Goal: Task Accomplishment & Management: Use online tool/utility

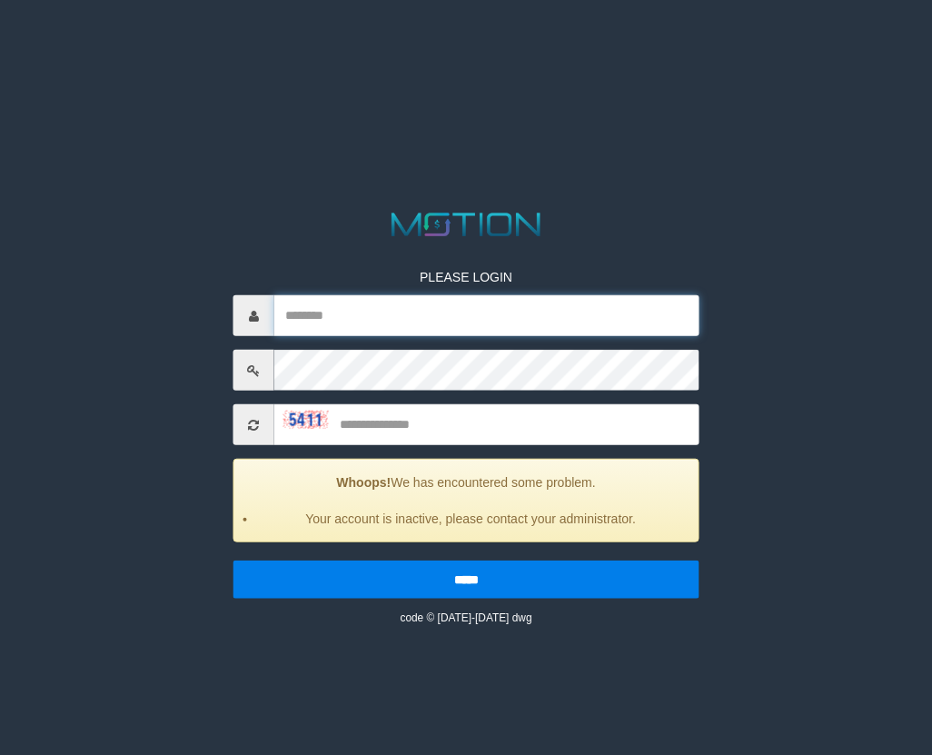
type input "**********"
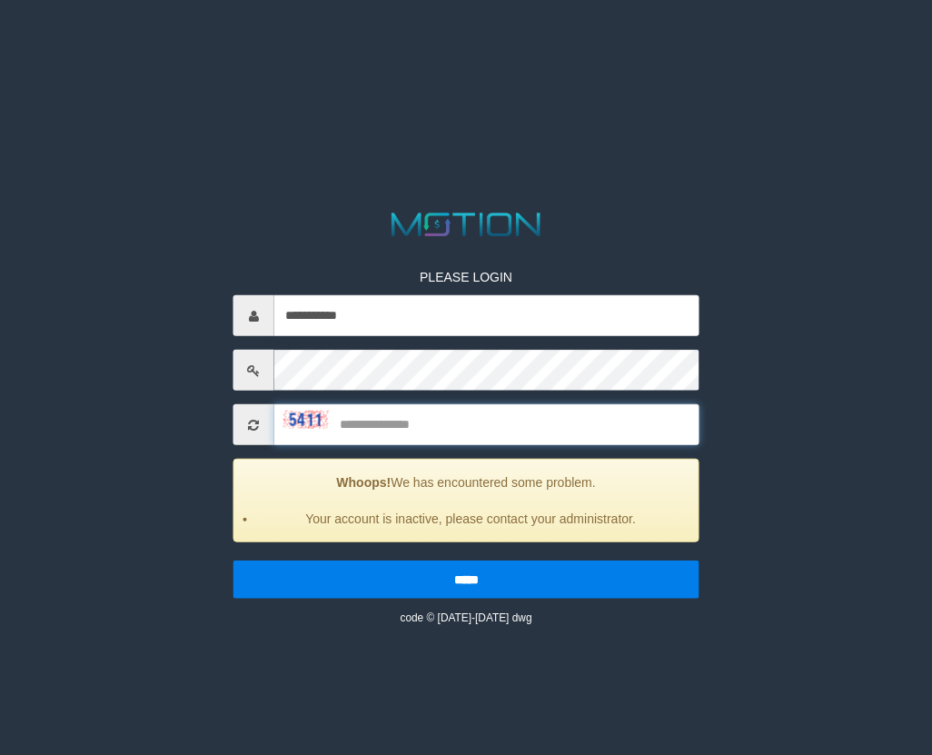
click at [404, 421] on input "text" at bounding box center [486, 424] width 425 height 41
type input "****"
click at [233, 560] on input "*****" at bounding box center [466, 579] width 466 height 38
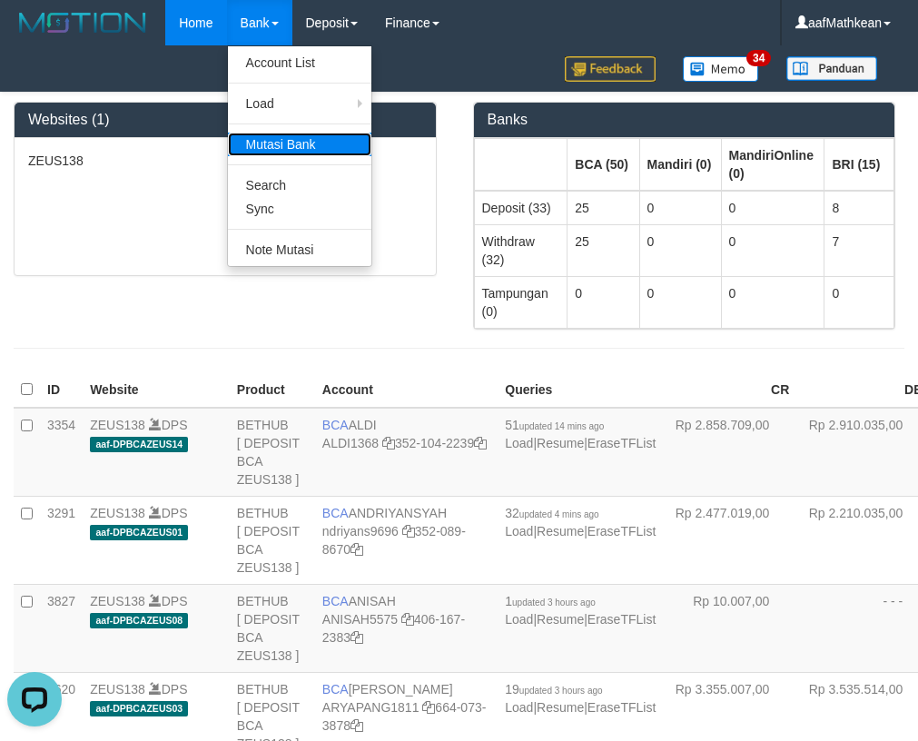
click at [306, 134] on link "Mutasi Bank" at bounding box center [299, 145] width 143 height 24
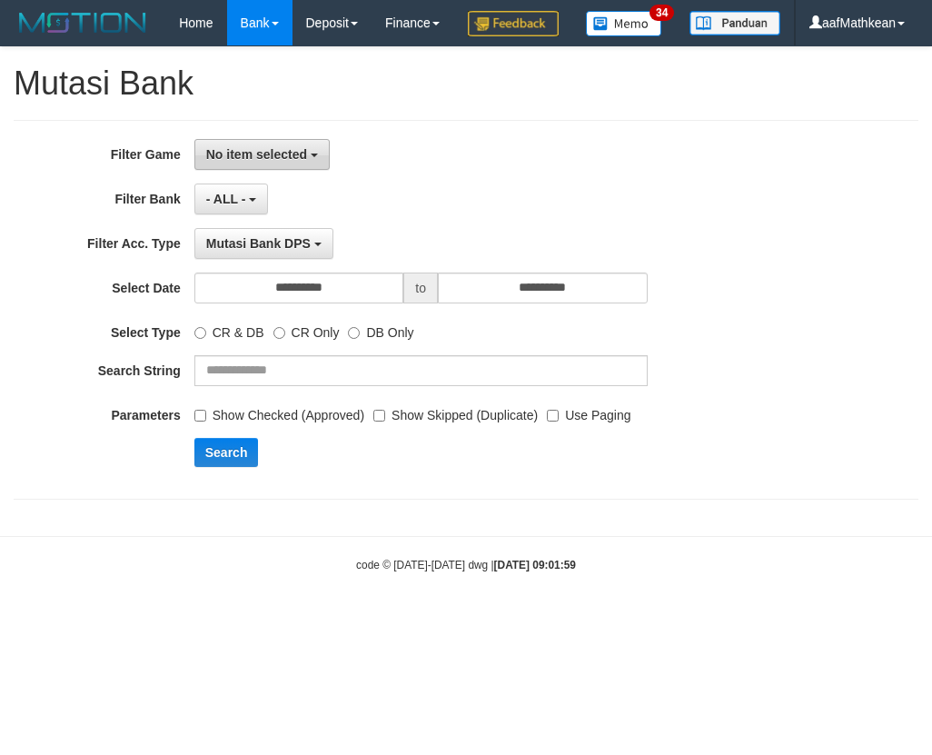
click at [274, 170] on button "No item selected" at bounding box center [261, 154] width 135 height 31
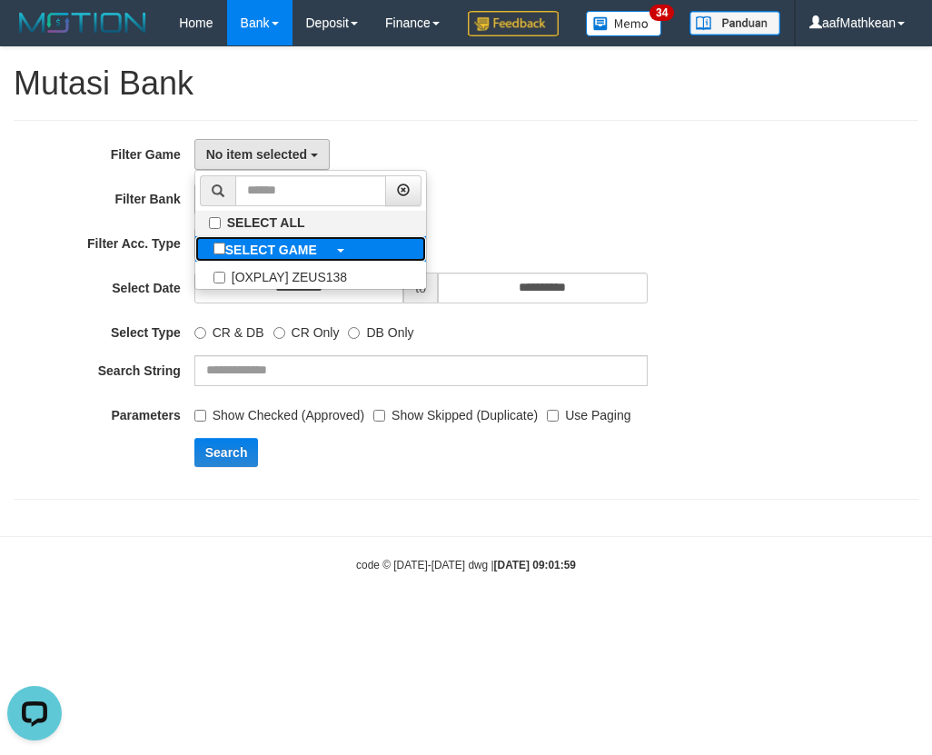
click at [300, 257] on b "SELECT GAME" at bounding box center [271, 249] width 92 height 15
select select "***"
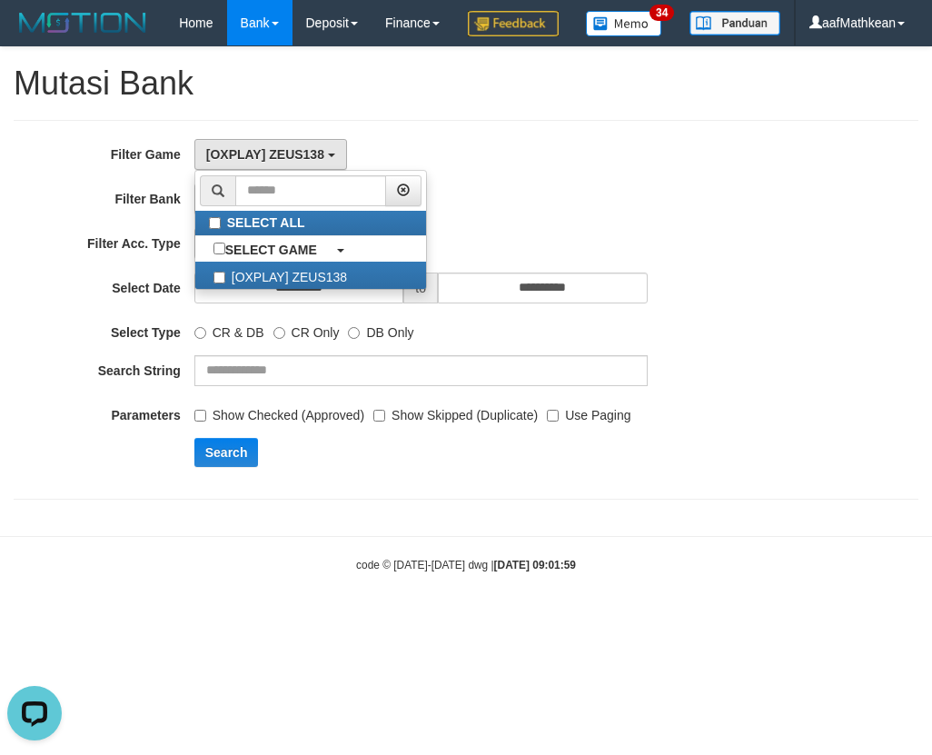
click at [436, 480] on div "**********" at bounding box center [388, 309] width 776 height 341
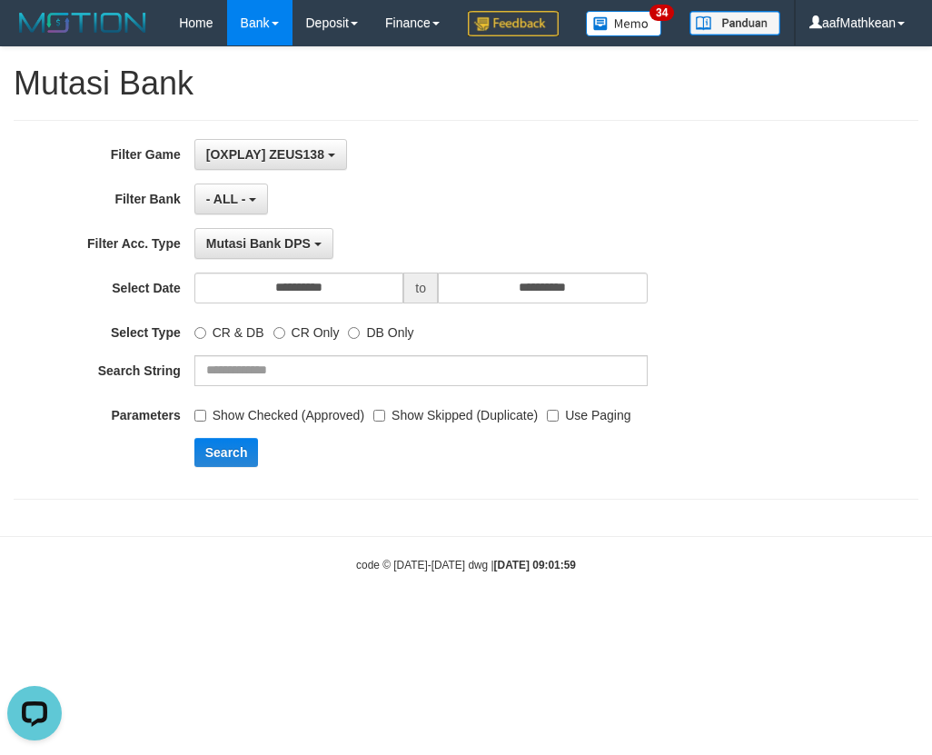
click at [547, 424] on label "Use Paging" at bounding box center [589, 412] width 84 height 25
click at [338, 303] on input "**********" at bounding box center [299, 287] width 210 height 31
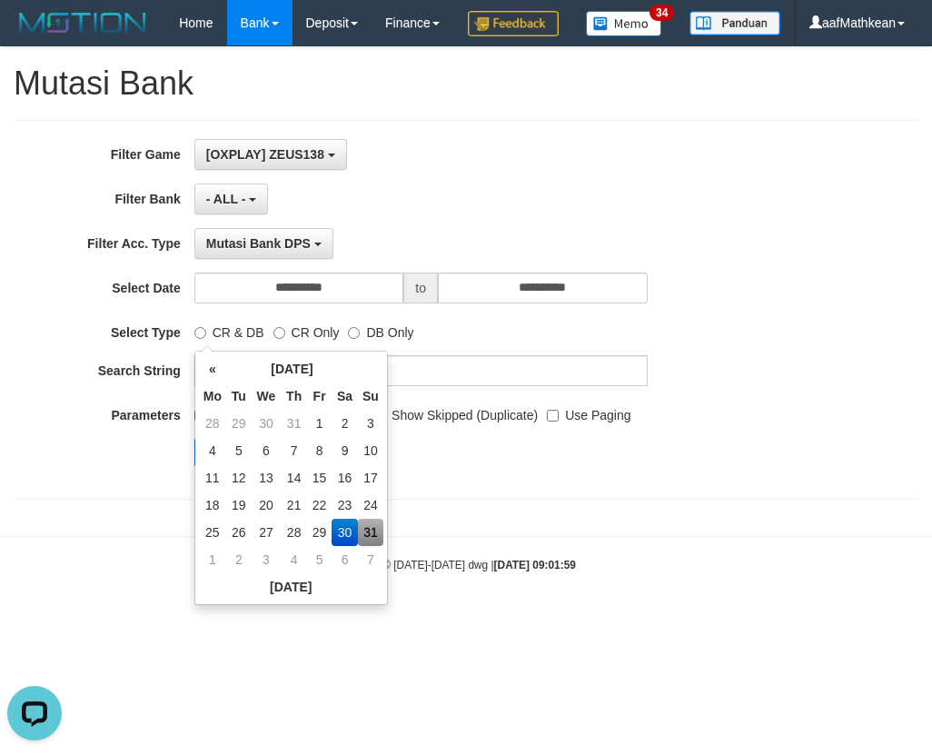
drag, startPoint x: 373, startPoint y: 533, endPoint x: 548, endPoint y: 536, distance: 175.3
click at [374, 533] on td "31" at bounding box center [370, 531] width 25 height 27
type input "**********"
drag, startPoint x: 549, startPoint y: 536, endPoint x: 332, endPoint y: 503, distance: 219.5
click at [543, 499] on div "**********" at bounding box center [466, 310] width 904 height 380
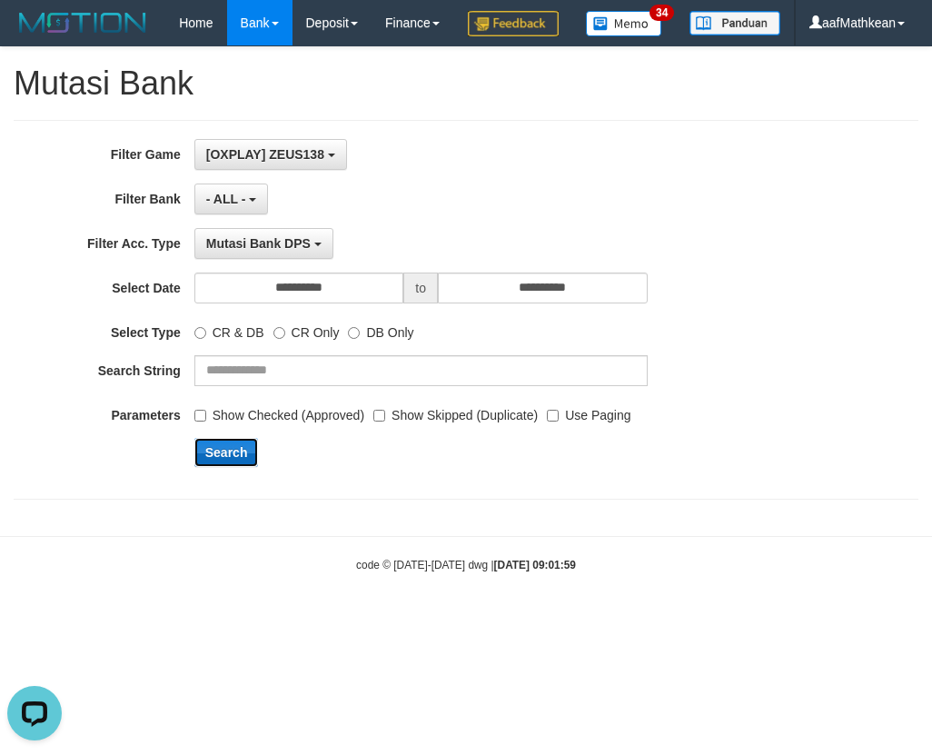
click at [224, 467] on button "Search" at bounding box center [226, 452] width 64 height 29
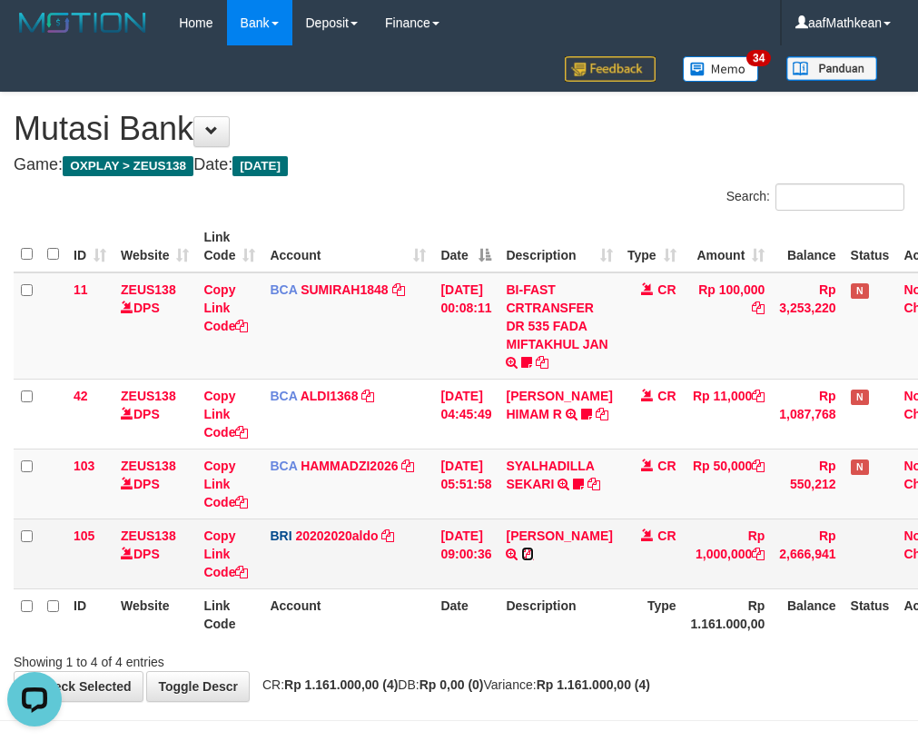
click at [534, 553] on icon at bounding box center [527, 554] width 13 height 13
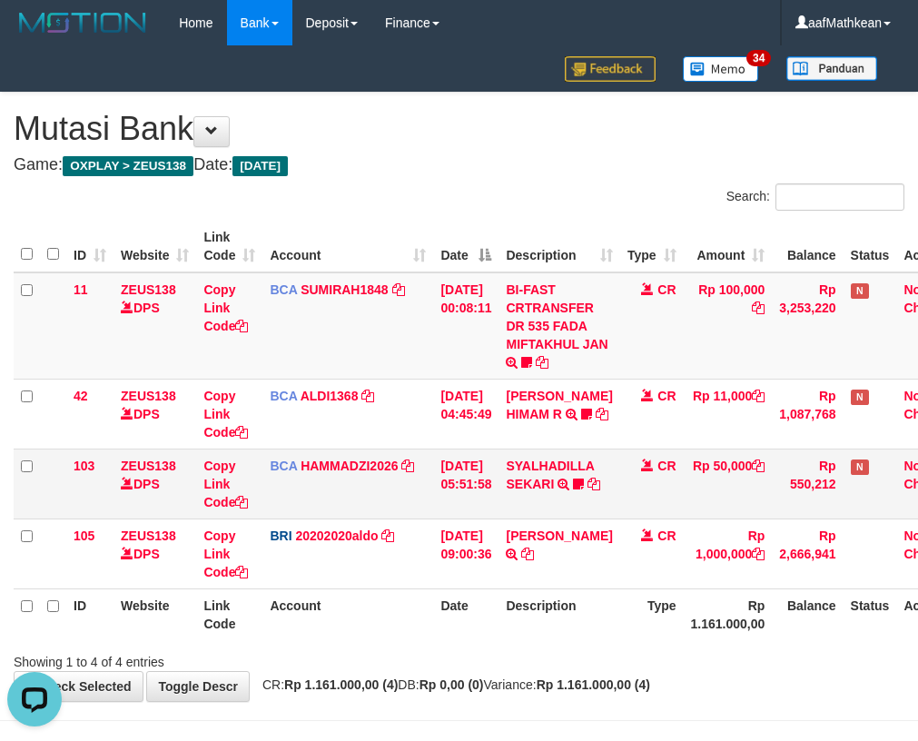
click at [289, 511] on td "BCA HAMMADZI2026 DPS MUHAMMAD ZIDAN KURNIAWAN mutasi_20250831_4694 | 103 mutasi…" at bounding box center [347, 484] width 171 height 70
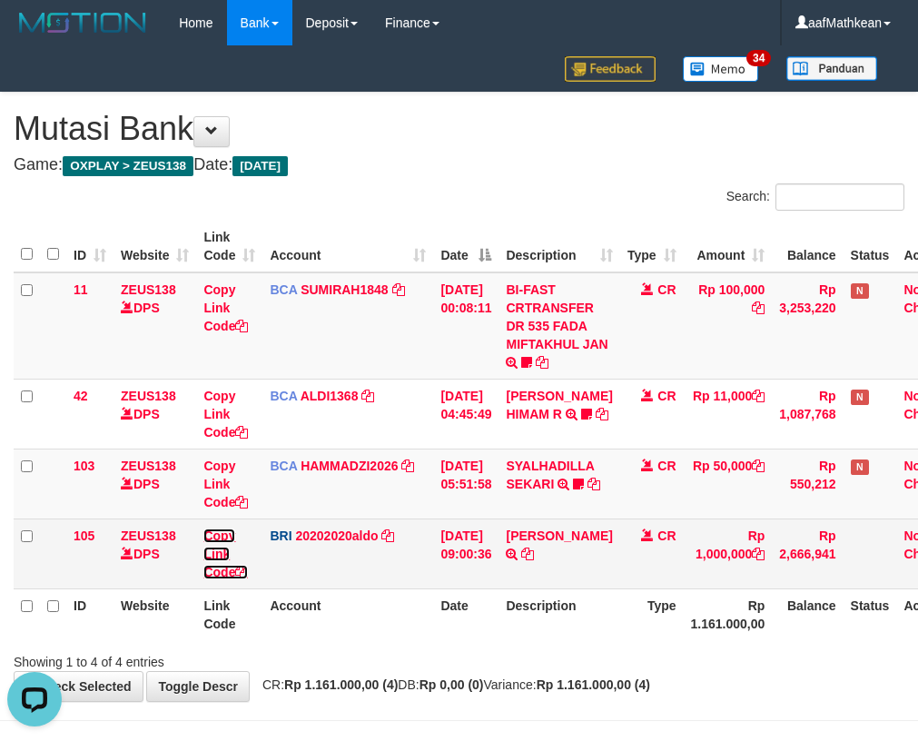
click at [216, 574] on link "Copy Link Code" at bounding box center [225, 553] width 44 height 51
drag, startPoint x: 217, startPoint y: 574, endPoint x: 344, endPoint y: 569, distance: 127.2
click at [223, 576] on link "Copy Link Code" at bounding box center [225, 553] width 44 height 51
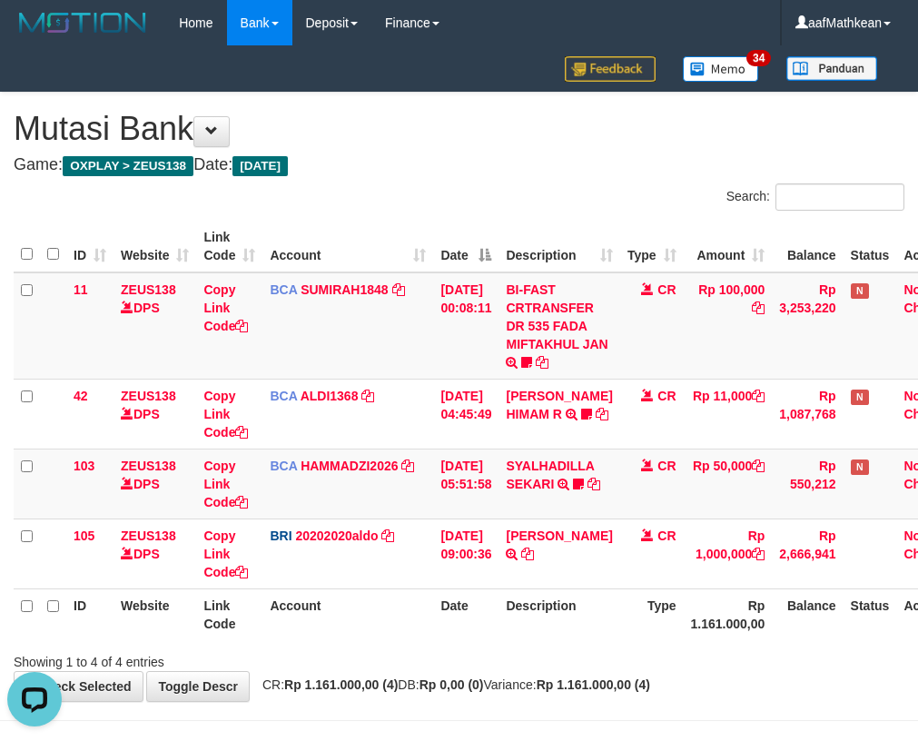
scroll to position [270, 0]
click at [372, 456] on td "BCA HAMMADZI2026 DPS MUHAMMAD ZIDAN KURNIAWAN mutasi_20250831_4694 | 103 mutasi…" at bounding box center [347, 484] width 171 height 70
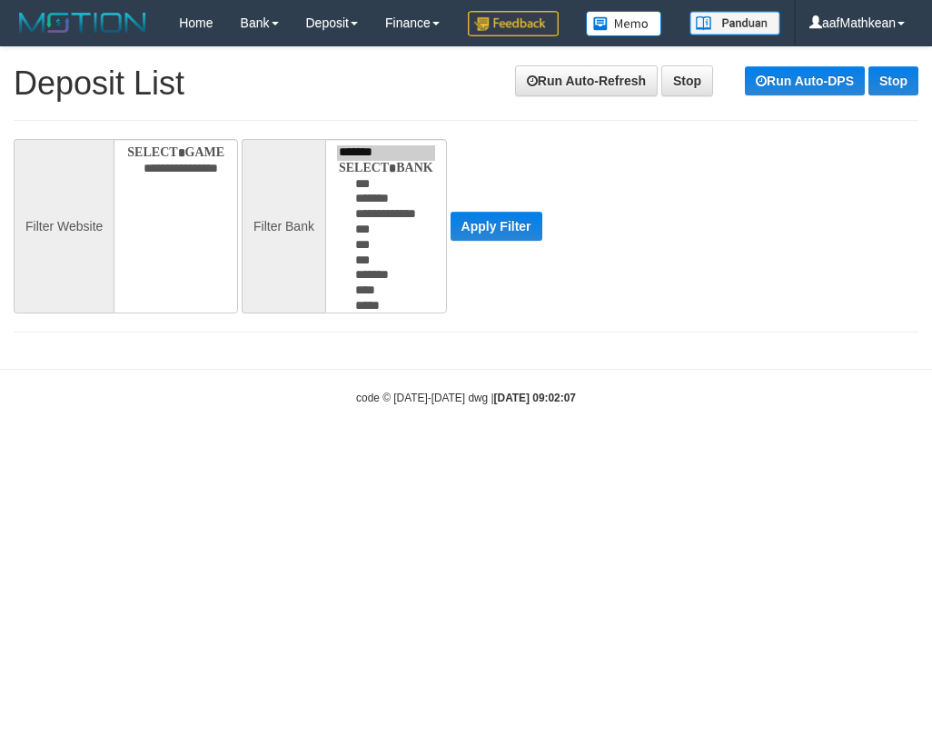
select select
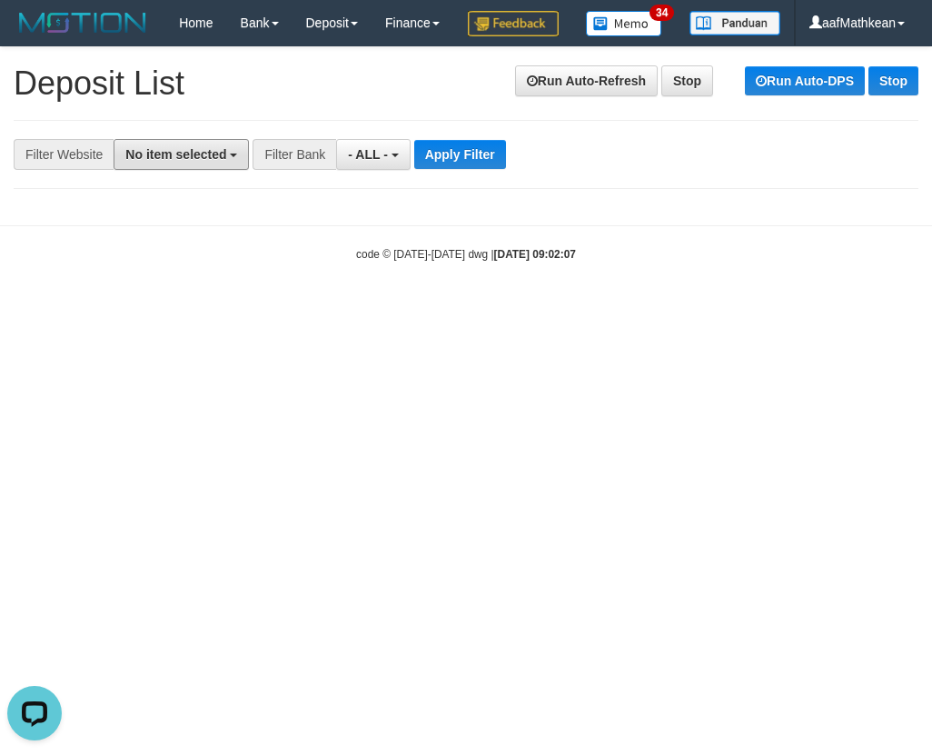
drag, startPoint x: 170, startPoint y: 185, endPoint x: 186, endPoint y: 242, distance: 59.5
click at [170, 170] on button "No item selected" at bounding box center [181, 154] width 135 height 31
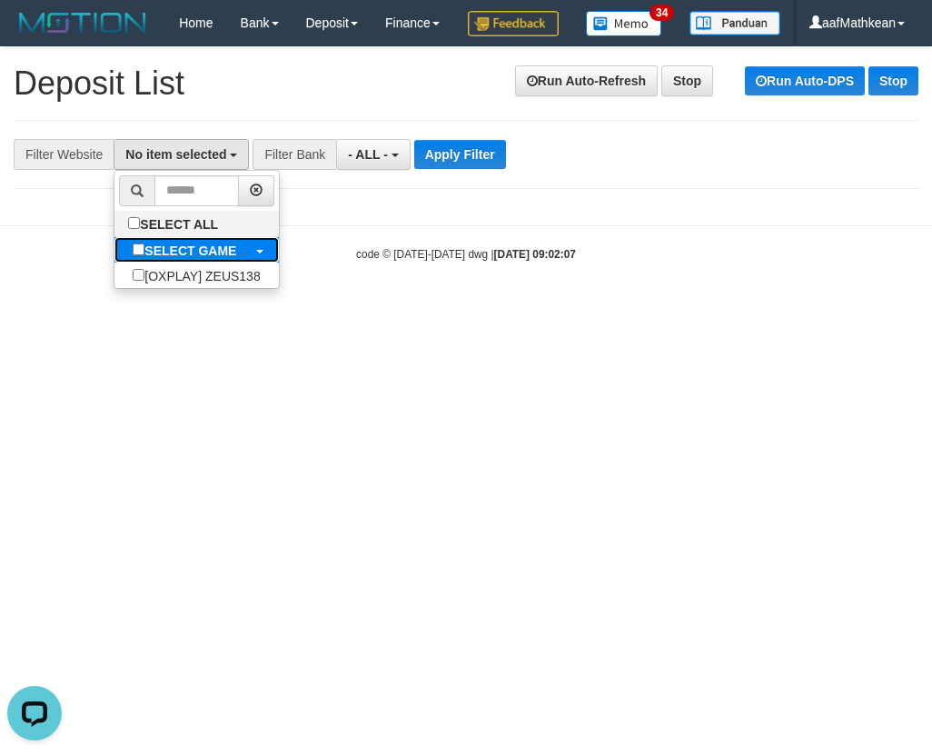
click at [182, 262] on label "SELECT GAME" at bounding box center [184, 249] width 140 height 25
select select "***"
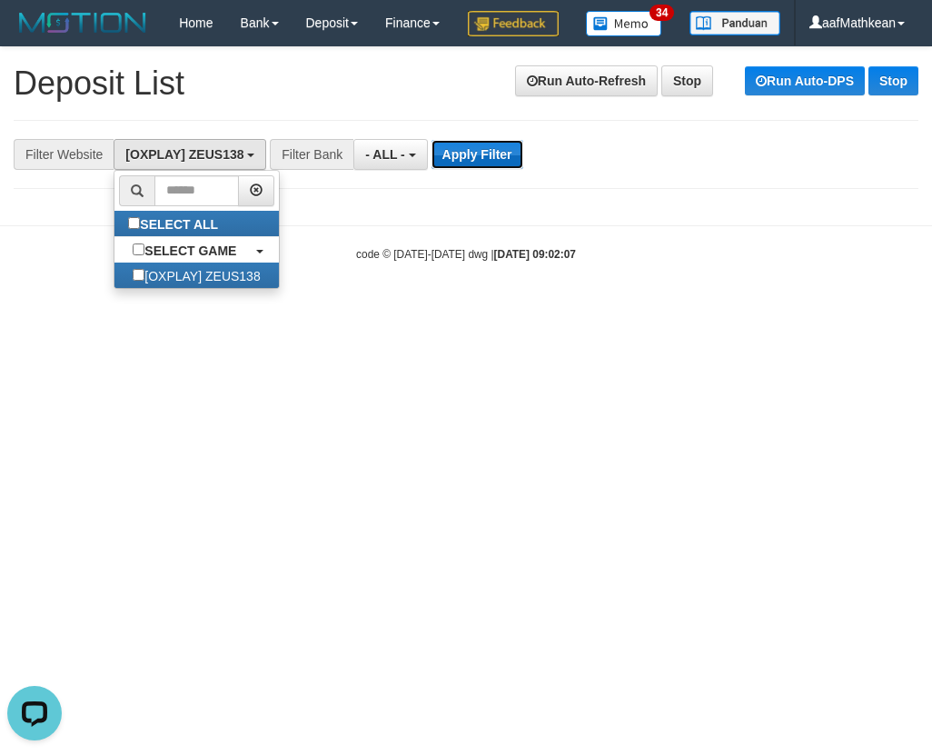
click at [452, 169] on button "Apply Filter" at bounding box center [477, 154] width 92 height 29
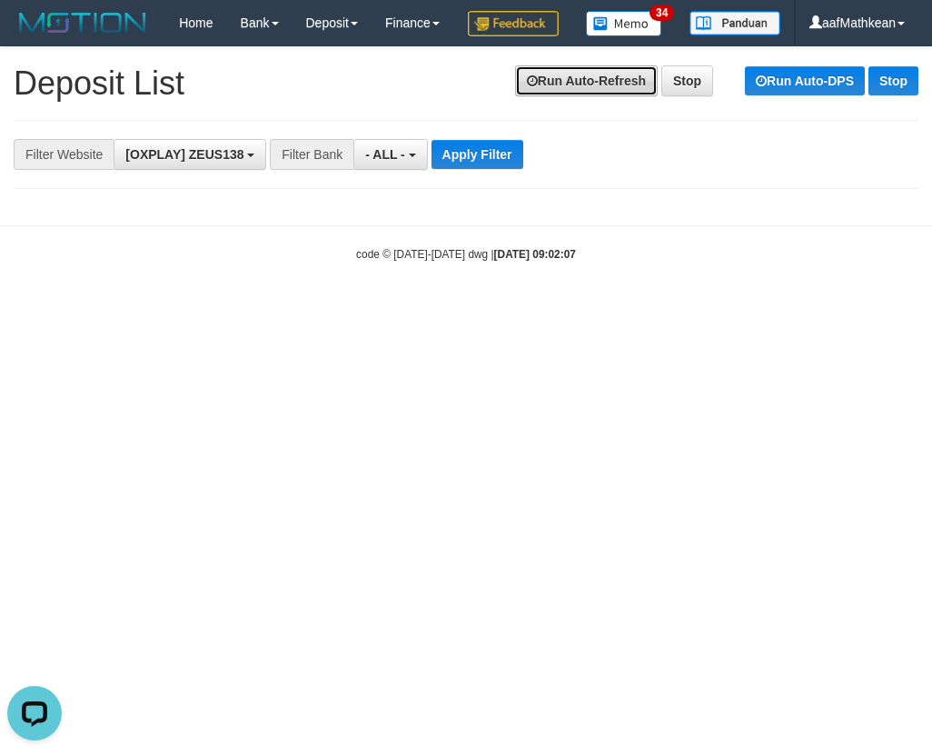
click at [605, 96] on link "Run Auto-Refresh" at bounding box center [586, 80] width 143 height 31
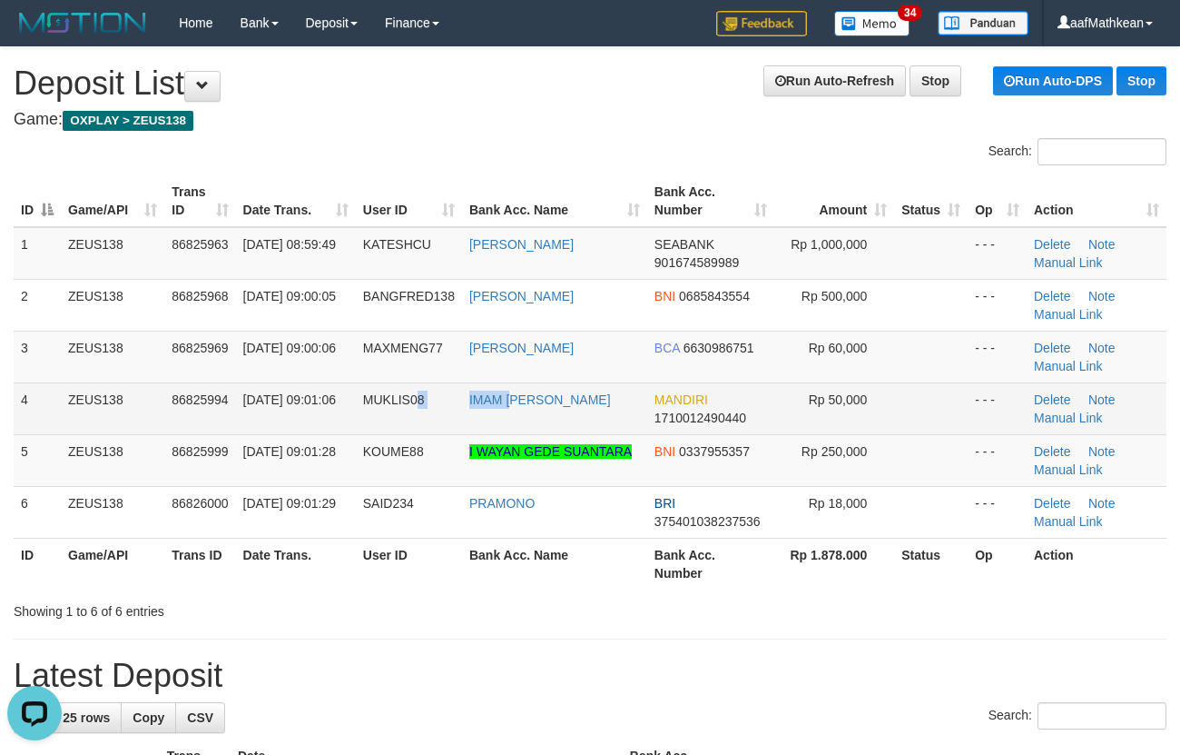
click at [514, 426] on tr "4 ZEUS138 86825994 [DATE] 09:01:06 MUKLIS08 IMAM [PERSON_NAME] MANDIRI 17100124…" at bounding box center [590, 408] width 1153 height 52
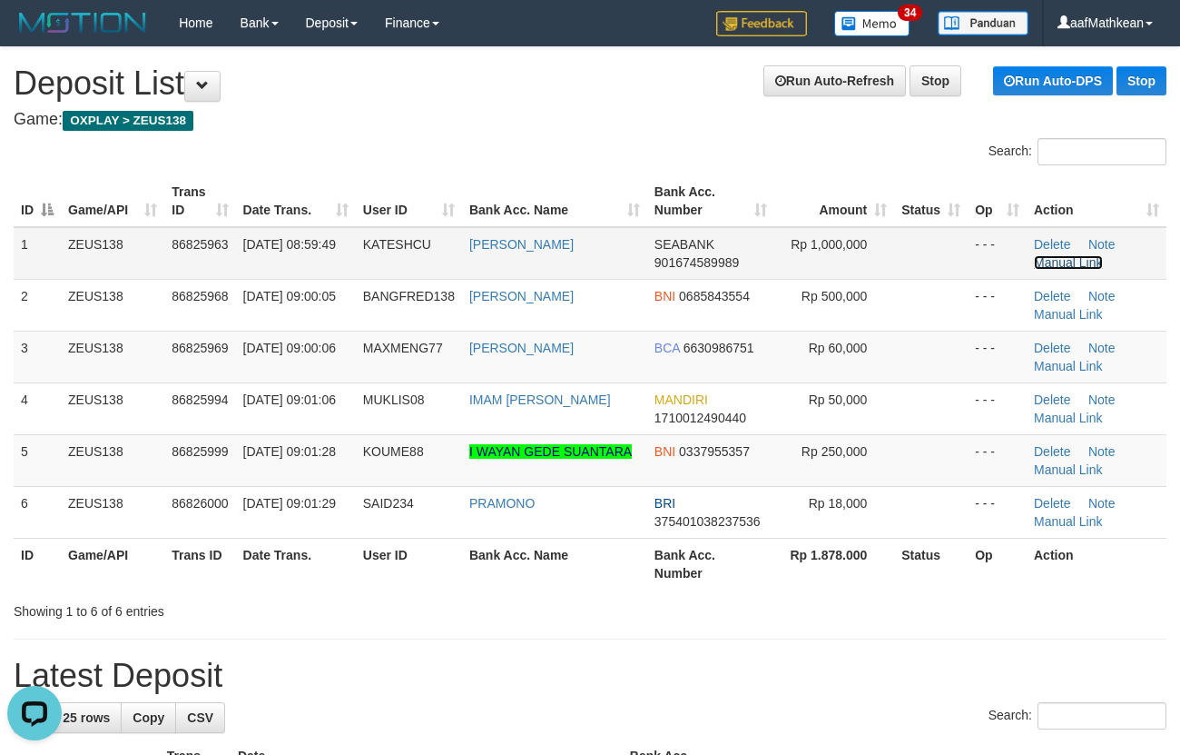
click at [917, 266] on link "Manual Link" at bounding box center [1068, 262] width 69 height 15
click at [917, 267] on link "Manual Link" at bounding box center [1068, 262] width 69 height 15
drag, startPoint x: 281, startPoint y: 459, endPoint x: 291, endPoint y: 467, distance: 13.6
click at [281, 459] on td "[DATE] 09:01:28" at bounding box center [296, 460] width 120 height 52
click at [281, 459] on span "[DATE] 09:01:28" at bounding box center [289, 451] width 93 height 15
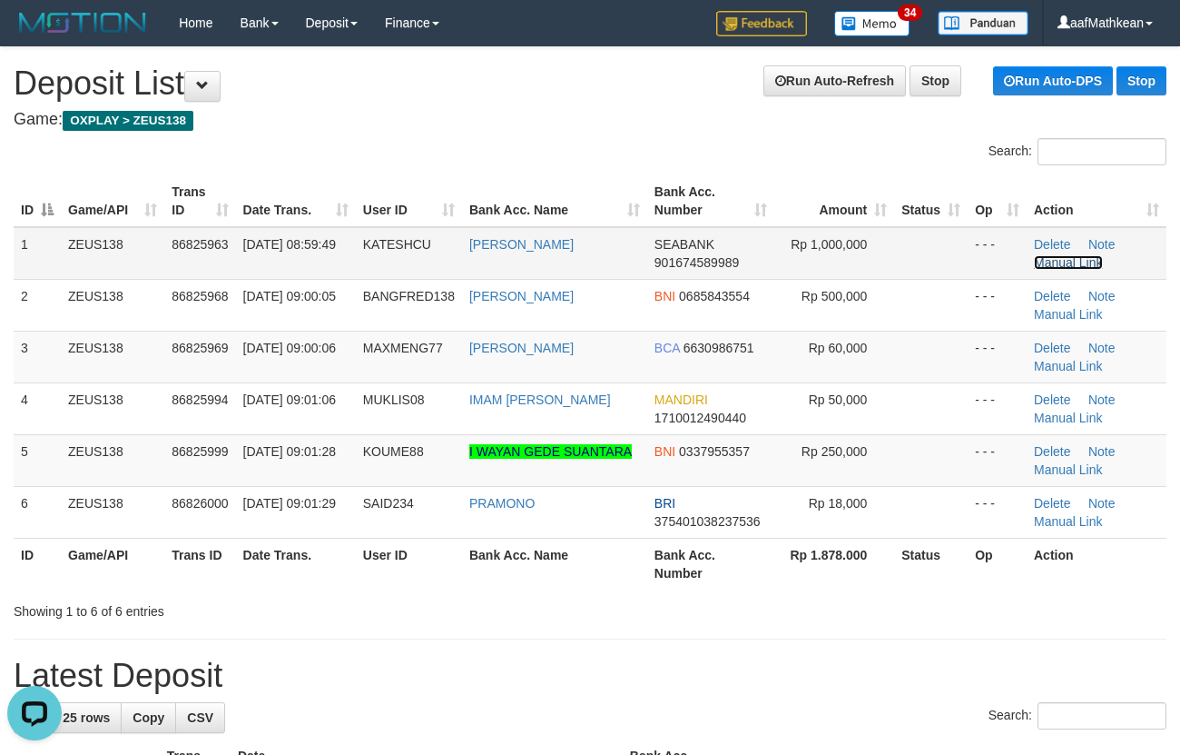
click at [917, 263] on link "Manual Link" at bounding box center [1068, 262] width 69 height 15
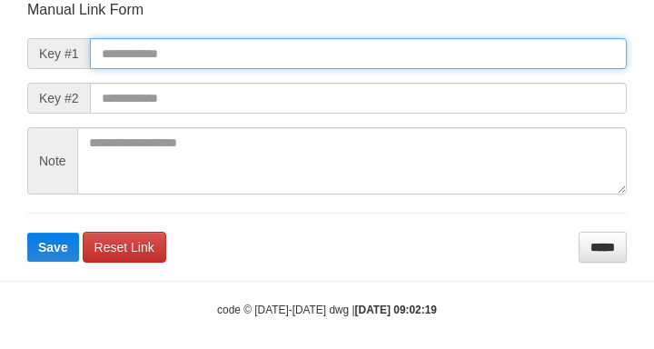
click at [318, 42] on input "text" at bounding box center [358, 53] width 537 height 31
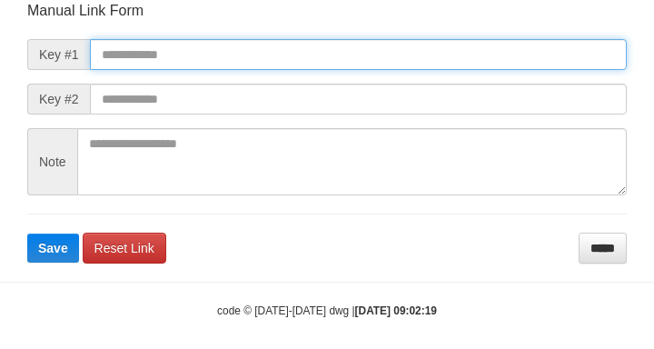
paste input "**********"
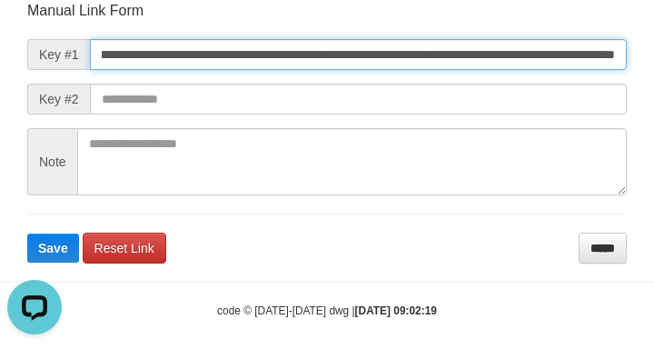
scroll to position [0, 0]
type input "**********"
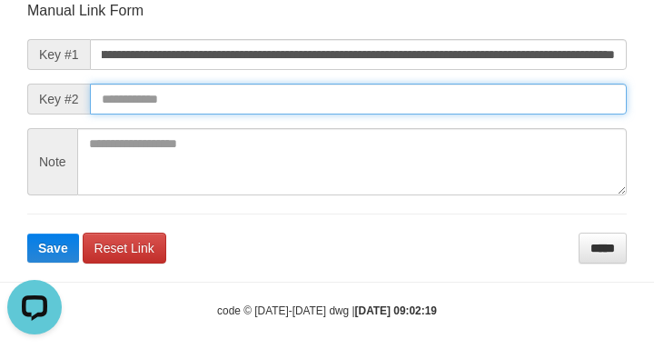
click at [27, 233] on button "Save" at bounding box center [53, 247] width 52 height 29
click at [429, 91] on input "text" at bounding box center [358, 99] width 537 height 31
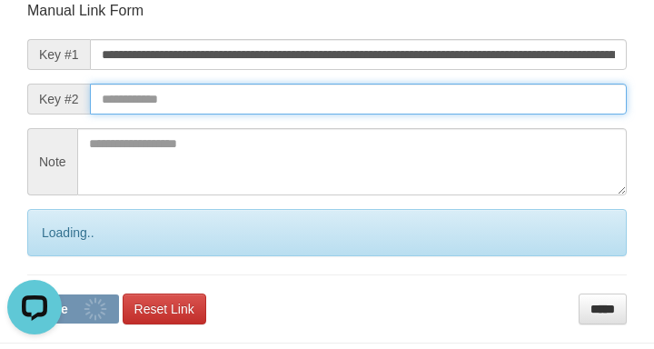
click at [424, 92] on input "text" at bounding box center [358, 99] width 537 height 31
click at [27, 294] on button "Save" at bounding box center [73, 308] width 92 height 29
click at [411, 87] on input "text" at bounding box center [358, 99] width 537 height 31
click at [408, 86] on input "text" at bounding box center [358, 99] width 537 height 31
click at [27, 294] on button "Save" at bounding box center [73, 308] width 92 height 29
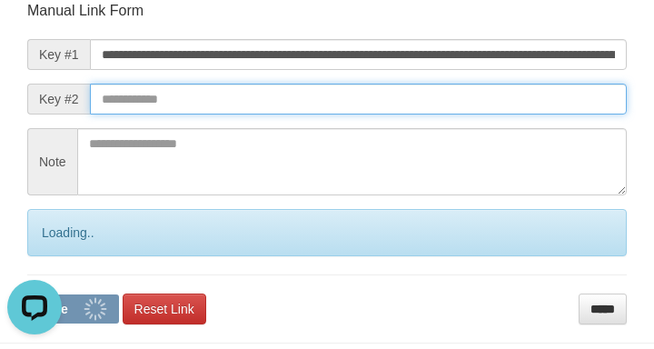
click at [410, 86] on input "text" at bounding box center [358, 99] width 537 height 31
drag, startPoint x: 414, startPoint y: 85, endPoint x: 426, endPoint y: 84, distance: 11.9
click at [414, 85] on input "text" at bounding box center [358, 99] width 537 height 31
click at [426, 83] on form "**********" at bounding box center [326, 162] width 599 height 323
click at [27, 294] on button "Save" at bounding box center [73, 308] width 92 height 29
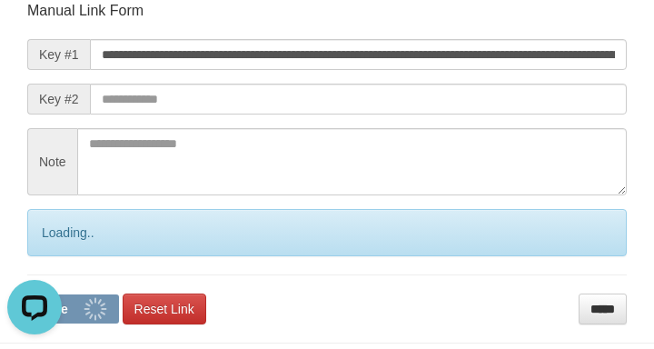
click at [434, 82] on form "**********" at bounding box center [326, 162] width 599 height 323
click at [438, 81] on form "**********" at bounding box center [326, 162] width 599 height 323
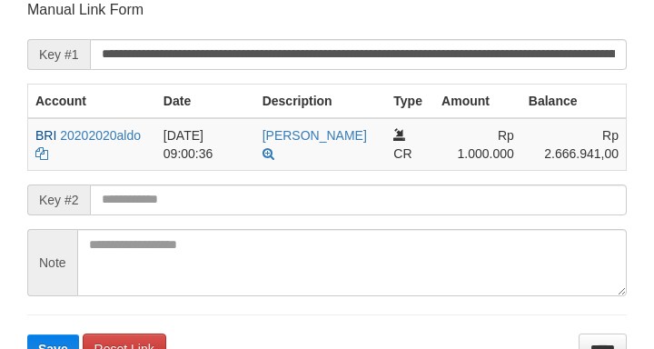
click at [27, 334] on button "Save" at bounding box center [53, 348] width 52 height 29
click at [211, 203] on input "text" at bounding box center [358, 199] width 537 height 31
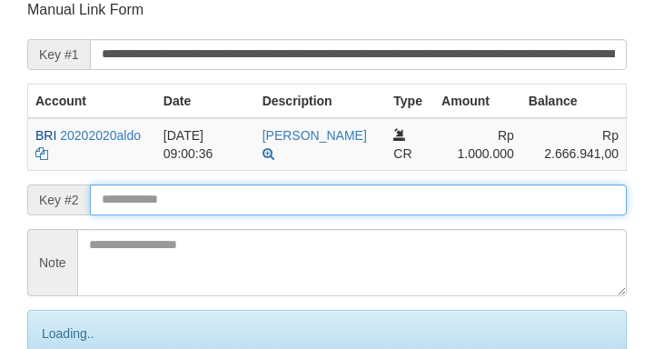
drag, startPoint x: 206, startPoint y: 200, endPoint x: 212, endPoint y: 193, distance: 9.7
click at [208, 195] on input "text" at bounding box center [358, 199] width 537 height 31
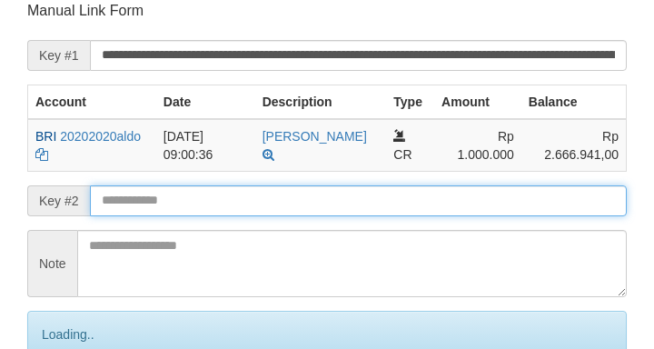
click at [212, 193] on input "text" at bounding box center [358, 200] width 537 height 31
click at [214, 191] on input "text" at bounding box center [358, 200] width 537 height 31
click at [215, 189] on input "text" at bounding box center [358, 200] width 537 height 31
click at [221, 190] on input "text" at bounding box center [358, 200] width 537 height 31
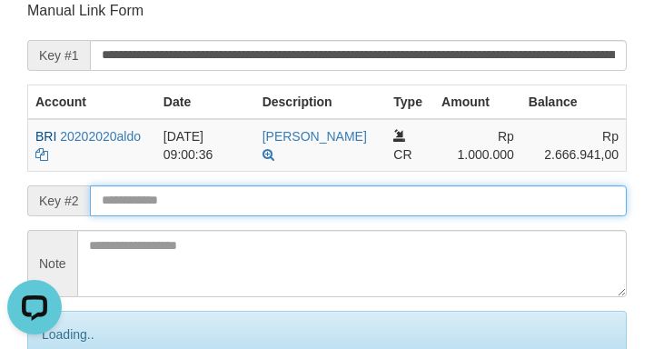
click at [224, 190] on input "text" at bounding box center [358, 200] width 537 height 31
click at [232, 189] on input "text" at bounding box center [358, 200] width 537 height 31
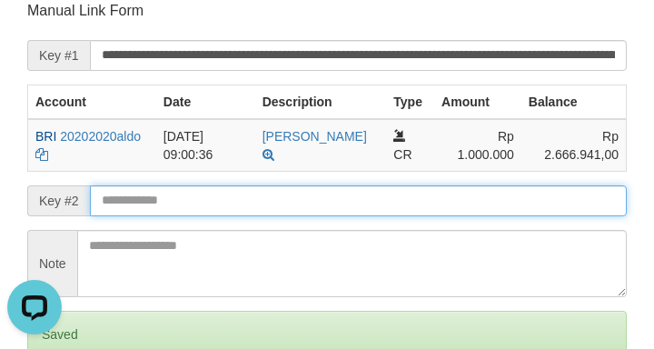
drag, startPoint x: 484, startPoint y: 193, endPoint x: 483, endPoint y: 182, distance: 10.9
click at [483, 187] on input "text" at bounding box center [358, 200] width 537 height 31
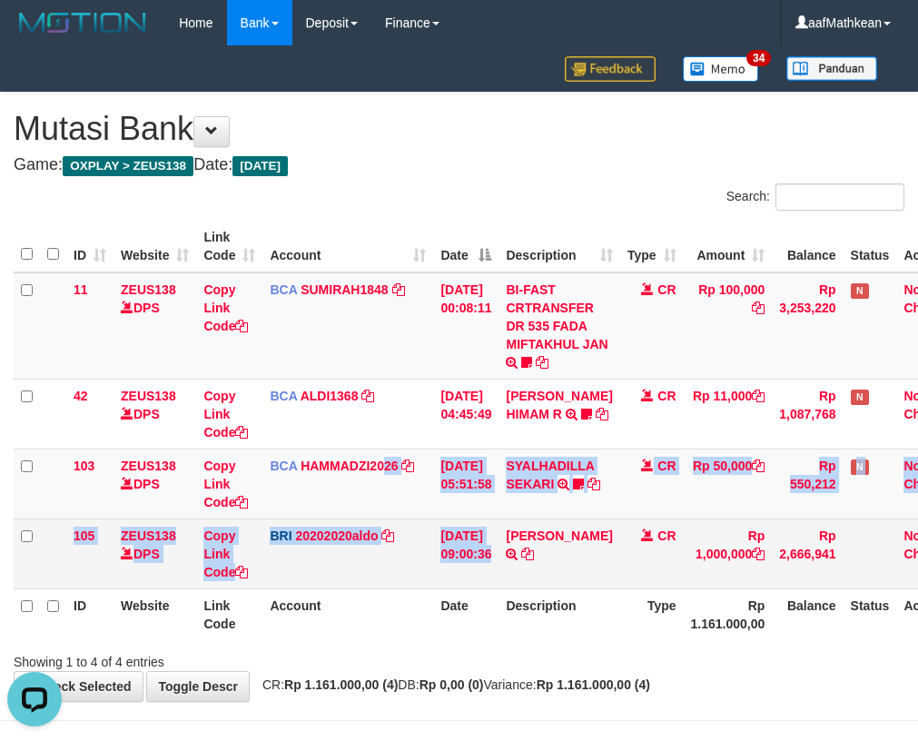
click at [691, 544] on tbody "11 ZEUS138 DPS Copy Link Code BCA SUMIRAH1848 DPS SUMIRAH mutasi_20250831_4156 …" at bounding box center [492, 430] width 957 height 317
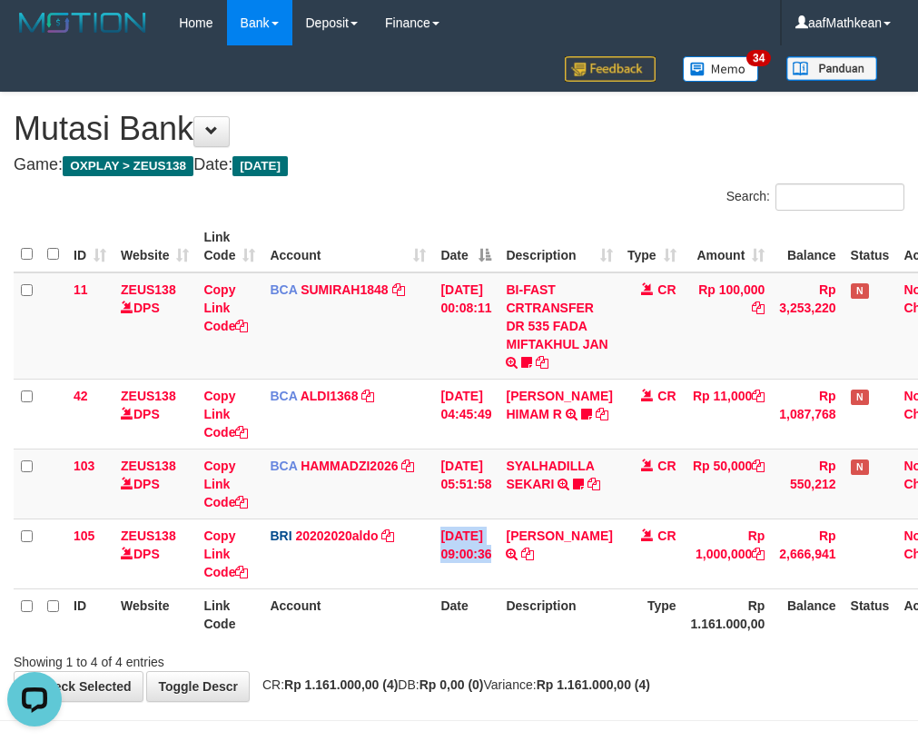
drag, startPoint x: 643, startPoint y: 523, endPoint x: 924, endPoint y: 498, distance: 282.6
click at [856, 506] on tbody "11 ZEUS138 DPS Copy Link Code BCA SUMIRAH1848 DPS SUMIRAH mutasi_20250831_4156 …" at bounding box center [492, 430] width 957 height 317
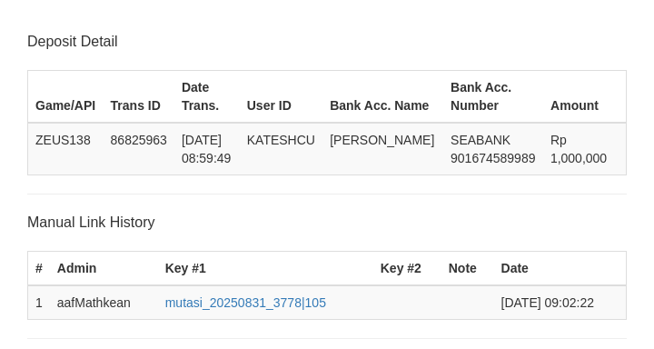
scroll to position [357, 0]
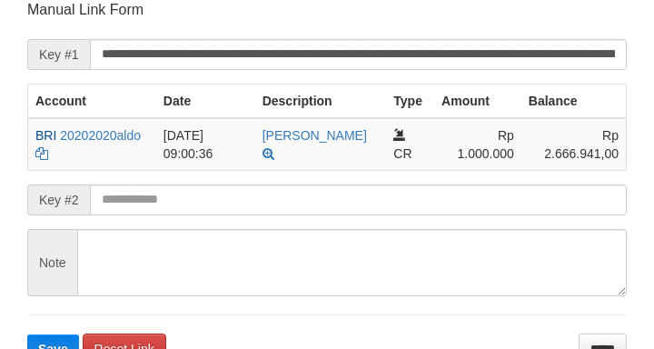
click at [142, 217] on form "**********" at bounding box center [326, 181] width 599 height 363
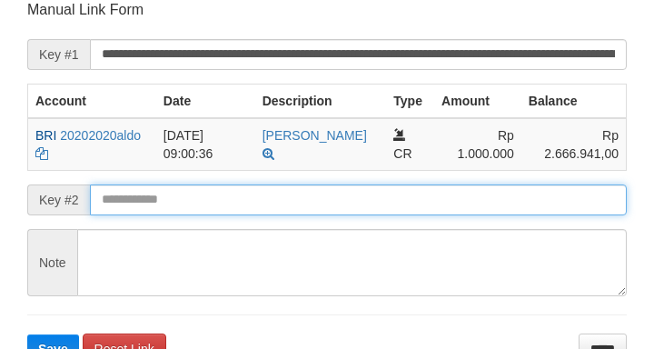
click at [27, 334] on button "Save" at bounding box center [53, 348] width 52 height 29
click at [148, 213] on input "text" at bounding box center [358, 199] width 537 height 31
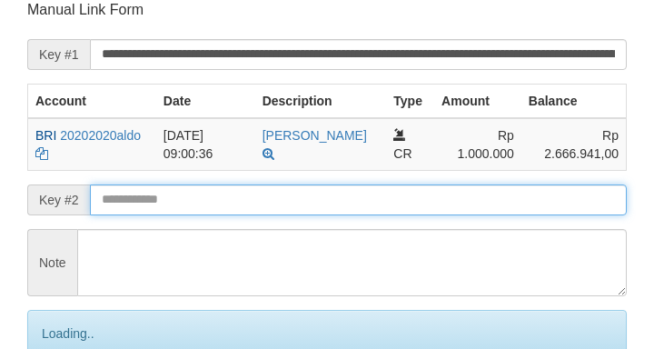
drag, startPoint x: 153, startPoint y: 211, endPoint x: 162, endPoint y: 199, distance: 14.9
click at [153, 207] on input "text" at bounding box center [358, 199] width 537 height 31
click at [162, 197] on input "text" at bounding box center [358, 199] width 537 height 31
click at [166, 197] on input "text" at bounding box center [358, 199] width 537 height 31
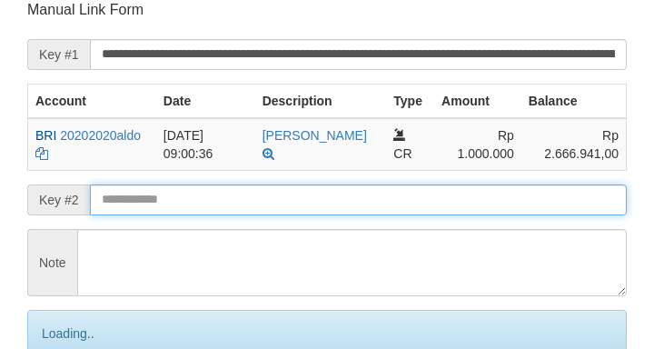
click at [172, 196] on input "text" at bounding box center [358, 199] width 537 height 31
click at [177, 195] on input "text" at bounding box center [358, 199] width 537 height 31
click at [183, 195] on input "text" at bounding box center [358, 199] width 537 height 31
click at [189, 195] on input "text" at bounding box center [358, 199] width 537 height 31
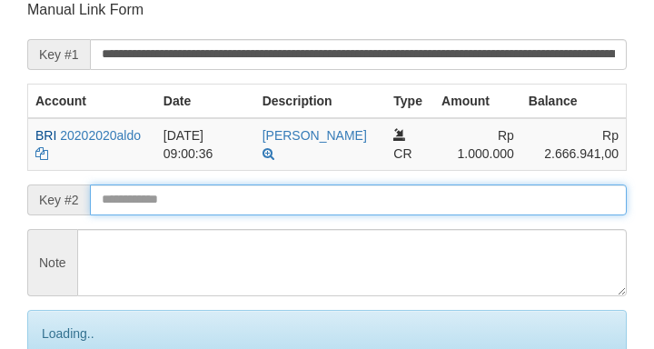
drag, startPoint x: 202, startPoint y: 195, endPoint x: 214, endPoint y: 194, distance: 12.7
click at [209, 194] on input "text" at bounding box center [358, 199] width 537 height 31
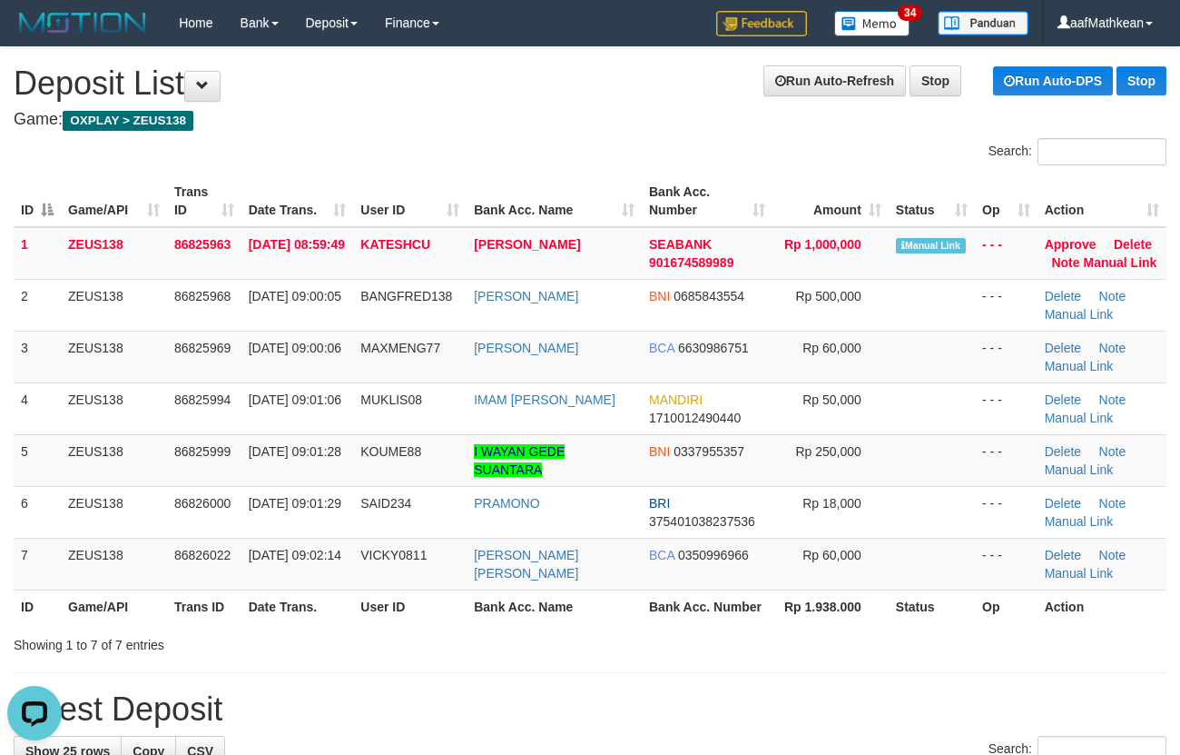
drag, startPoint x: 25, startPoint y: 471, endPoint x: 0, endPoint y: 470, distance: 25.4
click at [26, 471] on td "5" at bounding box center [37, 460] width 47 height 52
click at [1101, 262] on link "Manual Link" at bounding box center [1120, 262] width 74 height 15
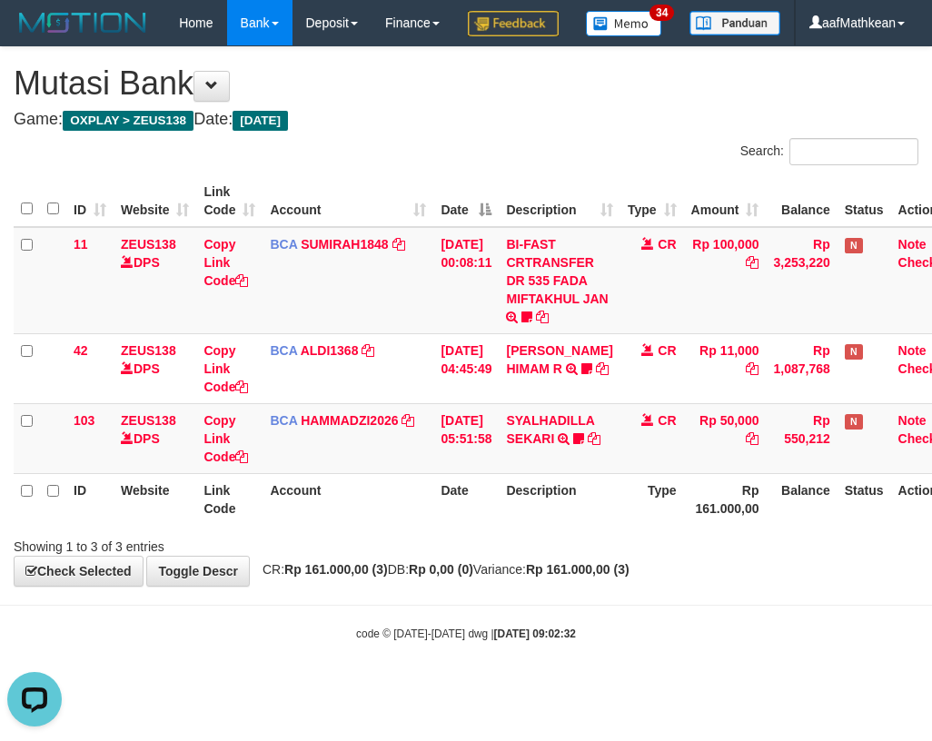
click at [499, 525] on th "Date" at bounding box center [465, 499] width 65 height 52
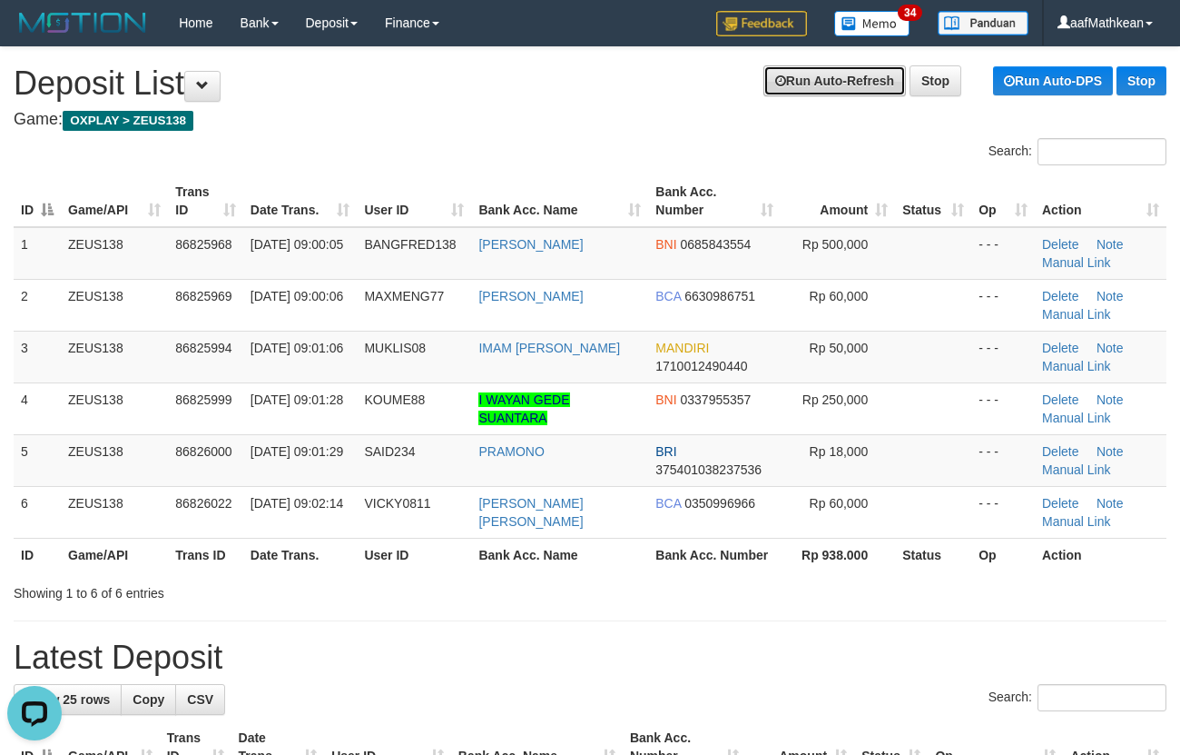
click at [852, 91] on link "Run Auto-Refresh" at bounding box center [835, 80] width 143 height 31
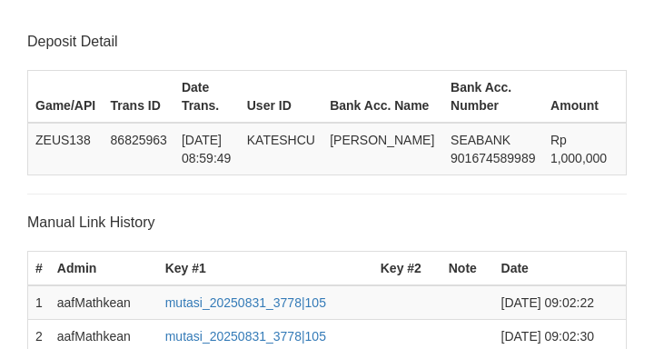
scroll to position [390, 0]
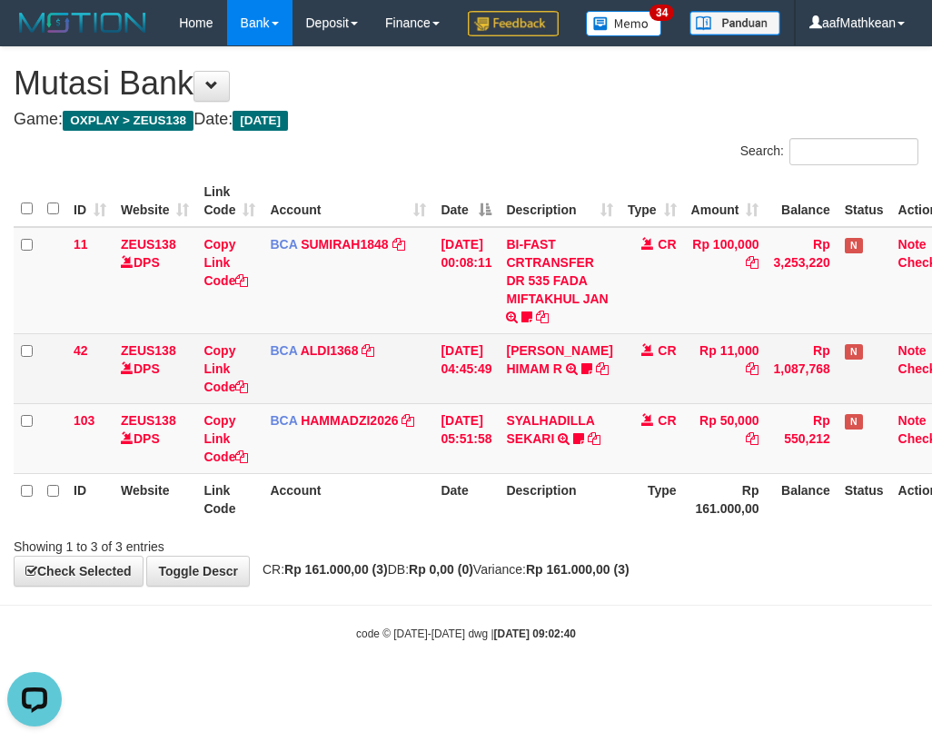
drag, startPoint x: 596, startPoint y: 492, endPoint x: 930, endPoint y: 396, distance: 347.7
click at [658, 473] on tr "103 ZEUS138 DPS Copy Link Code BCA HAMMADZI2026 DPS [PERSON_NAME] mutasi_202508…" at bounding box center [489, 438] width 951 height 70
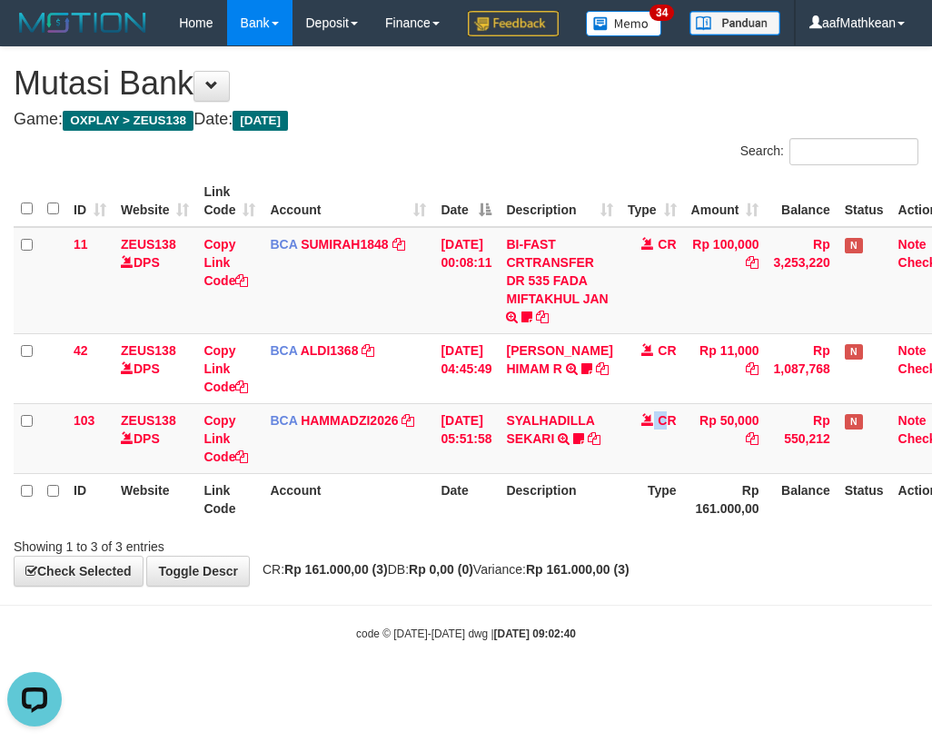
click at [420, 525] on th "Account" at bounding box center [347, 499] width 171 height 52
click at [444, 525] on tr "ID Website Link Code Account Date Description Type Rp 161.000,00 Balance Status…" at bounding box center [489, 499] width 951 height 52
click at [621, 473] on td "CR" at bounding box center [652, 438] width 64 height 70
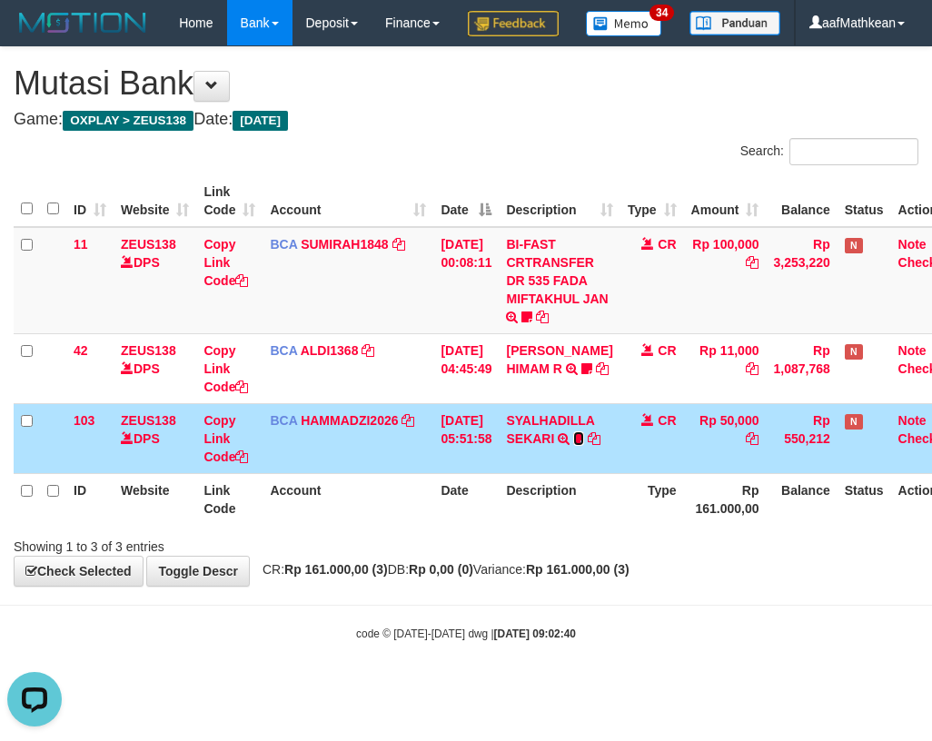
click at [584, 445] on icon at bounding box center [578, 438] width 11 height 13
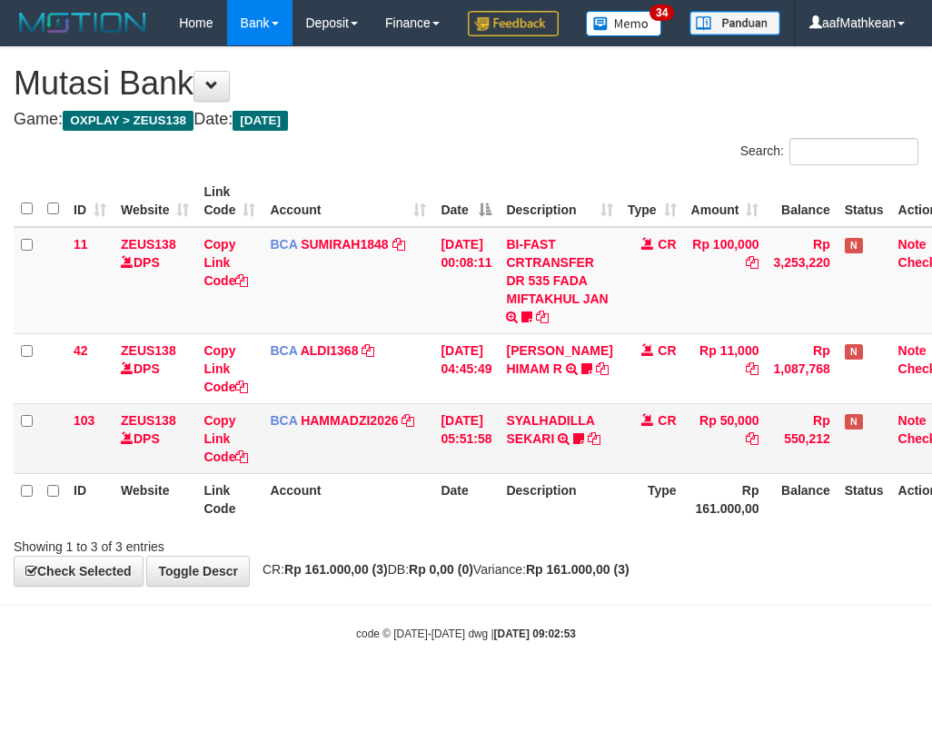
click at [583, 473] on td "SYALHADILLA SEKARI TRSF E-BANKING CR 08/31 ZAP41 SYALHADILLA SEKARI youreyes" at bounding box center [559, 438] width 121 height 70
click at [584, 445] on icon at bounding box center [578, 438] width 11 height 13
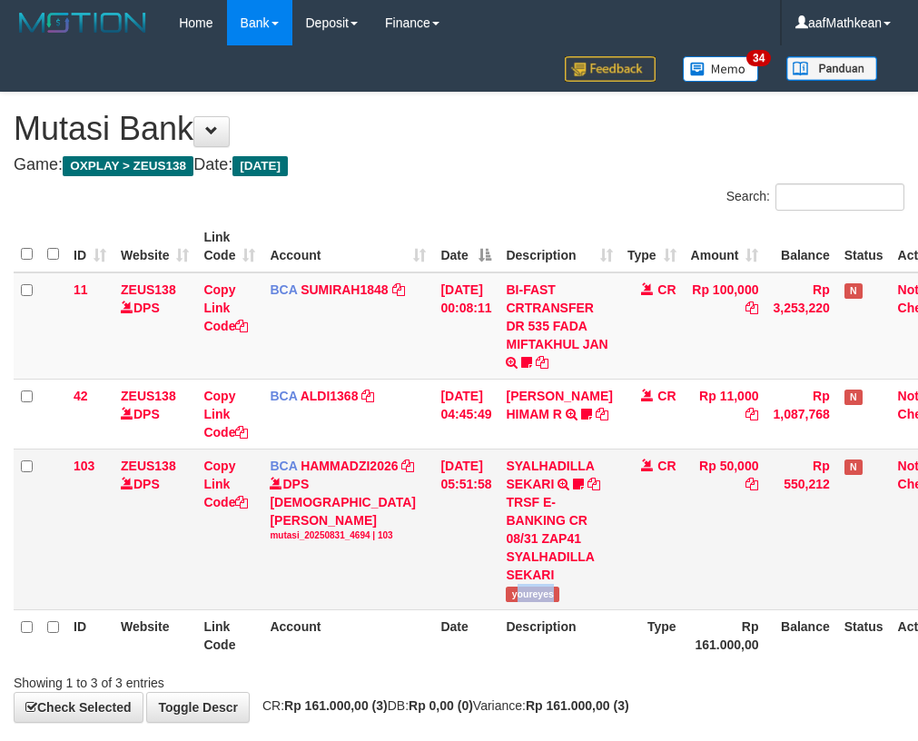
drag, startPoint x: 528, startPoint y: 617, endPoint x: 617, endPoint y: 596, distance: 92.3
click at [607, 602] on td "SYALHADILLA SEKARI TRSF E-BANKING CR 08/31 ZAP41 SYALHADILLA SEKARI youreyes" at bounding box center [559, 529] width 121 height 161
copy span "oureyes"
click at [475, 584] on td "31/08/2025 05:51:58" at bounding box center [465, 529] width 65 height 161
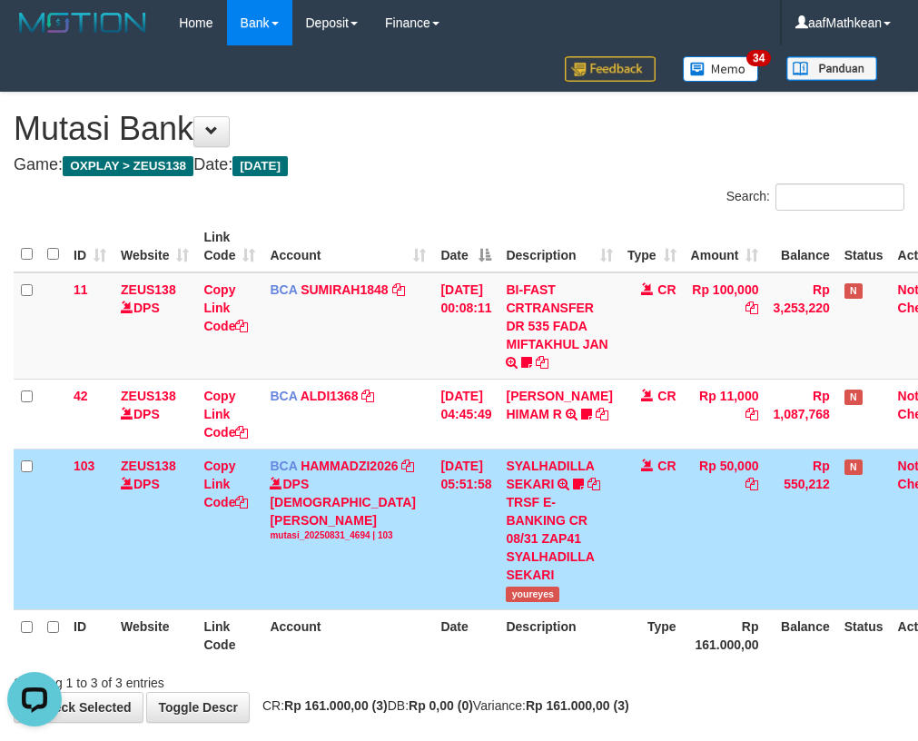
drag, startPoint x: 468, startPoint y: 579, endPoint x: 922, endPoint y: 420, distance: 481.3
click at [475, 572] on td "31/08/2025 05:51:58" at bounding box center [465, 529] width 65 height 161
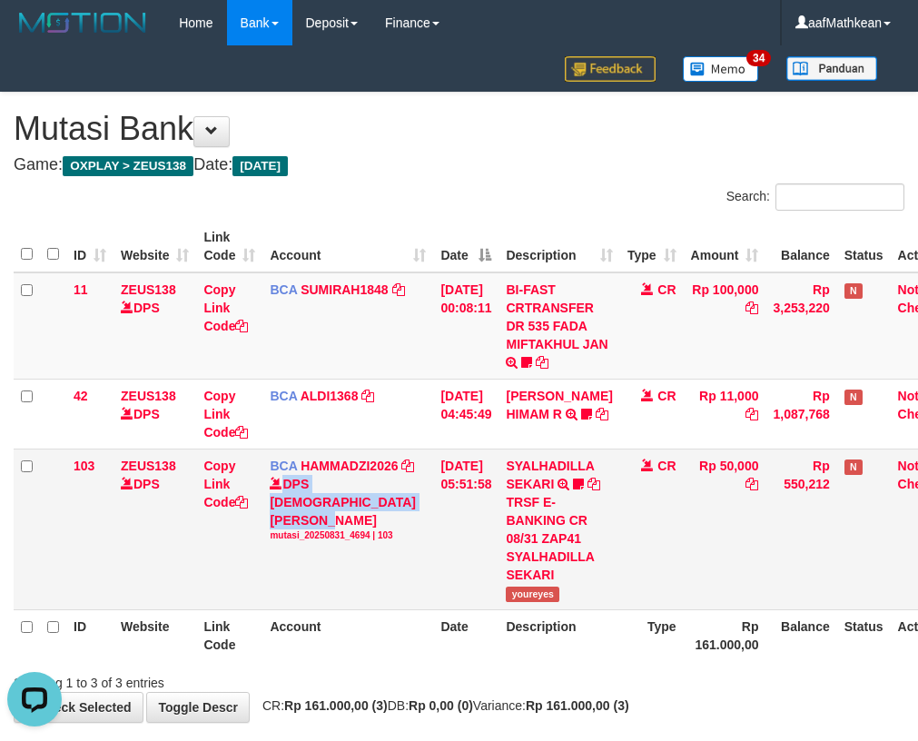
click at [380, 504] on div "DPS MUHAMMAD ZIDAN KURNIAWAN mutasi_20250831_4694 | 103" at bounding box center [348, 508] width 156 height 67
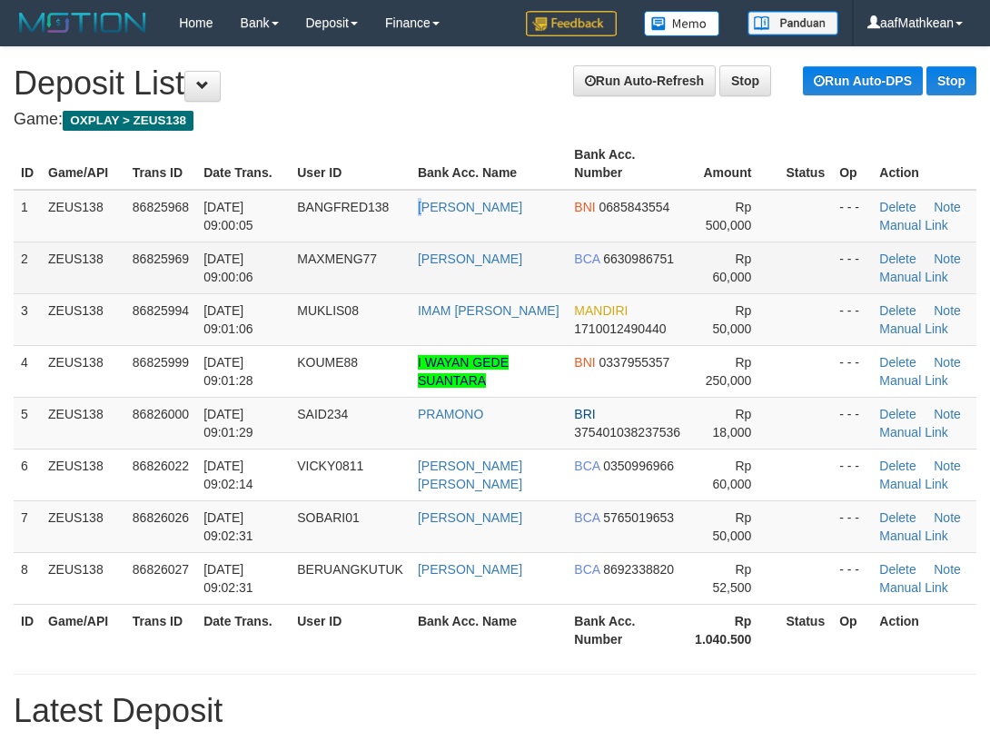
click at [275, 249] on tbody "1 ZEUS138 86825968 [DATE] 09:00:05 BANGFRED138 [PERSON_NAME] BNI 0685843554 Rp …" at bounding box center [495, 397] width 963 height 415
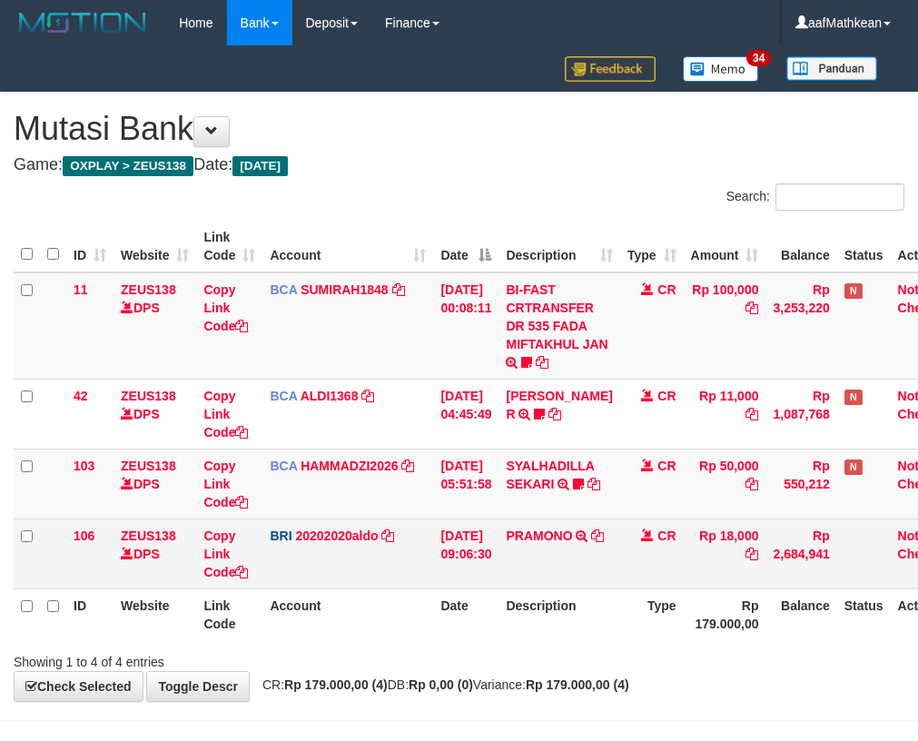
click at [567, 587] on td "PRAMONO TRANSFER NBMB PRAMONO TO REVALDO SAGITA" at bounding box center [559, 553] width 121 height 70
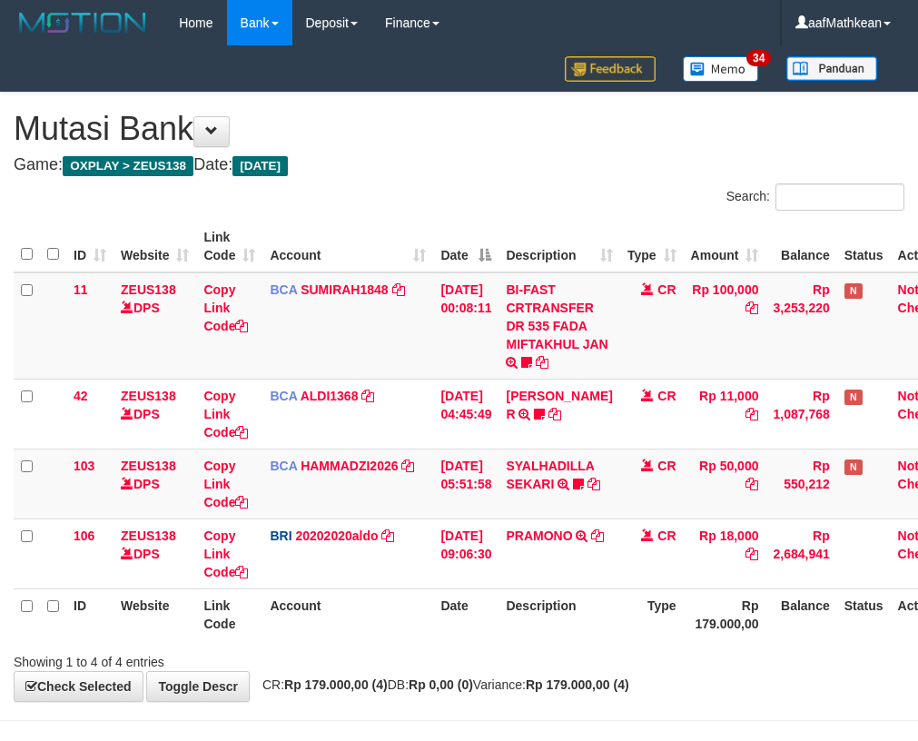
drag, startPoint x: 586, startPoint y: 585, endPoint x: 927, endPoint y: 501, distance: 351.5
click at [688, 562] on tr "106 ZEUS138 DPS Copy Link Code BRI 20202020aldo DPS REVALDO SAGITA mutasi_20250…" at bounding box center [489, 553] width 951 height 70
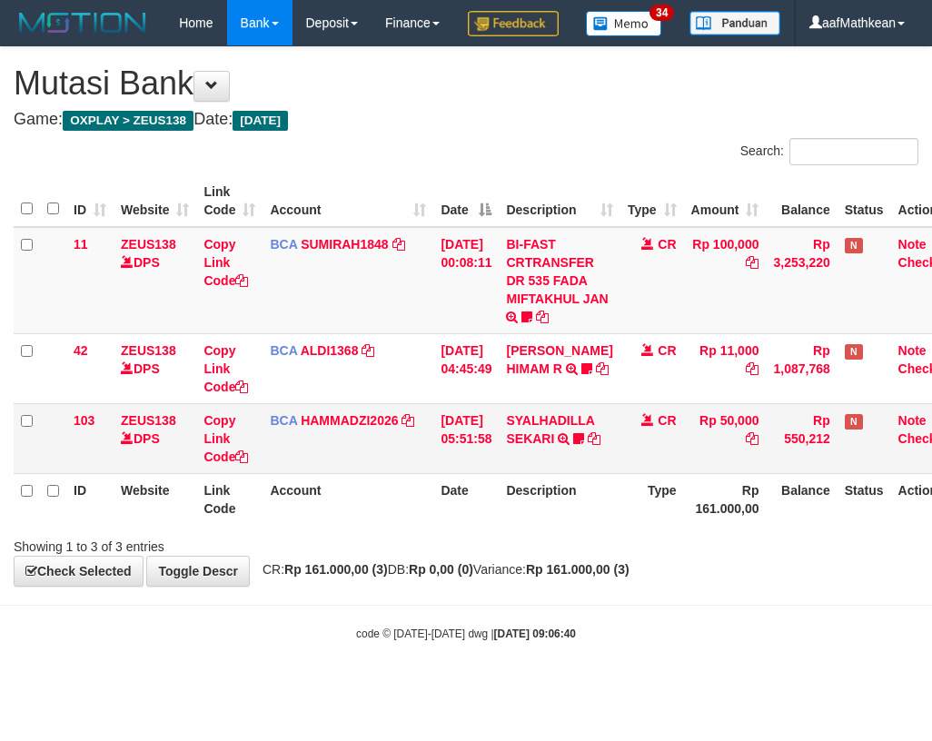
click at [628, 473] on td "CR" at bounding box center [652, 438] width 64 height 70
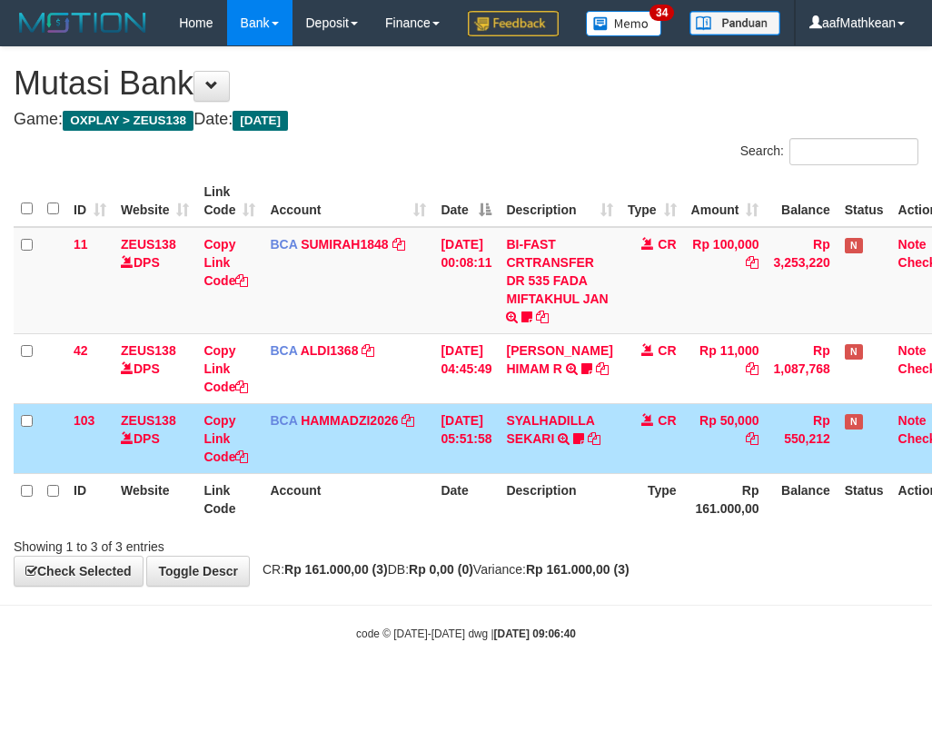
drag, startPoint x: 620, startPoint y: 505, endPoint x: 621, endPoint y: 518, distance: 13.7
click at [621, 473] on td "CR" at bounding box center [652, 438] width 64 height 70
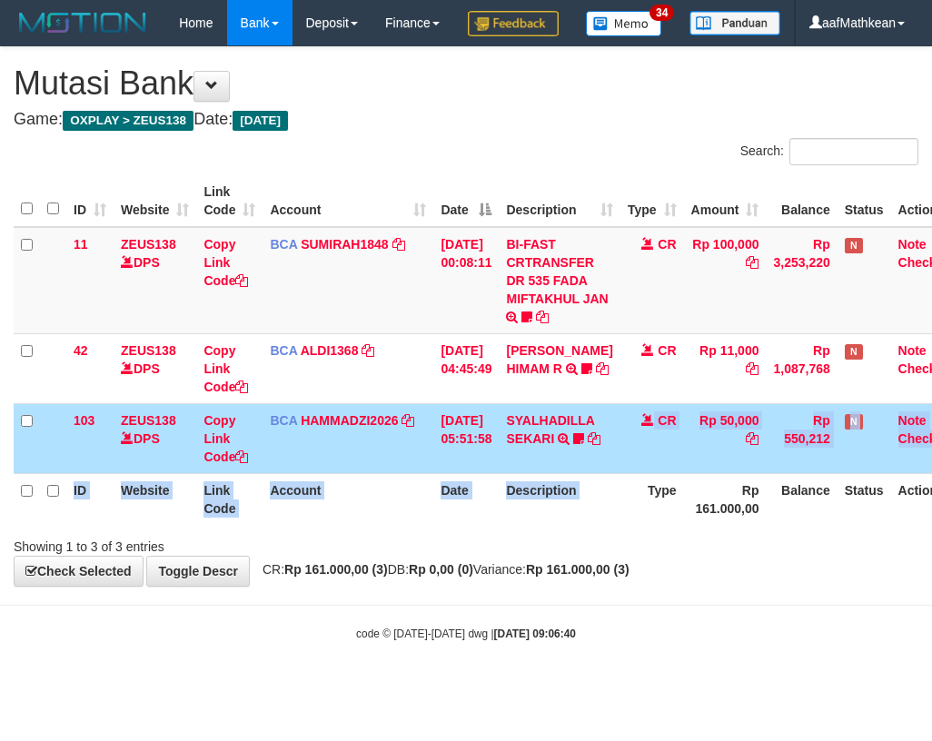
click at [621, 518] on table "ID Website Link Code Account Date Description Type Amount Balance Status Action…" at bounding box center [489, 350] width 951 height 350
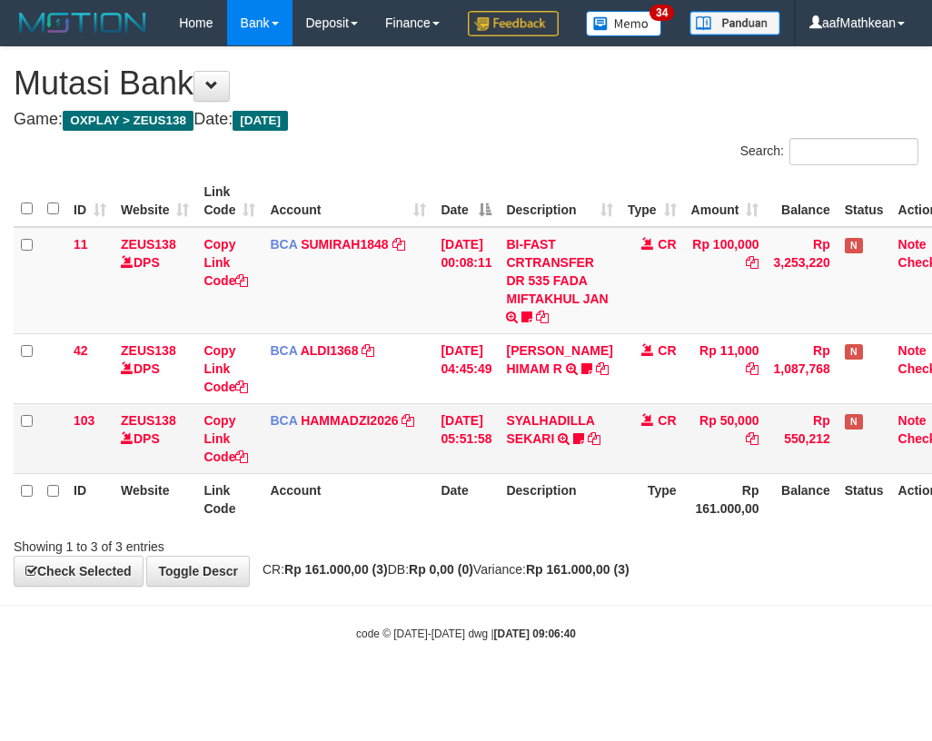
click at [616, 473] on tr "103 ZEUS138 DPS Copy Link Code BCA HAMMADZI2026 DPS MUHAMMAD ZIDAN KURNIAWAN mu…" at bounding box center [489, 438] width 951 height 70
click at [620, 473] on td "CR" at bounding box center [652, 438] width 64 height 70
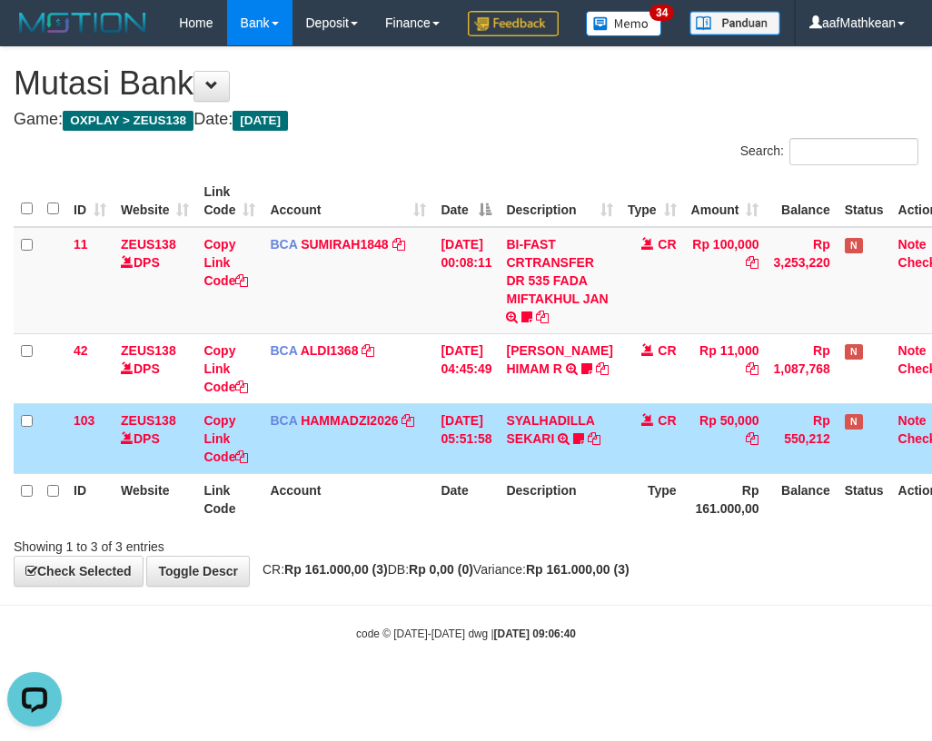
drag, startPoint x: 578, startPoint y: 601, endPoint x: 537, endPoint y: 624, distance: 46.7
click at [558, 586] on div "**********" at bounding box center [466, 316] width 932 height 538
drag, startPoint x: 537, startPoint y: 624, endPoint x: 550, endPoint y: 625, distance: 13.7
click at [537, 586] on div "**********" at bounding box center [466, 316] width 932 height 538
drag, startPoint x: 514, startPoint y: 611, endPoint x: 488, endPoint y: 753, distance: 144.1
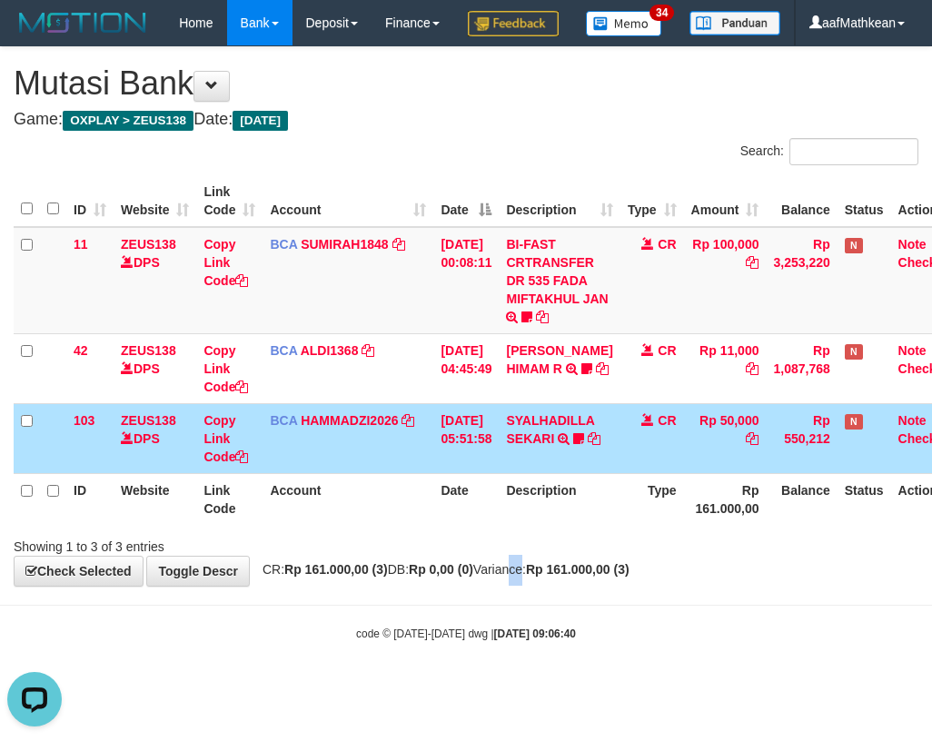
click at [499, 634] on body "Toggle navigation Home Bank Account List Load By Website Group [OXPLAY] ZEUS138…" at bounding box center [466, 343] width 932 height 687
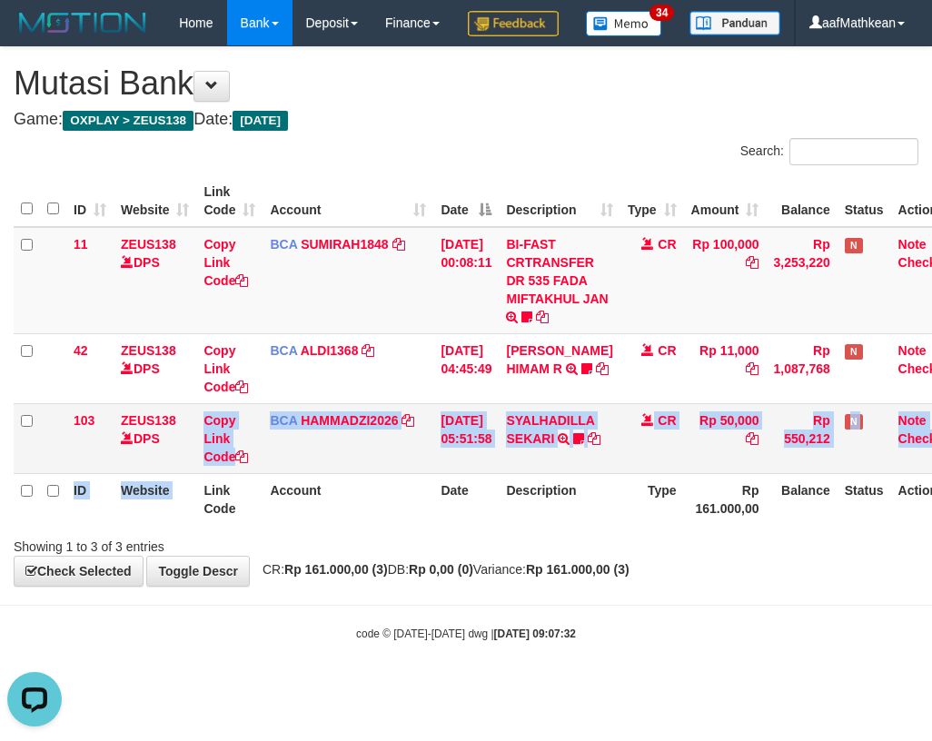
click at [202, 518] on table "ID Website Link Code Account Date Description Type Amount Balance Status Action…" at bounding box center [489, 350] width 951 height 350
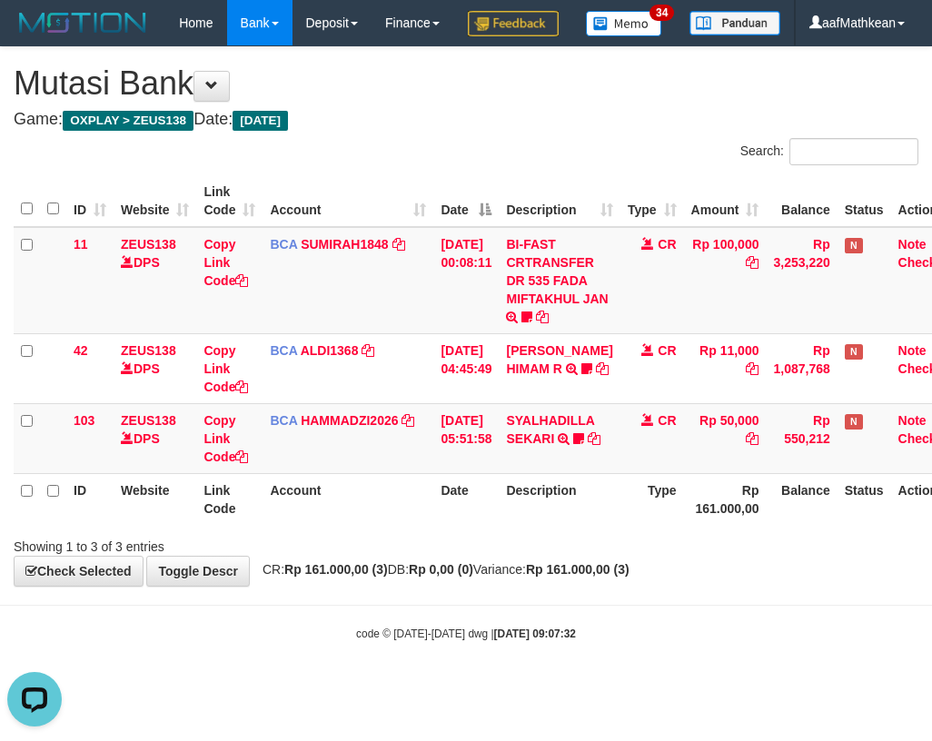
drag, startPoint x: 508, startPoint y: 549, endPoint x: 485, endPoint y: 535, distance: 27.0
click at [499, 525] on th "Date" at bounding box center [465, 499] width 65 height 52
click at [447, 525] on th "Date" at bounding box center [465, 499] width 65 height 52
click at [449, 525] on th "Date" at bounding box center [465, 499] width 65 height 52
click at [462, 525] on th "Date" at bounding box center [465, 499] width 65 height 52
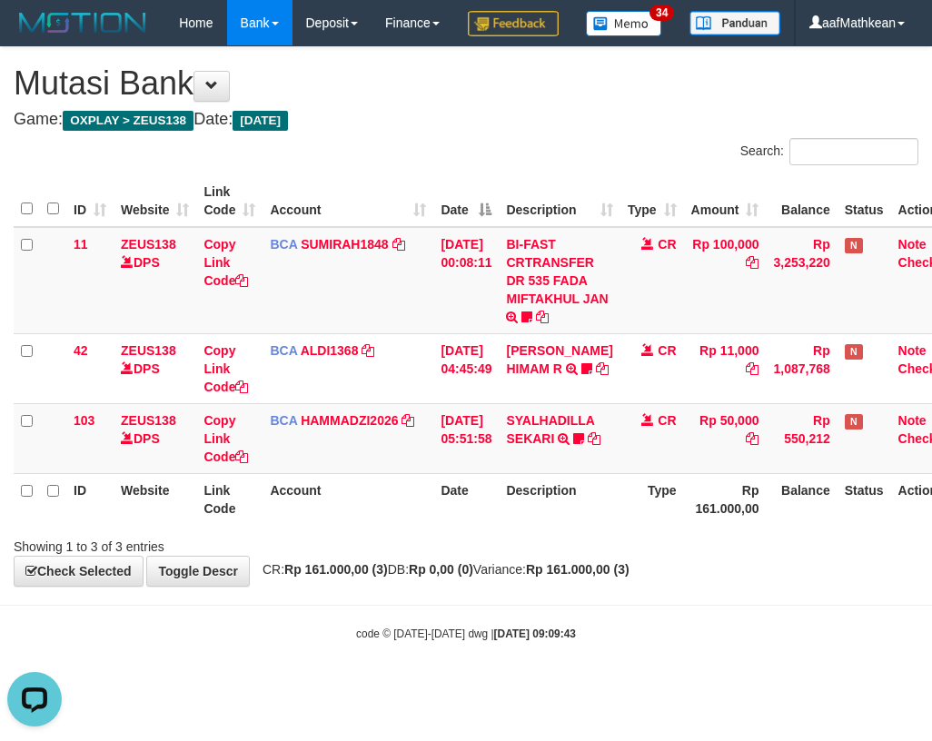
click at [653, 525] on th "Type" at bounding box center [652, 499] width 64 height 52
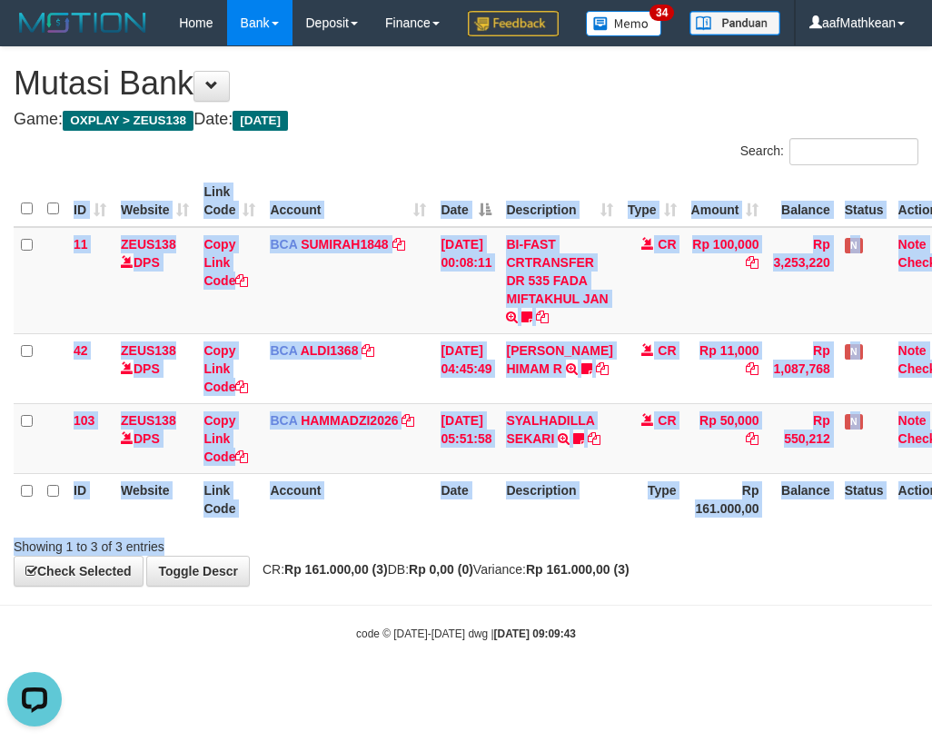
drag, startPoint x: 637, startPoint y: 572, endPoint x: 621, endPoint y: 584, distance: 19.4
click at [629, 556] on div "Search: ID Website Link Code Account Date Description Type Amount Balance Statu…" at bounding box center [466, 347] width 904 height 418
click at [619, 556] on div "Showing 1 to 3 of 3 entries" at bounding box center [466, 542] width 932 height 25
click at [614, 556] on div "Showing 1 to 3 of 3 entries" at bounding box center [466, 542] width 932 height 25
click at [612, 556] on div "Showing 1 to 3 of 3 entries" at bounding box center [466, 542] width 932 height 25
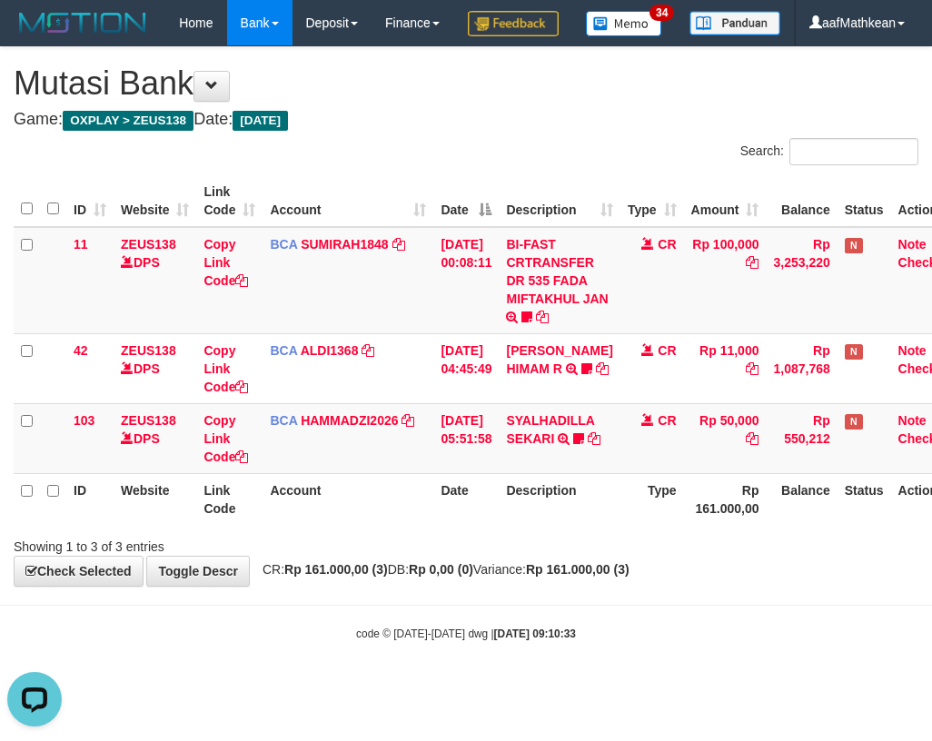
click at [621, 556] on div "Showing 1 to 3 of 3 entries" at bounding box center [466, 542] width 932 height 25
click at [655, 556] on div "Showing 1 to 3 of 3 entries" at bounding box center [466, 542] width 932 height 25
click at [607, 525] on th "Description" at bounding box center [559, 499] width 121 height 52
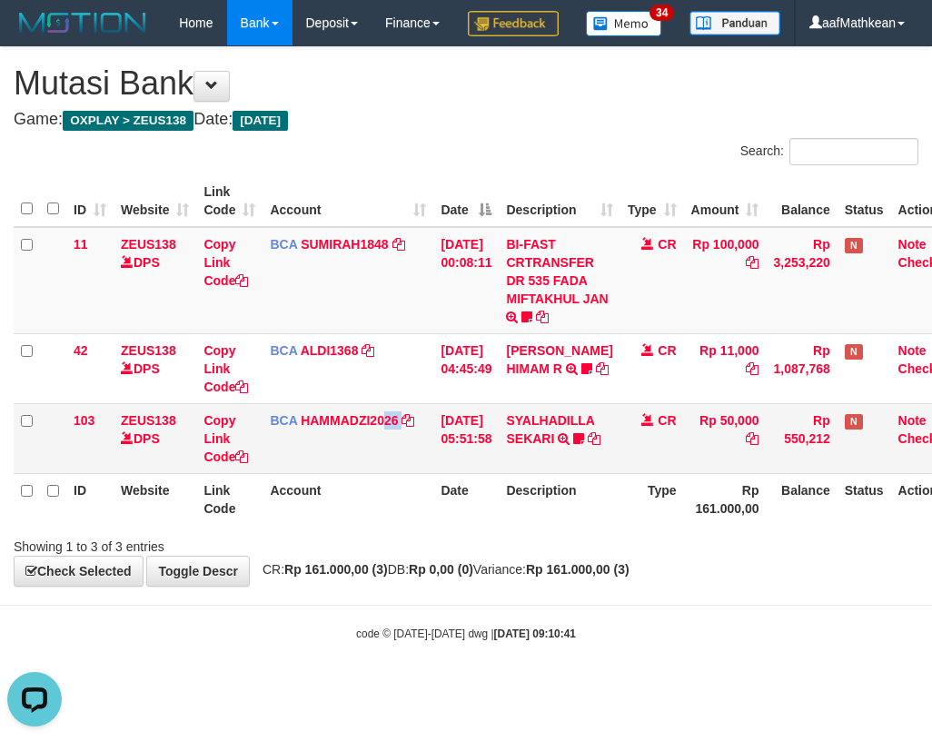
click at [382, 473] on td "BCA HAMMADZI2026 DPS MUHAMMAD ZIDAN KURNIAWAN mutasi_20250831_4694 | 103 mutasi…" at bounding box center [347, 438] width 171 height 70
click at [262, 473] on tr "103 ZEUS138 DPS Copy Link Code BCA HAMMADZI2026 DPS MUHAMMAD ZIDAN KURNIAWAN mu…" at bounding box center [489, 438] width 951 height 70
click at [377, 525] on th "Account" at bounding box center [347, 499] width 171 height 52
drag, startPoint x: 370, startPoint y: 540, endPoint x: 382, endPoint y: 529, distance: 16.7
click at [383, 525] on th "Account" at bounding box center [347, 499] width 171 height 52
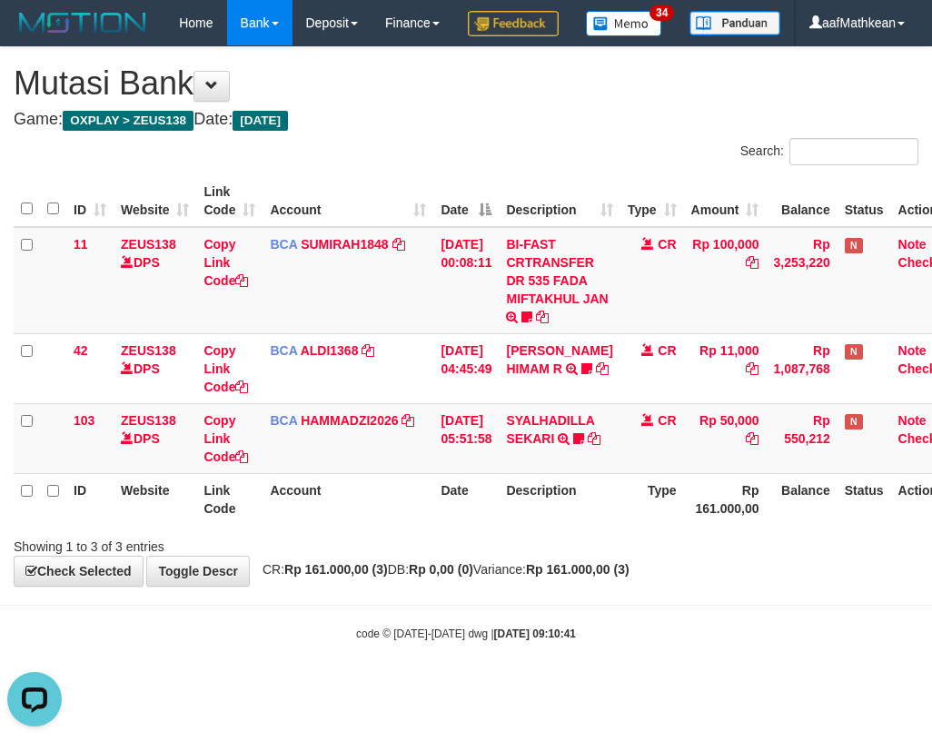
click at [408, 525] on th "Account" at bounding box center [347, 499] width 171 height 52
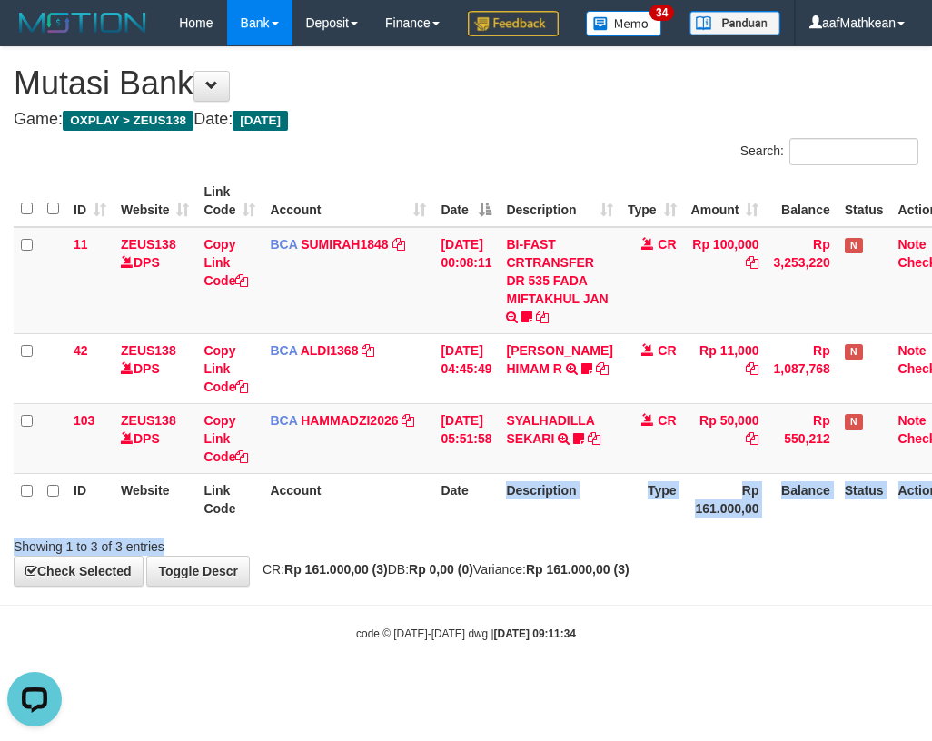
click at [463, 556] on div "Search: ID Website Link Code Account Date Description Type Amount Balance Statu…" at bounding box center [466, 347] width 904 height 418
click at [413, 525] on th "Account" at bounding box center [347, 499] width 171 height 52
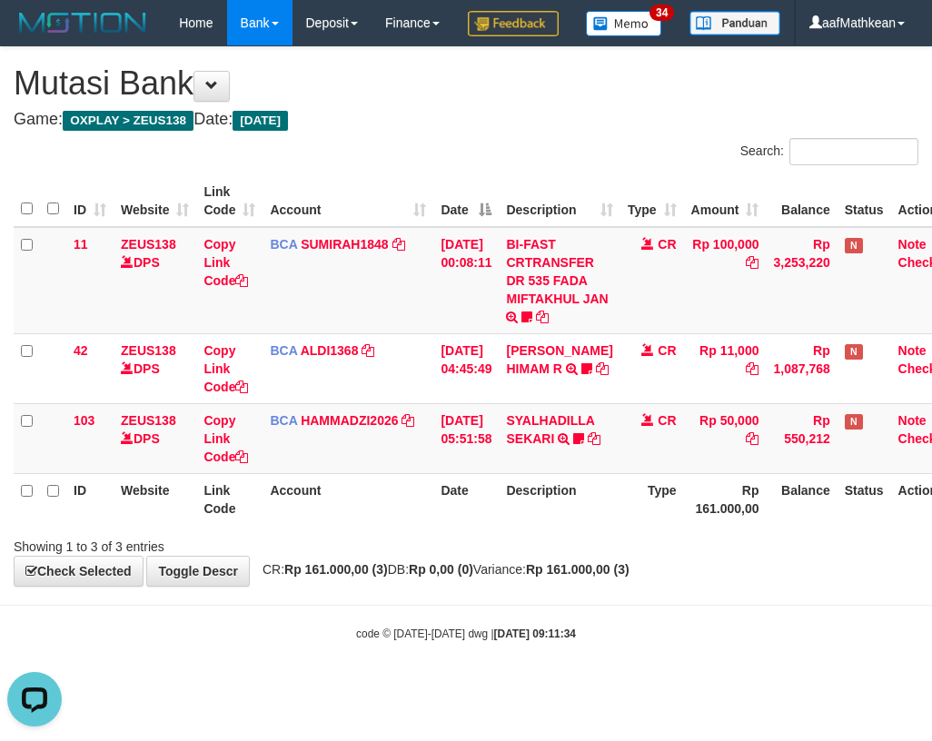
drag, startPoint x: 413, startPoint y: 550, endPoint x: 7, endPoint y: 460, distance: 415.7
click at [391, 525] on th "Account" at bounding box center [347, 499] width 171 height 52
drag, startPoint x: 527, startPoint y: 548, endPoint x: 483, endPoint y: 568, distance: 47.6
click at [524, 525] on th "Description" at bounding box center [559, 499] width 121 height 52
click at [485, 525] on th "Date" at bounding box center [465, 499] width 65 height 52
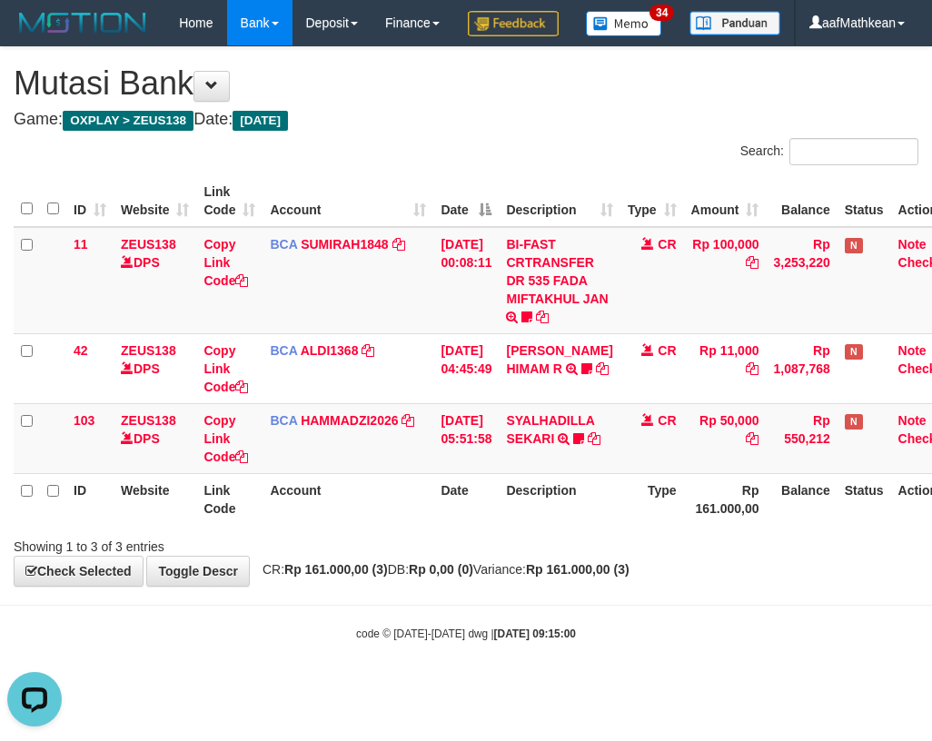
click at [488, 525] on th "Date" at bounding box center [465, 499] width 65 height 52
click at [458, 525] on th "Date" at bounding box center [465, 499] width 65 height 52
click at [465, 525] on th "Date" at bounding box center [465, 499] width 65 height 52
click at [442, 525] on th "Date" at bounding box center [465, 499] width 65 height 52
click at [434, 525] on th "Date" at bounding box center [465, 499] width 65 height 52
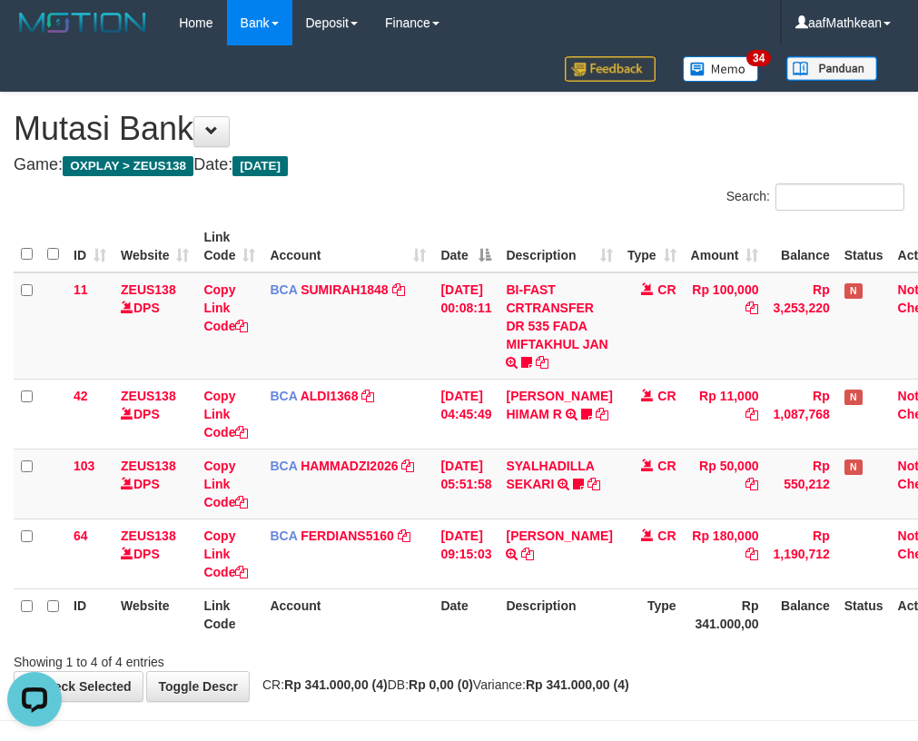
click at [554, 612] on th "Description" at bounding box center [559, 614] width 121 height 52
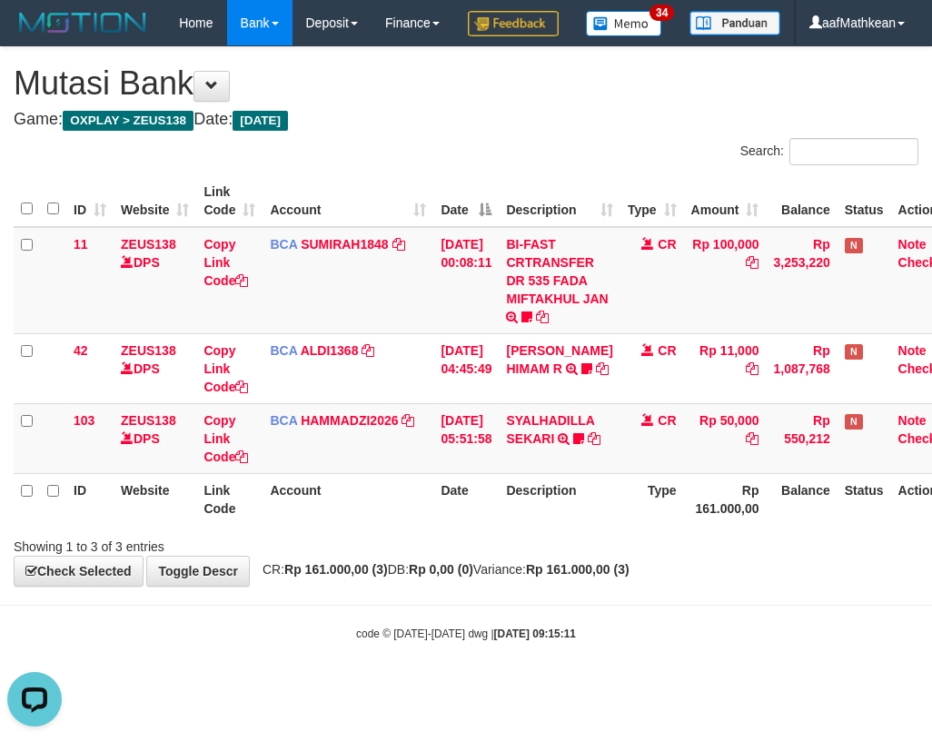
drag, startPoint x: 280, startPoint y: 563, endPoint x: 419, endPoint y: 562, distance: 138.9
click at [281, 525] on th "Account" at bounding box center [347, 499] width 171 height 52
click at [469, 530] on div "ID Website Link Code Account Date Description Type Amount Balance Status Action…" at bounding box center [466, 350] width 932 height 360
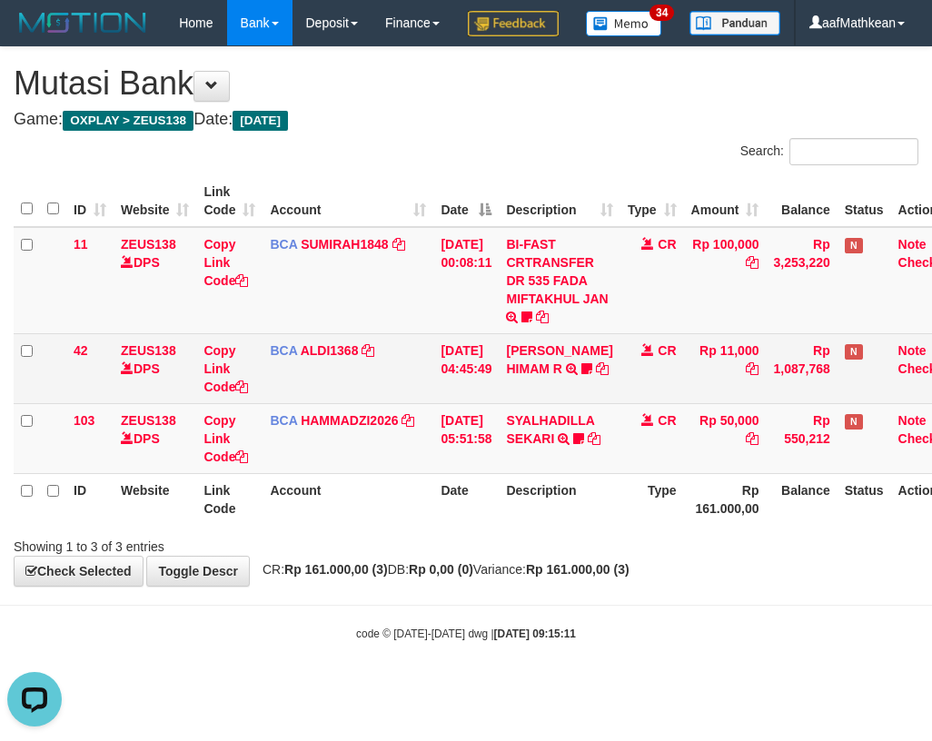
drag, startPoint x: 461, startPoint y: 570, endPoint x: 924, endPoint y: 390, distance: 496.8
click at [579, 511] on div "ID Website Link Code Account Date Description Type Amount Balance Status Action…" at bounding box center [466, 350] width 932 height 360
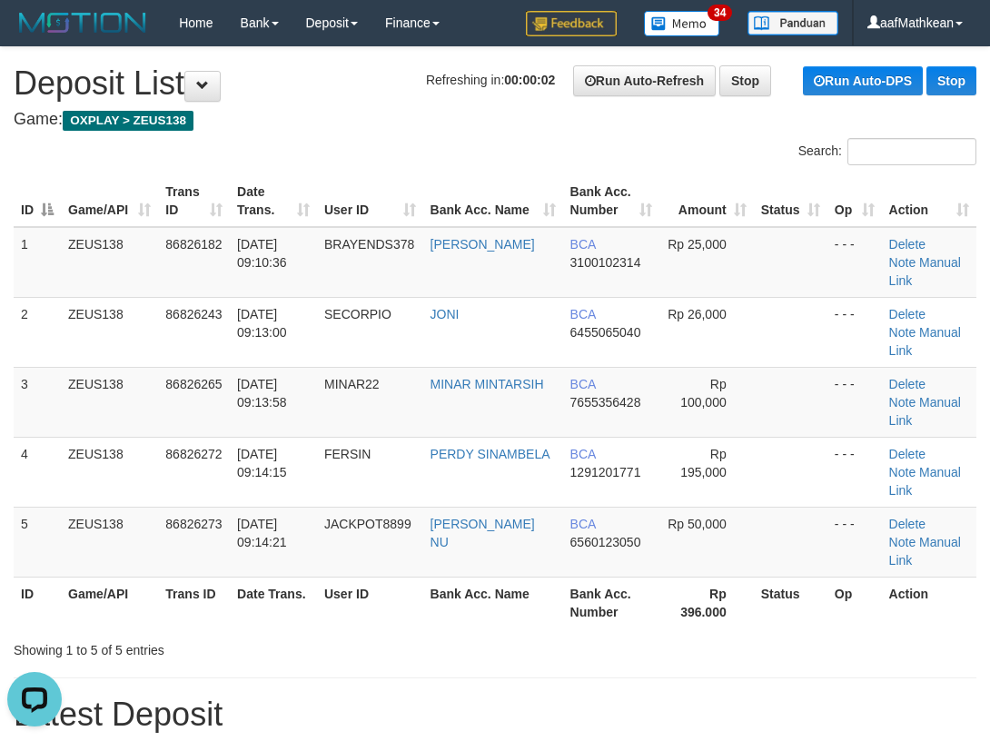
click at [396, 115] on h4 "Game: OXPLAY > ZEUS138" at bounding box center [495, 120] width 963 height 18
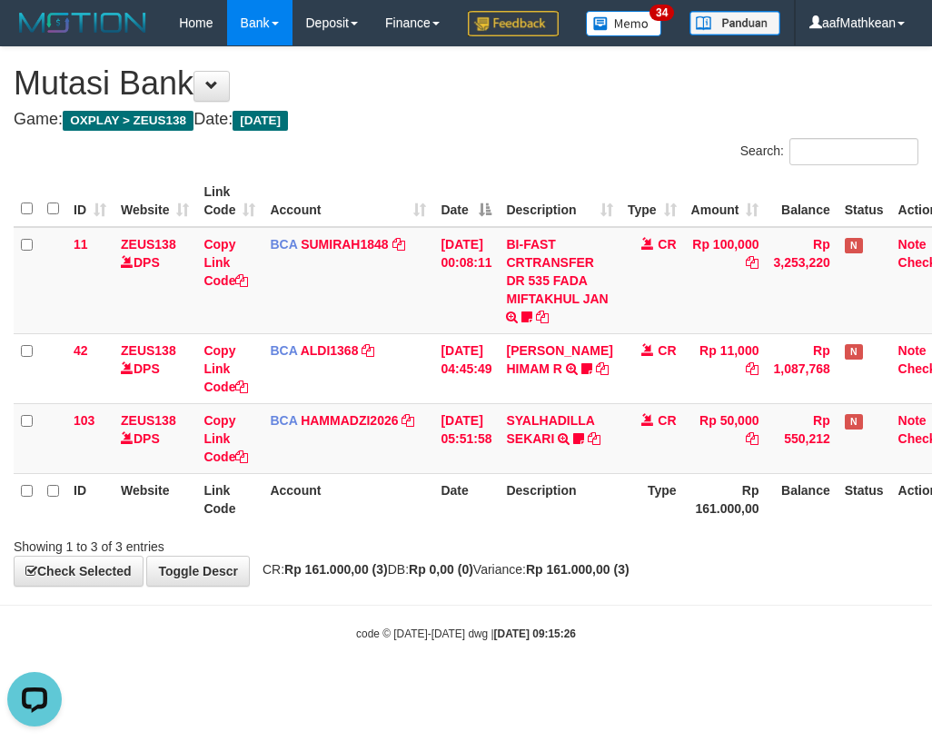
click at [496, 522] on table "ID Website Link Code Account Date Description Type Amount Balance Status Action…" at bounding box center [489, 350] width 951 height 350
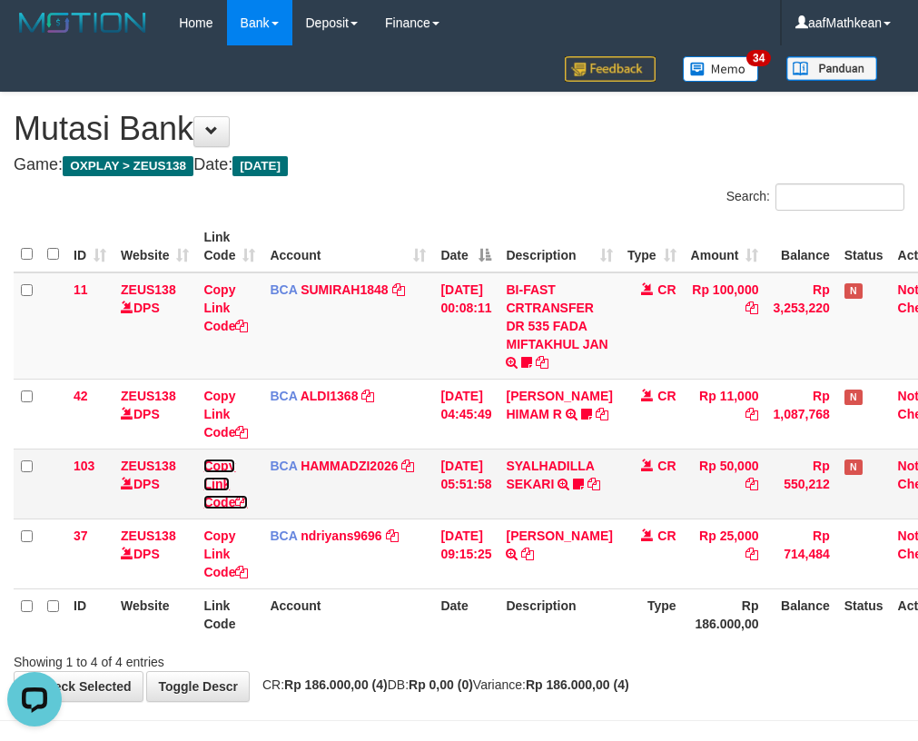
click at [223, 459] on link "Copy Link Code" at bounding box center [225, 484] width 44 height 51
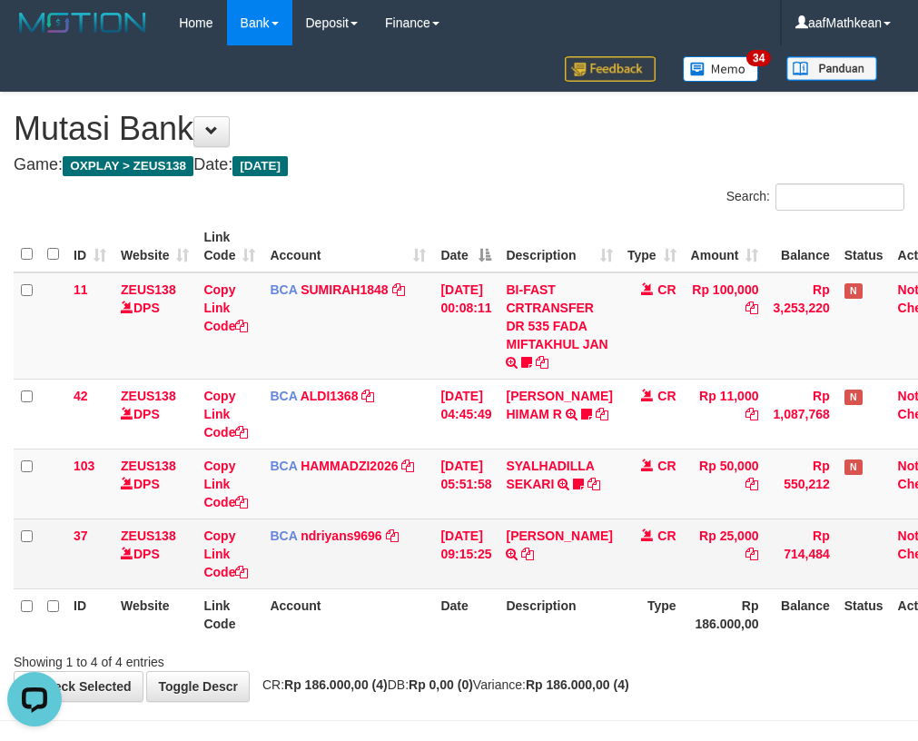
scroll to position [291, 0]
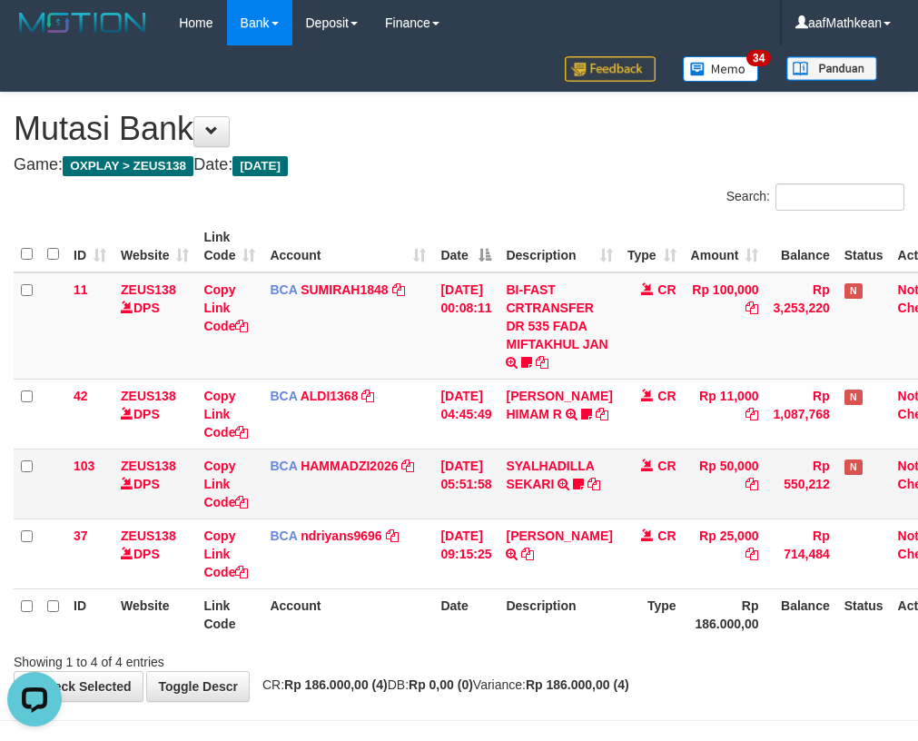
drag, startPoint x: 333, startPoint y: 319, endPoint x: 530, endPoint y: 455, distance: 239.5
click at [333, 319] on td "BCA SUMIRAH1848 DPS SUMIRAH mutasi_20250831_4156 | 11 mutasi_20250831_4156 | 11" at bounding box center [347, 325] width 171 height 107
click at [365, 330] on td "BCA SUMIRAH1848 DPS SUMIRAH mutasi_20250831_4156 | 11 mutasi_20250831_4156 | 11" at bounding box center [347, 325] width 171 height 107
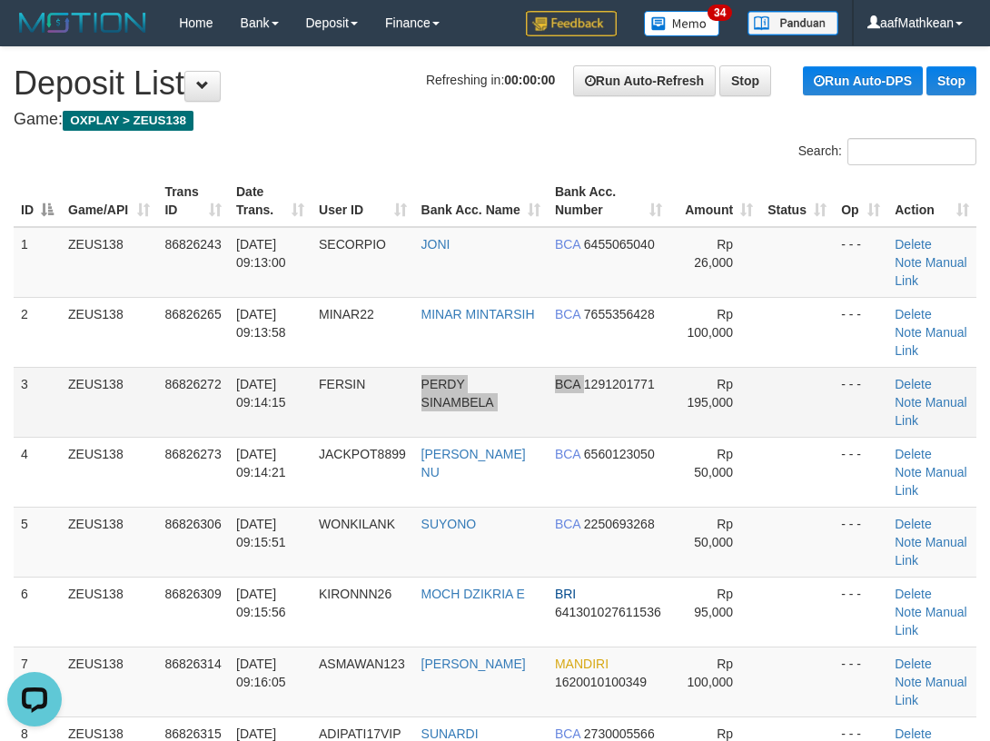
click at [573, 386] on tr "3 ZEUS138 86826272 31/08/2025 09:14:15 FERSIN PERDY SINAMBELA BCA 1291201771 Rp…" at bounding box center [495, 402] width 963 height 70
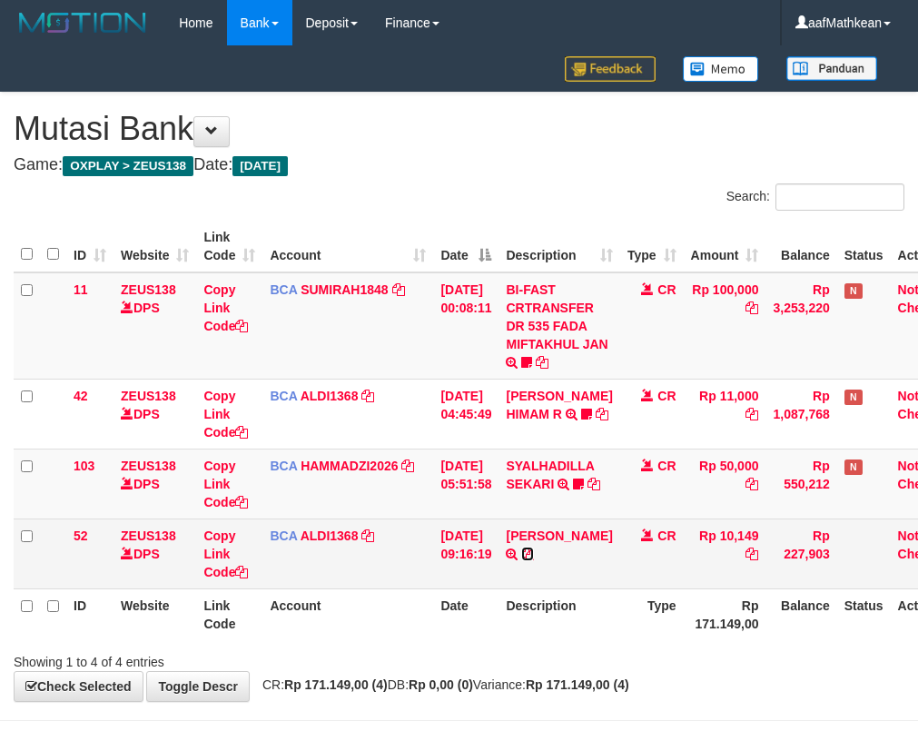
click at [534, 556] on icon at bounding box center [527, 554] width 13 height 13
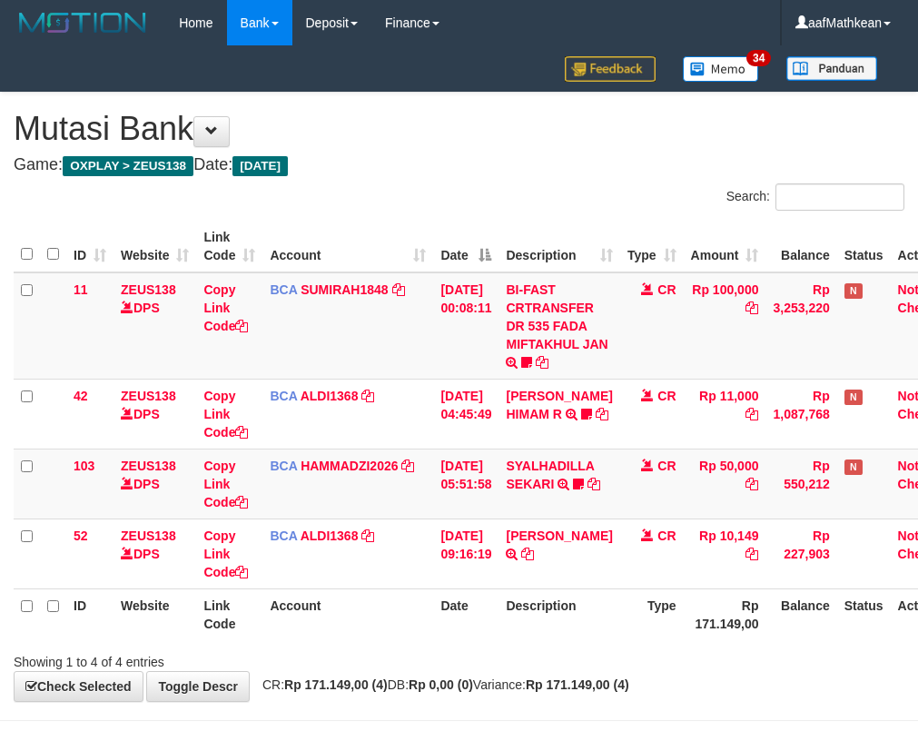
drag, startPoint x: 515, startPoint y: 602, endPoint x: 532, endPoint y: 649, distance: 50.3
click at [516, 607] on th "Description" at bounding box center [559, 614] width 121 height 52
click at [347, 185] on div "Search:" at bounding box center [459, 199] width 918 height 32
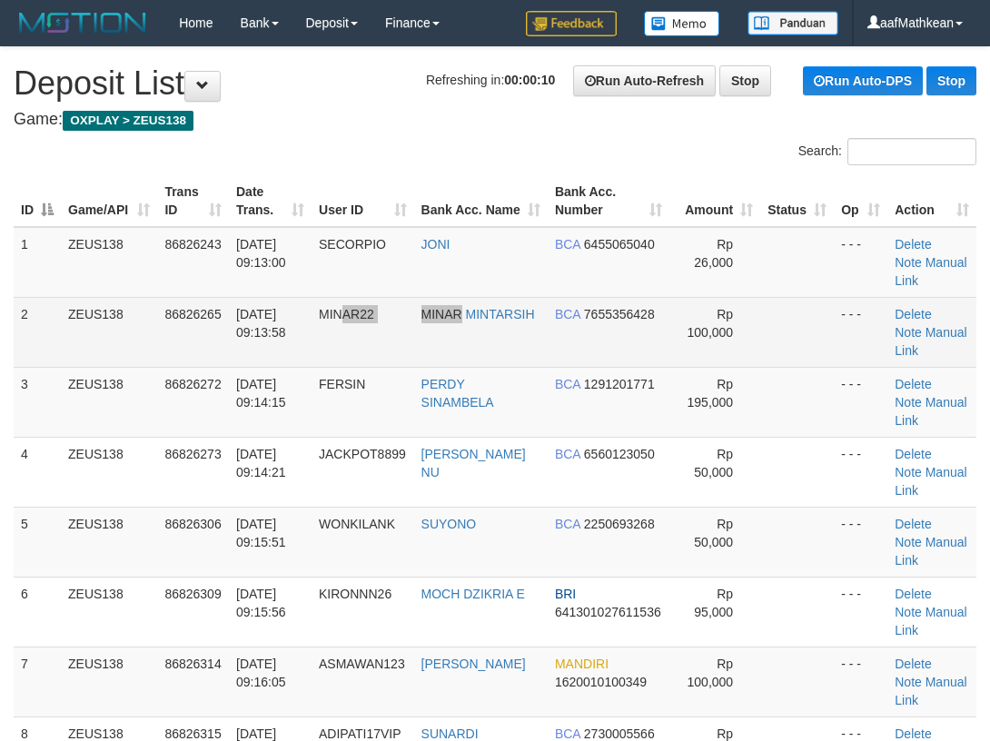
click at [552, 301] on tr "2 ZEUS138 86826265 31/08/2025 09:13:58 MINAR22 MINAR MINTARSIH BCA 7655356428 R…" at bounding box center [495, 332] width 963 height 70
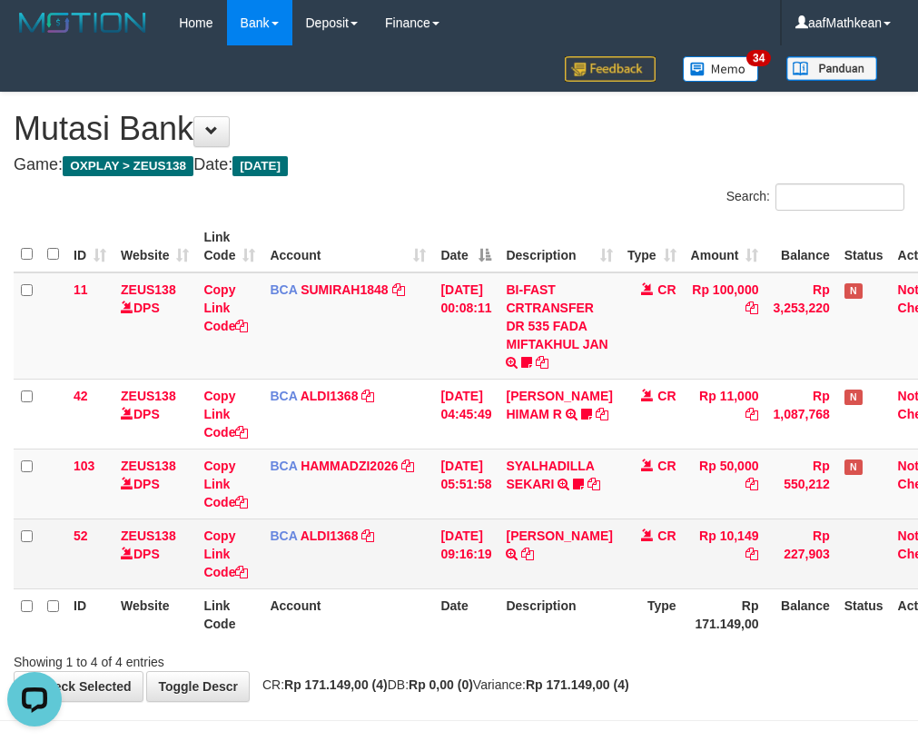
click at [539, 568] on td "FIRMAN FAUZAN TRSF E-BANKING CR 3108/FTSCY/WS95031 10149.00FIRMAN FAUZAN" at bounding box center [559, 553] width 121 height 70
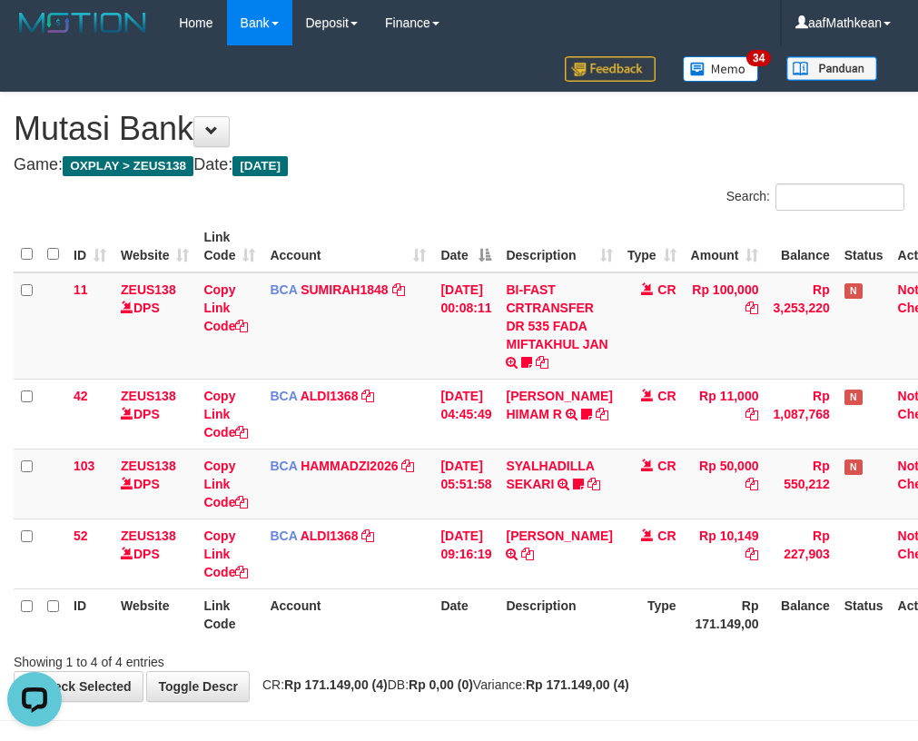
drag, startPoint x: 646, startPoint y: 655, endPoint x: 929, endPoint y: 671, distance: 283.8
click at [666, 657] on div "Showing 1 to 4 of 4 entries" at bounding box center [459, 658] width 918 height 25
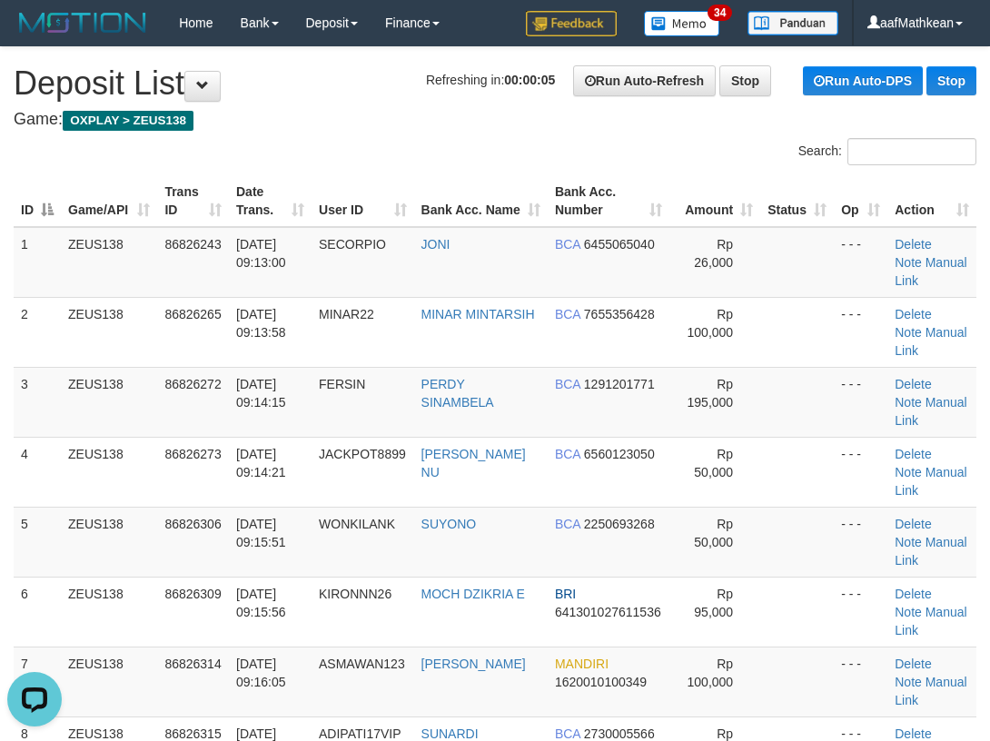
click at [391, 182] on tr "ID Game/API Trans ID Date Trans. User ID Bank Acc. Name Bank Acc. Number Amount…" at bounding box center [495, 201] width 963 height 52
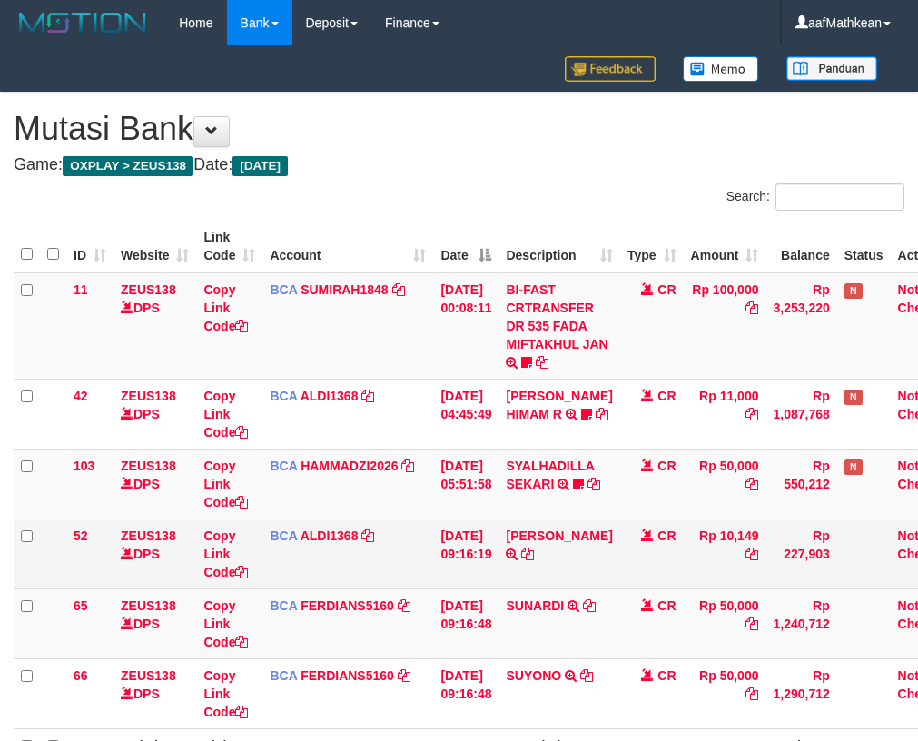
drag, startPoint x: 623, startPoint y: 627, endPoint x: 599, endPoint y: 577, distance: 55.2
click at [624, 627] on td "CR" at bounding box center [652, 623] width 64 height 70
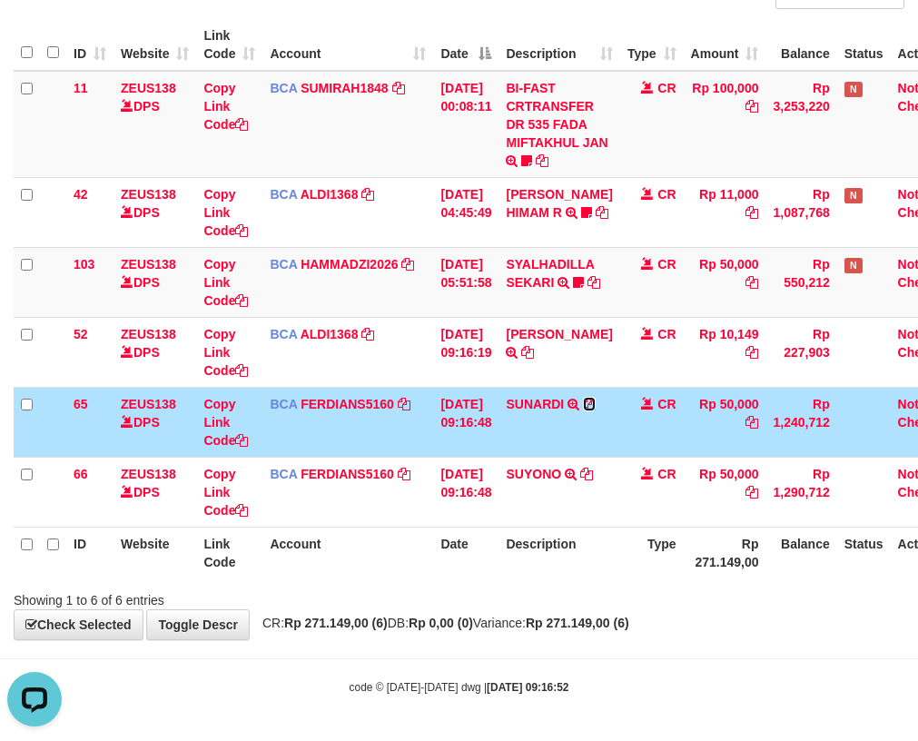
drag, startPoint x: 602, startPoint y: 409, endPoint x: 922, endPoint y: 325, distance: 330.4
click at [596, 408] on icon at bounding box center [589, 404] width 13 height 13
click at [417, 550] on th "Account" at bounding box center [347, 553] width 171 height 52
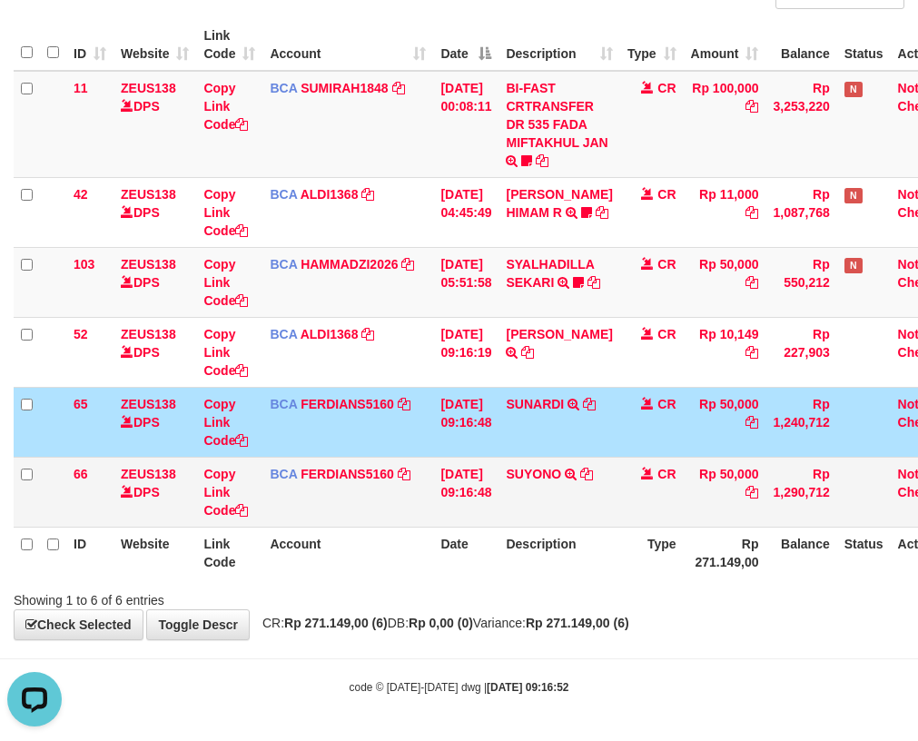
click at [388, 536] on th "Account" at bounding box center [347, 553] width 171 height 52
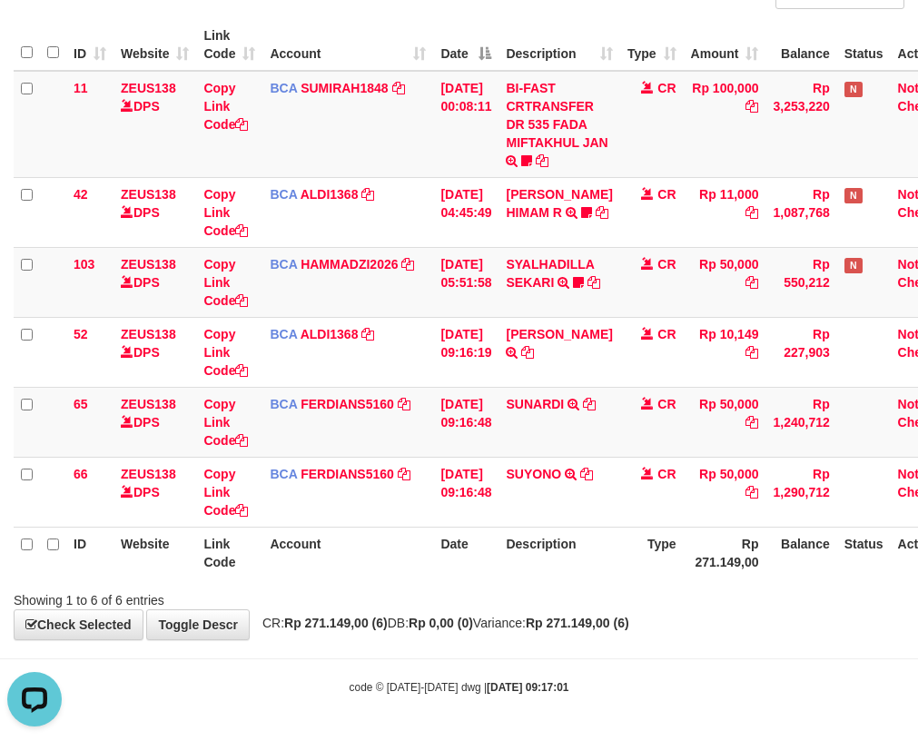
click at [323, 555] on th "Account" at bounding box center [347, 553] width 171 height 52
click at [485, 546] on th "Date" at bounding box center [465, 553] width 65 height 52
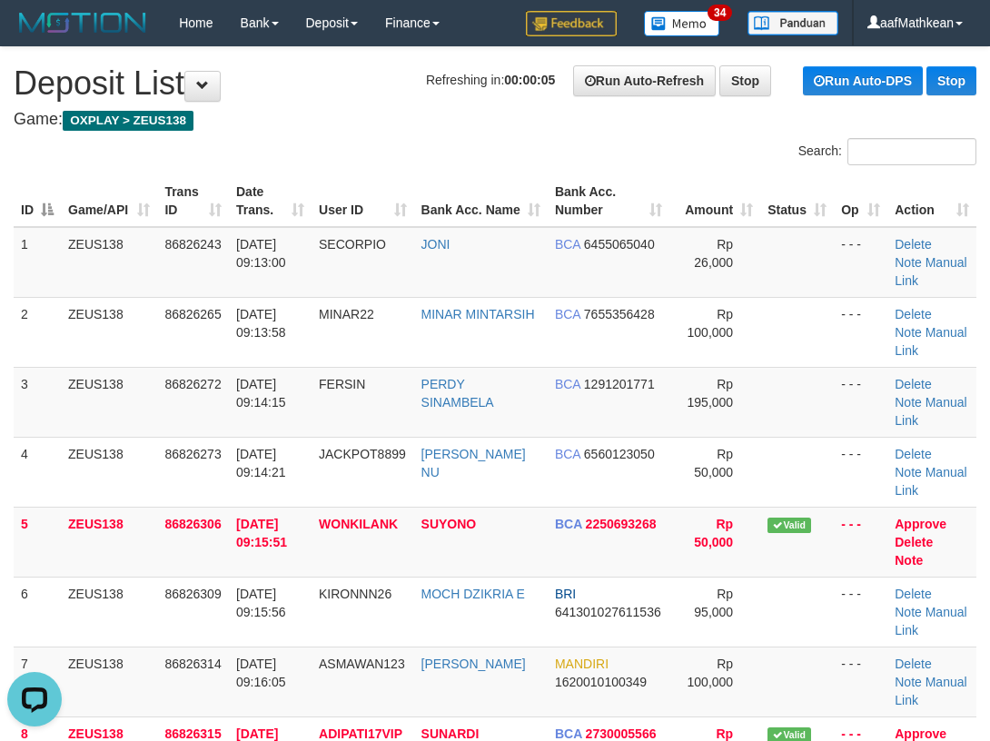
click at [781, 151] on div "Search: ID Game/API Trans ID Date Trans. User ID Bank Acc. Name Bank Acc. Numbe…" at bounding box center [495, 538] width 963 height 801
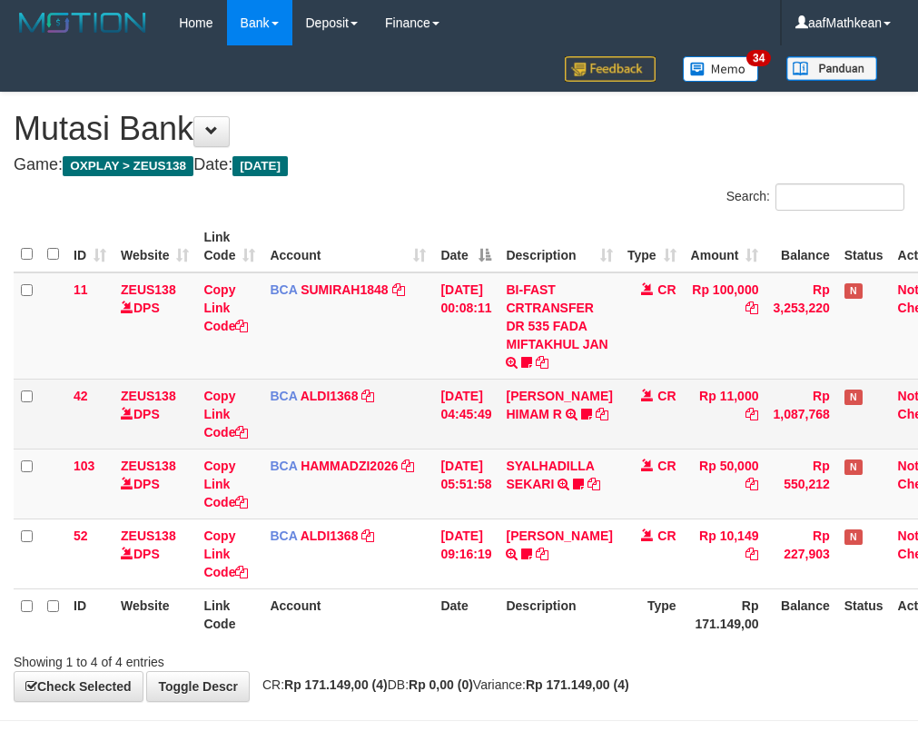
scroll to position [62, 0]
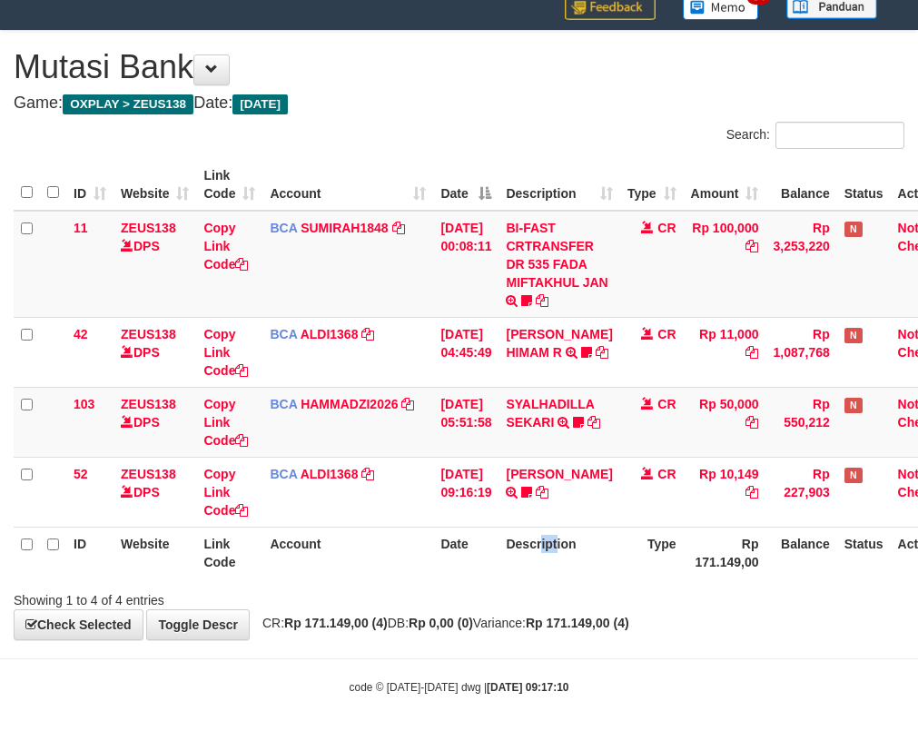
click at [577, 542] on th "Description" at bounding box center [559, 553] width 121 height 52
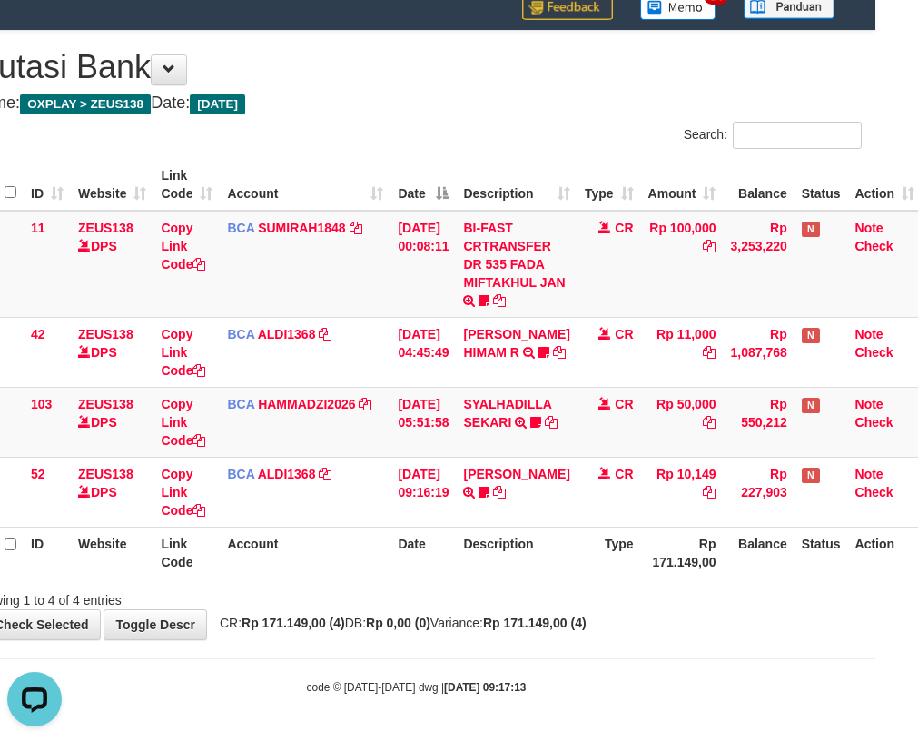
click at [471, 598] on div "Showing 1 to 4 of 4 entries" at bounding box center [416, 596] width 918 height 25
click at [502, 614] on div "**********" at bounding box center [416, 335] width 918 height 608
click at [519, 613] on div "**********" at bounding box center [416, 335] width 918 height 608
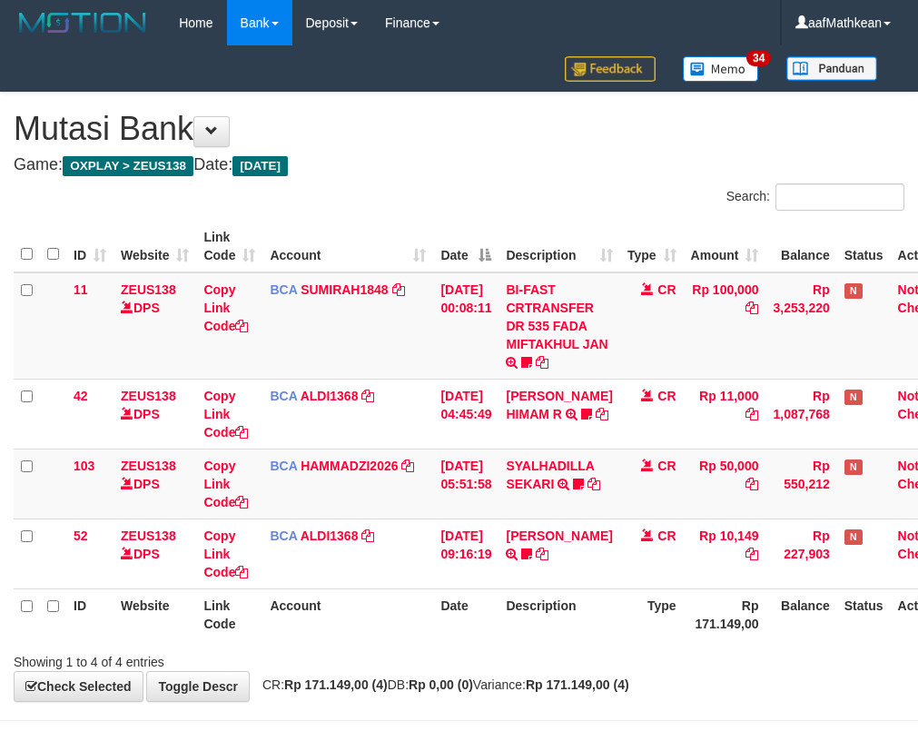
scroll to position [62, 43]
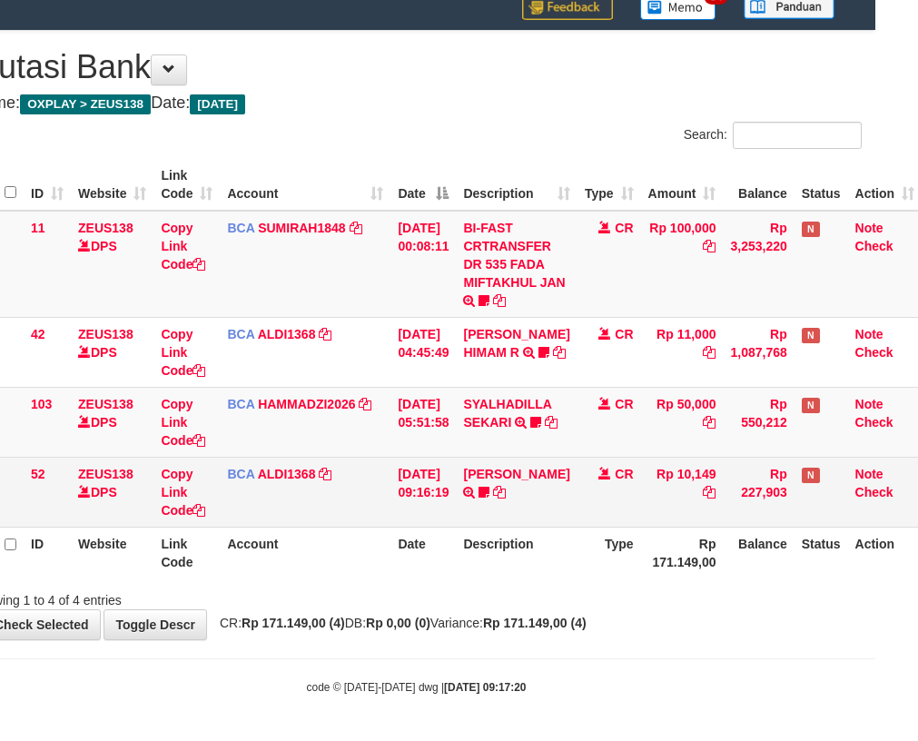
click at [507, 532] on th "Description" at bounding box center [516, 553] width 121 height 52
click at [590, 499] on td "CR" at bounding box center [610, 492] width 64 height 70
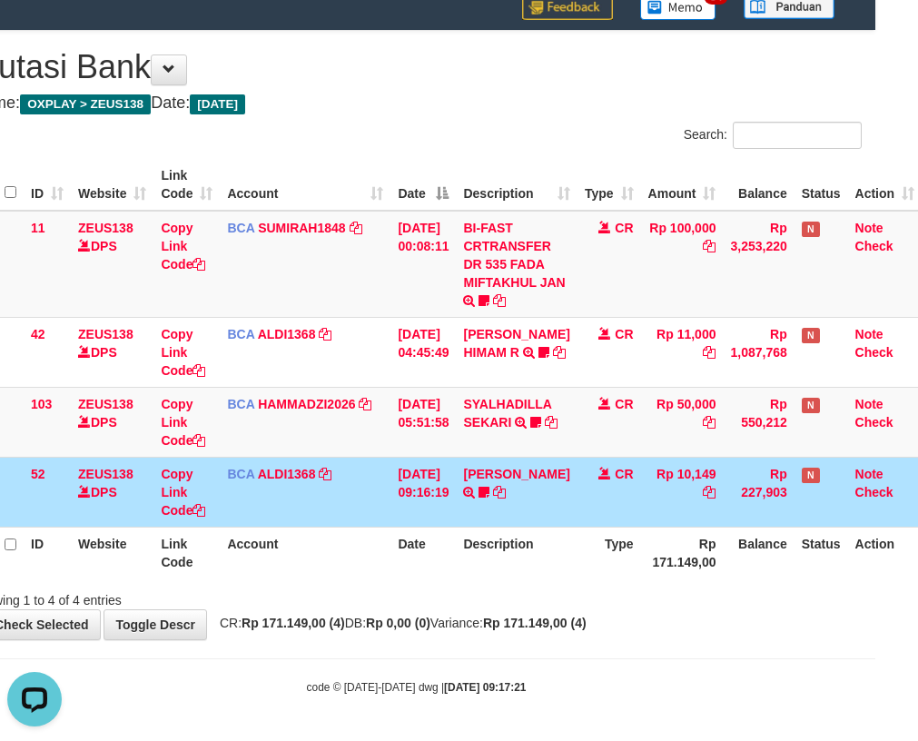
click at [755, 499] on td "Rp 227,903" at bounding box center [758, 492] width 71 height 70
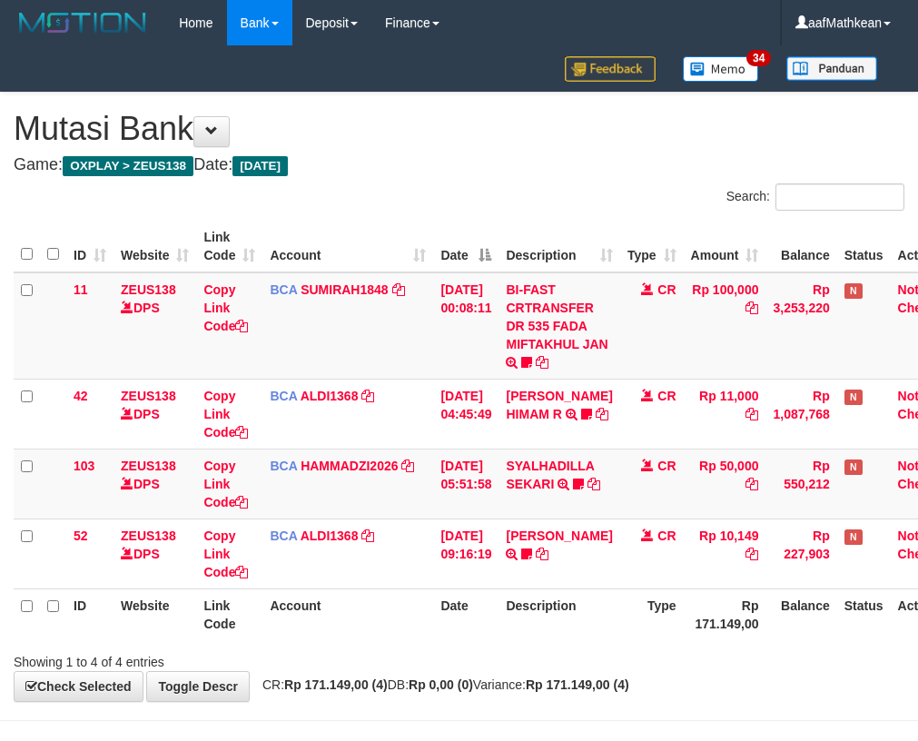
scroll to position [62, 43]
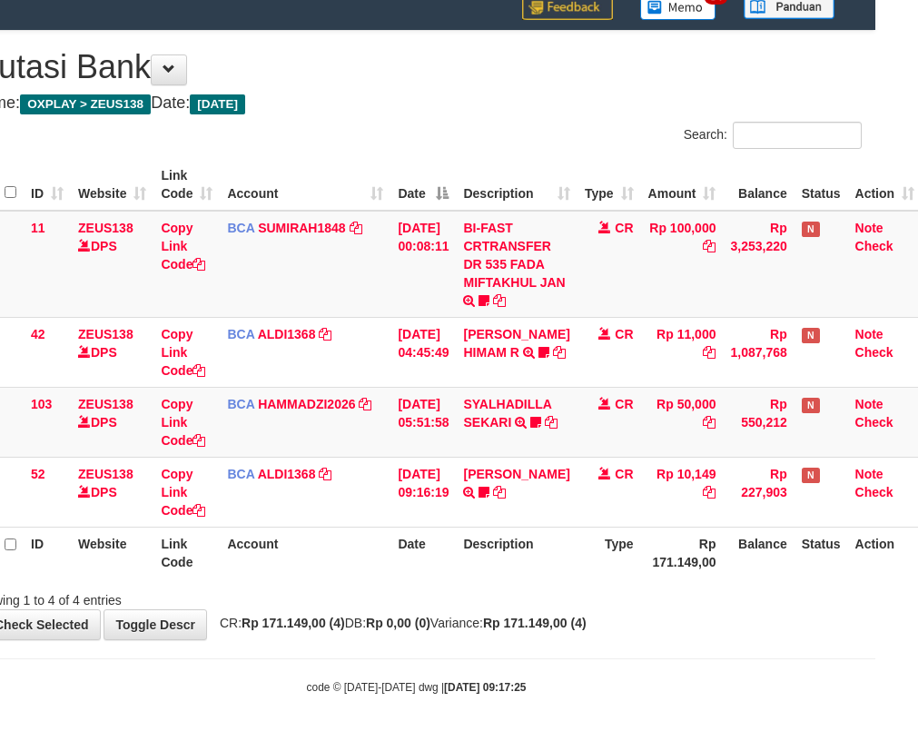
click at [503, 626] on span "CR: Rp 171.149,00 (4) DB: Rp 0,00 (0) Variance: Rp 171.149,00 (4)" at bounding box center [399, 623] width 376 height 15
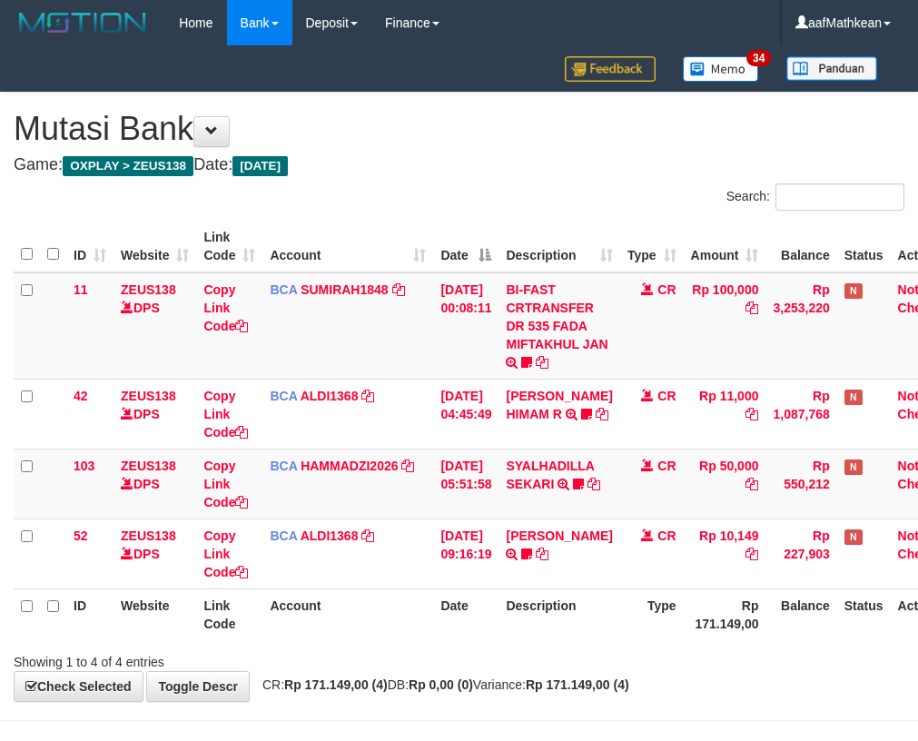
scroll to position [62, 43]
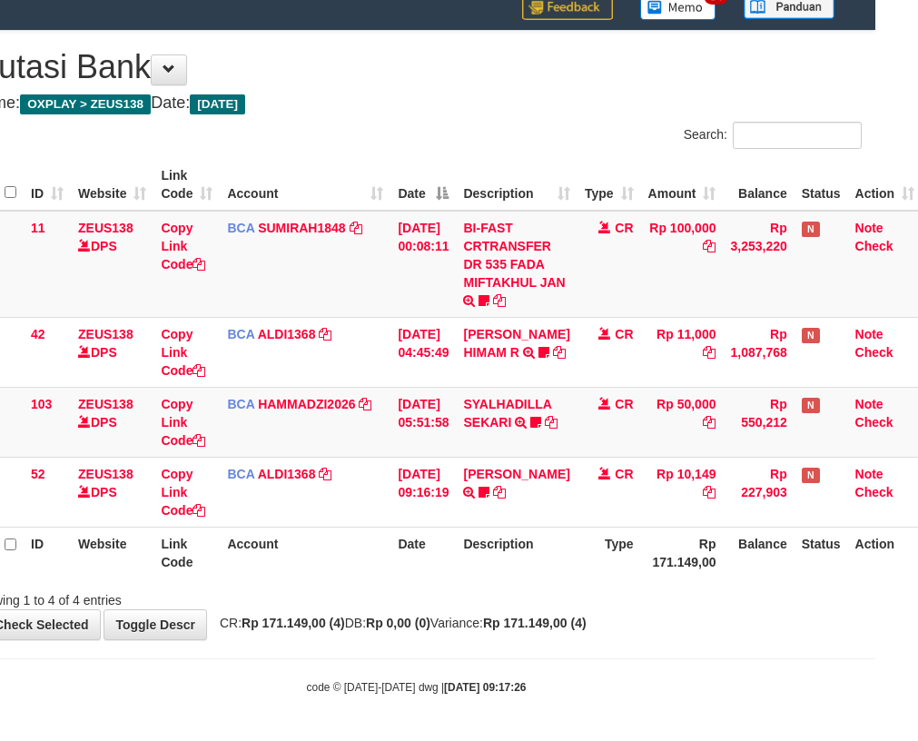
click at [733, 577] on th "Balance" at bounding box center [758, 553] width 71 height 52
click at [687, 590] on div "Showing 1 to 4 of 4 entries" at bounding box center [416, 596] width 918 height 25
click at [657, 603] on div "Showing 1 to 4 of 4 entries" at bounding box center [416, 596] width 918 height 25
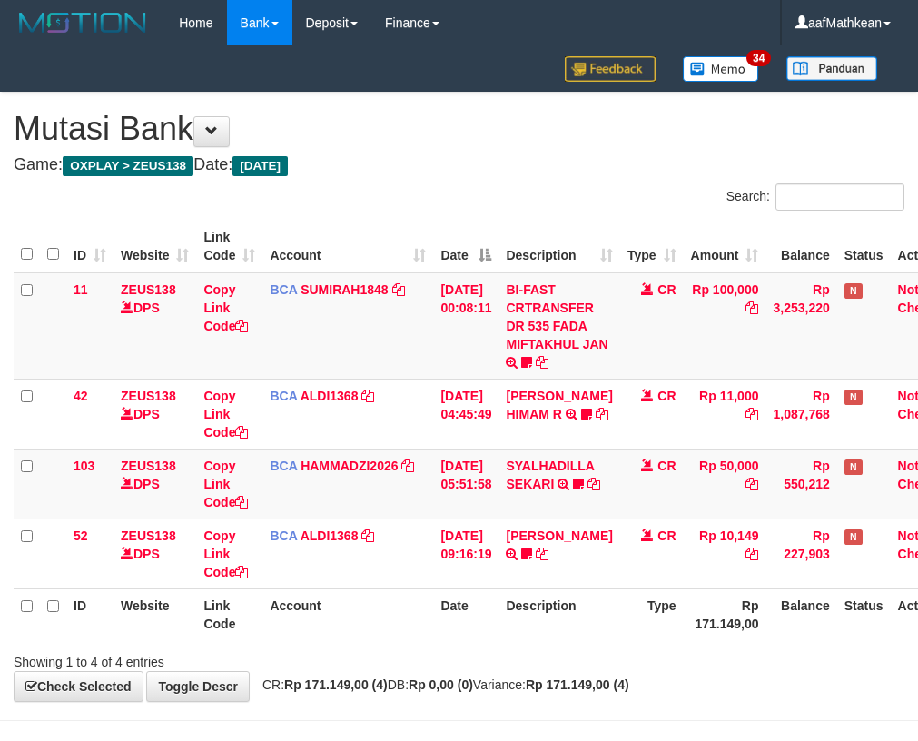
scroll to position [62, 43]
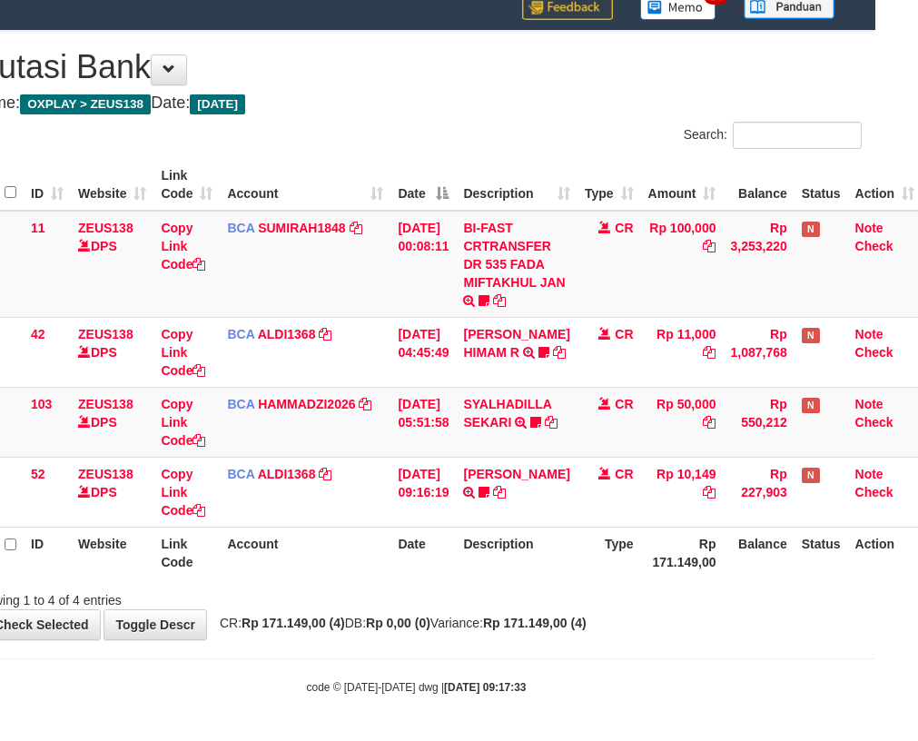
click at [456, 540] on th "Date" at bounding box center [422, 553] width 65 height 52
click at [666, 558] on th "Rp 171.149,00" at bounding box center [682, 553] width 83 height 52
click at [612, 567] on th "Type" at bounding box center [610, 553] width 64 height 52
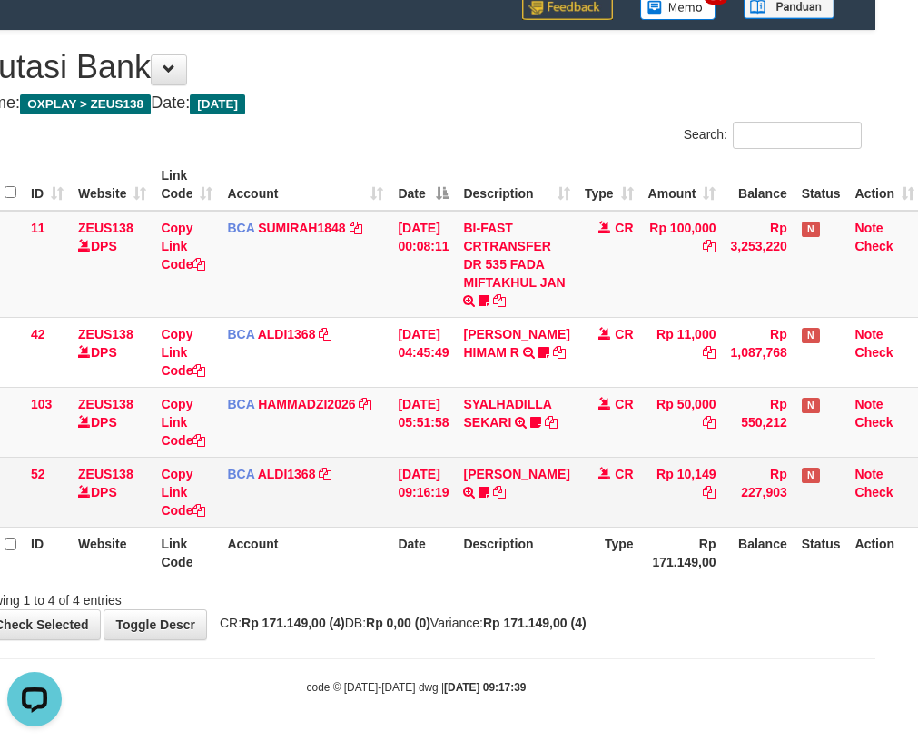
drag, startPoint x: 704, startPoint y: 511, endPoint x: 745, endPoint y: 507, distance: 41.1
click at [706, 511] on td "Rp 10,149" at bounding box center [682, 492] width 83 height 70
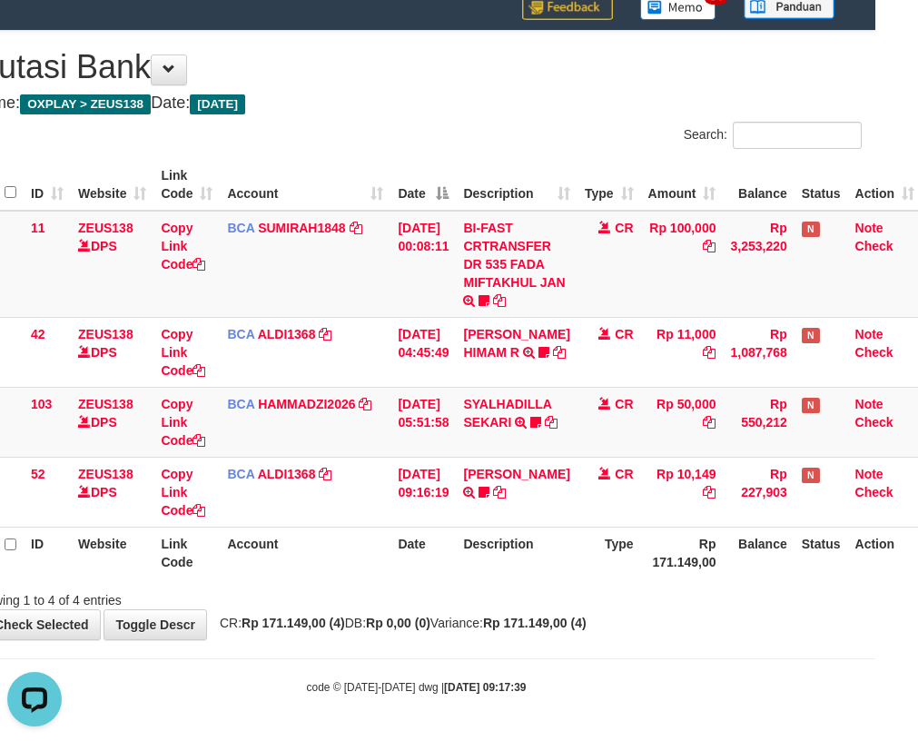
click at [390, 619] on span "CR: Rp 171.149,00 (4) DB: Rp 0,00 (0) Variance: Rp 171.149,00 (4)" at bounding box center [399, 623] width 376 height 15
click at [459, 645] on body "Toggle navigation Home Bank Account List Load By Website Group [OXPLAY] ZEUS138…" at bounding box center [416, 339] width 918 height 803
click at [463, 643] on body "Toggle navigation Home Bank Account List Load By Website Group [OXPLAY] ZEUS138…" at bounding box center [416, 339] width 918 height 803
drag, startPoint x: 459, startPoint y: 632, endPoint x: 468, endPoint y: 622, distance: 12.9
click at [461, 628] on div "**********" at bounding box center [416, 335] width 918 height 608
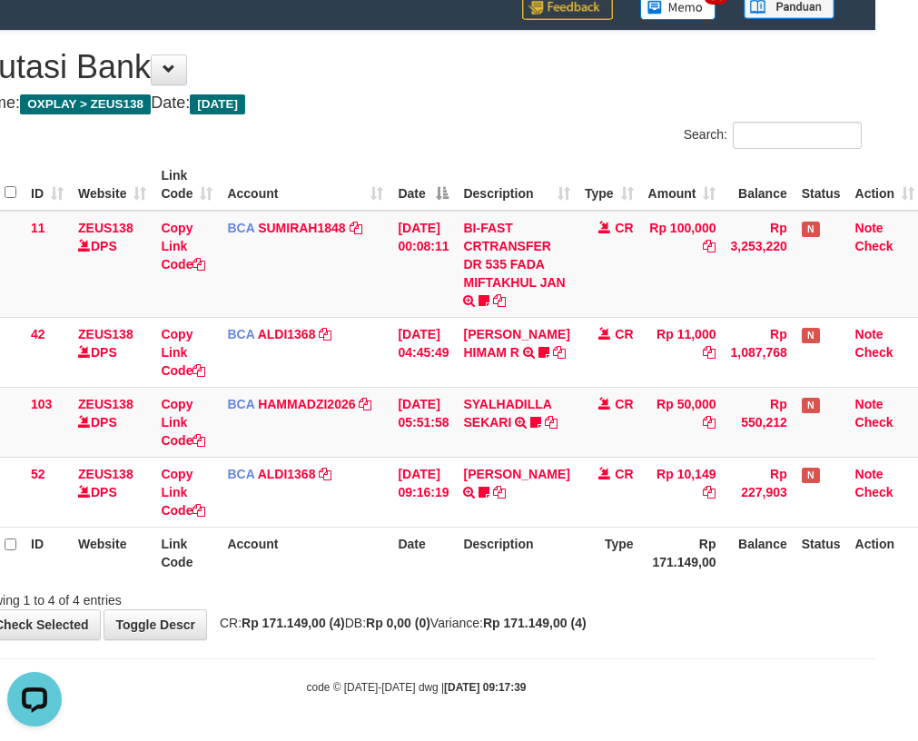
click at [468, 622] on span "CR: Rp 171.149,00 (4) DB: Rp 0,00 (0) Variance: Rp 171.149,00 (4)" at bounding box center [399, 623] width 376 height 15
drag, startPoint x: 469, startPoint y: 622, endPoint x: 693, endPoint y: 646, distance: 225.5
click at [533, 637] on div "**********" at bounding box center [416, 335] width 918 height 608
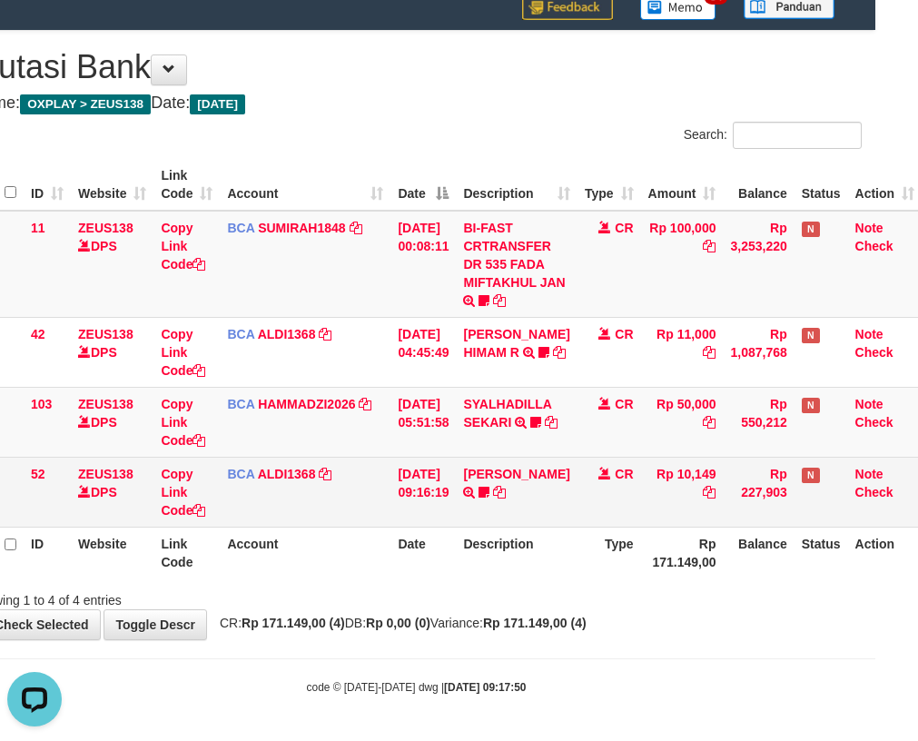
click at [689, 497] on td "Rp 10,149" at bounding box center [682, 492] width 83 height 70
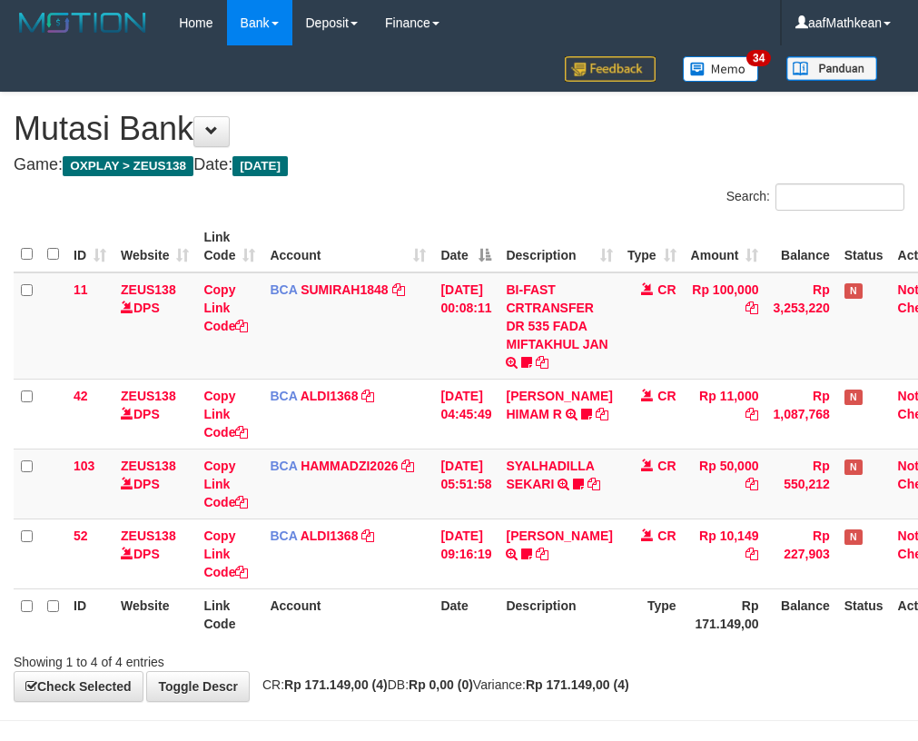
scroll to position [62, 43]
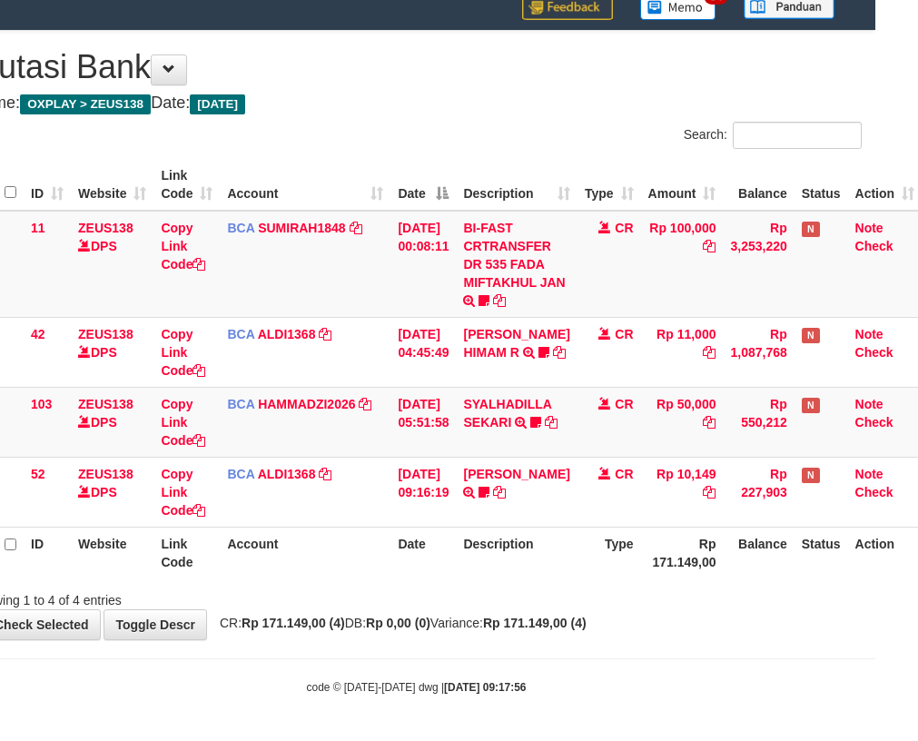
drag, startPoint x: 395, startPoint y: 572, endPoint x: 722, endPoint y: 548, distance: 327.7
click at [411, 573] on tr "ID Website Link Code Account Date Description Type Rp 171.149,00 Balance Status…" at bounding box center [446, 553] width 951 height 52
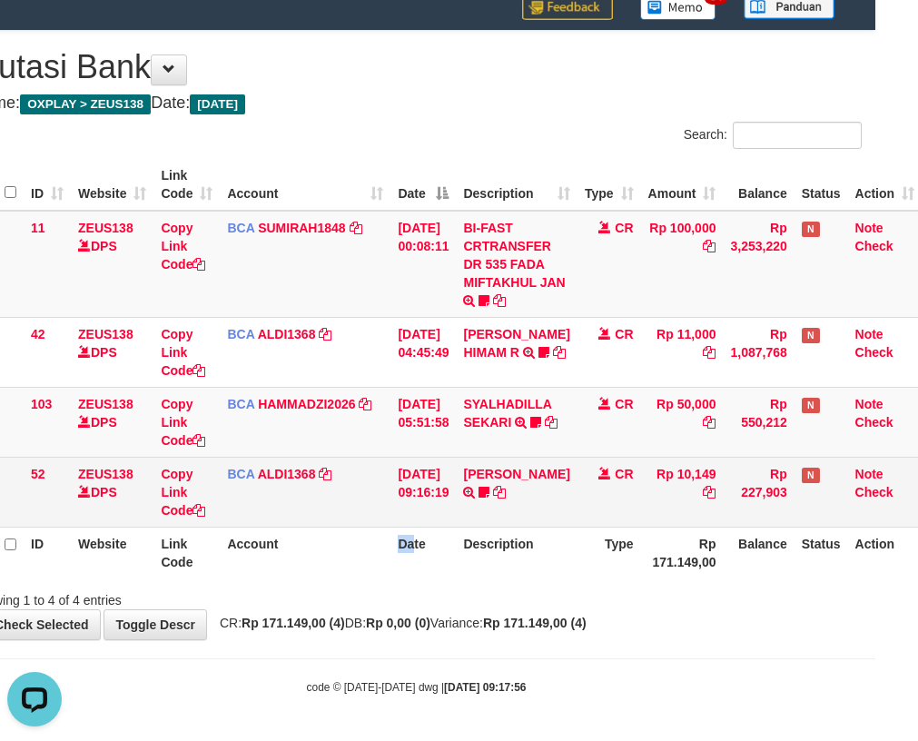
scroll to position [0, 0]
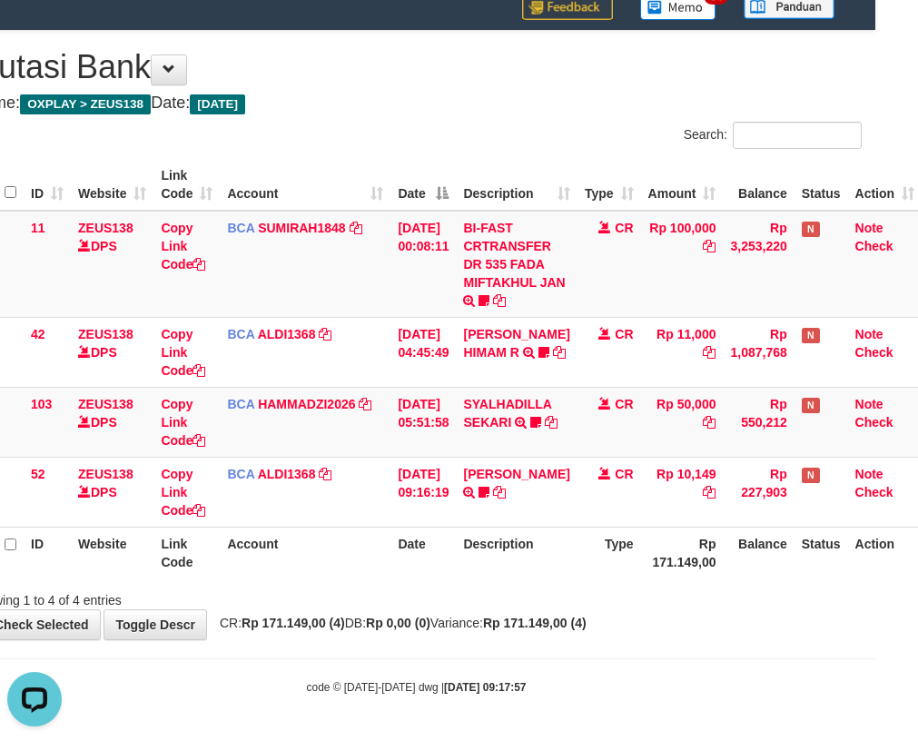
click at [778, 510] on td "Rp 227,903" at bounding box center [758, 492] width 71 height 70
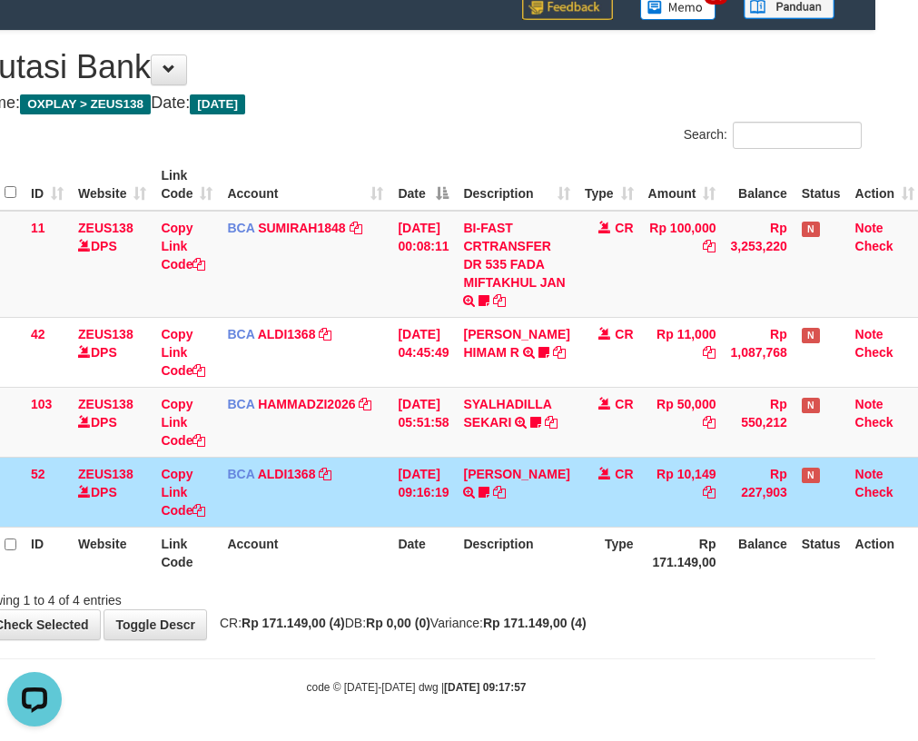
click at [748, 570] on th "Balance" at bounding box center [758, 553] width 71 height 52
drag, startPoint x: 745, startPoint y: 522, endPoint x: 927, endPoint y: 521, distance: 182.5
click at [747, 522] on td "Rp 227,903" at bounding box center [758, 492] width 71 height 70
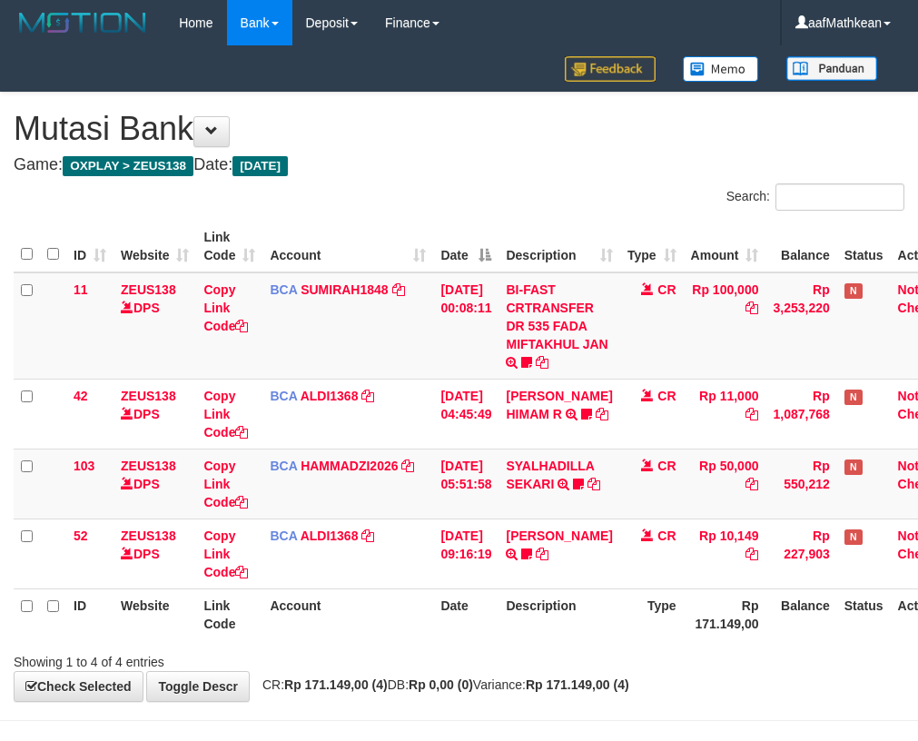
scroll to position [62, 43]
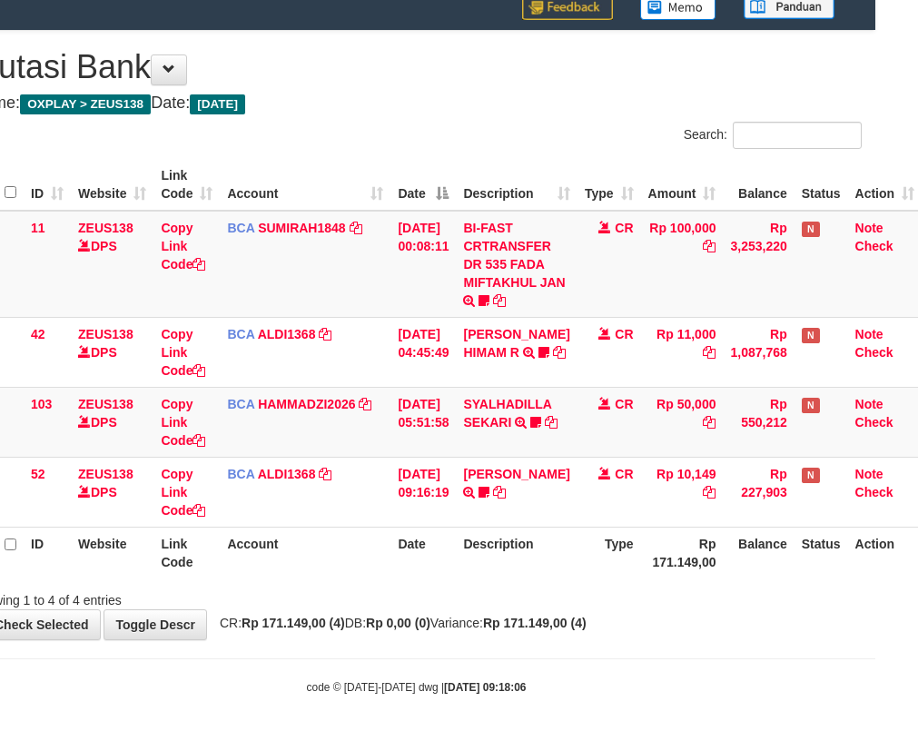
drag, startPoint x: 323, startPoint y: 580, endPoint x: 333, endPoint y: 581, distance: 10.0
click at [331, 580] on div "ID Website Link Code Account Date Description Type Amount Balance Status Action…" at bounding box center [416, 368] width 918 height 430
drag, startPoint x: 448, startPoint y: 547, endPoint x: 920, endPoint y: 515, distance: 473.2
click at [569, 538] on tr "ID Website Link Code Account Date Description Type Rp 171.149,00 Balance Status…" at bounding box center [446, 553] width 951 height 52
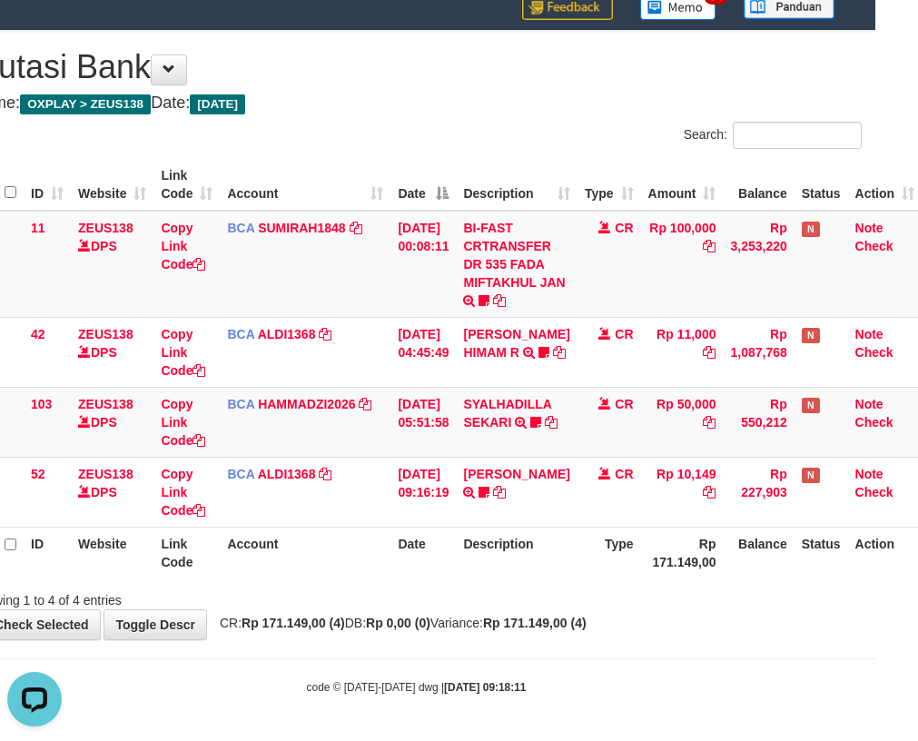
click at [444, 582] on div "ID Website Link Code Account Date Description Type Amount Balance Status Action…" at bounding box center [416, 368] width 918 height 430
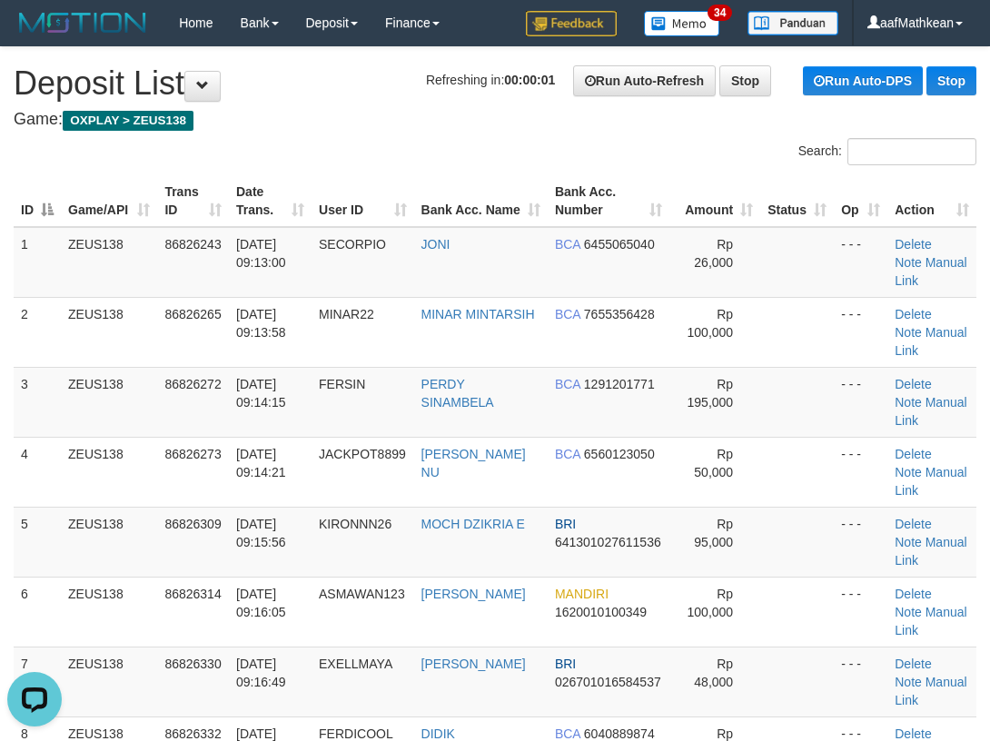
click at [255, 195] on th "Date Trans." at bounding box center [270, 201] width 83 height 52
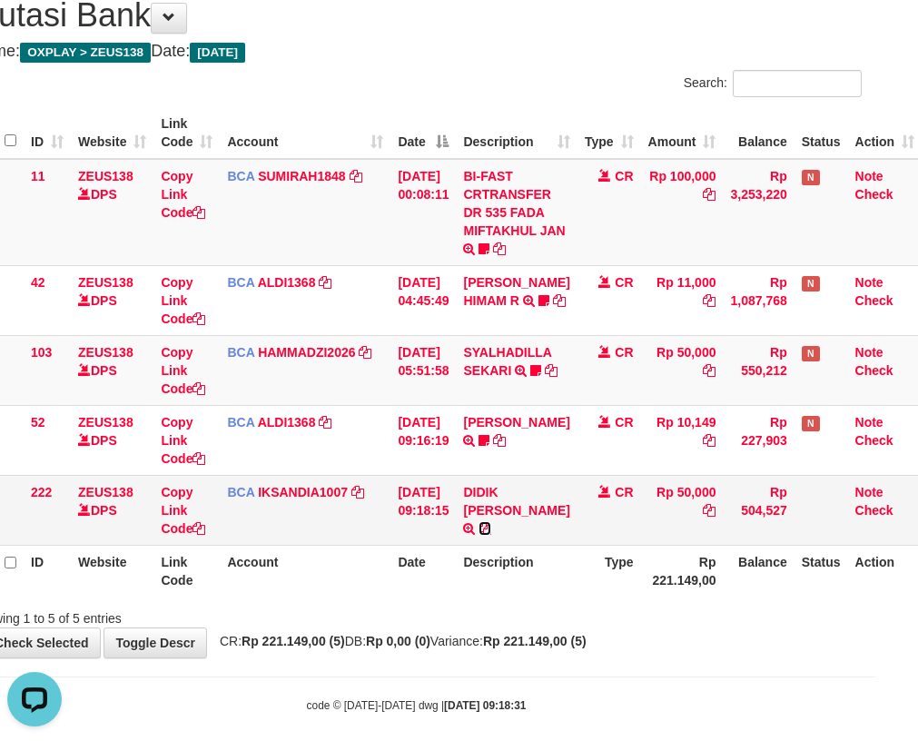
click at [491, 522] on icon at bounding box center [485, 528] width 13 height 13
click at [419, 513] on td "31/08/2025 09:18:15" at bounding box center [422, 510] width 65 height 70
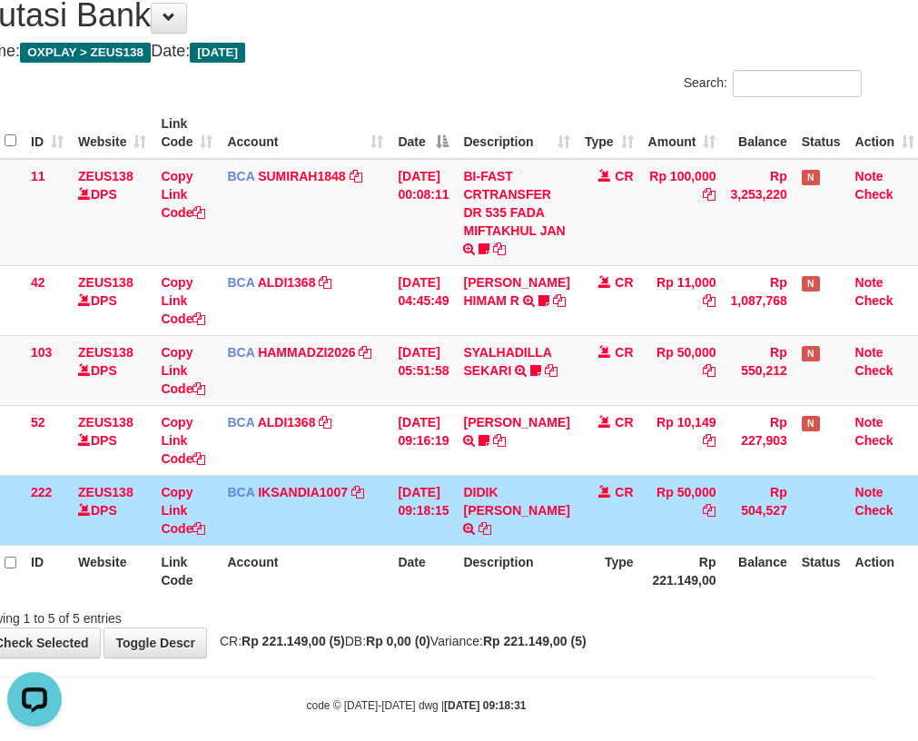
click at [768, 471] on td "Rp 227,903" at bounding box center [758, 440] width 71 height 70
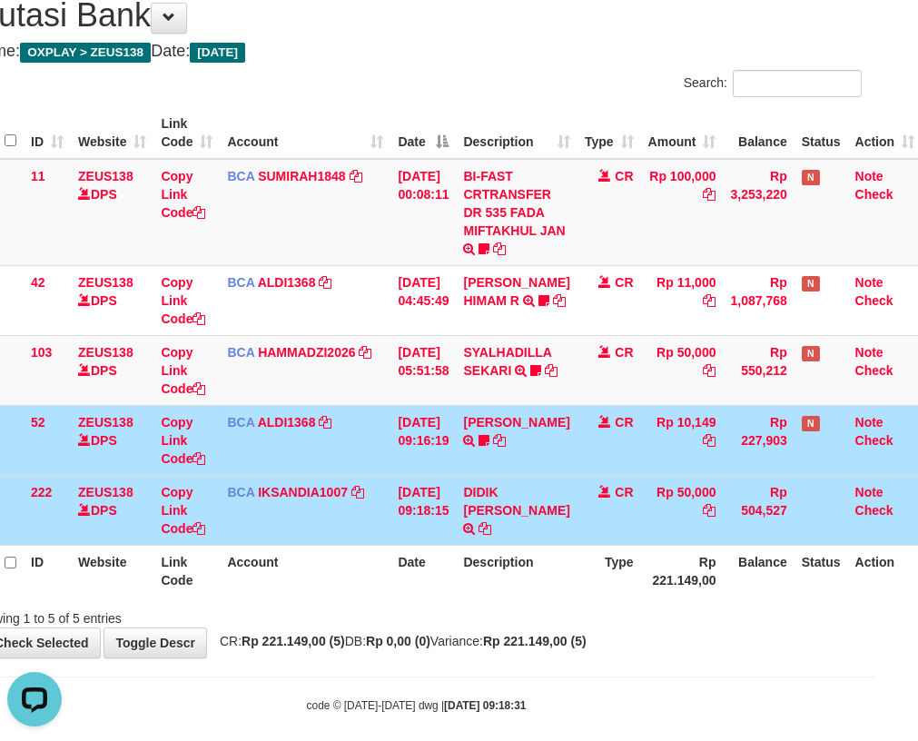
click at [369, 544] on table "ID Website Link Code Account Date Description Type Amount Balance Status Action…" at bounding box center [446, 351] width 951 height 489
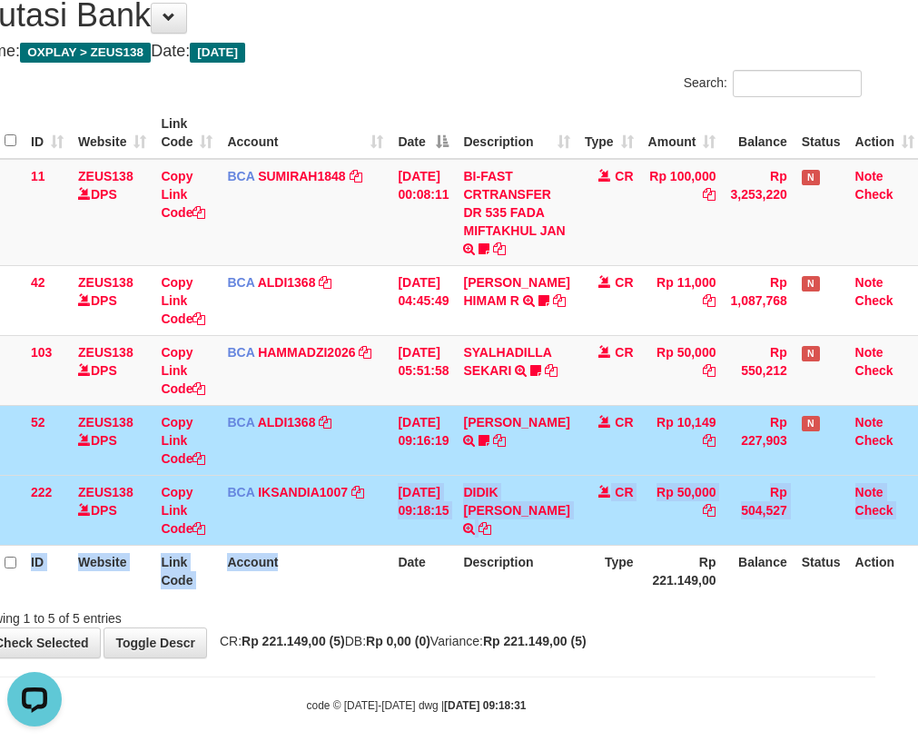
click at [499, 472] on td "FIRMAN FAUZAN TRSF E-BANKING CR 3108/FTSCY/WS95031 10149.00FIRMAN FAUZAN kasihj…" at bounding box center [516, 440] width 121 height 70
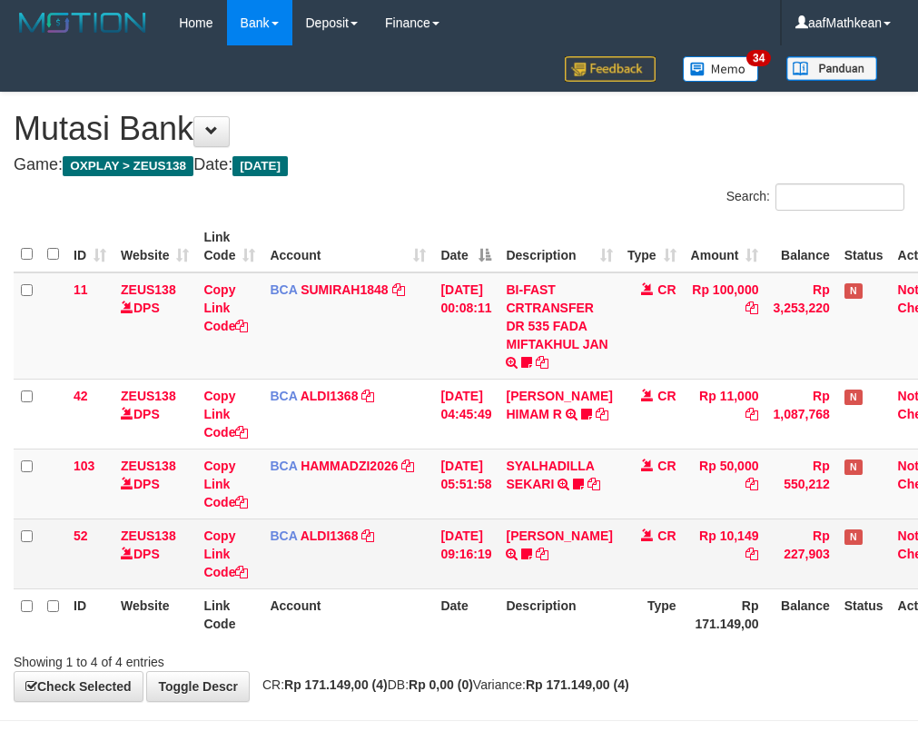
click at [653, 582] on td "CR" at bounding box center [652, 553] width 64 height 70
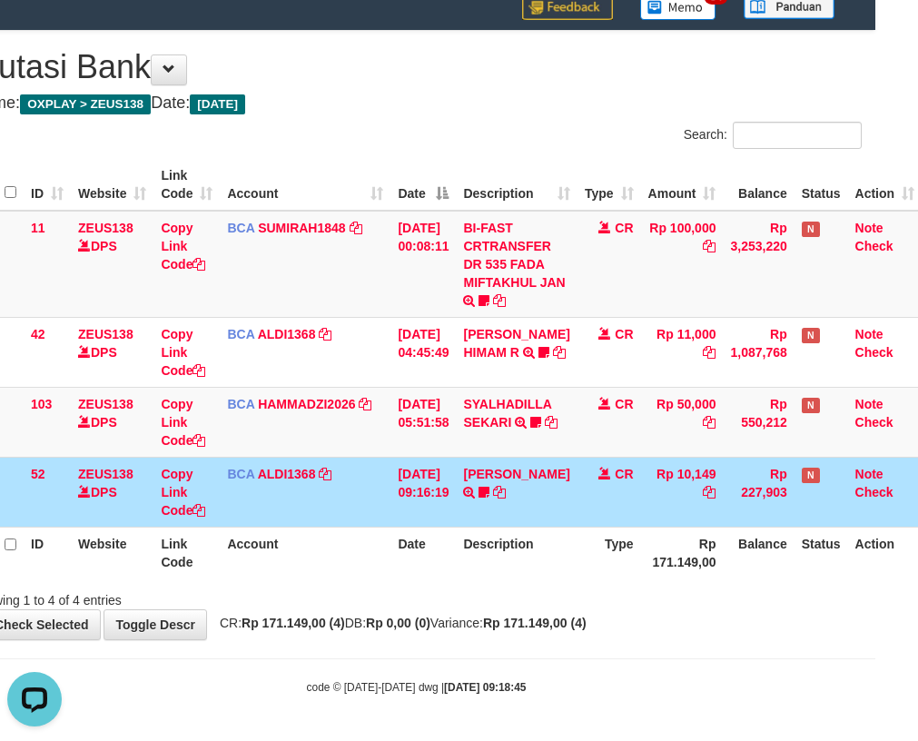
click at [497, 504] on td "FIRMAN FAUZAN TRSF E-BANKING CR 3108/FTSCY/WS95031 10149.00FIRMAN FAUZAN kasihj…" at bounding box center [516, 492] width 121 height 70
drag, startPoint x: 441, startPoint y: 570, endPoint x: 466, endPoint y: 570, distance: 24.5
click at [456, 570] on th "Date" at bounding box center [422, 553] width 65 height 52
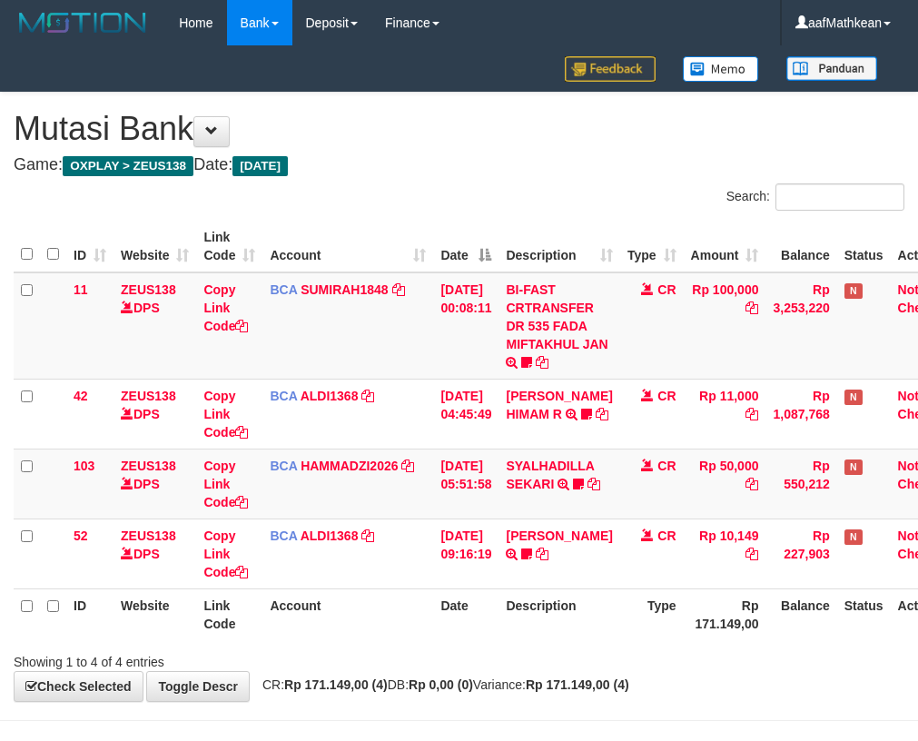
scroll to position [62, 0]
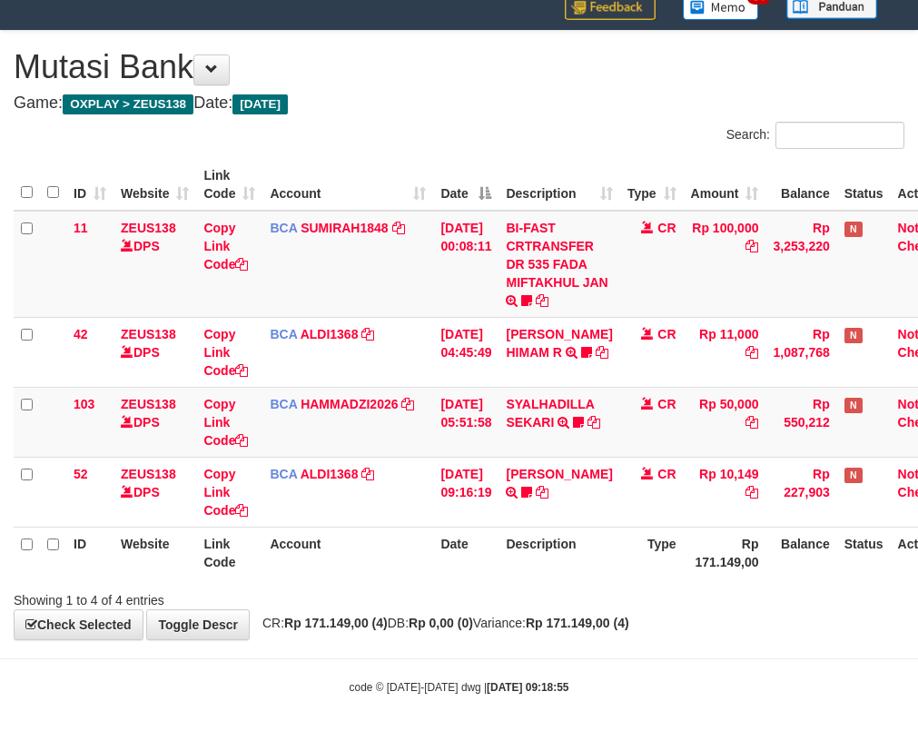
click at [414, 622] on span "CR: Rp 171.149,00 (4) DB: Rp 0,00 (0) Variance: Rp 171.149,00 (4)" at bounding box center [441, 623] width 376 height 15
drag, startPoint x: 400, startPoint y: 623, endPoint x: 921, endPoint y: 582, distance: 522.8
click at [439, 627] on span "CR: Rp 171.149,00 (4) DB: Rp 0,00 (0) Variance: Rp 171.149,00 (4)" at bounding box center [441, 623] width 376 height 15
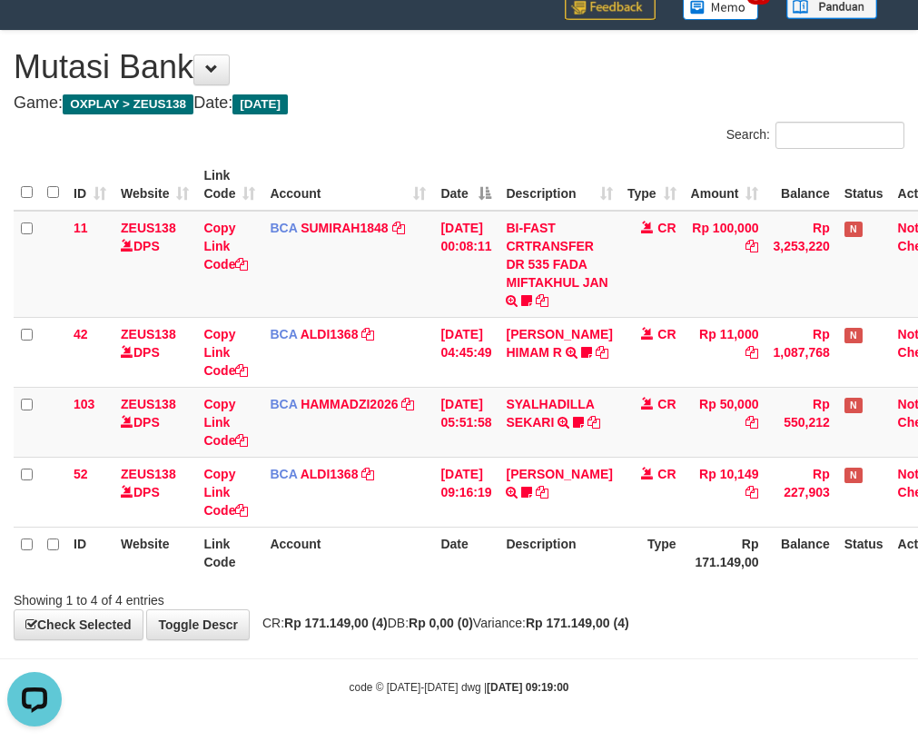
drag, startPoint x: 380, startPoint y: 570, endPoint x: 411, endPoint y: 590, distance: 36.8
click at [383, 573] on th "Account" at bounding box center [347, 553] width 171 height 52
click at [396, 585] on div "Search: ID Website Link Code Account Date Description Type Amount Balance Statu…" at bounding box center [459, 366] width 891 height 488
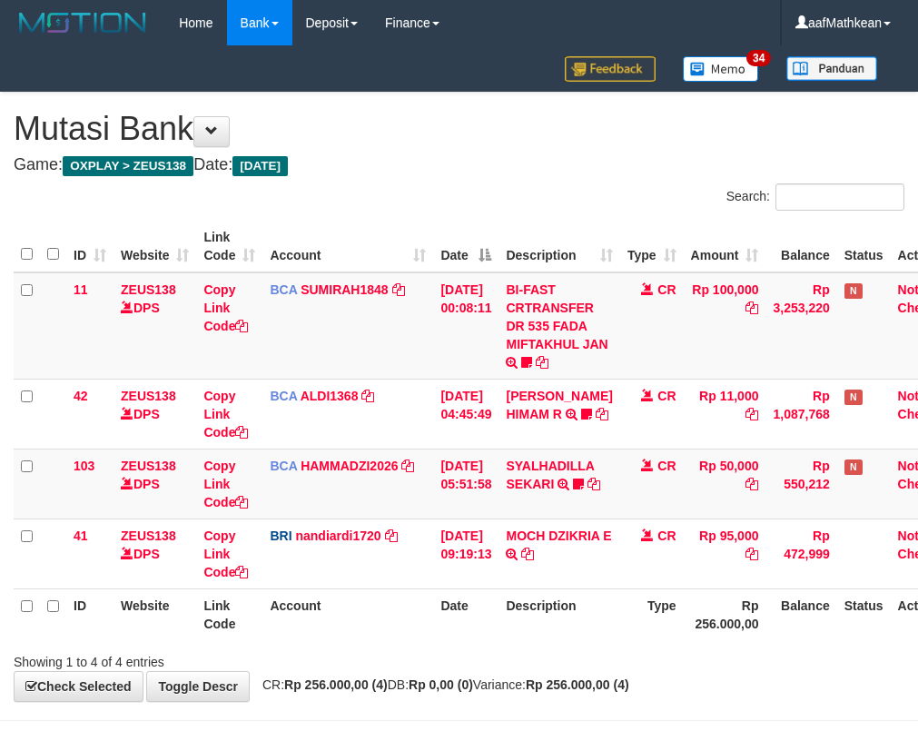
scroll to position [62, 0]
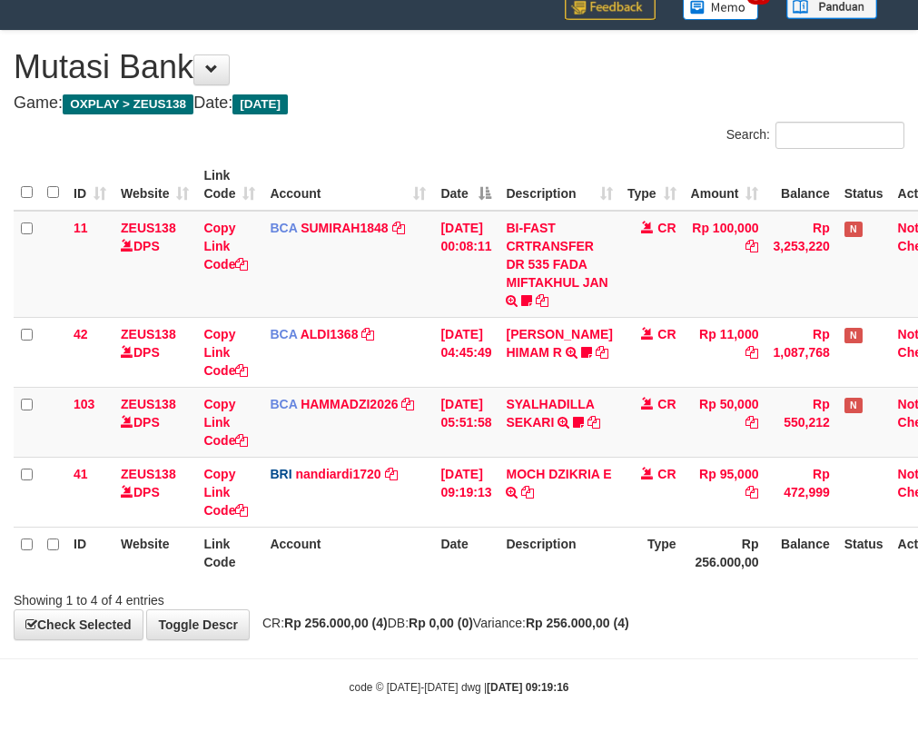
click at [339, 592] on div "Showing 1 to 4 of 4 entries" at bounding box center [191, 596] width 355 height 25
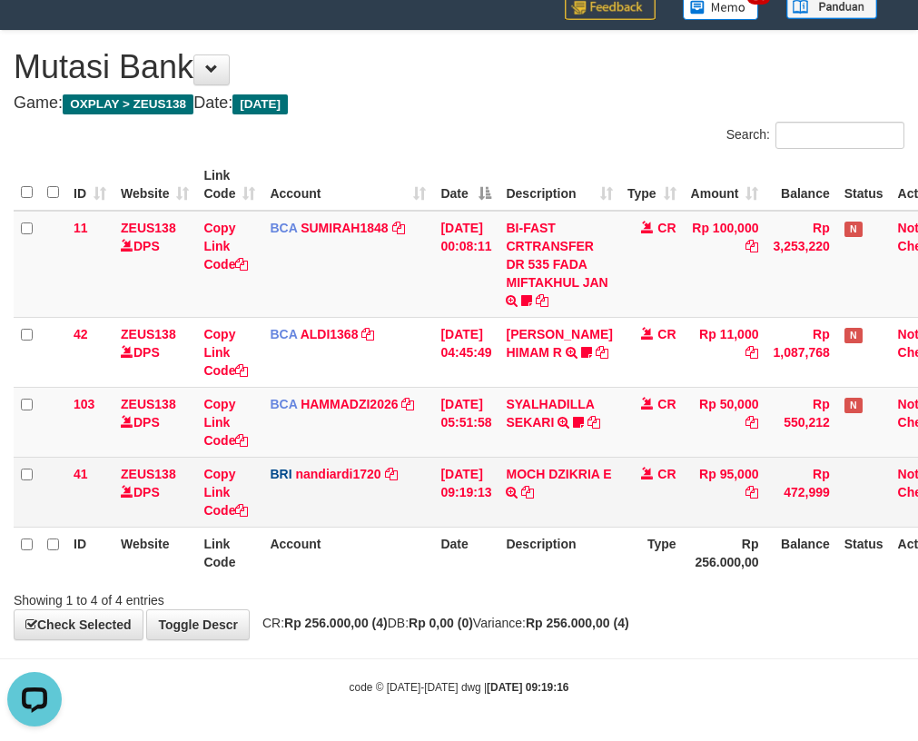
scroll to position [0, 0]
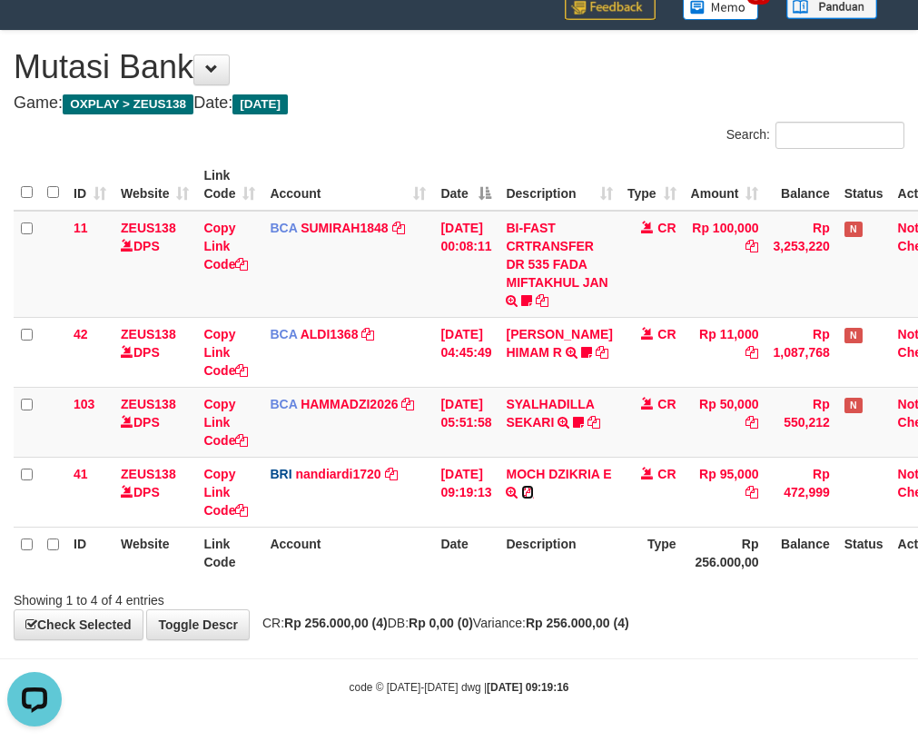
drag, startPoint x: 528, startPoint y: 512, endPoint x: 924, endPoint y: 342, distance: 430.8
click at [529, 499] on icon at bounding box center [527, 492] width 13 height 13
drag, startPoint x: 349, startPoint y: 508, endPoint x: 550, endPoint y: 545, distance: 205.0
click at [520, 541] on table "ID Website Link Code Account Date Description Type Amount Balance Status Action…" at bounding box center [489, 369] width 951 height 420
click at [430, 623] on span "CR: Rp 256.000,00 (4) DB: Rp 0,00 (0) Variance: Rp 256.000,00 (4)" at bounding box center [441, 623] width 376 height 15
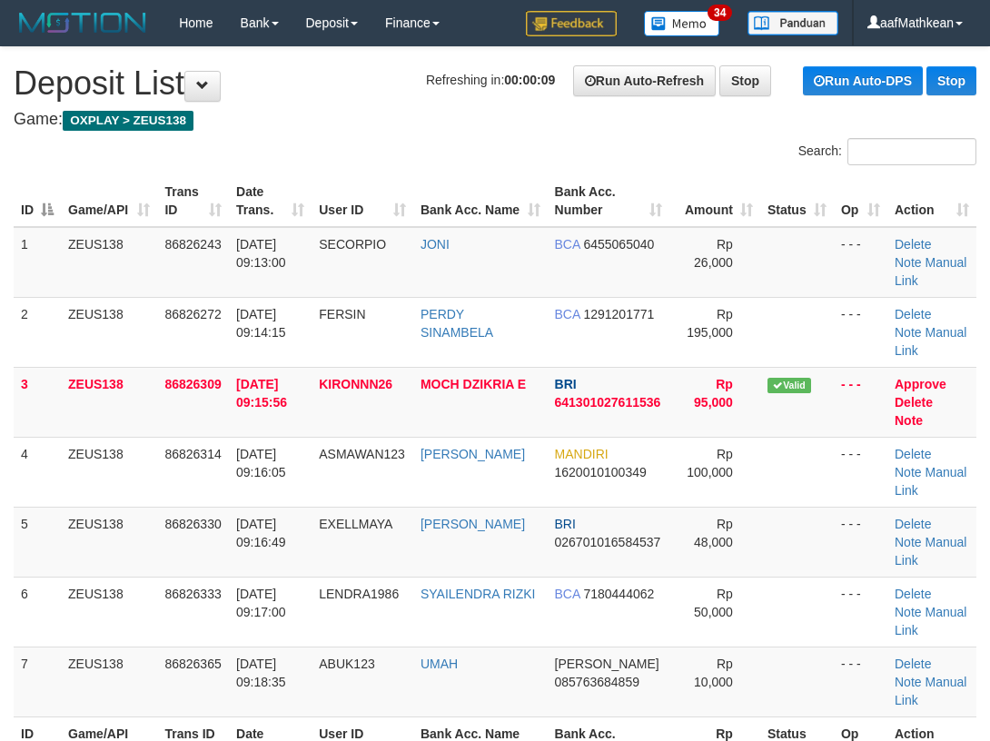
drag, startPoint x: 212, startPoint y: 185, endPoint x: 87, endPoint y: 252, distance: 142.2
click at [212, 191] on th "Trans ID" at bounding box center [193, 201] width 72 height 52
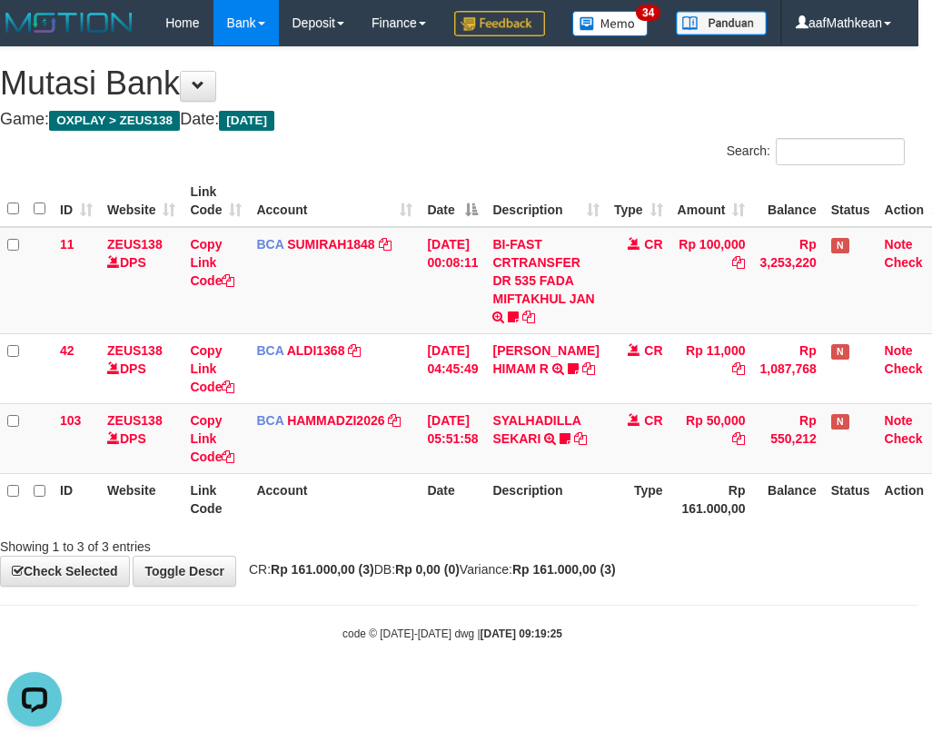
drag, startPoint x: 491, startPoint y: 638, endPoint x: 931, endPoint y: 626, distance: 439.7
click at [677, 637] on body "Toggle navigation Home Bank Account List Load By Website Group [OXPLAY] ZEUS138…" at bounding box center [452, 343] width 932 height 687
click at [580, 530] on div "ID Website Link Code Account Date Description Type Amount Balance Status Action…" at bounding box center [452, 350] width 932 height 360
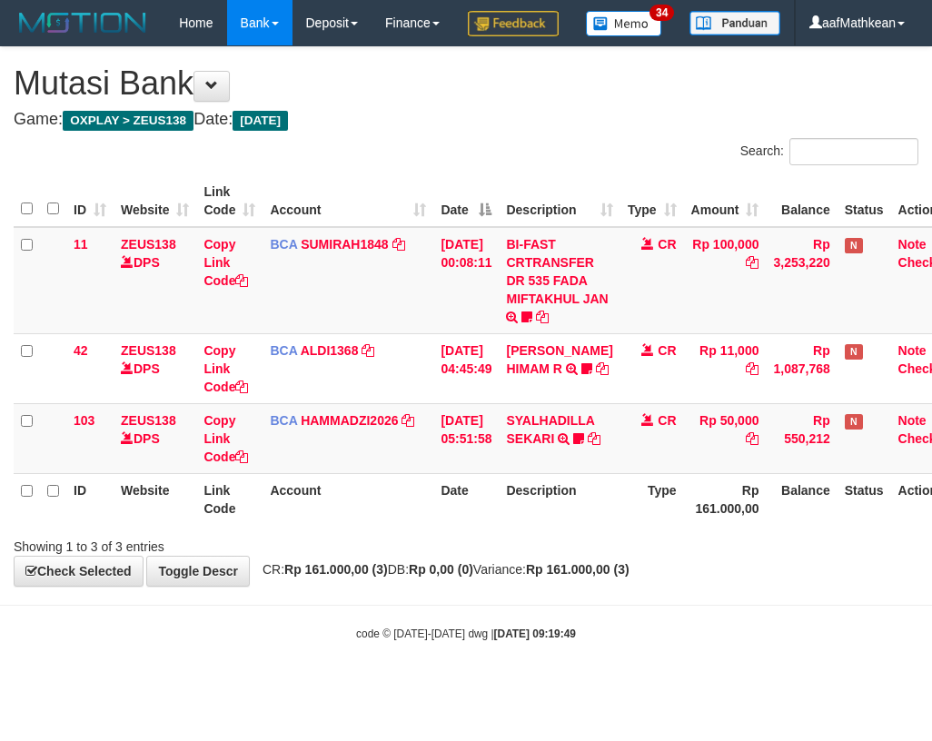
scroll to position [0, 14]
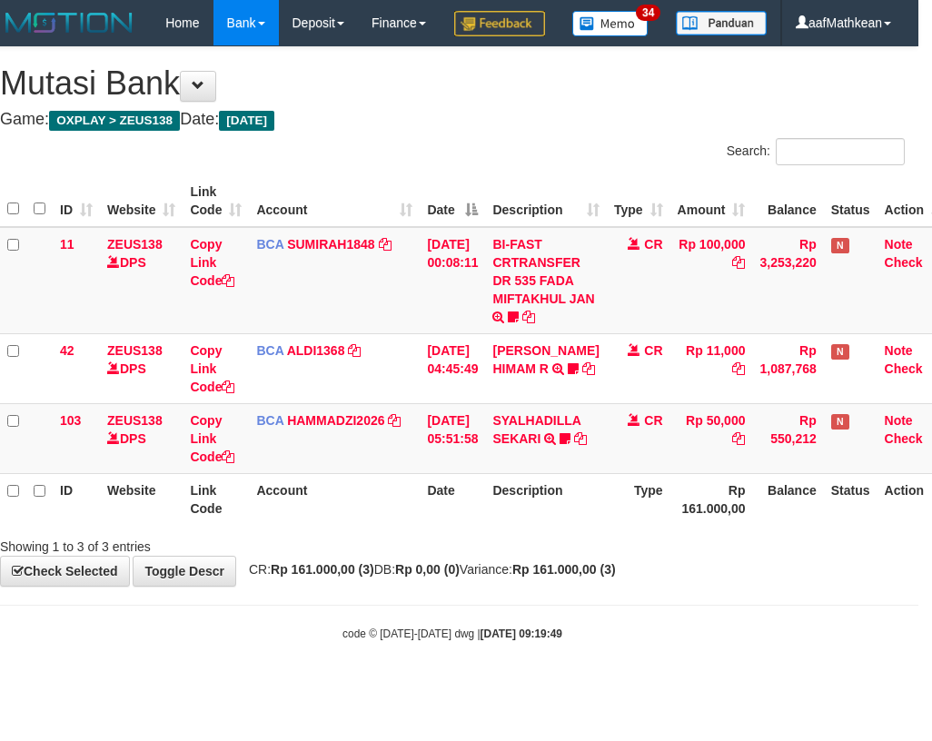
click at [580, 530] on div "ID Website Link Code Account Date Description Type Amount Balance Status Action…" at bounding box center [452, 350] width 932 height 360
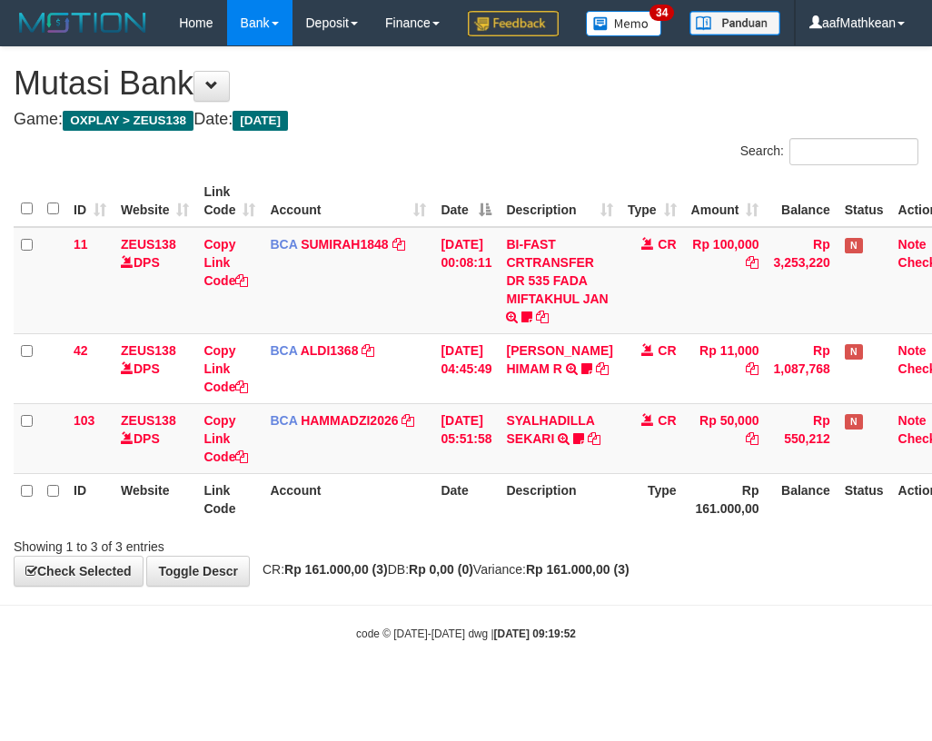
scroll to position [0, 14]
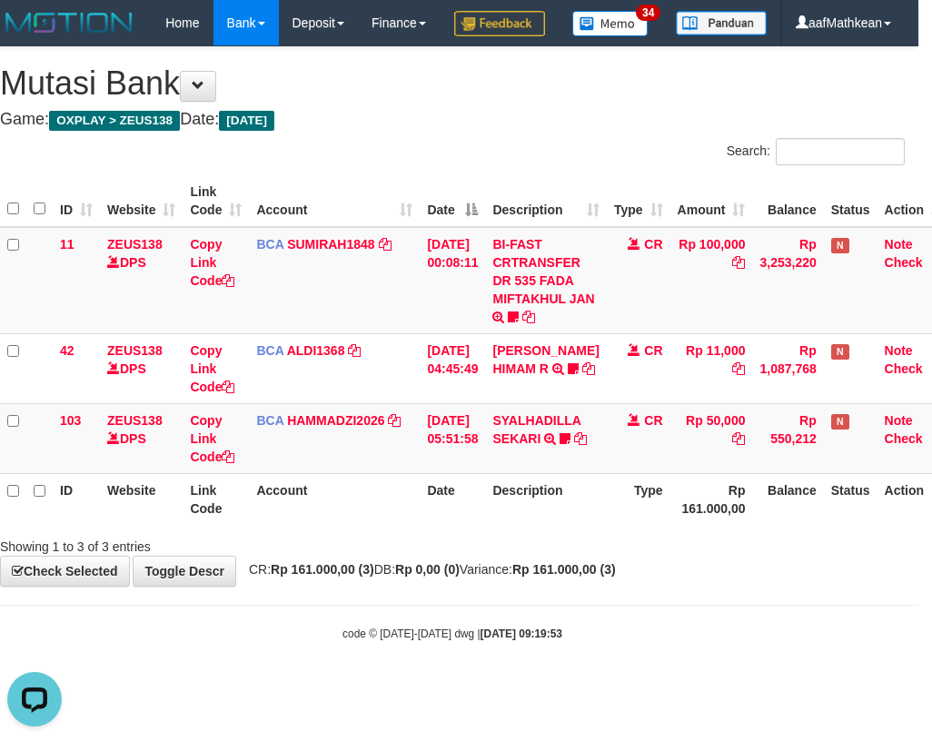
click at [439, 577] on strong "Rp 0,00 (0)" at bounding box center [427, 569] width 64 height 15
drag, startPoint x: 466, startPoint y: 610, endPoint x: 620, endPoint y: 604, distance: 154.5
click at [459, 577] on strong "Rp 0,00 (0)" at bounding box center [427, 569] width 64 height 15
click at [621, 586] on div "**********" at bounding box center [452, 316] width 932 height 538
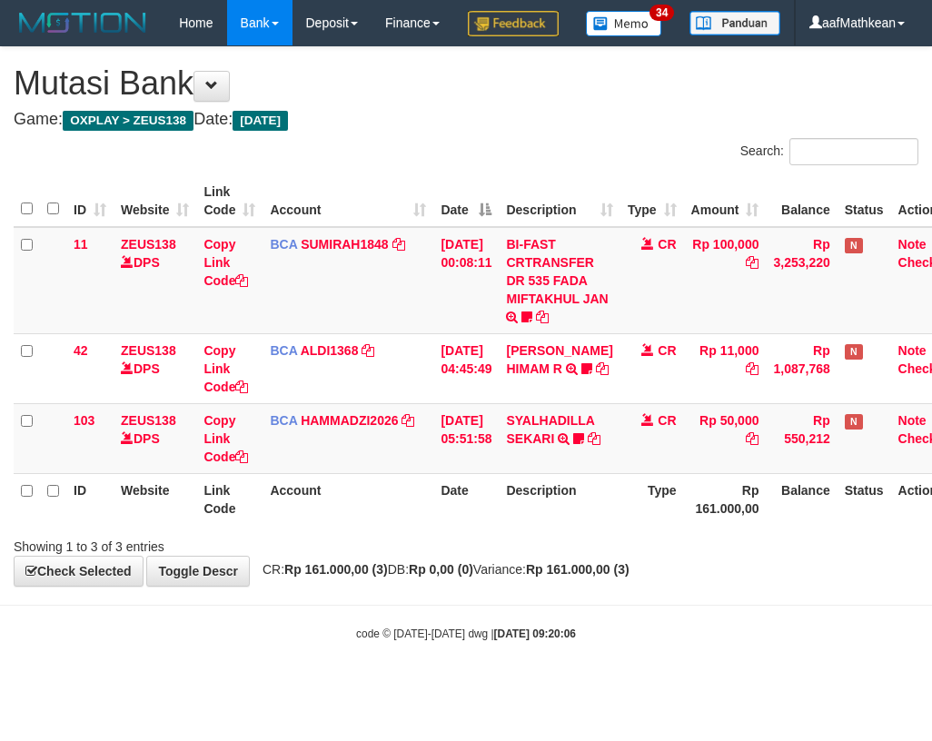
scroll to position [0, 14]
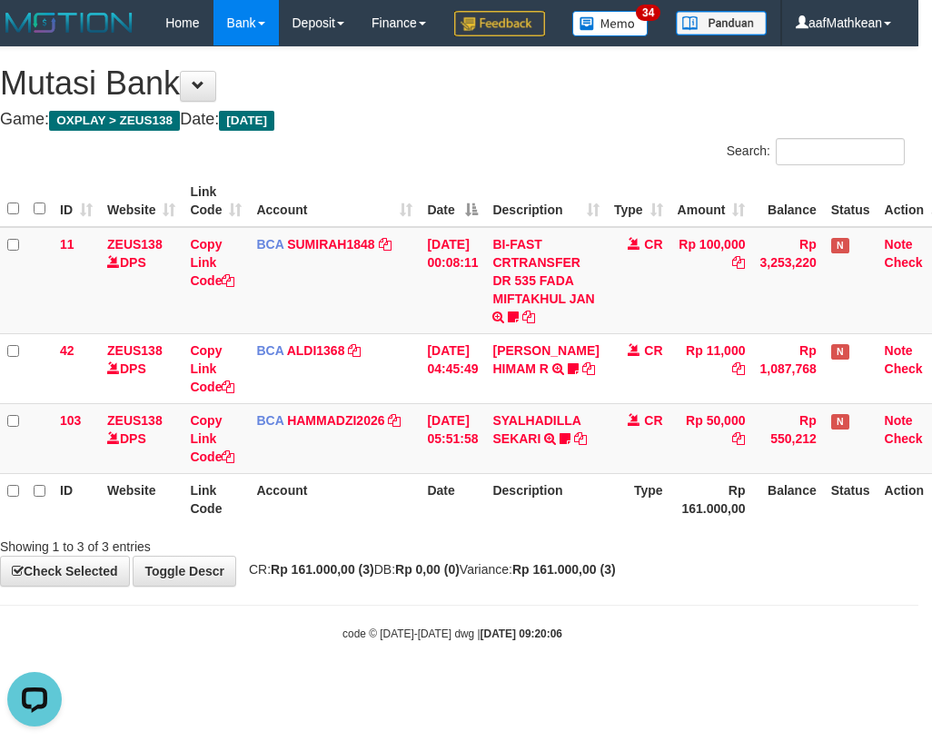
click at [563, 556] on div "Showing 1 to 3 of 3 entries" at bounding box center [452, 542] width 932 height 25
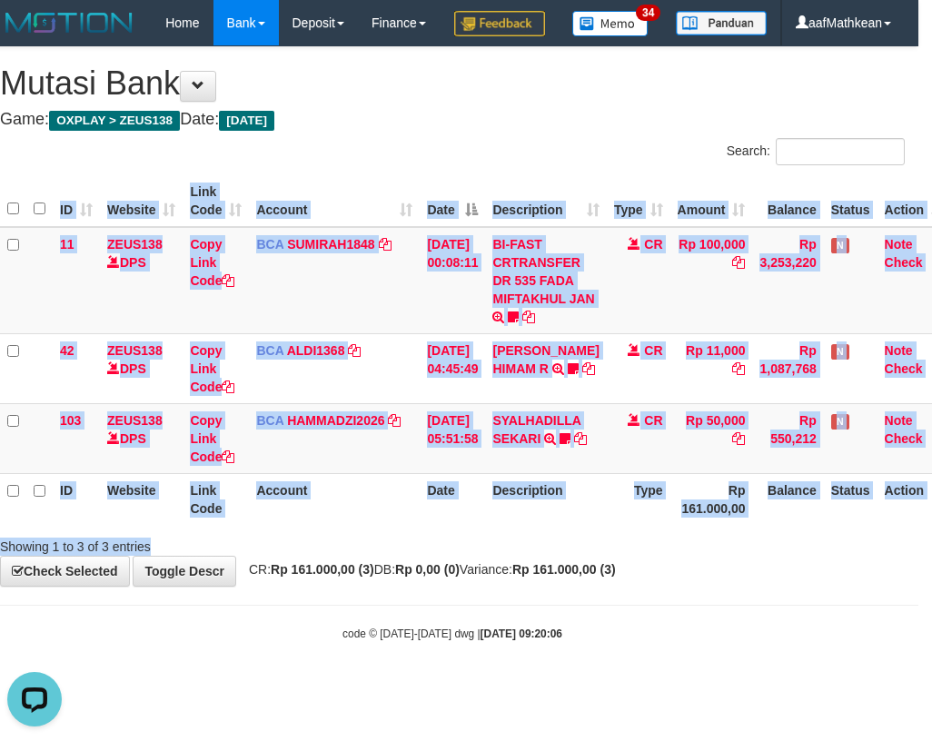
click at [569, 556] on div "Search: ID Website Link Code Account Date Description Type Amount Balance Statu…" at bounding box center [452, 347] width 904 height 418
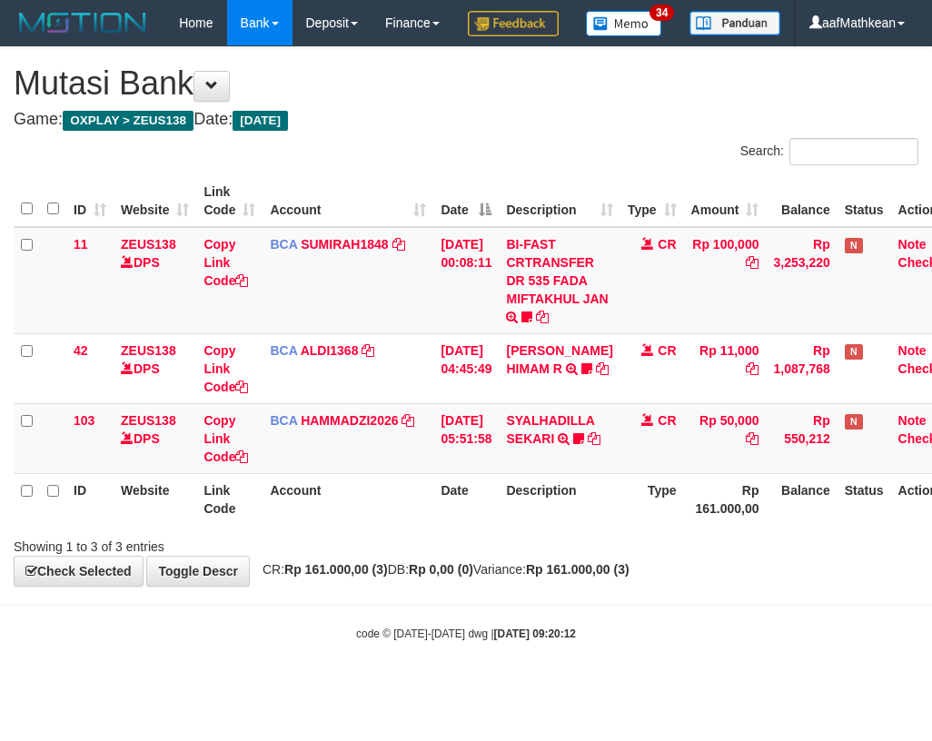
scroll to position [0, 14]
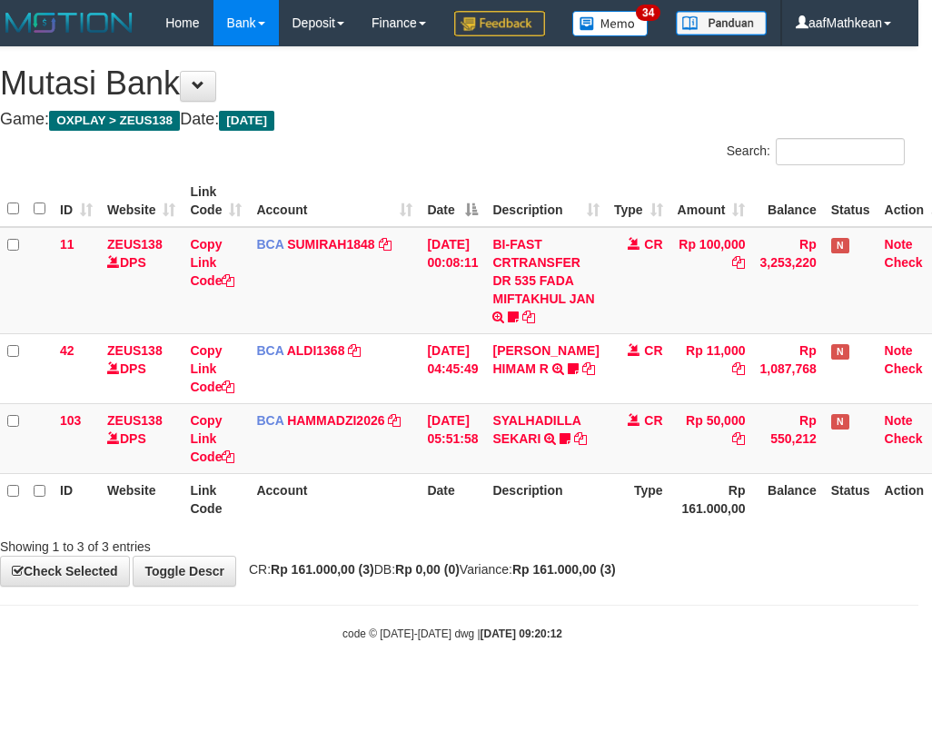
click at [449, 530] on div "ID Website Link Code Account Date Description Type Amount Balance Status Action…" at bounding box center [452, 350] width 932 height 360
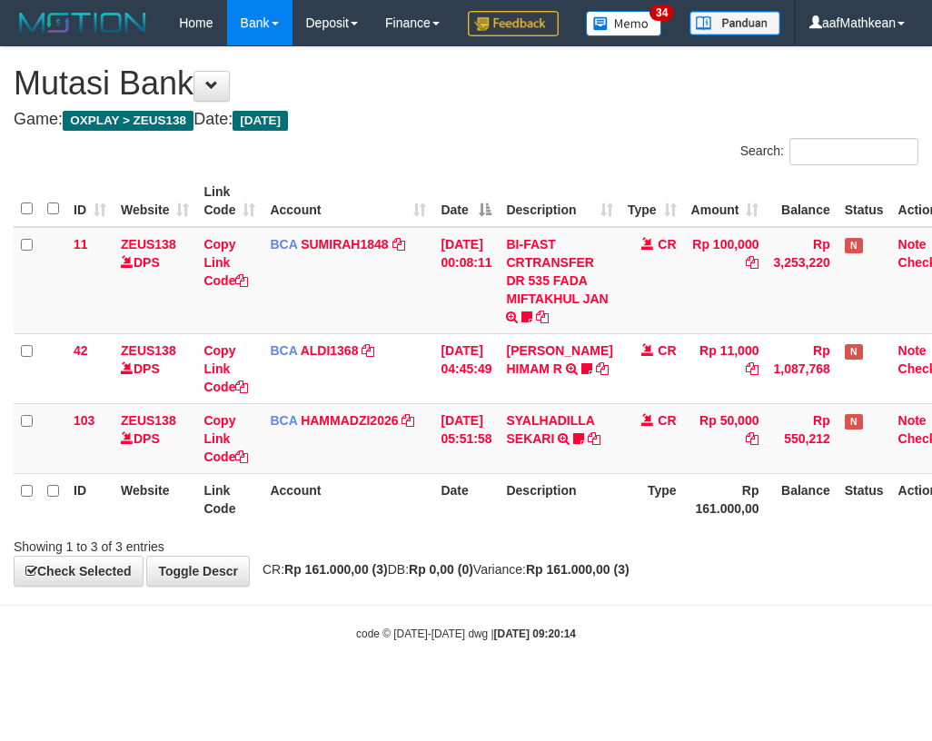
scroll to position [0, 14]
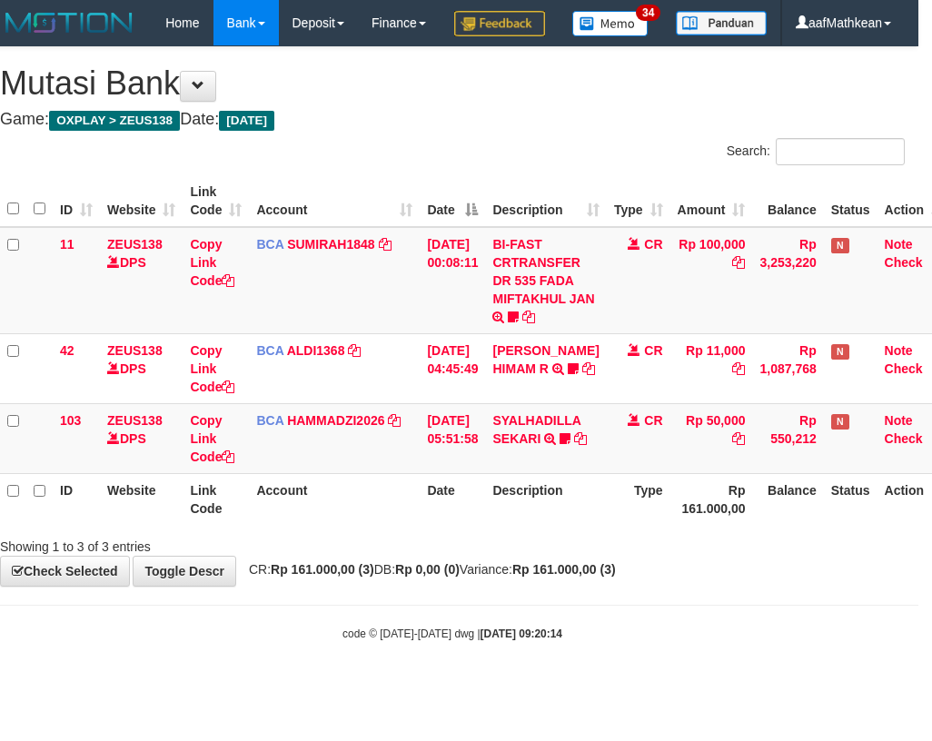
click at [607, 556] on div "Search: ID Website Link Code Account Date Description Type Amount Balance Statu…" at bounding box center [452, 347] width 904 height 418
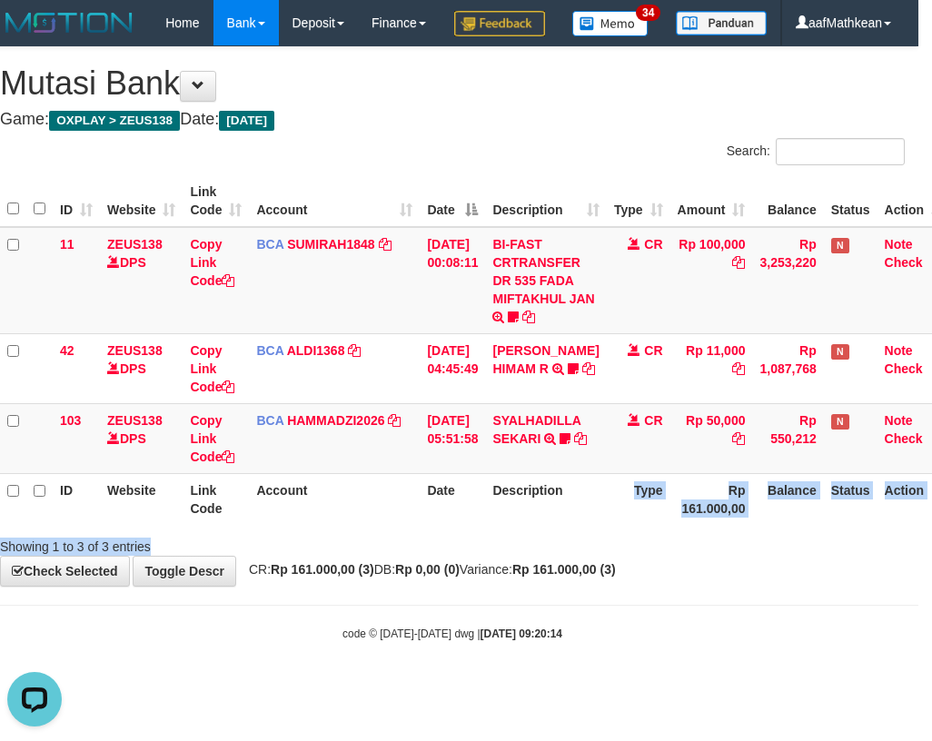
scroll to position [0, 0]
drag, startPoint x: 343, startPoint y: 600, endPoint x: 379, endPoint y: 595, distance: 35.8
click at [347, 556] on div "Showing 1 to 3 of 3 entries" at bounding box center [180, 542] width 361 height 25
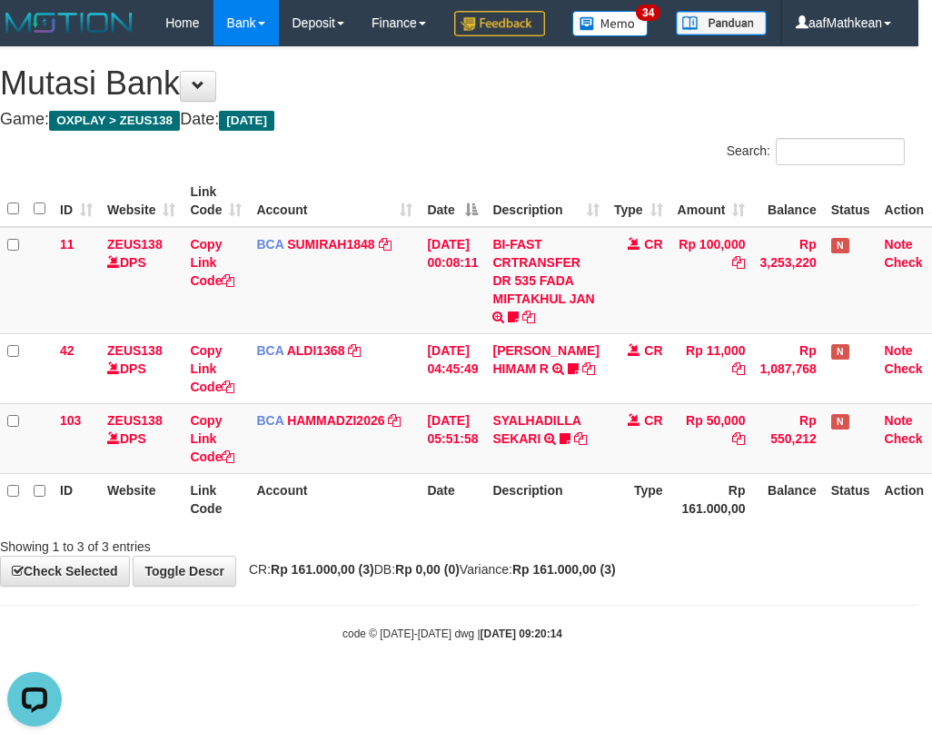
drag, startPoint x: 302, startPoint y: 511, endPoint x: 408, endPoint y: 520, distance: 105.7
click at [358, 520] on table "ID Website Link Code Account Date Description Type Amount Balance Status Action…" at bounding box center [475, 350] width 951 height 350
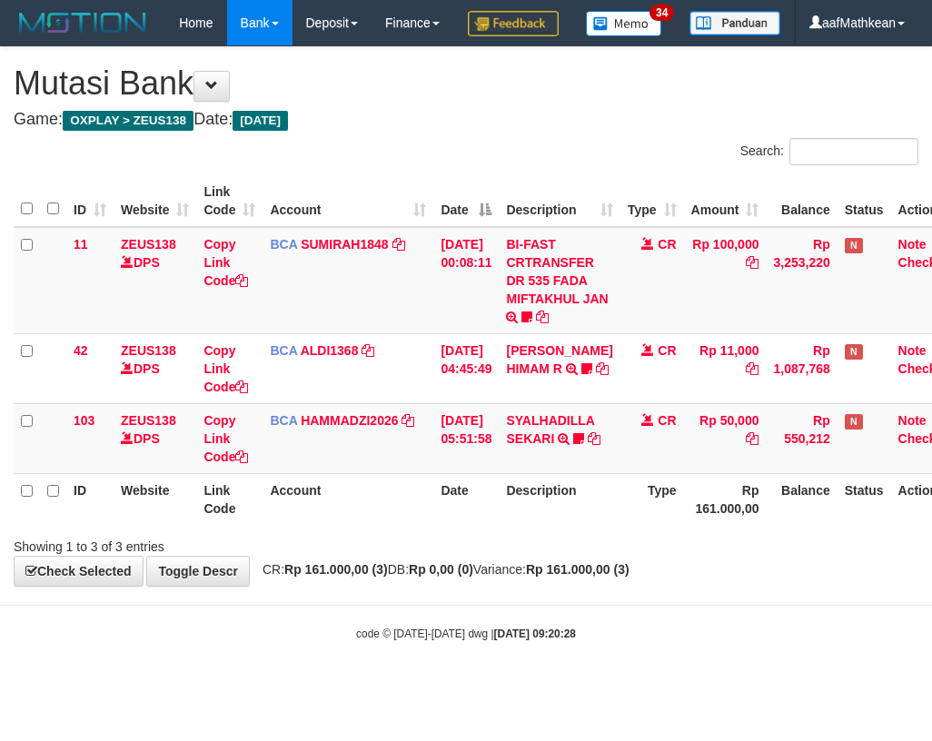
scroll to position [0, 14]
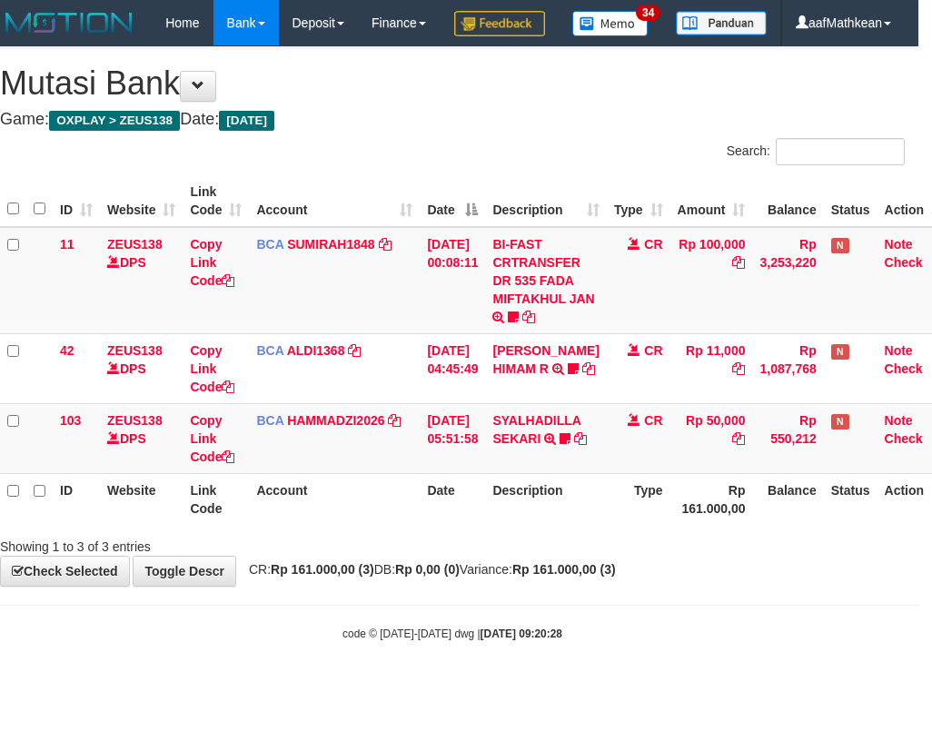
click at [741, 525] on th "Rp 161.000,00" at bounding box center [711, 499] width 83 height 52
click at [755, 520] on tr "ID Website Link Code Account Date Description Type Rp 161.000,00 Balance Status…" at bounding box center [475, 499] width 951 height 52
click at [532, 525] on th "Description" at bounding box center [545, 499] width 121 height 52
drag, startPoint x: 563, startPoint y: 548, endPoint x: 928, endPoint y: 512, distance: 366.7
click at [588, 525] on th "Description" at bounding box center [545, 499] width 121 height 52
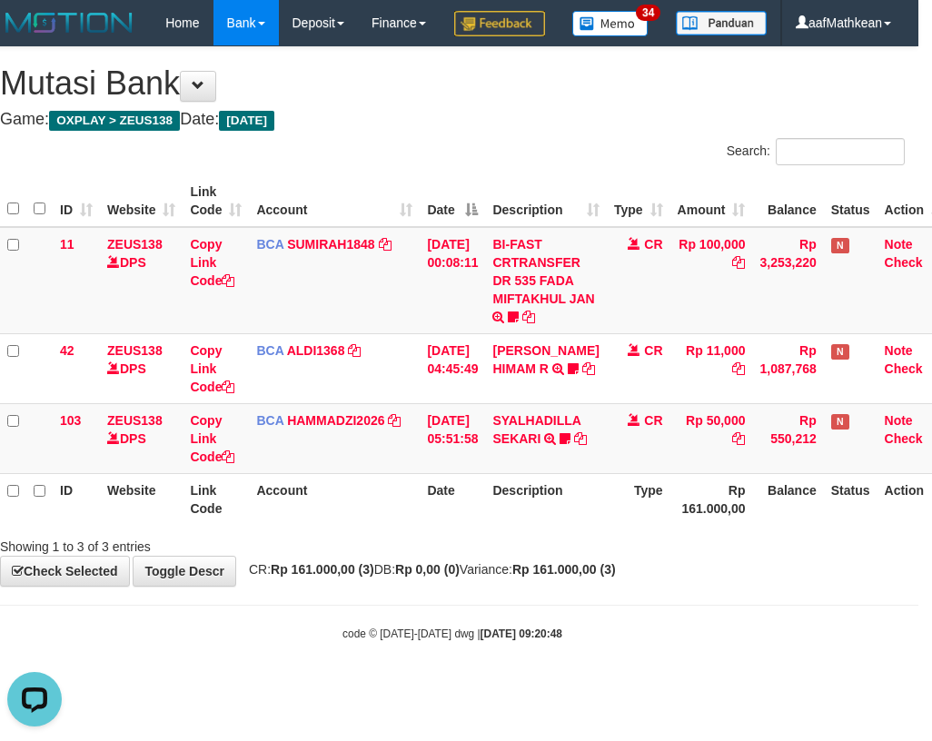
click at [439, 525] on th "Date" at bounding box center [452, 499] width 65 height 52
click at [441, 525] on th "Date" at bounding box center [452, 499] width 65 height 52
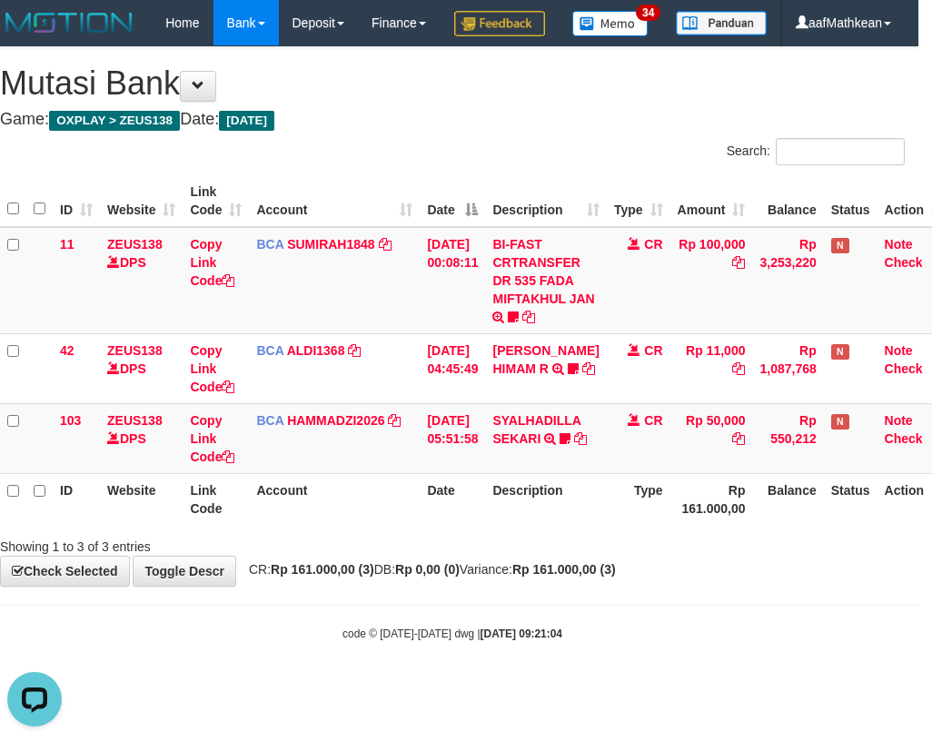
click at [569, 556] on div "Showing 1 to 3 of 3 entries" at bounding box center [452, 542] width 932 height 25
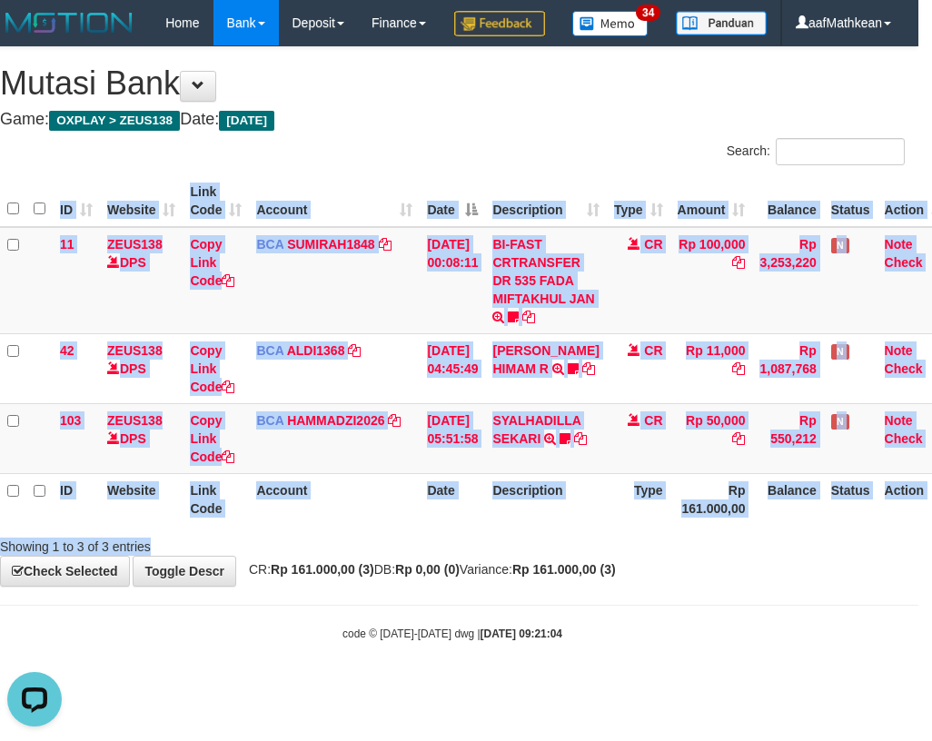
drag, startPoint x: 982, startPoint y: 471, endPoint x: 1221, endPoint y: 380, distance: 255.8
click at [918, 380] on html "Toggle navigation Home Bank Account List Load By Website Group [OXPLAY] ZEUS138…" at bounding box center [452, 343] width 932 height 687
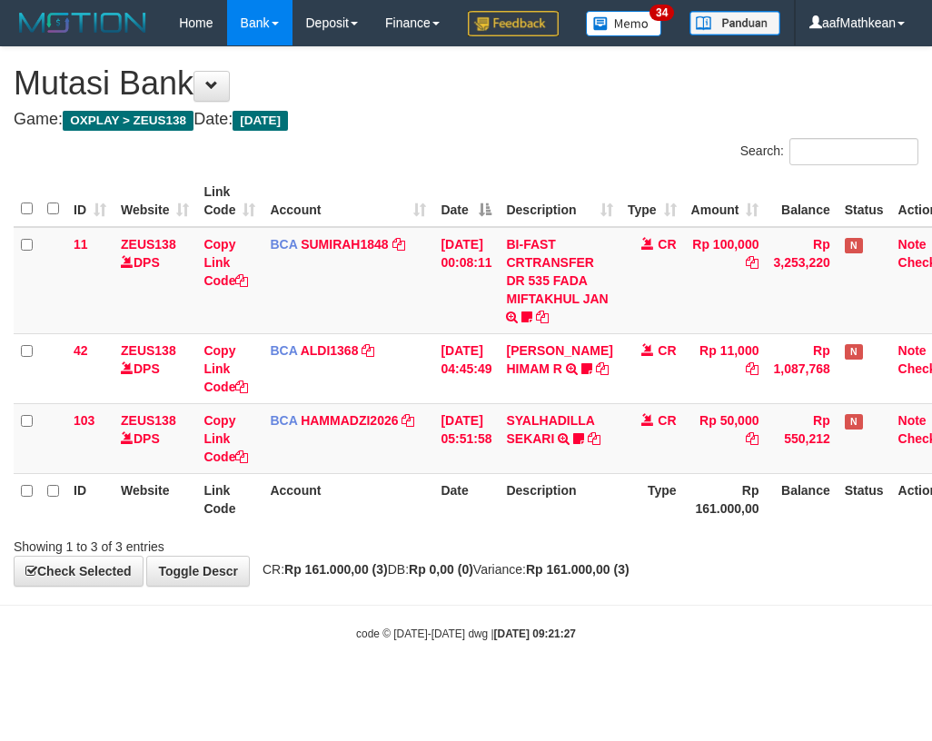
scroll to position [0, 29]
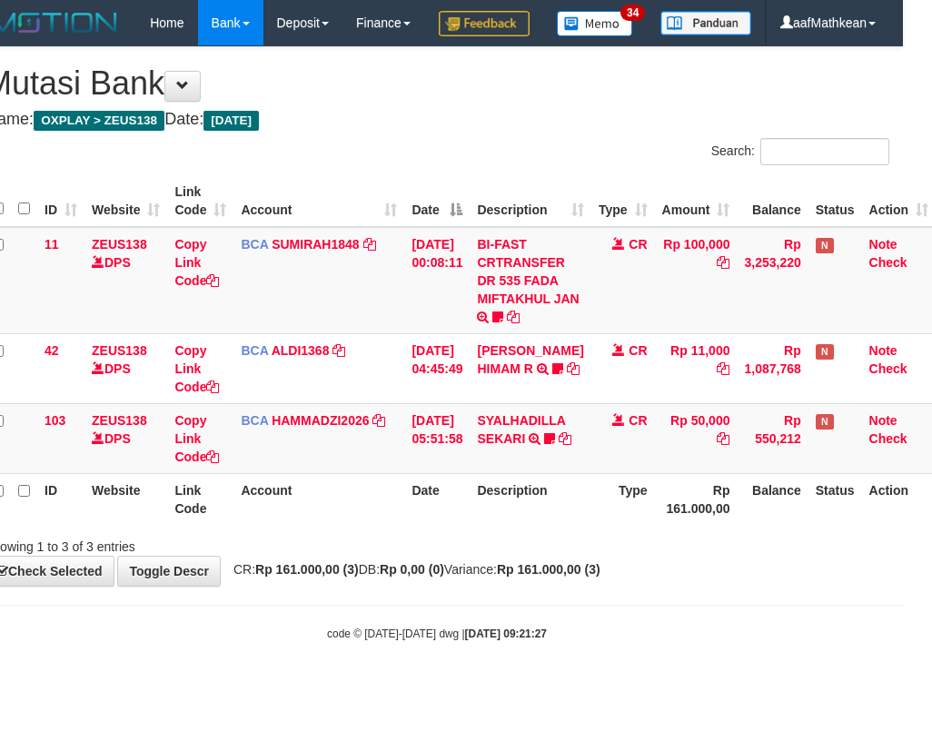
click at [468, 525] on th "Date" at bounding box center [436, 499] width 65 height 52
drag, startPoint x: 481, startPoint y: 490, endPoint x: 459, endPoint y: 472, distance: 28.4
click at [469, 473] on td "[DATE] 05:51:58" at bounding box center [436, 438] width 65 height 70
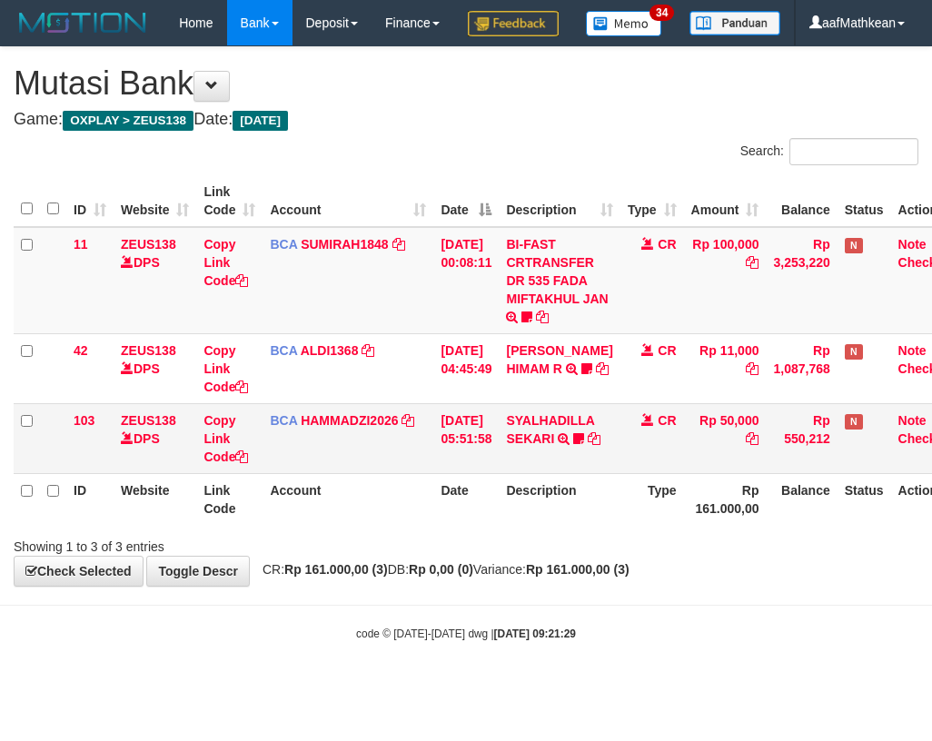
scroll to position [0, 29]
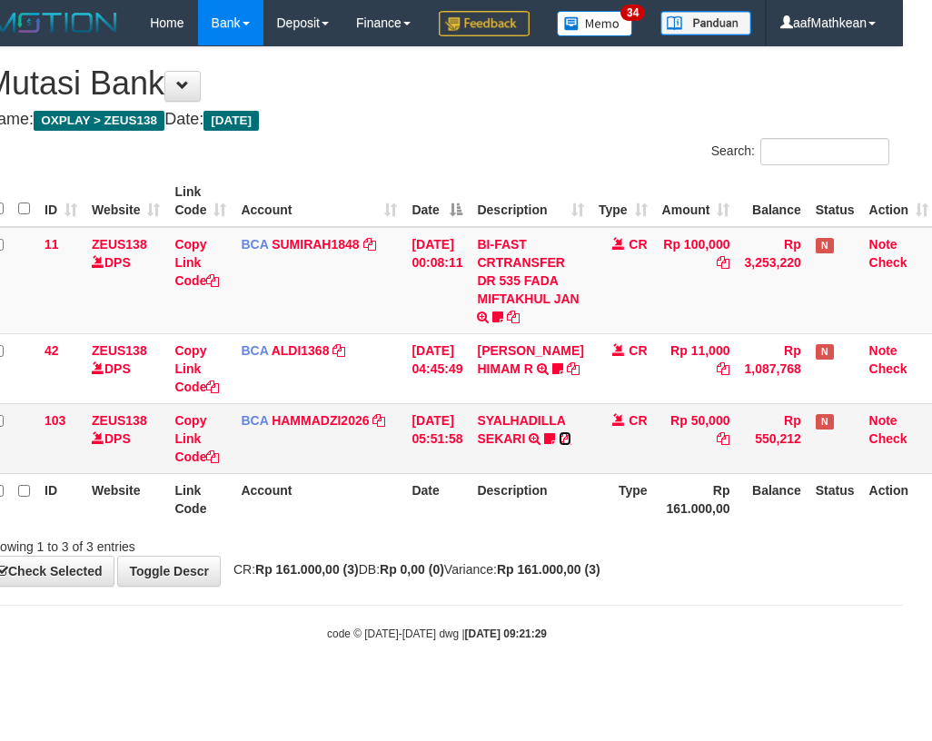
click at [558, 431] on link at bounding box center [564, 438] width 13 height 15
click at [382, 525] on th "Account" at bounding box center [318, 499] width 171 height 52
click at [407, 525] on tr "ID Website Link Code Account Date Description Type Rp 161.000,00 Balance Status…" at bounding box center [460, 499] width 951 height 52
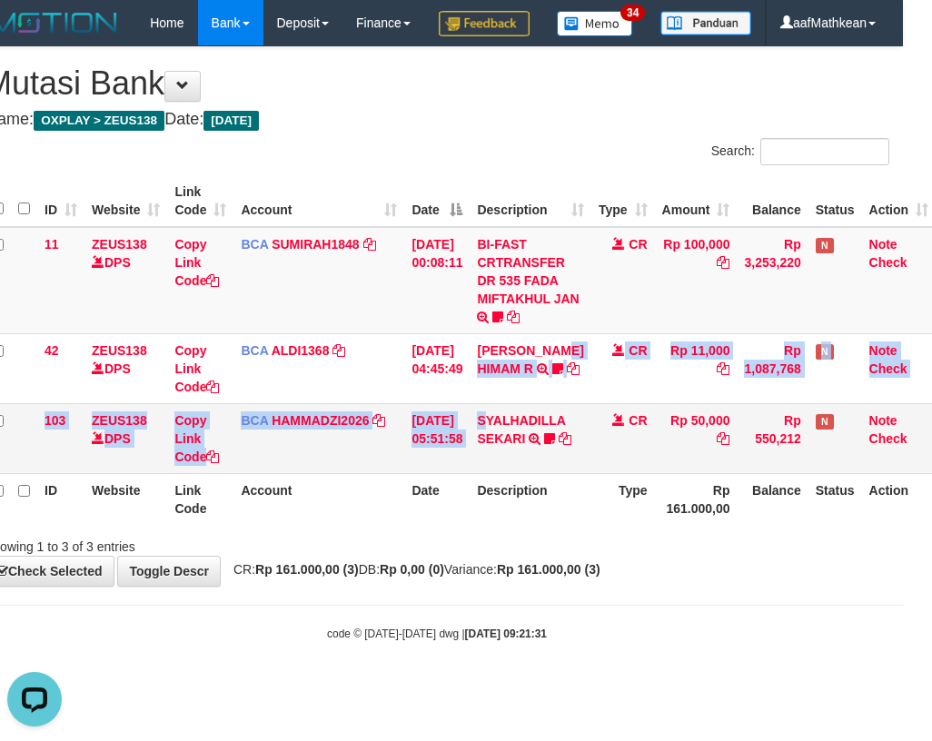
drag, startPoint x: 493, startPoint y: 461, endPoint x: 922, endPoint y: 496, distance: 430.0
click at [508, 469] on tbody "11 ZEUS138 DPS Copy Link Code BCA SUMIRAH1848 DPS SUMIRAH mutasi_20250831_4156 …" at bounding box center [460, 350] width 951 height 247
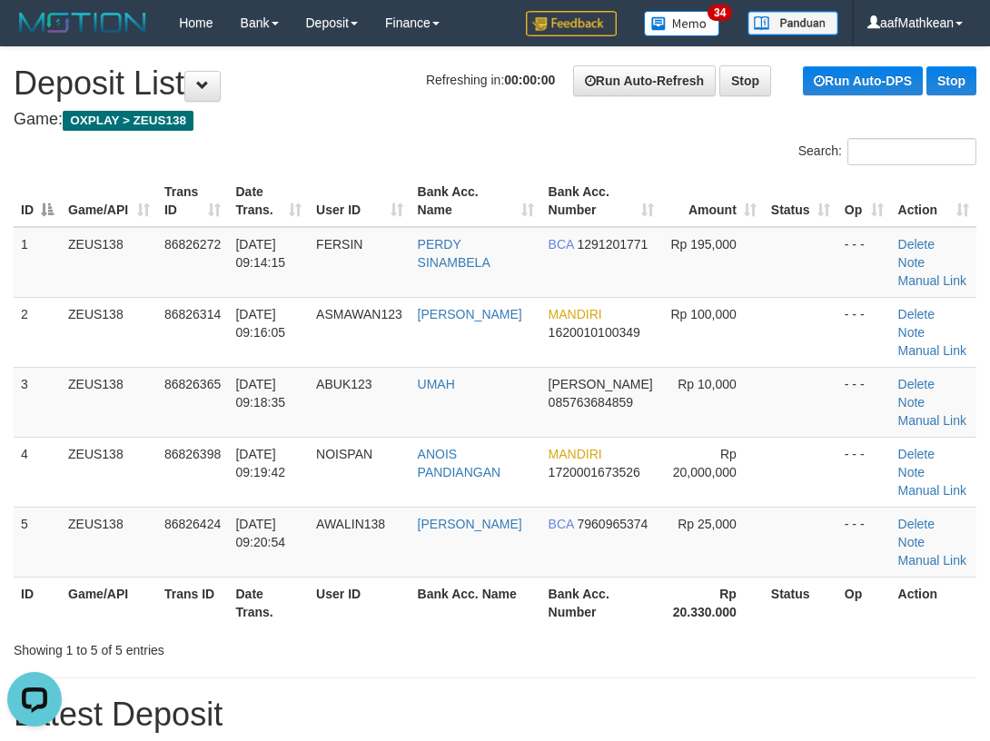
click at [232, 138] on div "Search:" at bounding box center [495, 154] width 990 height 32
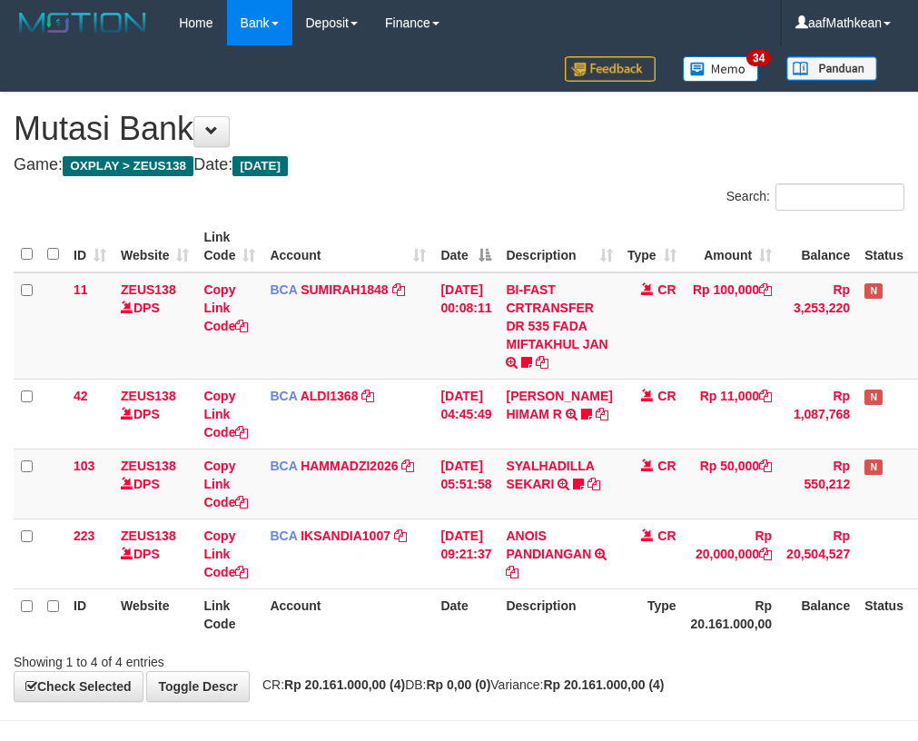
scroll to position [0, 29]
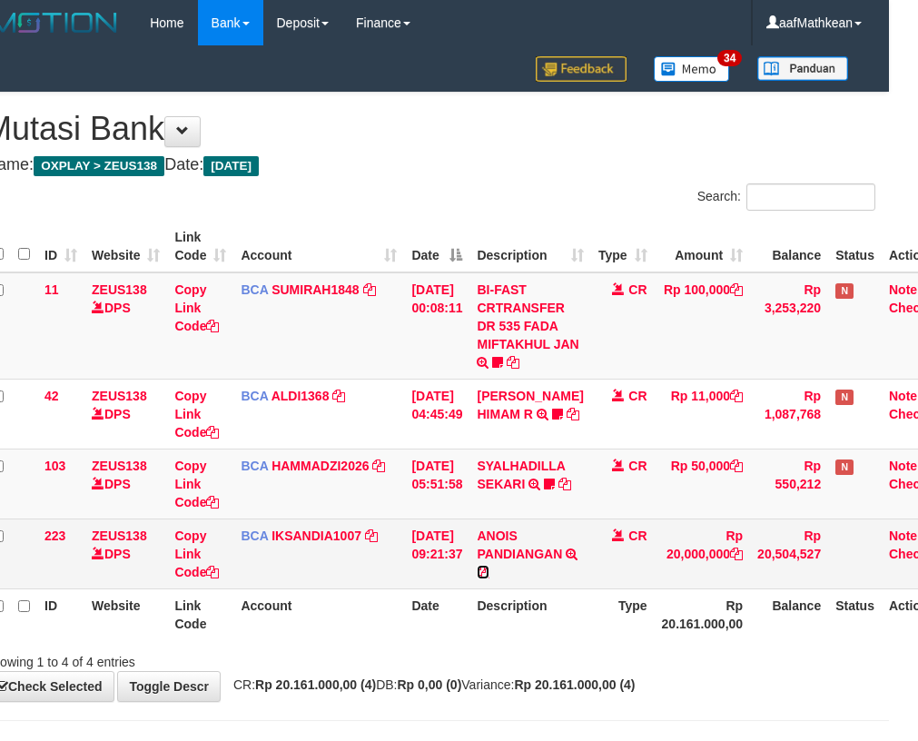
click at [489, 570] on icon at bounding box center [483, 572] width 13 height 13
click at [489, 571] on icon at bounding box center [483, 572] width 13 height 13
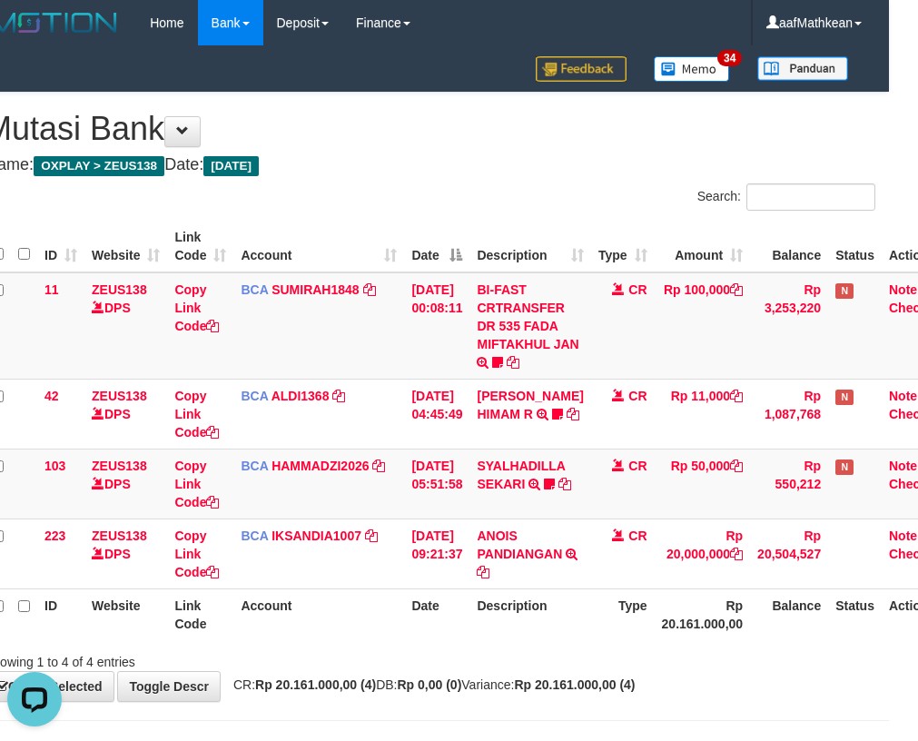
scroll to position [0, 0]
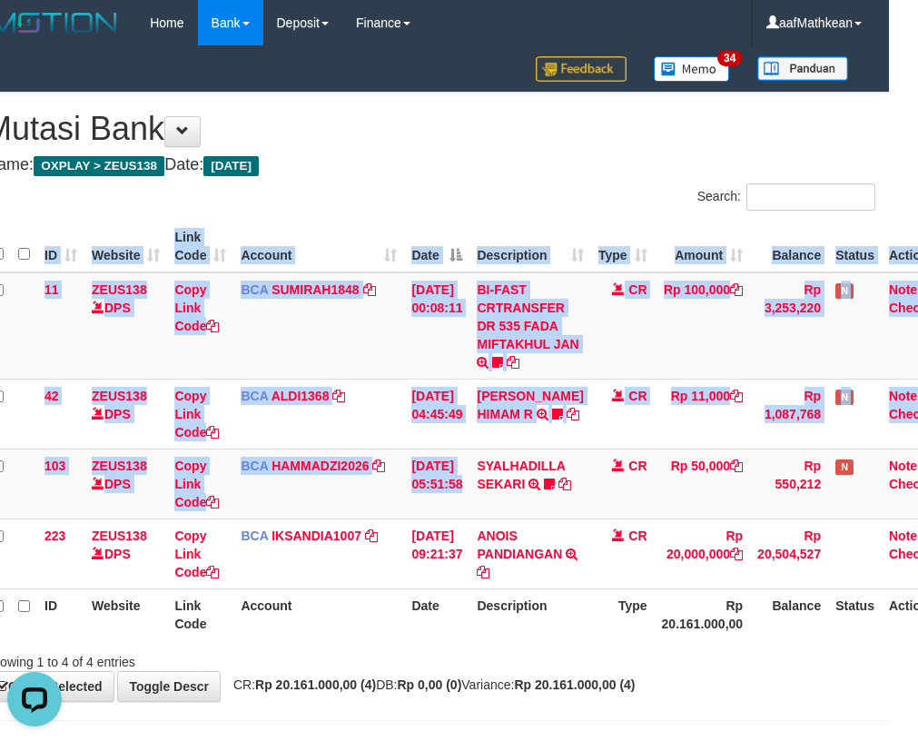
drag, startPoint x: 465, startPoint y: 469, endPoint x: 1271, endPoint y: 672, distance: 831.4
click at [889, 672] on html "Toggle navigation Home Bank Account List Load By Website Group [OXPLAY] ZEUS138…" at bounding box center [430, 401] width 918 height 803
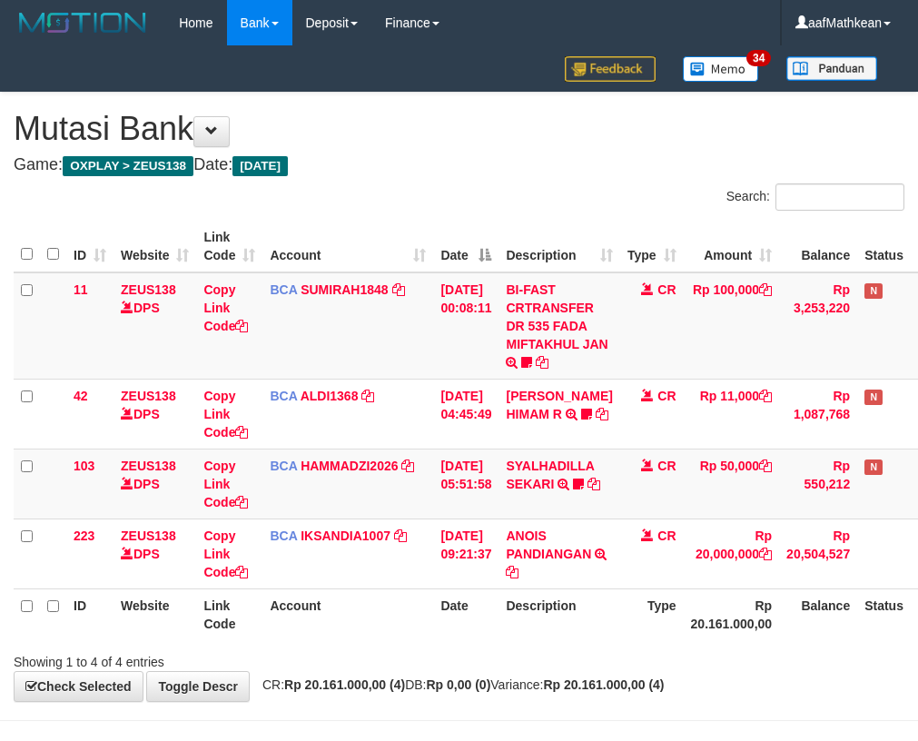
scroll to position [0, 63]
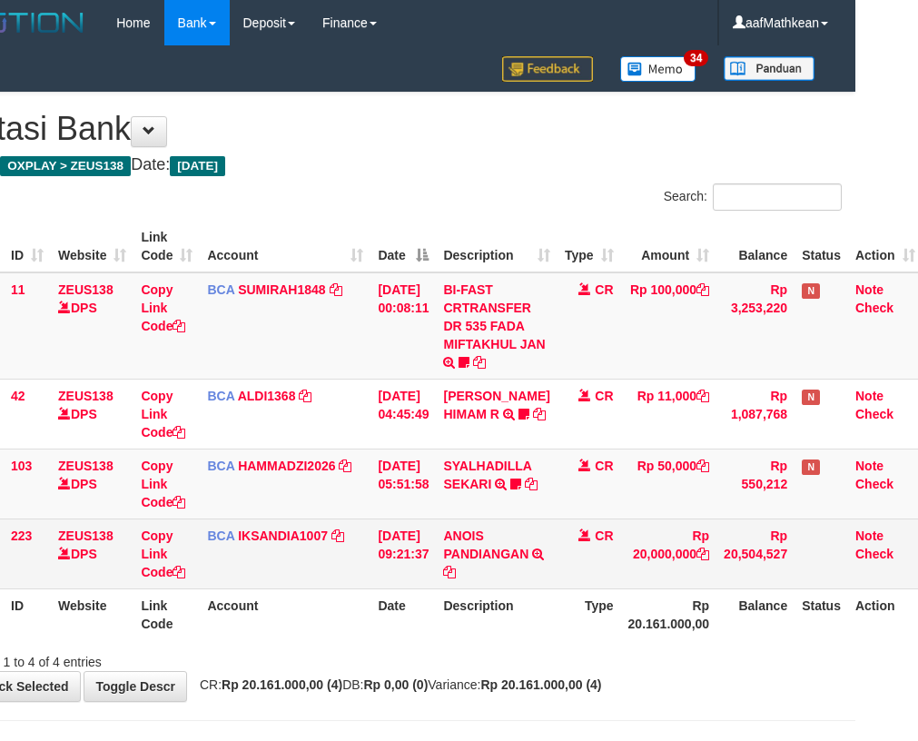
drag, startPoint x: 0, startPoint y: 0, endPoint x: 618, endPoint y: 578, distance: 846.7
click at [621, 579] on td "Rp 20,000,000" at bounding box center [669, 553] width 96 height 70
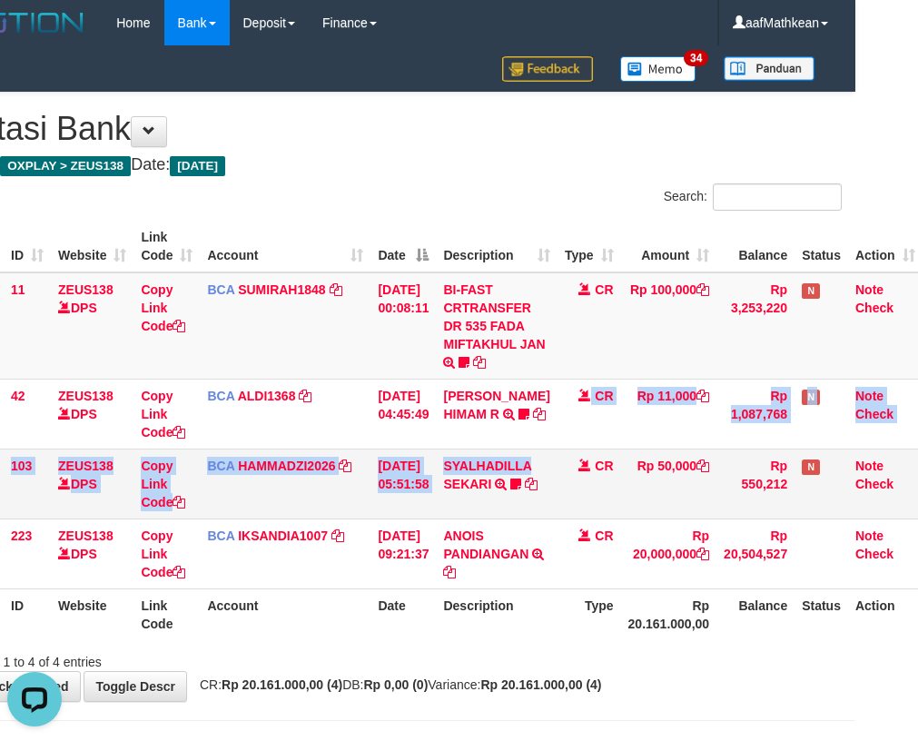
drag, startPoint x: 548, startPoint y: 449, endPoint x: 530, endPoint y: 530, distance: 83.5
click at [553, 461] on tbody "11 ZEUS138 DPS Copy Link Code BCA SUMIRAH1848 DPS SUMIRAH mutasi_20250831_4156 …" at bounding box center [437, 430] width 972 height 317
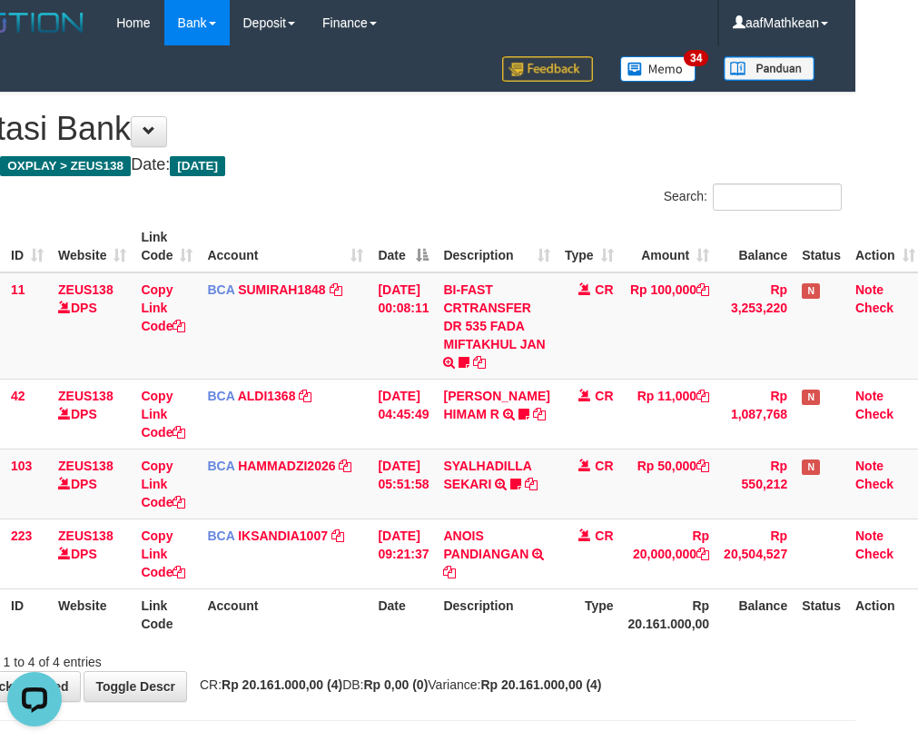
drag, startPoint x: 548, startPoint y: 679, endPoint x: 525, endPoint y: 635, distance: 49.9
click at [547, 668] on div "**********" at bounding box center [396, 397] width 918 height 608
drag, startPoint x: 525, startPoint y: 635, endPoint x: 531, endPoint y: 615, distance: 21.0
click at [530, 617] on th "Description" at bounding box center [496, 614] width 121 height 52
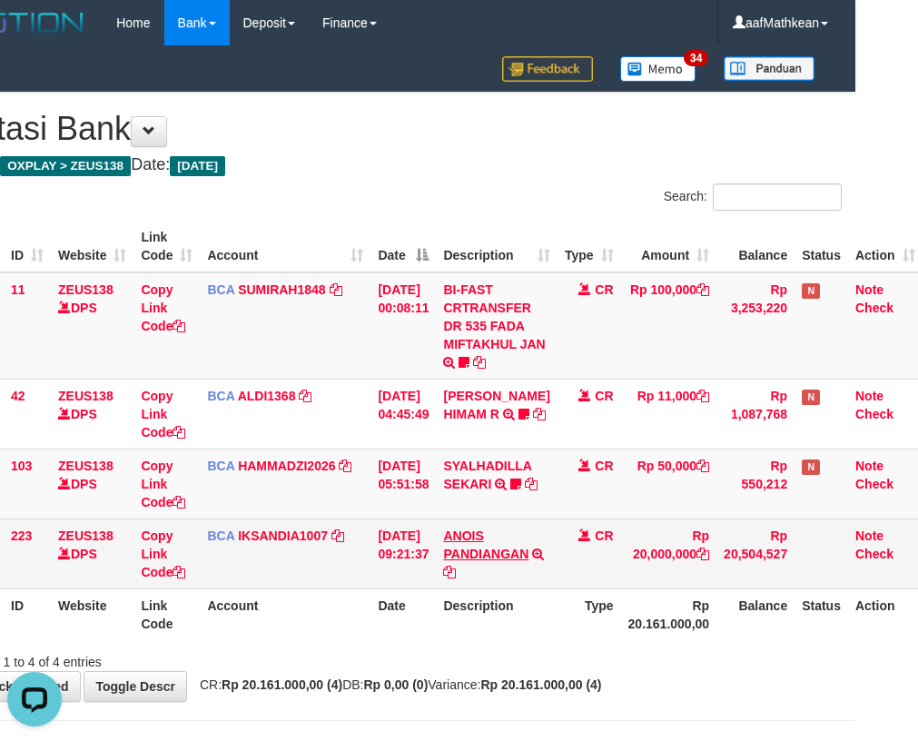
click at [521, 562] on td "ANOIS PANDIANGAN TRSF E-BANKING CR 3108/FTSCY/WS95031 20000000.00ANOIS PANDIANG…" at bounding box center [496, 553] width 121 height 70
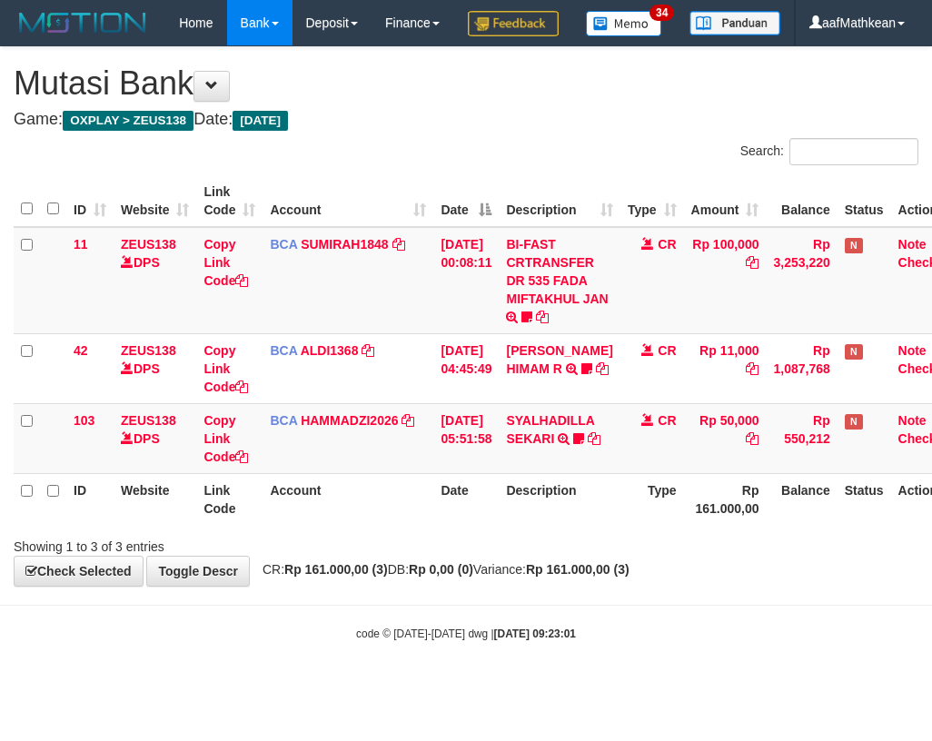
scroll to position [0, 29]
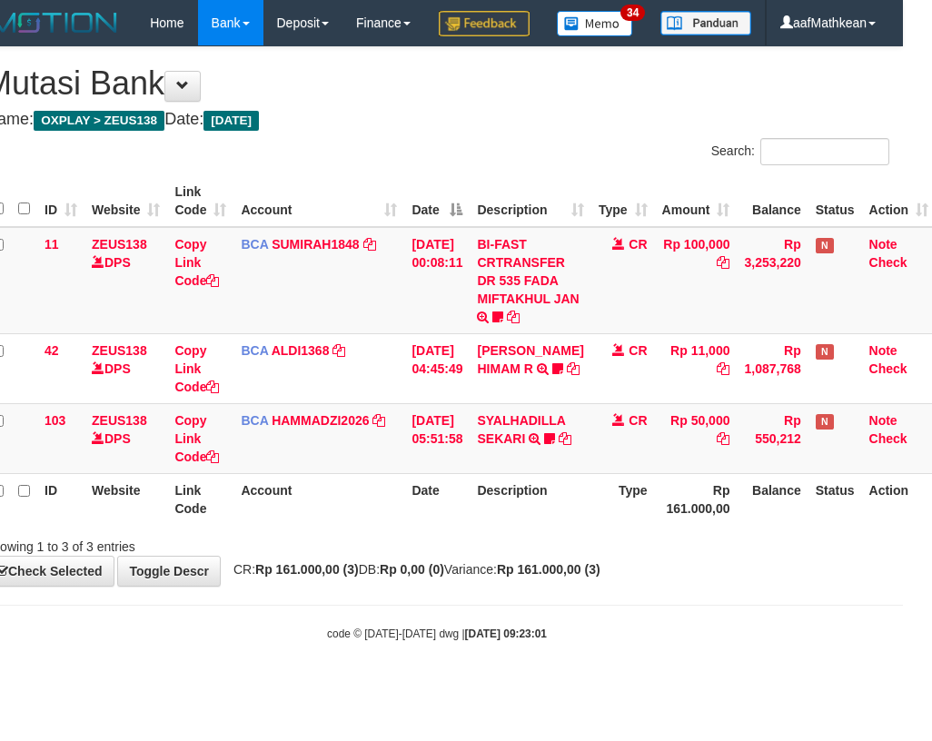
click at [518, 525] on th "Description" at bounding box center [529, 499] width 121 height 52
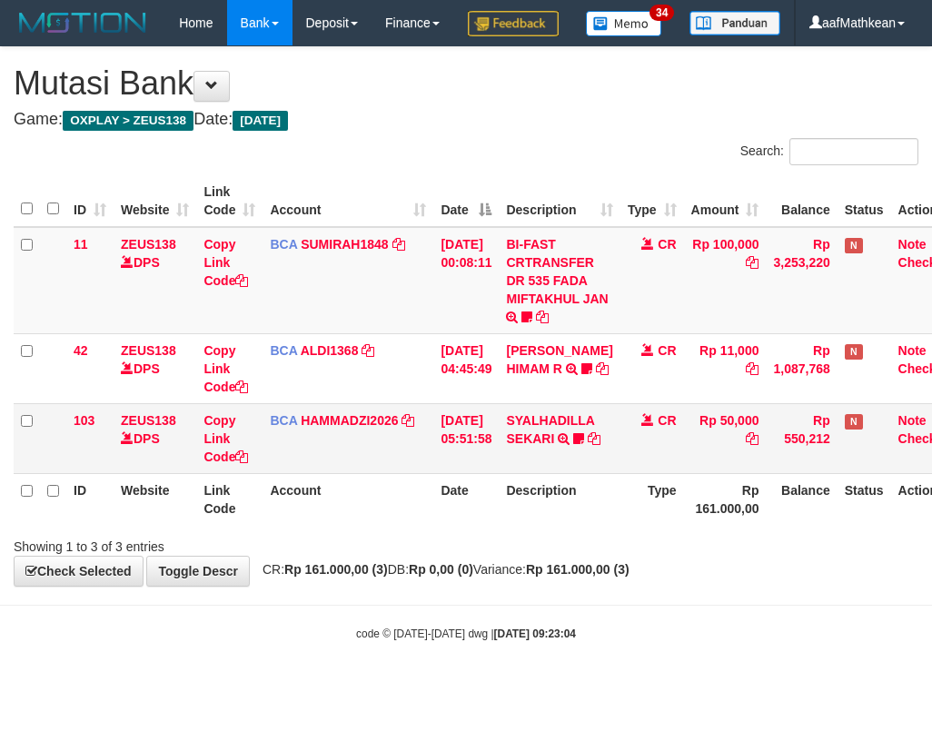
scroll to position [0, 29]
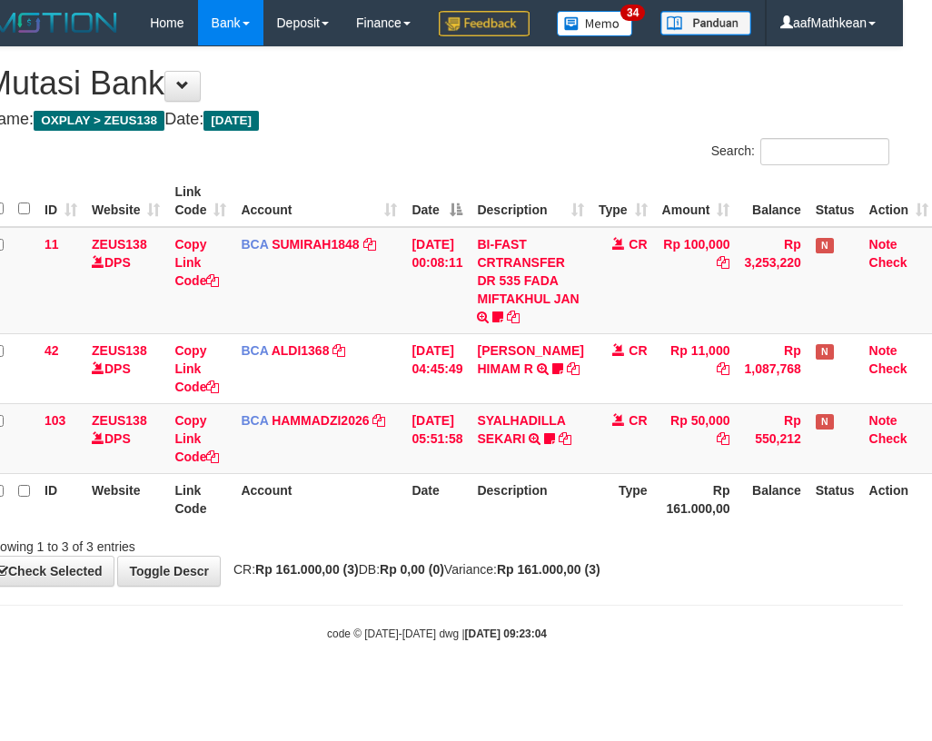
click at [460, 525] on th "Date" at bounding box center [436, 499] width 65 height 52
click at [437, 525] on tr "ID Website Link Code Account Date Description Type Rp 161.000,00 Balance Status…" at bounding box center [460, 499] width 951 height 52
click at [435, 525] on th "Date" at bounding box center [436, 499] width 65 height 52
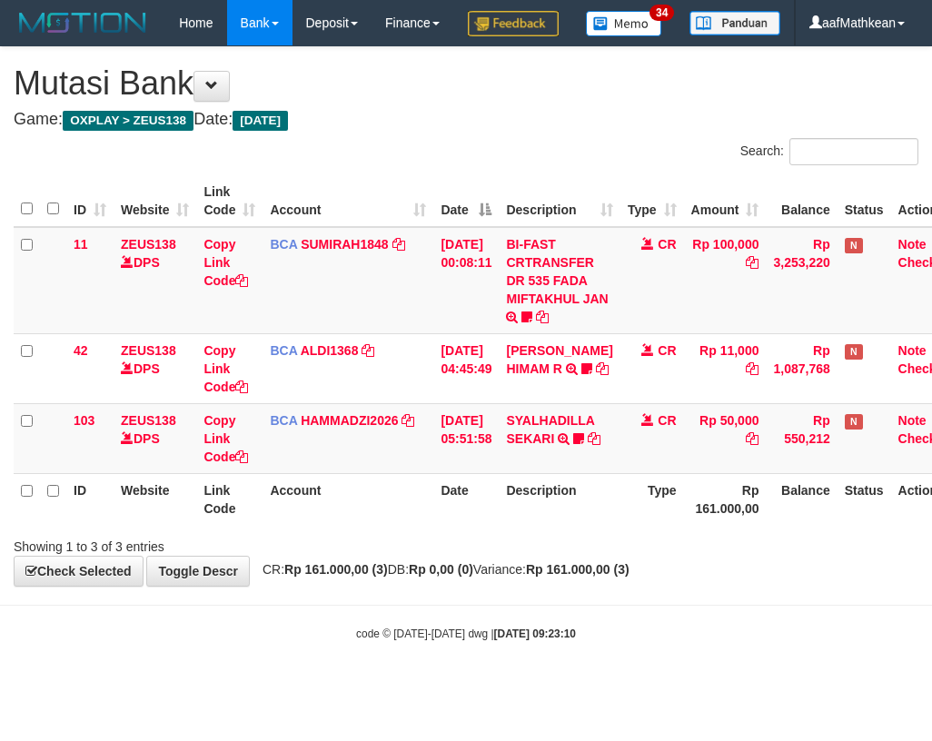
scroll to position [0, 29]
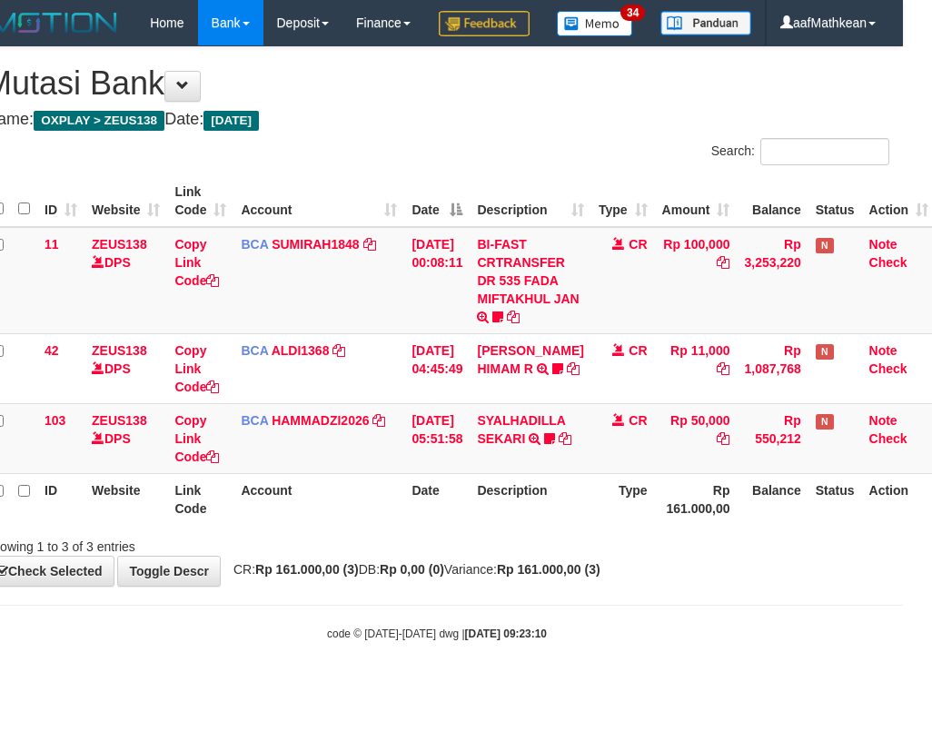
drag, startPoint x: 67, startPoint y: 573, endPoint x: 190, endPoint y: 579, distance: 122.7
click at [78, 556] on div "Search: ID Website Link Code Account Date Description Type Amount Balance Statu…" at bounding box center [437, 347] width 904 height 418
drag, startPoint x: 190, startPoint y: 579, endPoint x: 598, endPoint y: 567, distance: 408.8
click at [200, 556] on div "Showing 1 to 3 of 3 entries" at bounding box center [165, 542] width 361 height 25
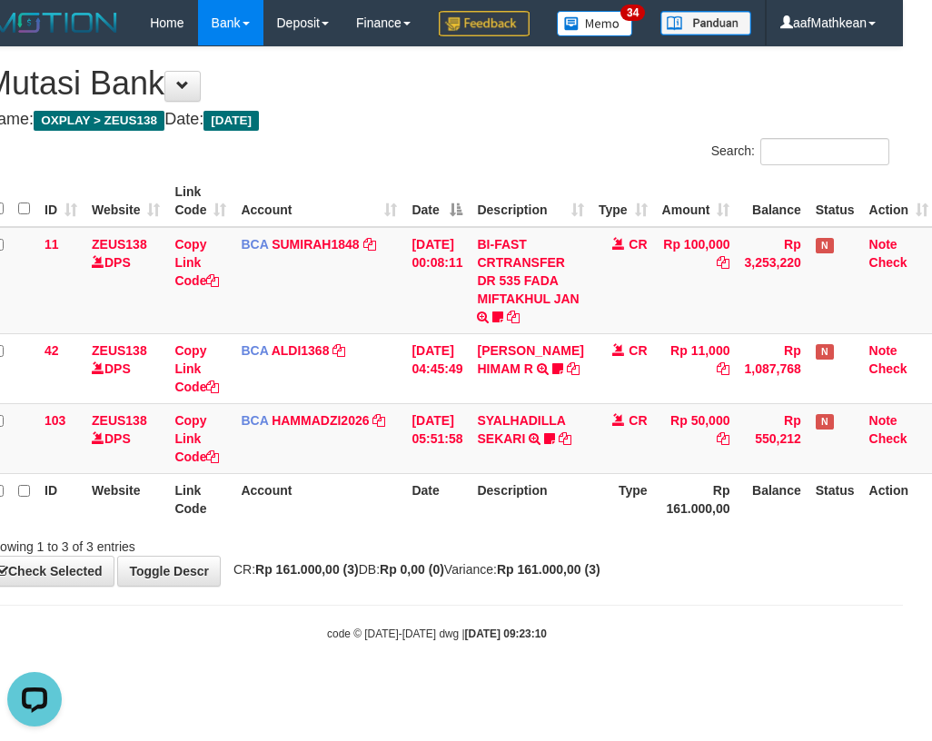
click at [586, 577] on strong "Rp 161.000,00 (3)" at bounding box center [549, 569] width 104 height 15
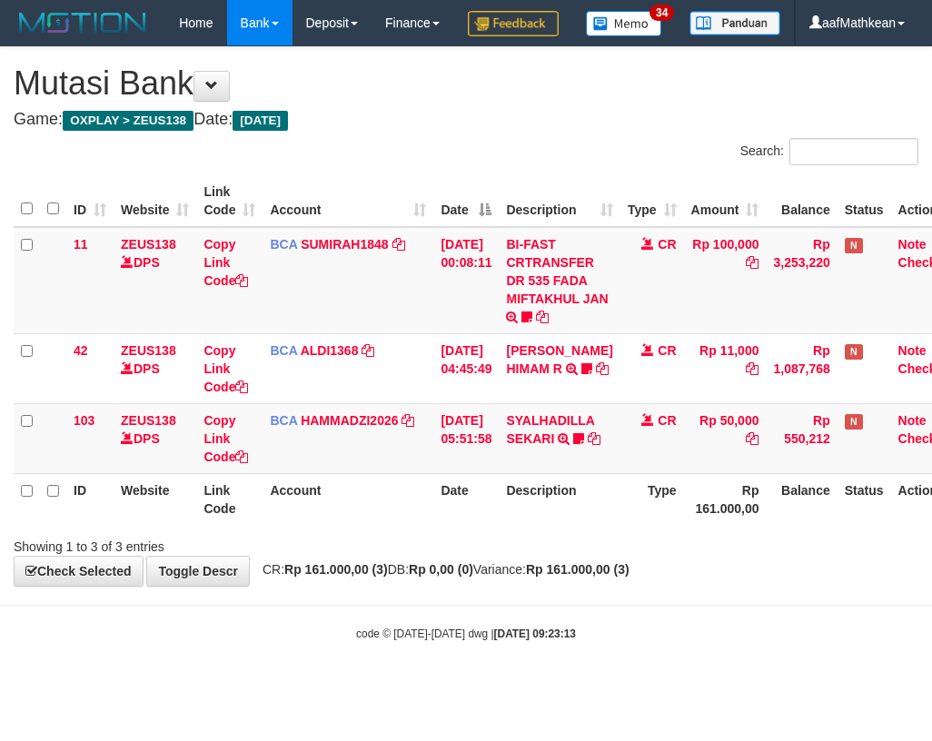
scroll to position [0, 29]
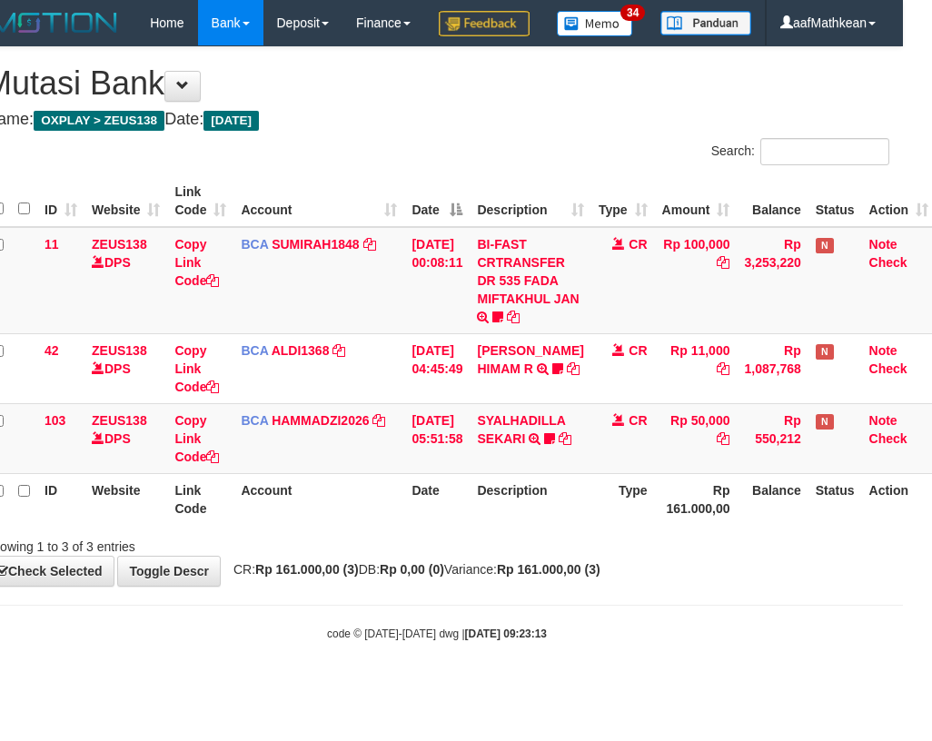
drag, startPoint x: 295, startPoint y: 607, endPoint x: 315, endPoint y: 610, distance: 20.2
click at [305, 577] on strong "Rp 161.000,00 (3)" at bounding box center [307, 569] width 104 height 15
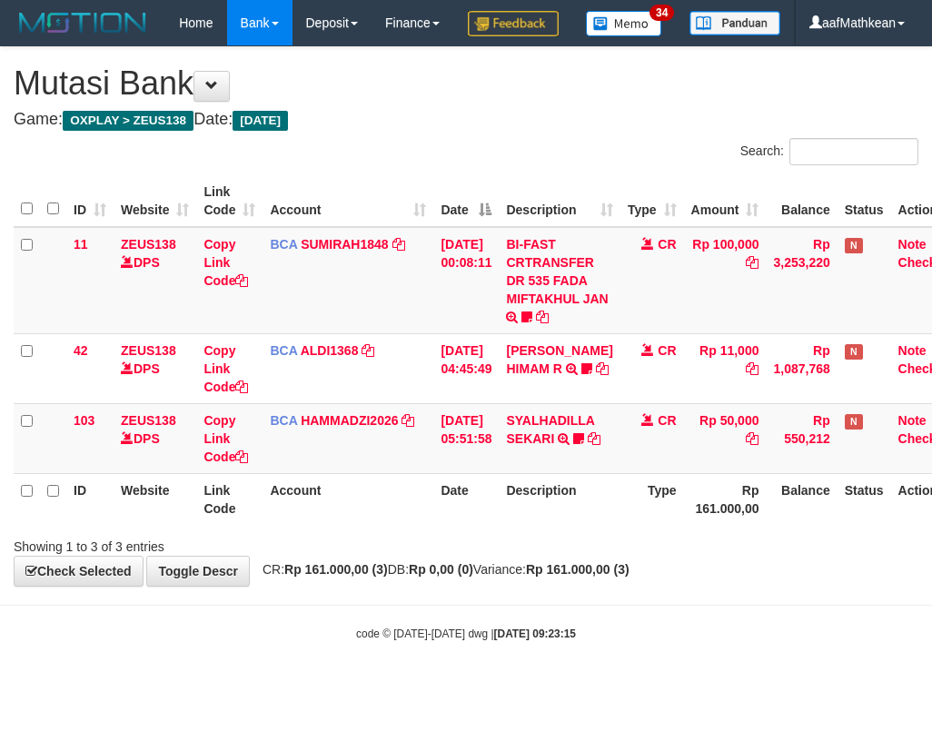
scroll to position [0, 29]
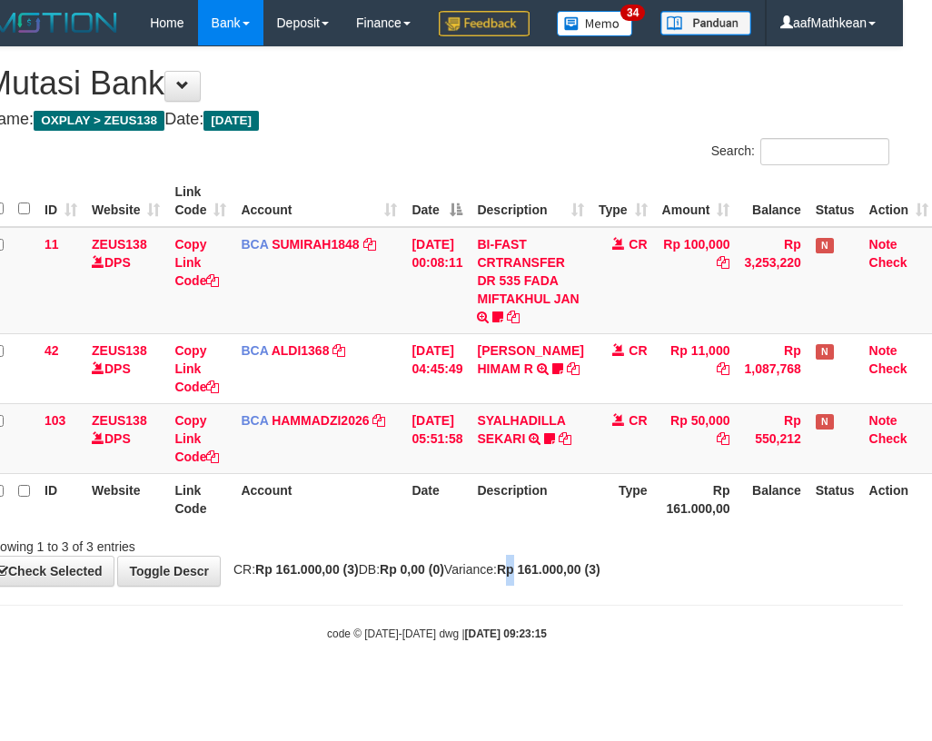
drag, startPoint x: 560, startPoint y: 605, endPoint x: 696, endPoint y: 589, distance: 137.1
click at [565, 586] on div "**********" at bounding box center [437, 316] width 932 height 538
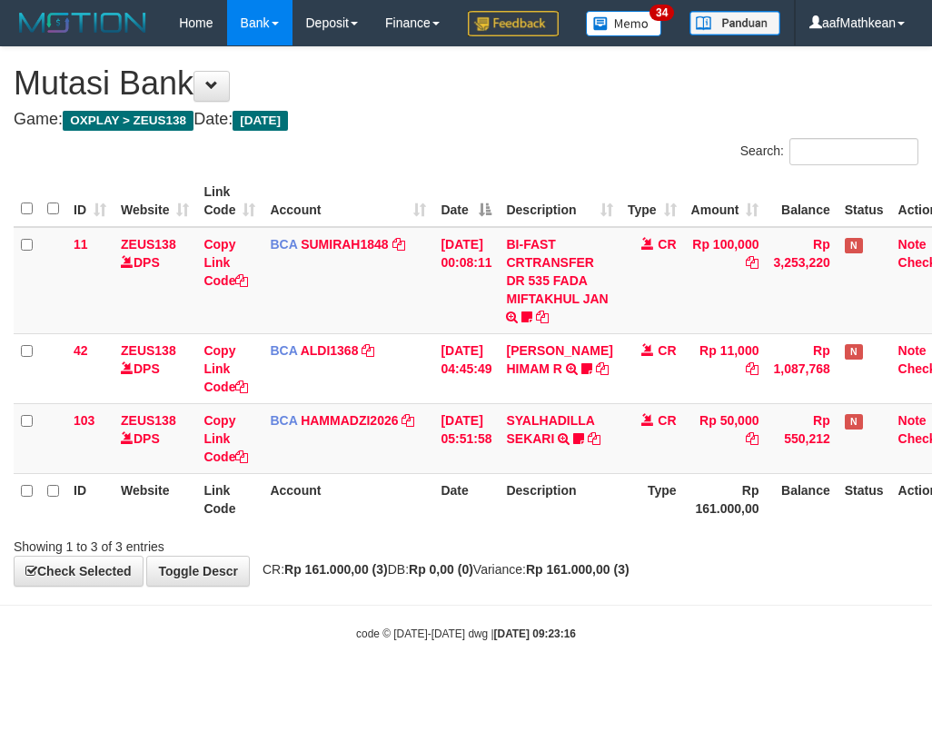
scroll to position [0, 29]
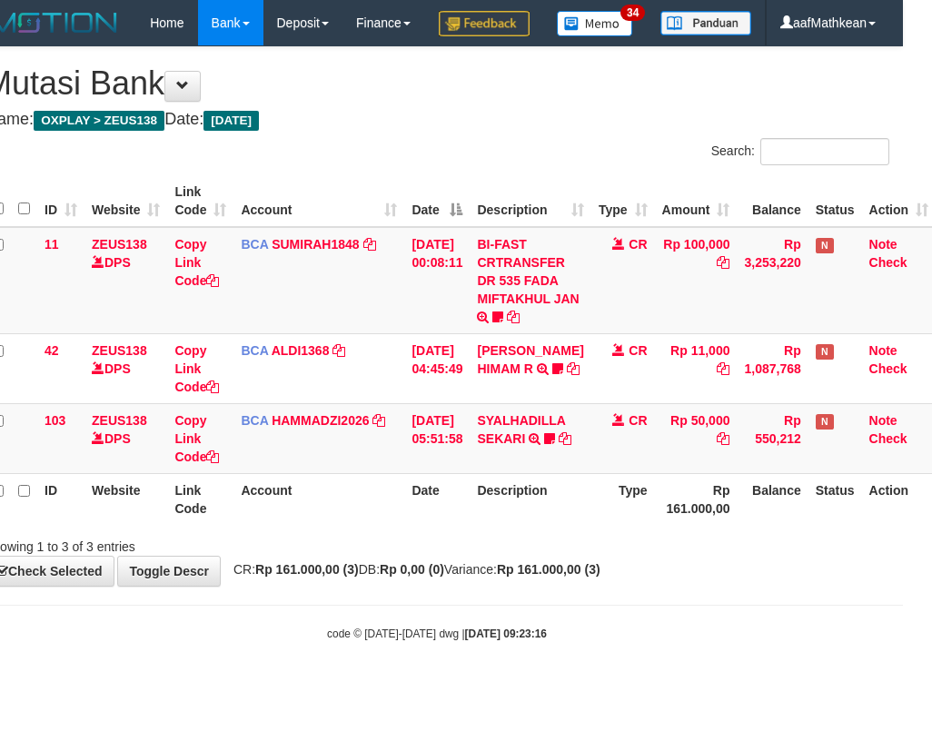
click at [517, 530] on div "ID Website Link Code Account Date Description Type Amount Balance Status Action…" at bounding box center [437, 350] width 932 height 360
click at [530, 525] on th "Description" at bounding box center [529, 499] width 121 height 52
click at [635, 525] on th "Type" at bounding box center [623, 499] width 64 height 52
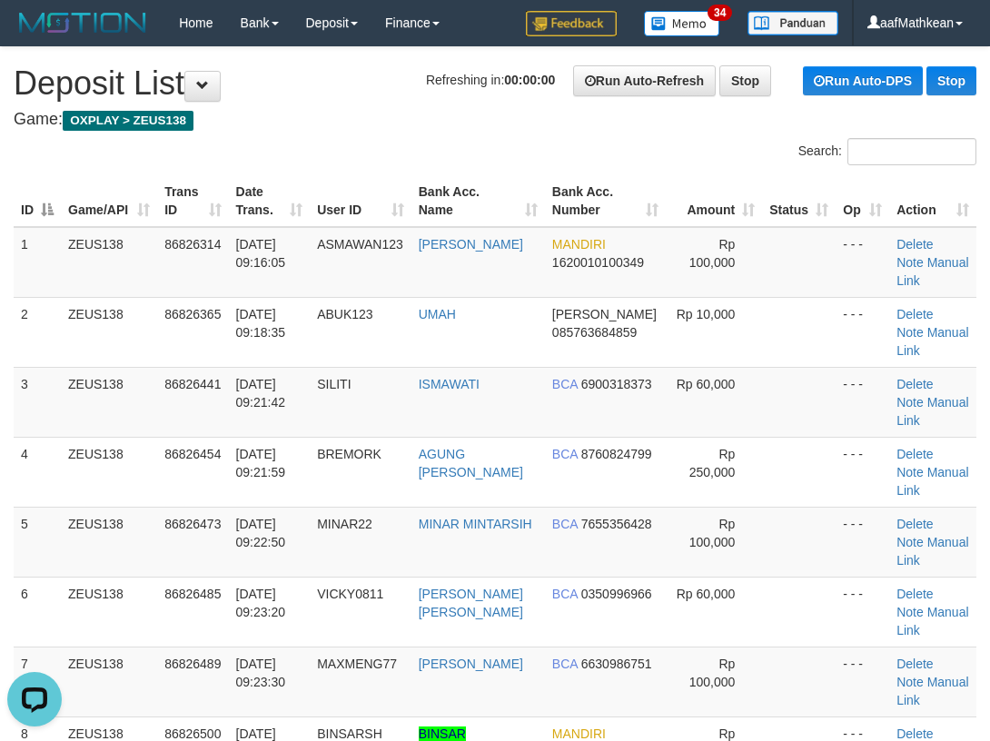
click at [222, 163] on div "Search:" at bounding box center [495, 154] width 990 height 32
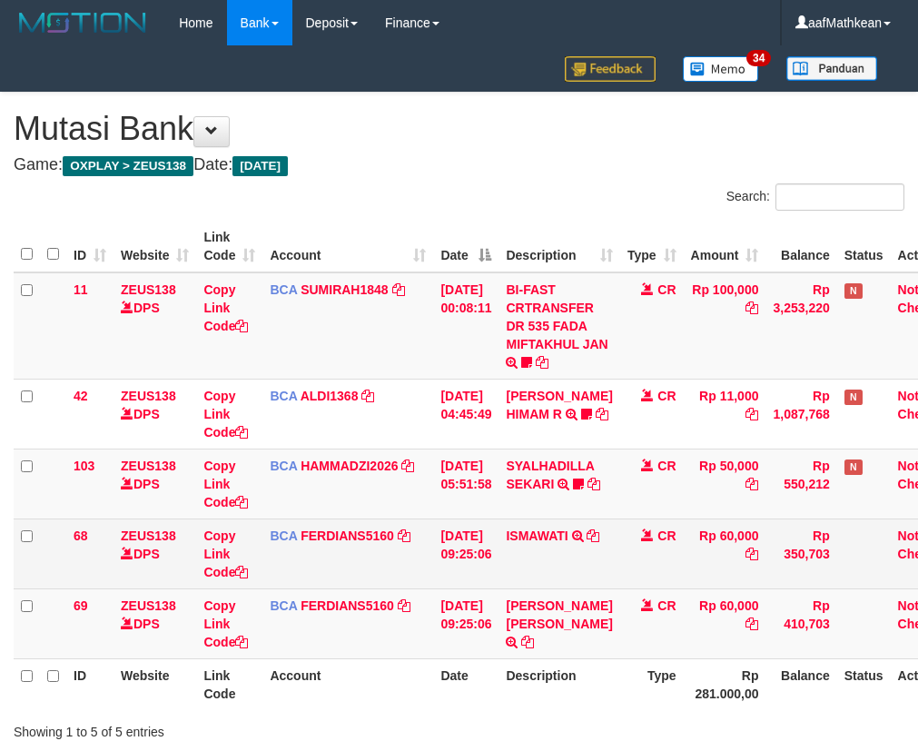
scroll to position [0, 29]
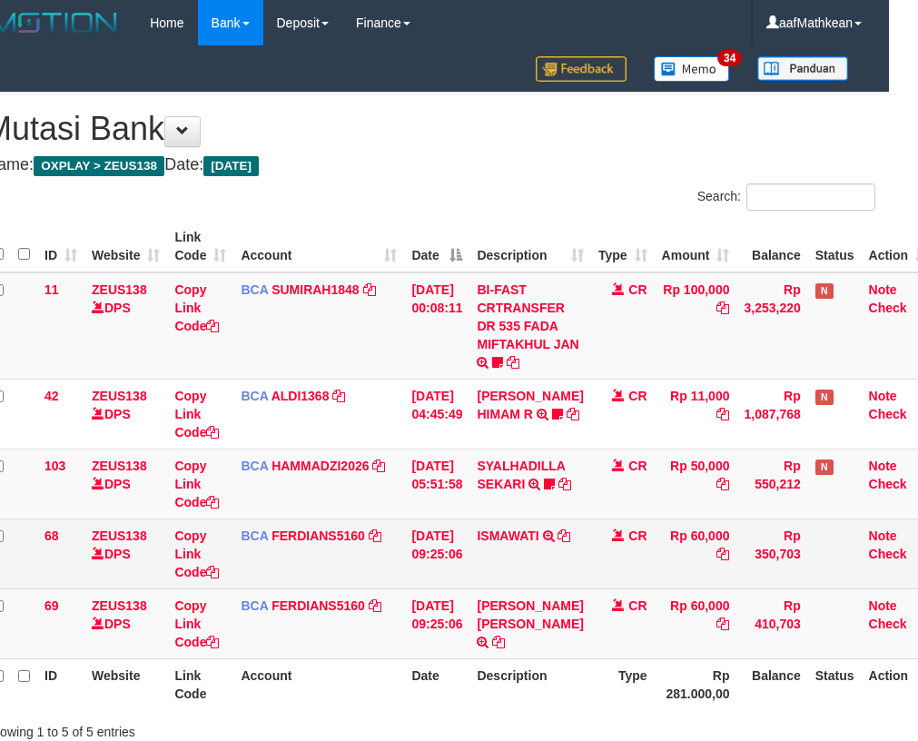
click at [591, 566] on td "CR" at bounding box center [623, 553] width 64 height 70
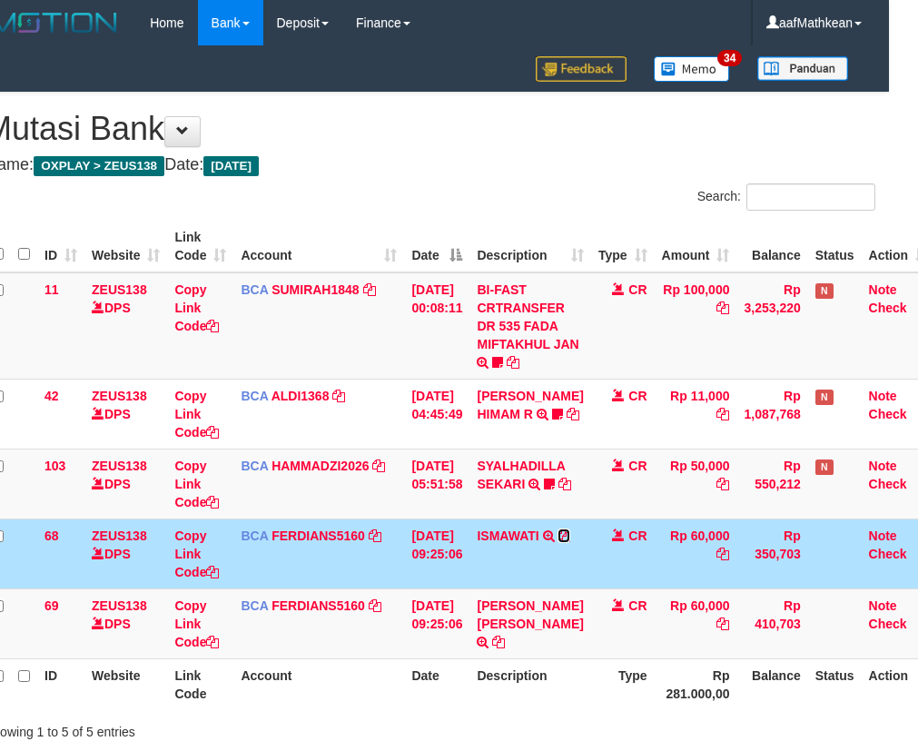
click at [558, 542] on icon at bounding box center [564, 535] width 13 height 13
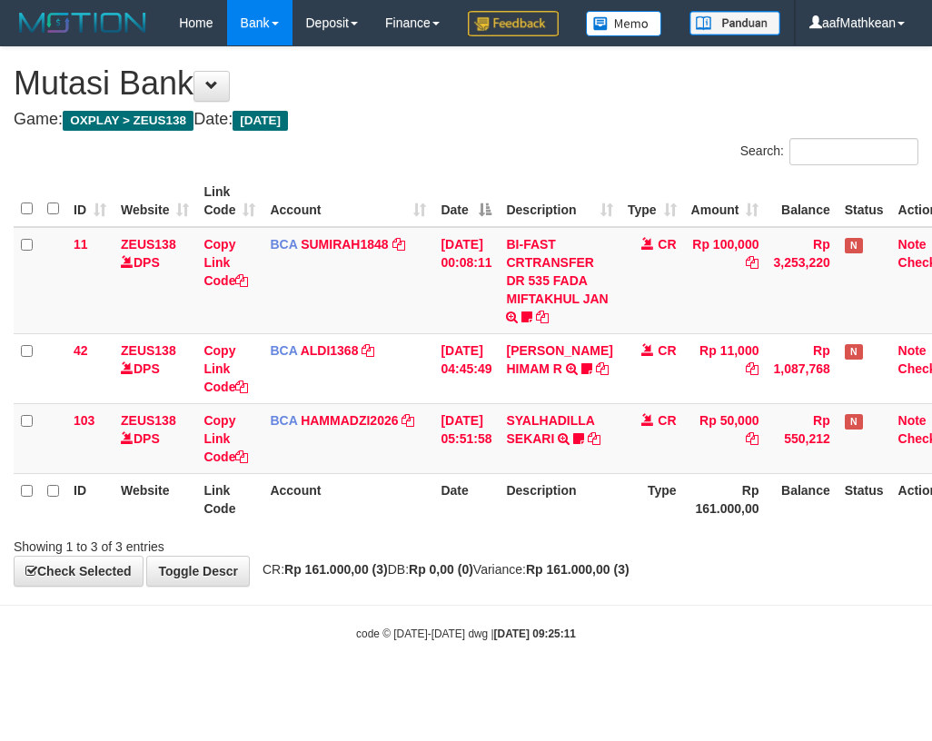
scroll to position [0, 29]
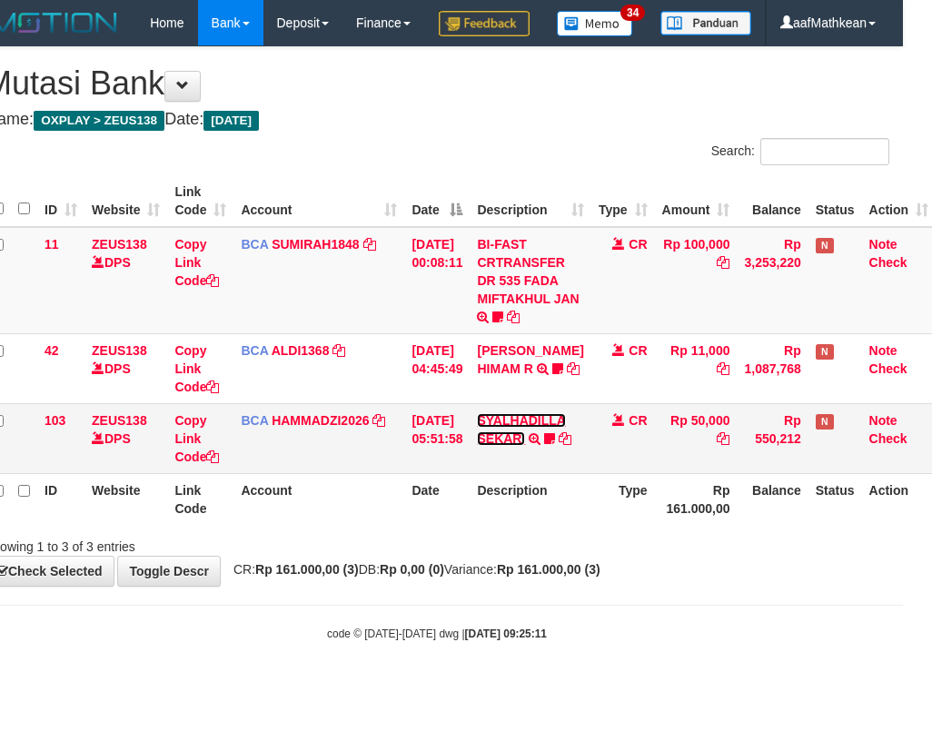
click at [498, 446] on link "SYALHADILLA SEKARI" at bounding box center [521, 429] width 89 height 33
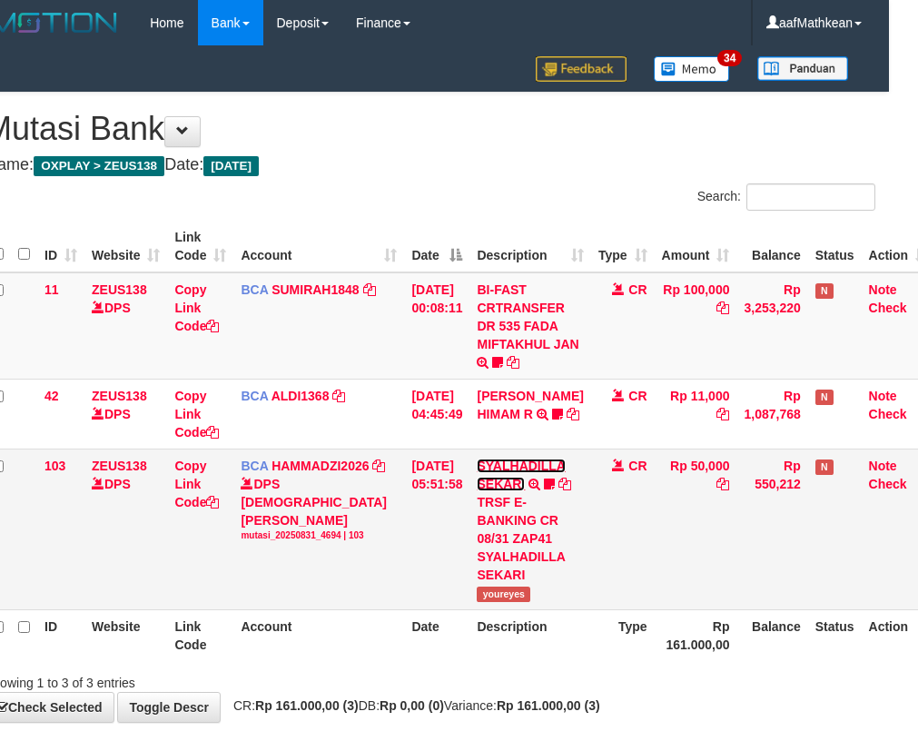
click at [501, 487] on link "SYALHADILLA SEKARI" at bounding box center [521, 475] width 89 height 33
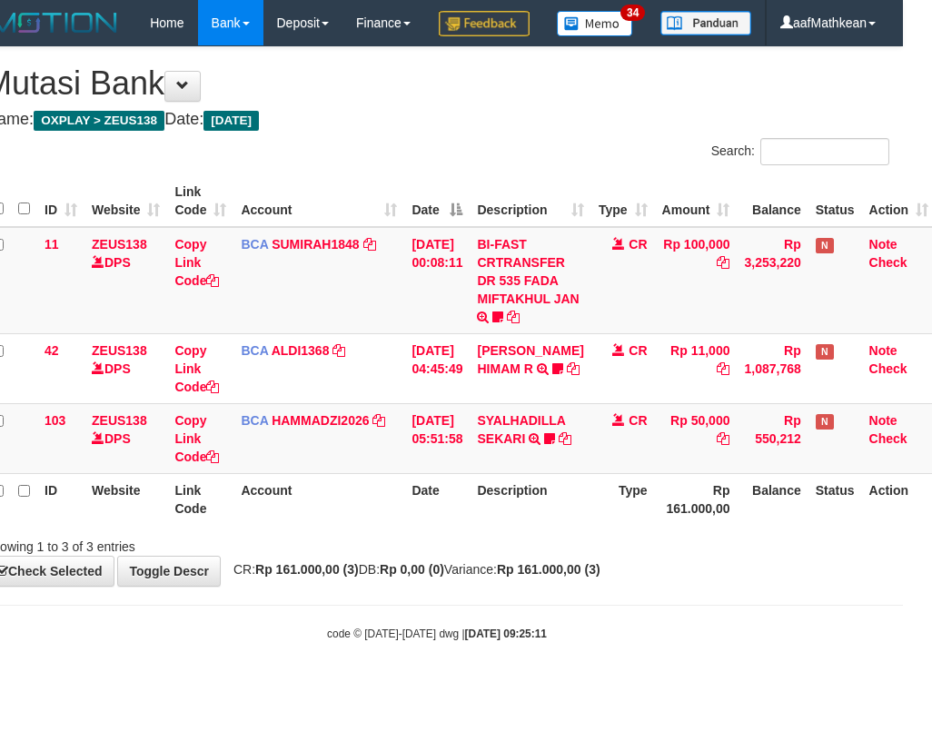
click at [566, 525] on th "Description" at bounding box center [529, 499] width 121 height 52
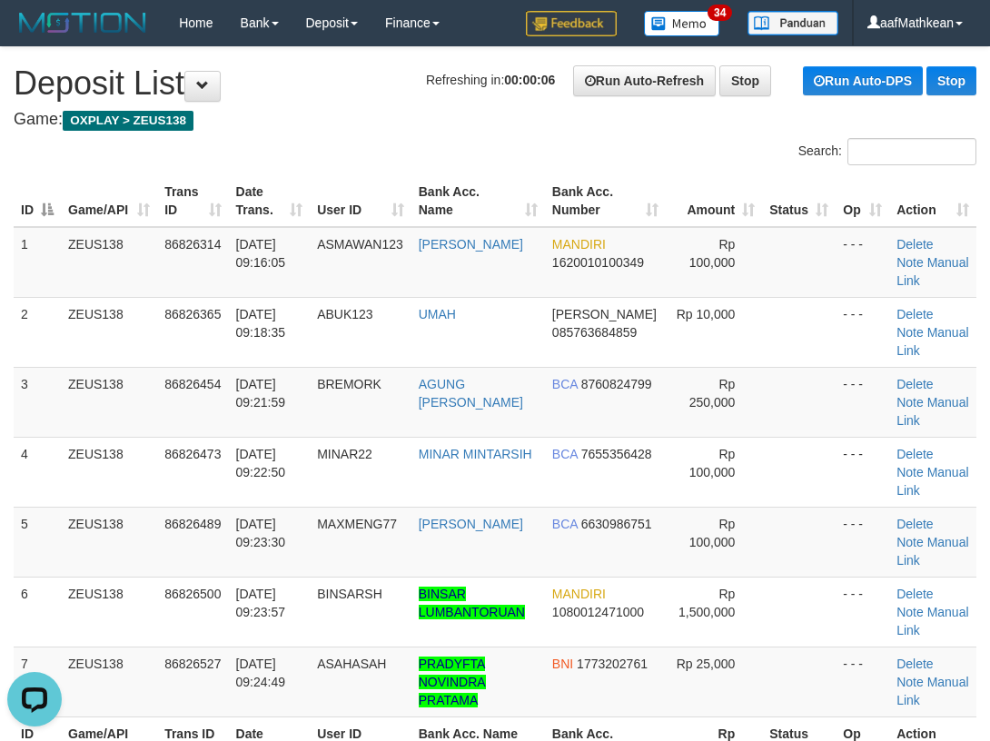
drag, startPoint x: 365, startPoint y: 118, endPoint x: 4, endPoint y: 306, distance: 407.4
click at [365, 118] on h4 "Game: OXPLAY > ZEUS138" at bounding box center [495, 120] width 963 height 18
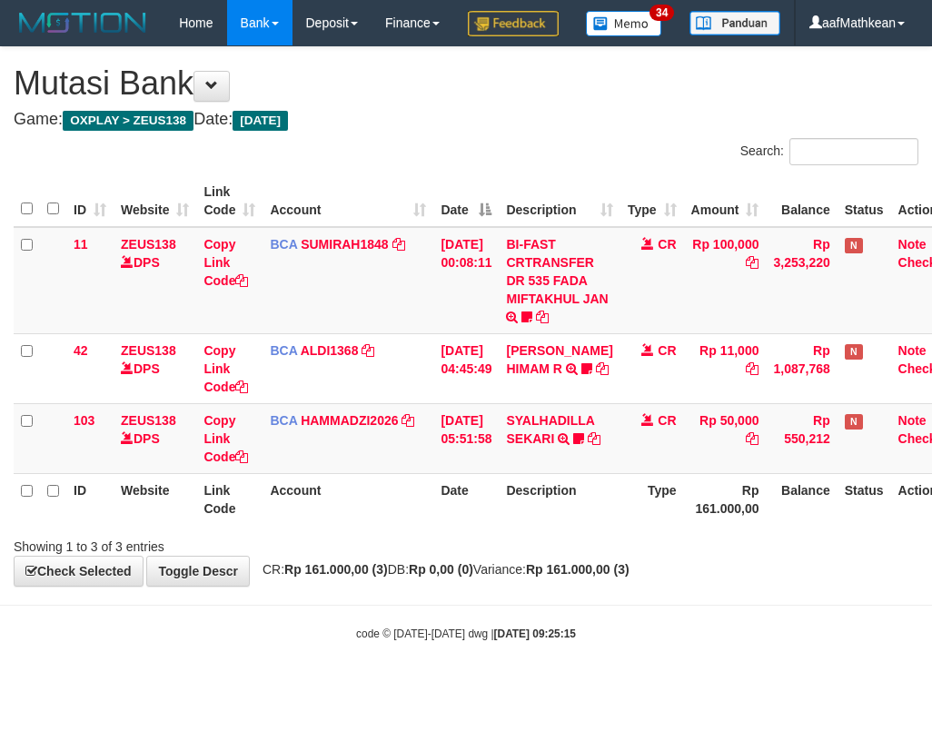
scroll to position [0, 29]
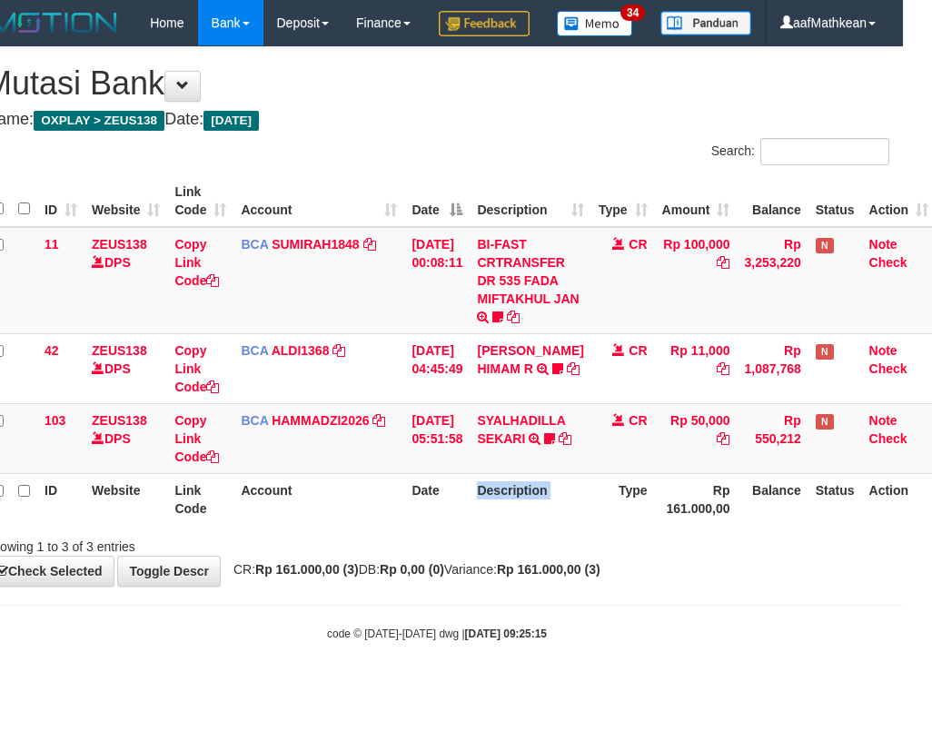
click at [566, 525] on th "Description" at bounding box center [529, 499] width 121 height 52
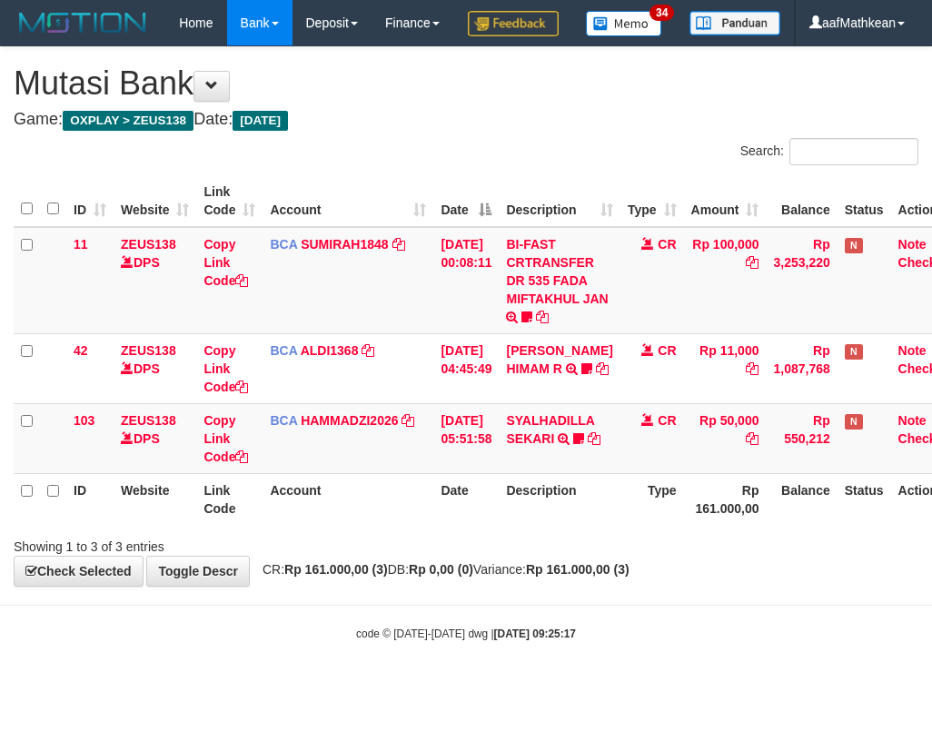
scroll to position [0, 29]
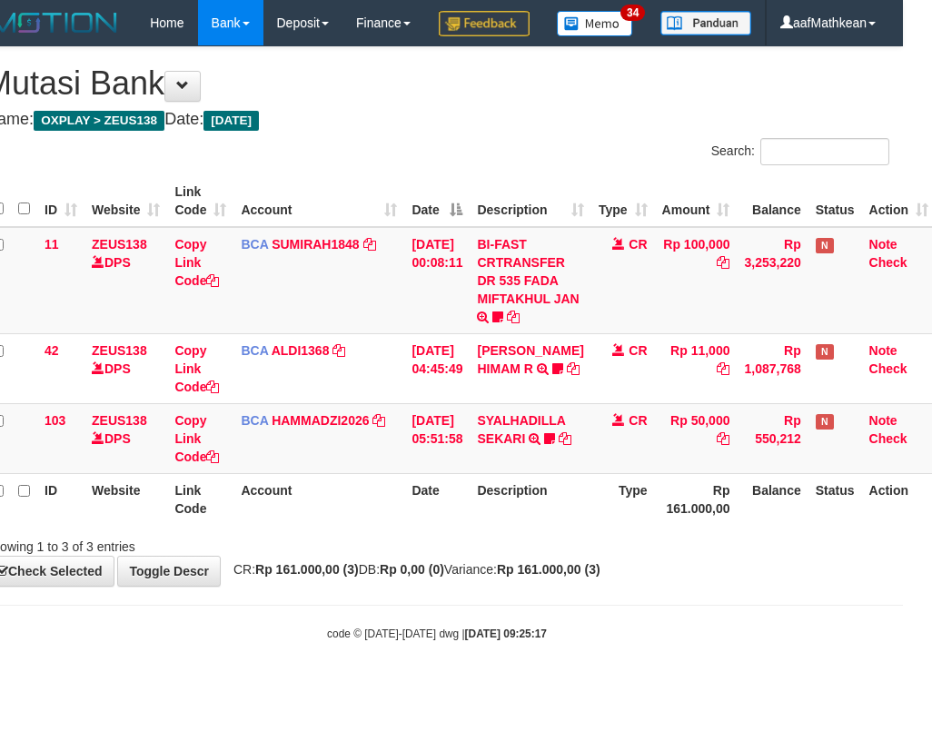
click at [903, 687] on html "Toggle navigation Home Bank Account List Load By Website Group [OXPLAY] ZEUS138…" at bounding box center [437, 343] width 932 height 687
click at [477, 556] on div "Search: ID Website Link Code Account Date Description Type Amount Balance Statu…" at bounding box center [437, 347] width 904 height 418
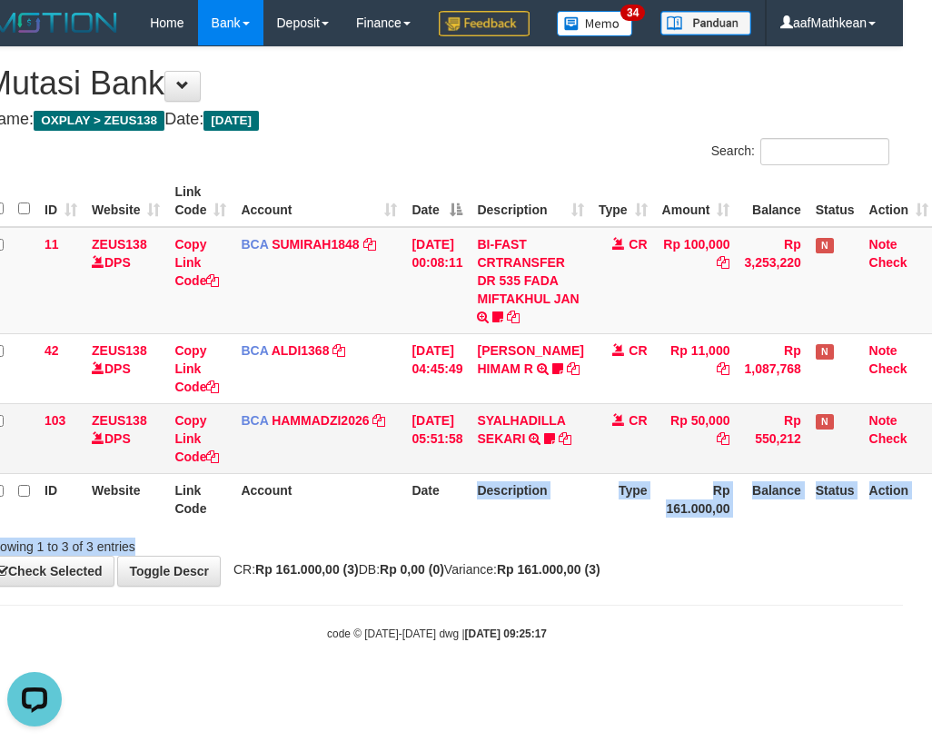
drag, startPoint x: 515, startPoint y: 504, endPoint x: 544, endPoint y: 517, distance: 31.7
click at [516, 473] on td "SYALHADILLA SEKARI TRSF E-BANKING CR 08/31 ZAP41 SYALHADILLA SEKARI youreyes" at bounding box center [529, 438] width 121 height 70
drag, startPoint x: 739, startPoint y: 550, endPoint x: 943, endPoint y: 558, distance: 203.5
click at [903, 558] on html "Toggle navigation Home Bank Account List Load By Website Group [OXPLAY] ZEUS138…" at bounding box center [437, 343] width 932 height 687
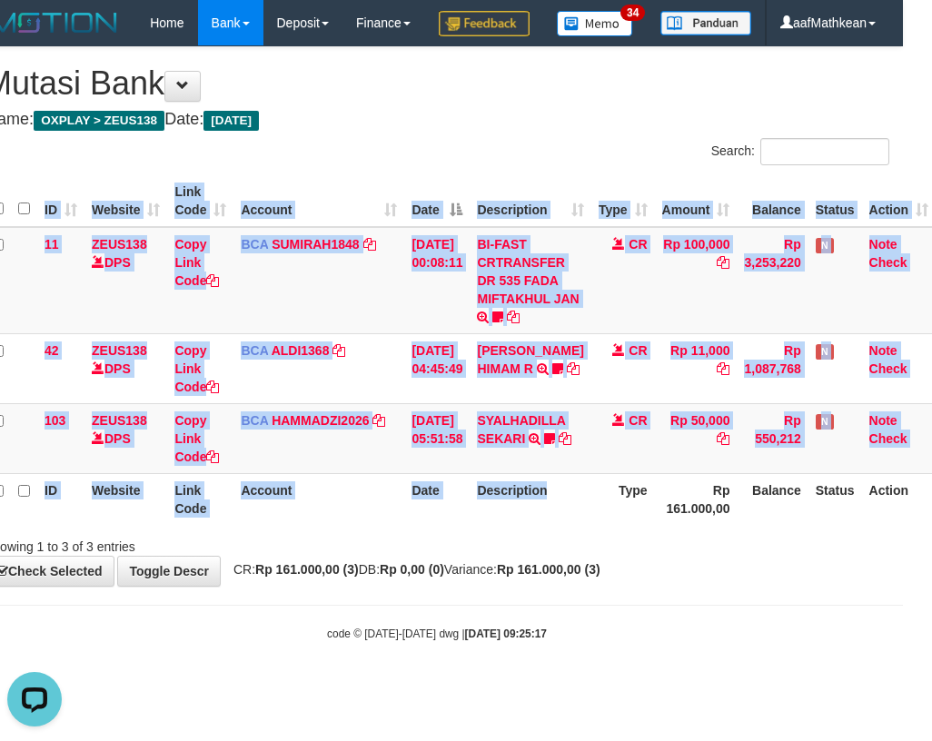
click at [414, 556] on div "Showing 1 to 3 of 3 entries" at bounding box center [437, 542] width 932 height 25
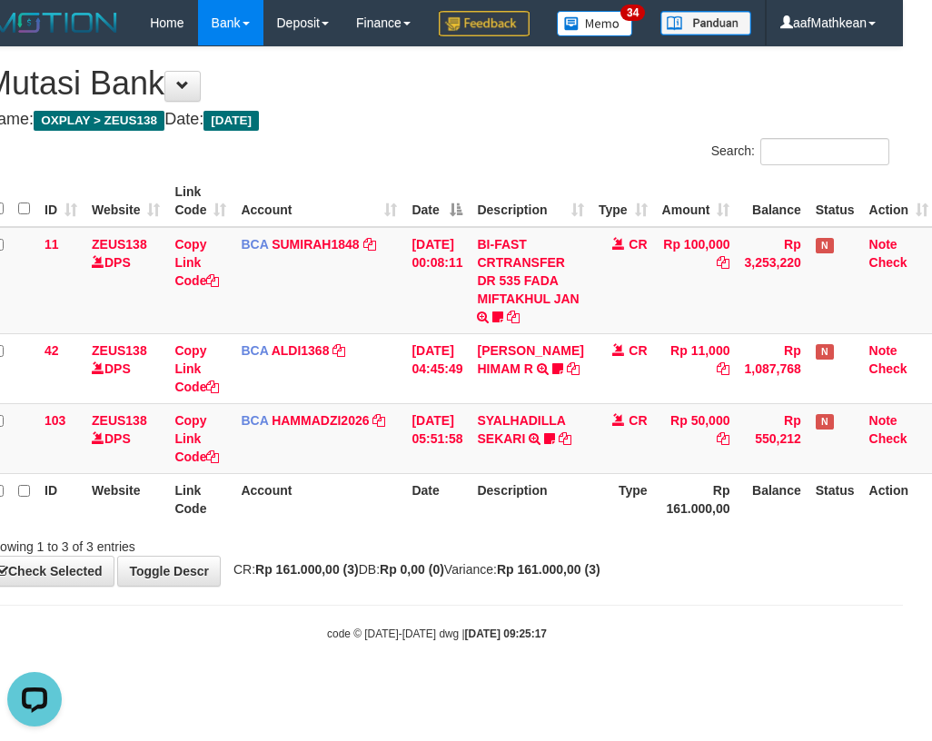
click at [424, 556] on div "Showing 1 to 3 of 3 entries" at bounding box center [437, 542] width 932 height 25
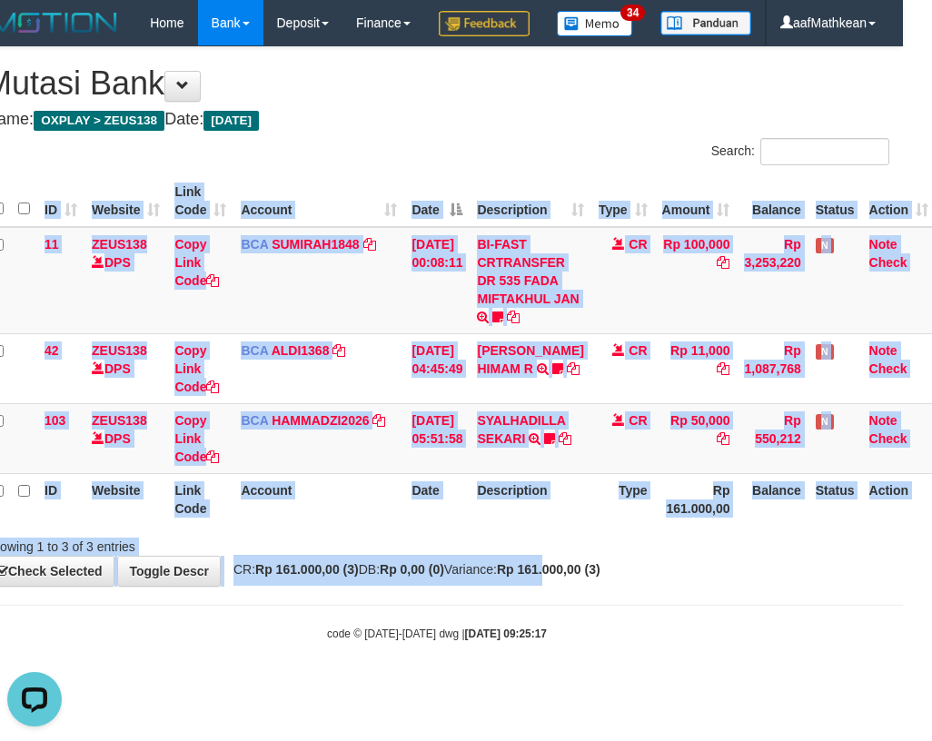
drag, startPoint x: 594, startPoint y: 582, endPoint x: 591, endPoint y: 558, distance: 23.8
click at [595, 574] on div "**********" at bounding box center [437, 316] width 932 height 538
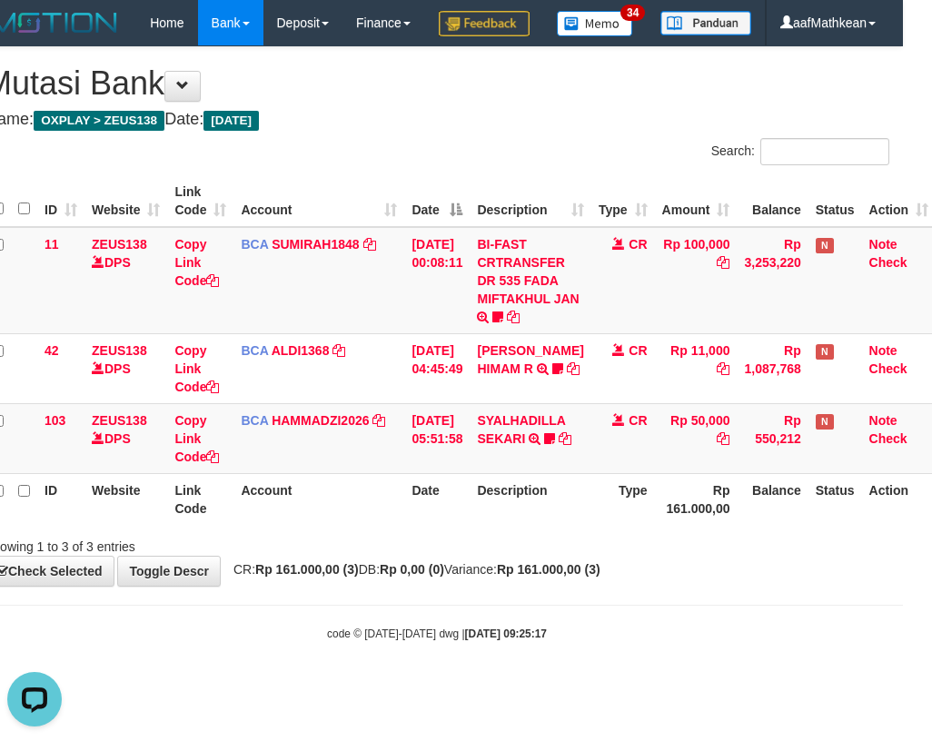
click at [575, 530] on div "ID Website Link Code Account Date Description Type Amount Balance Status Action…" at bounding box center [437, 350] width 932 height 360
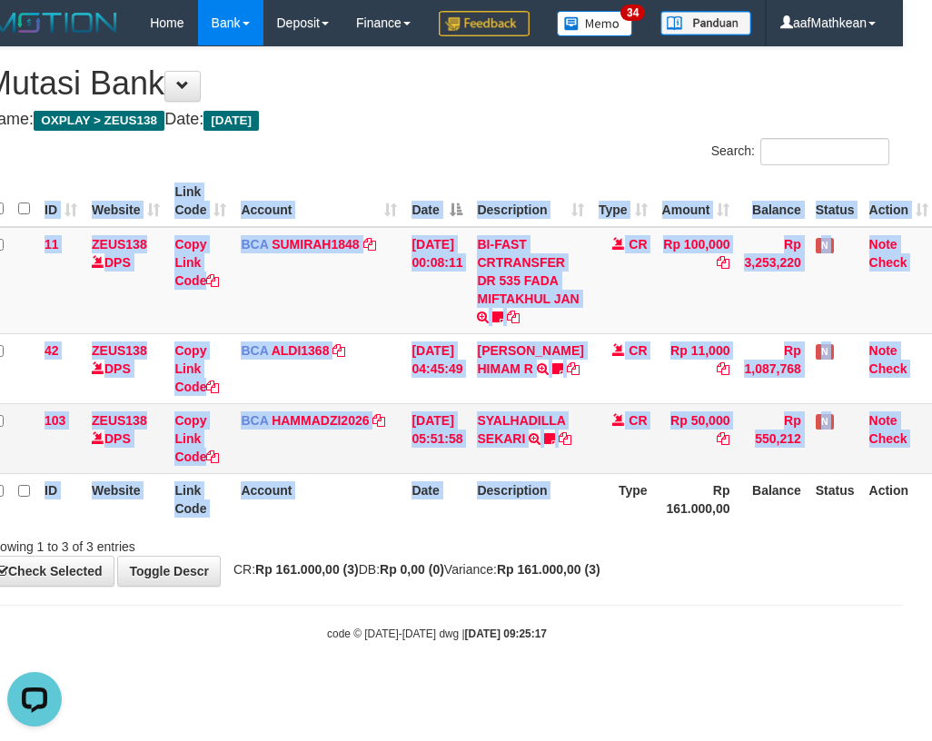
drag, startPoint x: 452, startPoint y: 492, endPoint x: 753, endPoint y: 487, distance: 300.6
click at [637, 473] on tr "103 ZEUS138 DPS Copy Link Code BCA HAMMADZI2026 DPS MUHAMMAD ZIDAN KURNIAWAN mu…" at bounding box center [460, 438] width 951 height 70
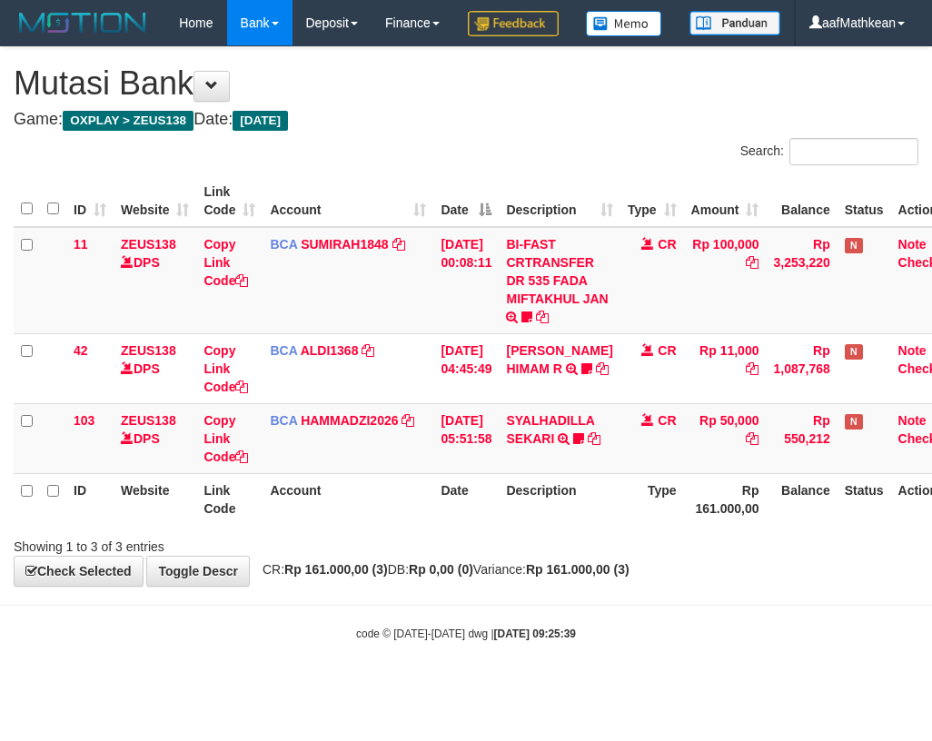
scroll to position [0, 29]
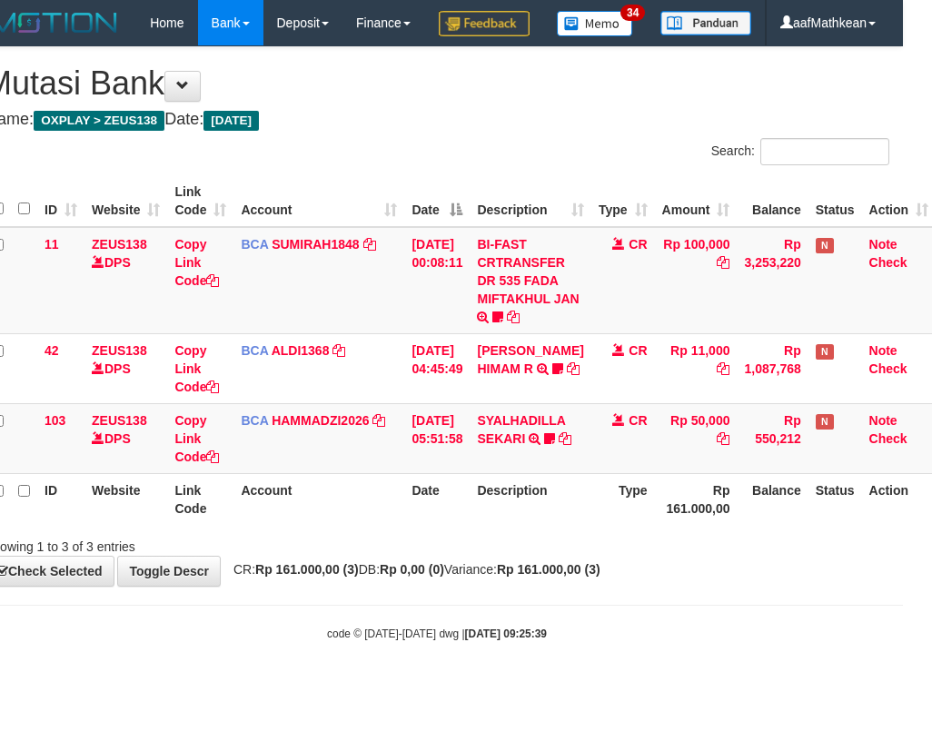
click at [614, 525] on th "Type" at bounding box center [623, 499] width 64 height 52
drag, startPoint x: 641, startPoint y: 538, endPoint x: 926, endPoint y: 521, distance: 285.6
click at [814, 525] on tr "ID Website Link Code Account Date Description Type Rp 161.000,00 Balance Status…" at bounding box center [460, 499] width 951 height 52
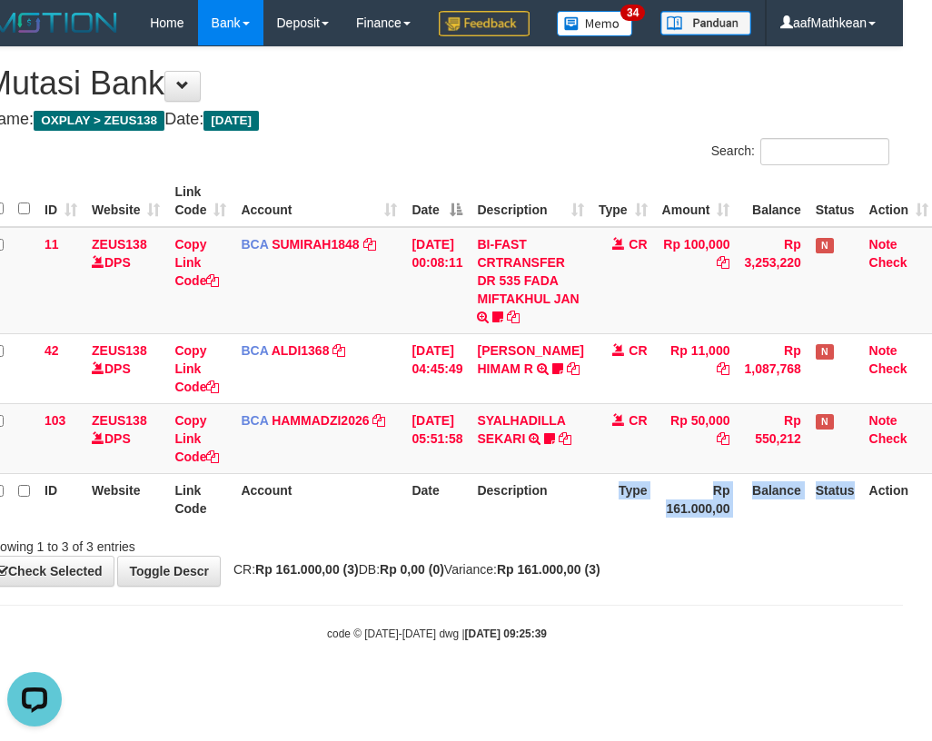
scroll to position [0, 0]
click at [464, 525] on th "Date" at bounding box center [436, 499] width 65 height 52
click at [451, 525] on th "Date" at bounding box center [436, 499] width 65 height 52
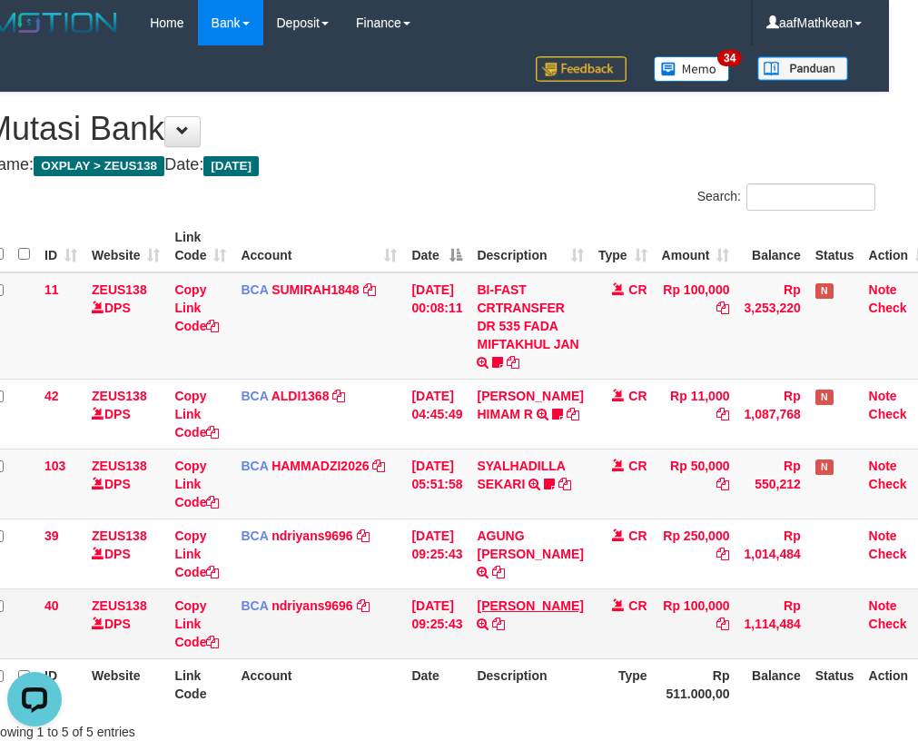
click at [510, 617] on td "IRZAN ZULFAKOR TRSF E-BANKING CR 3108/FTSCY/WS95031 100000.00IRZAN ZULFAKOR" at bounding box center [529, 623] width 121 height 70
click at [563, 619] on td "IRZAN ZULFAKOR TRSF E-BANKING CR 3108/FTSCY/WS95031 100000.00IRZAN ZULFAKOR" at bounding box center [529, 623] width 121 height 70
click at [584, 593] on td "IRZAN ZULFAKOR TRSF E-BANKING CR 3108/FTSCY/WS95031 100000.00IRZAN ZULFAKOR" at bounding box center [529, 623] width 121 height 70
click at [585, 593] on td "IRZAN ZULFAKOR TRSF E-BANKING CR 3108/FTSCY/WS95031 100000.00IRZAN ZULFAKOR" at bounding box center [529, 623] width 121 height 70
drag, startPoint x: 582, startPoint y: 587, endPoint x: 930, endPoint y: 578, distance: 347.9
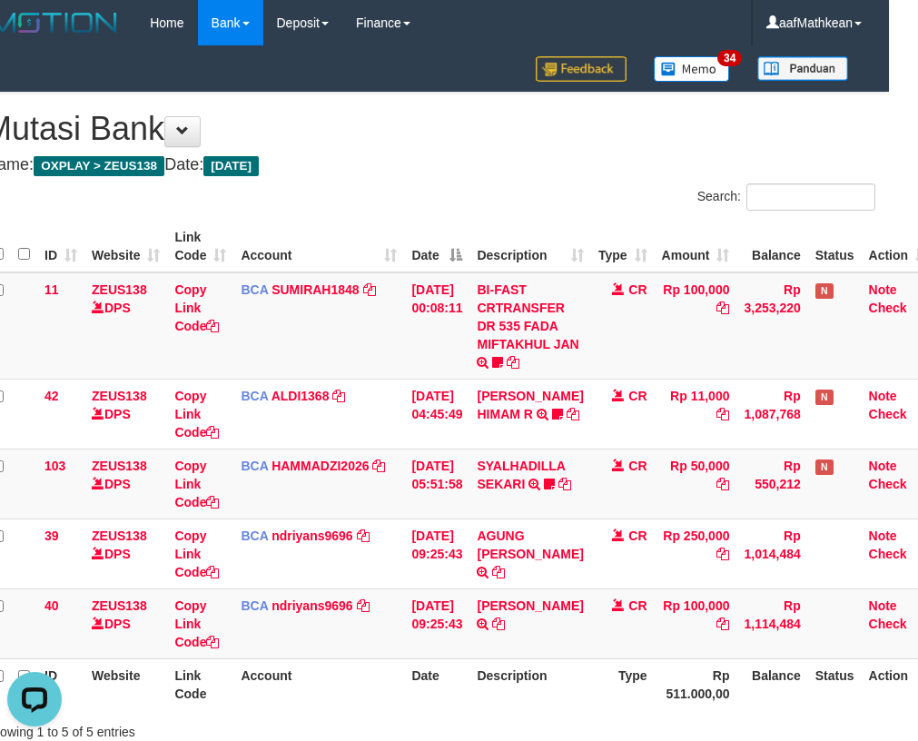
click at [845, 584] on tr "39 ZEUS138 DPS Copy Link Code BCA ndriyans9696 DPS ANDRIYANSYAH mutasi_20250831…" at bounding box center [460, 553] width 951 height 70
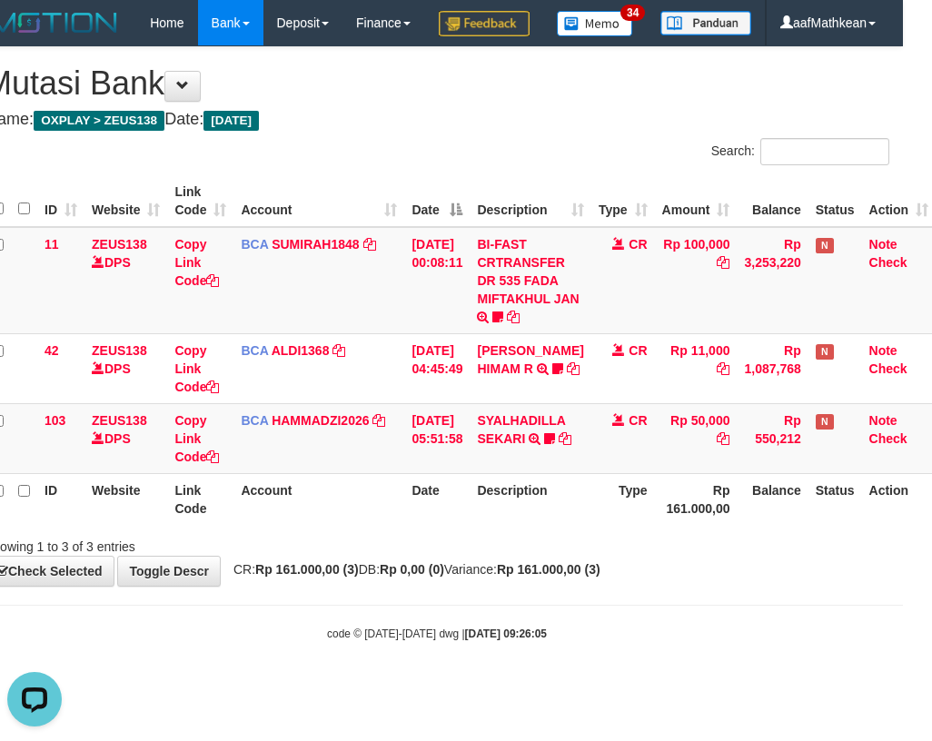
drag, startPoint x: 549, startPoint y: 530, endPoint x: 546, endPoint y: 544, distance: 14.1
click at [547, 525] on th "Description" at bounding box center [529, 499] width 121 height 52
drag, startPoint x: 546, startPoint y: 544, endPoint x: 540, endPoint y: 564, distance: 20.7
click at [554, 525] on th "Description" at bounding box center [529, 499] width 121 height 52
drag, startPoint x: 732, startPoint y: 548, endPoint x: 931, endPoint y: 522, distance: 200.6
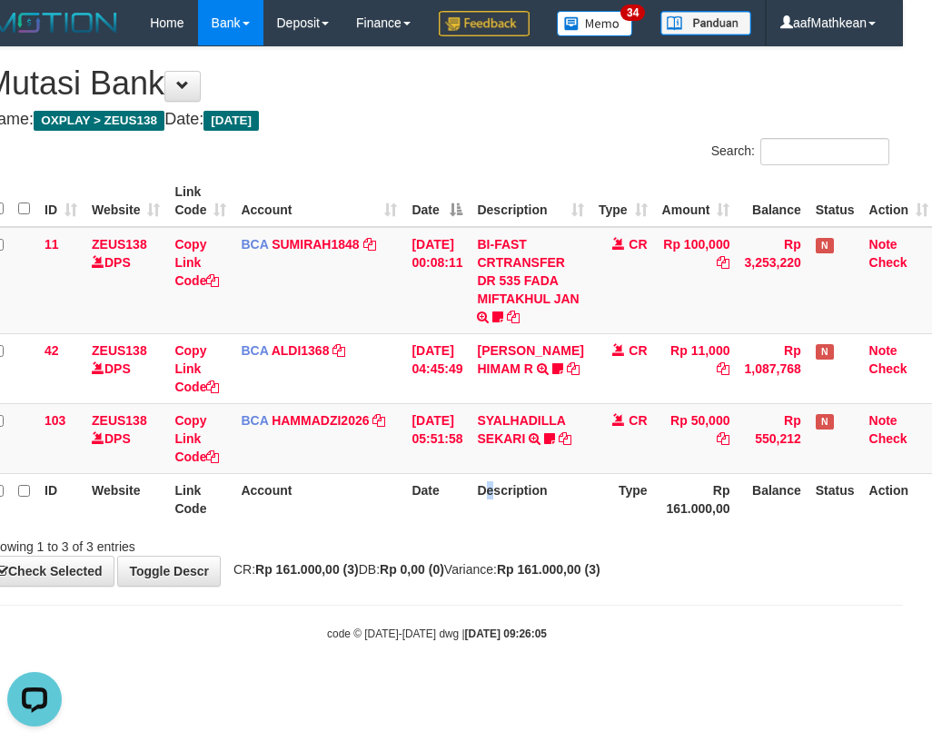
click at [801, 525] on tr "ID Website Link Code Account Date Description Type Rp 161.000,00 Balance Status…" at bounding box center [460, 499] width 951 height 52
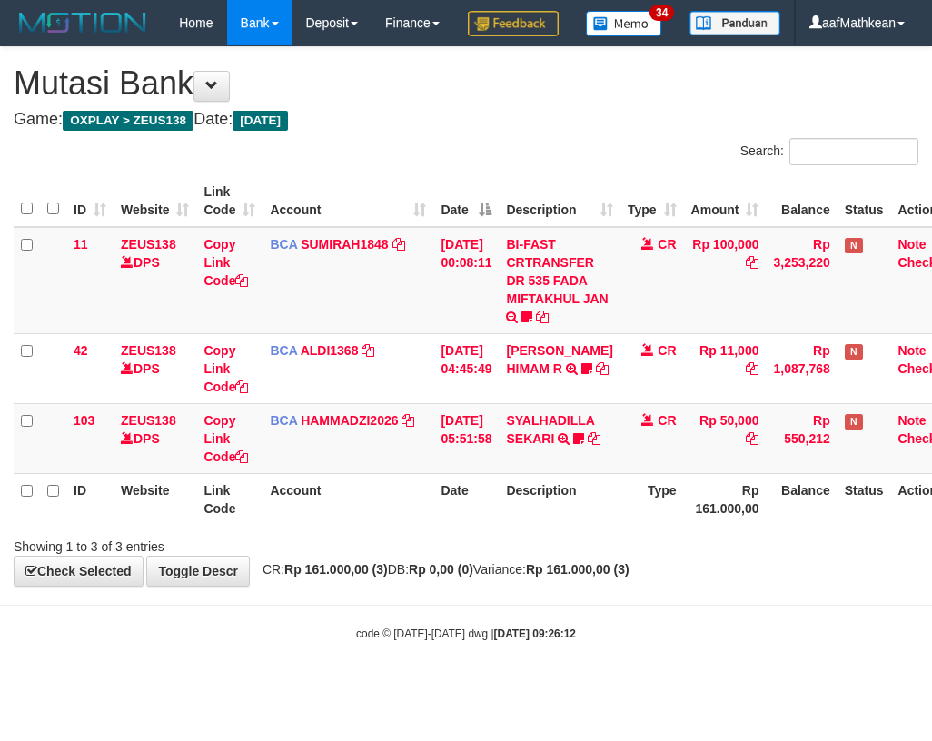
scroll to position [0, 29]
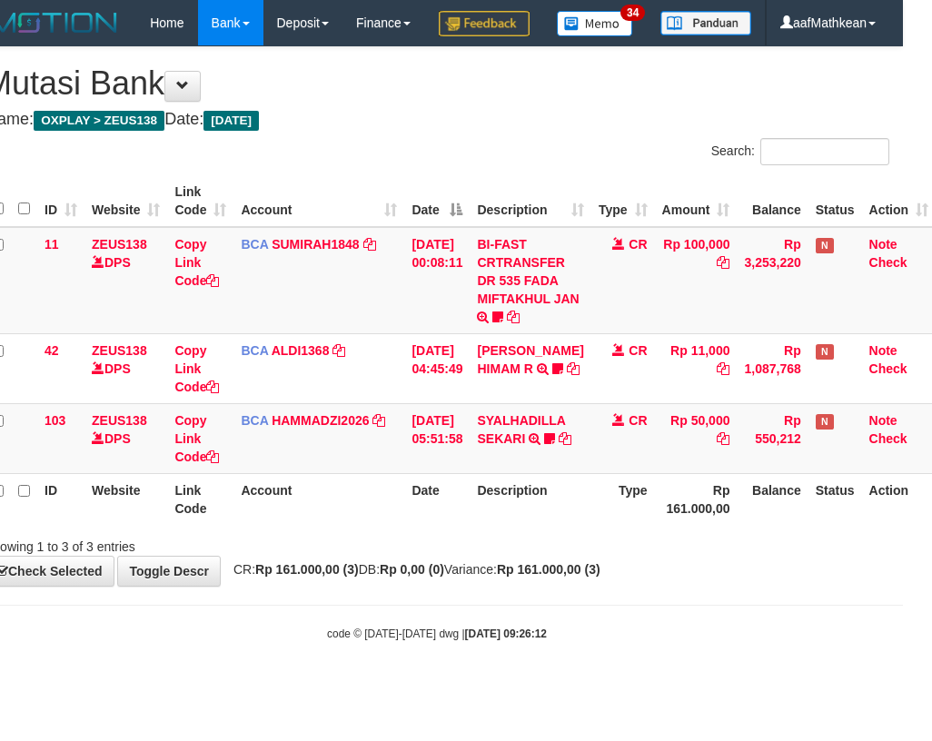
drag, startPoint x: 503, startPoint y: 540, endPoint x: 489, endPoint y: 540, distance: 14.5
click at [490, 525] on th "Description" at bounding box center [529, 499] width 121 height 52
click at [490, 525] on tr "ID Website Link Code Account Date Description Type Rp 161.000,00 Balance Status…" at bounding box center [460, 499] width 951 height 52
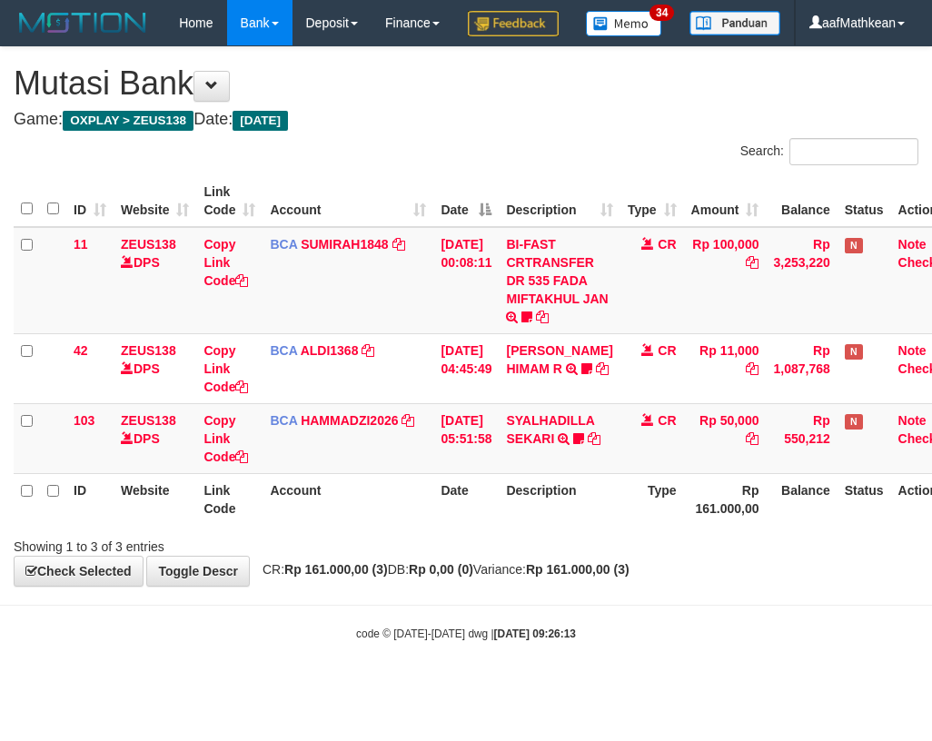
scroll to position [0, 29]
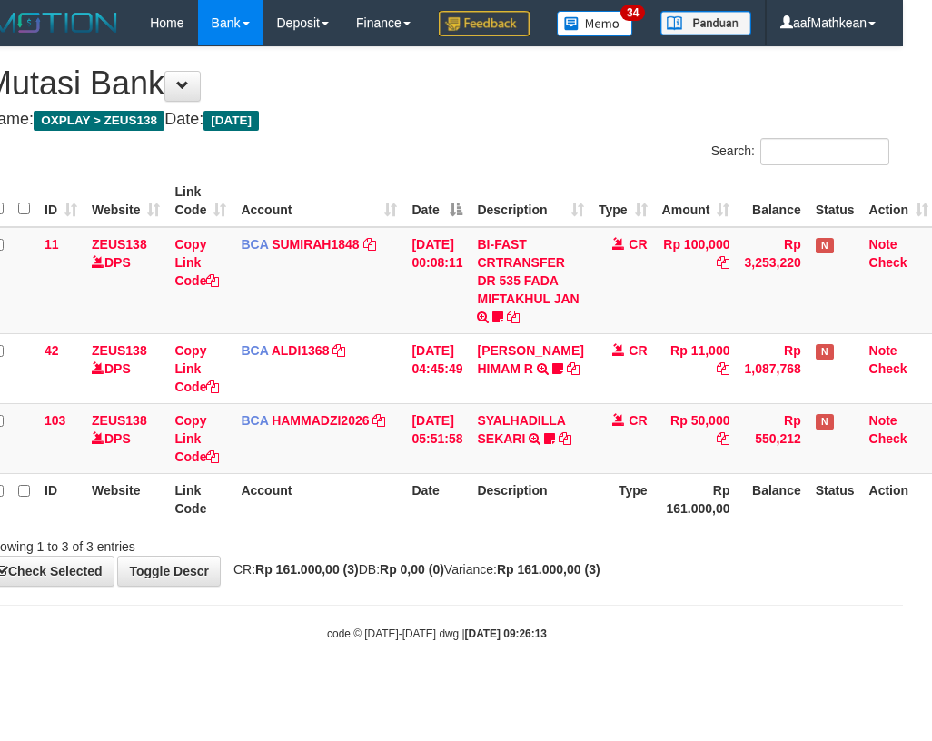
click at [504, 525] on th "Description" at bounding box center [529, 499] width 121 height 52
click at [508, 525] on th "Description" at bounding box center [529, 499] width 121 height 52
click at [512, 525] on th "Description" at bounding box center [529, 499] width 121 height 52
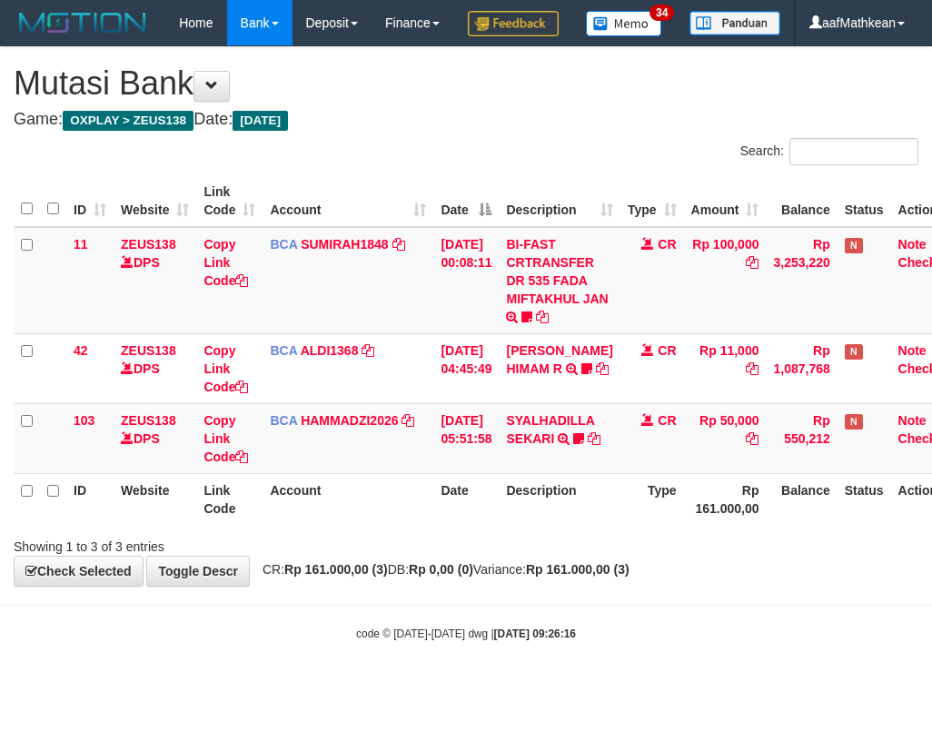
scroll to position [0, 29]
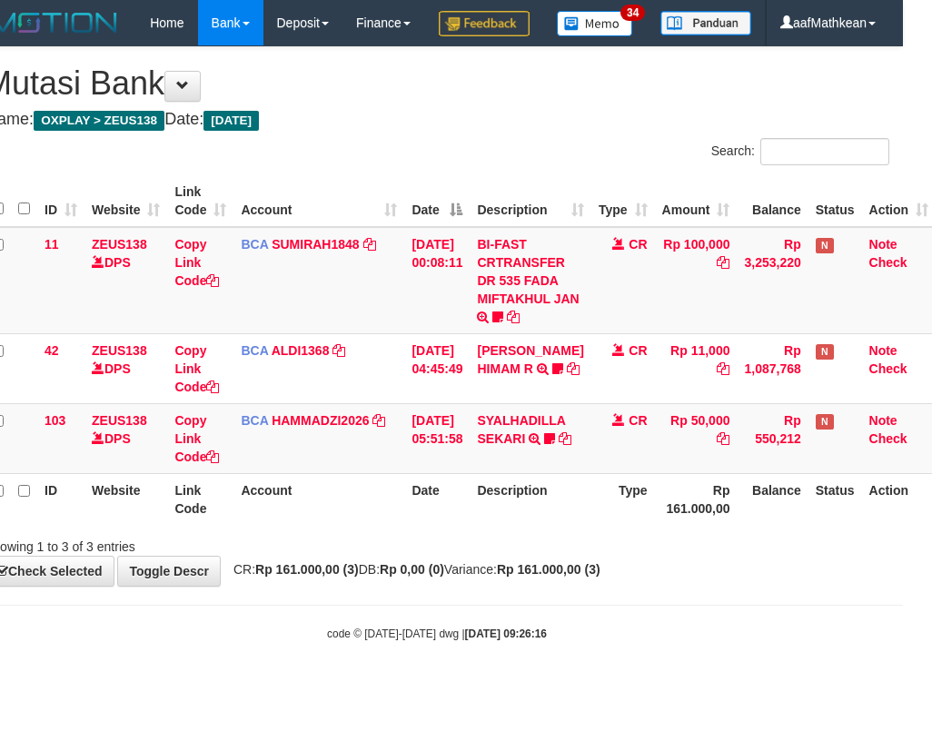
click at [625, 530] on div "ID Website Link Code Account Date Description Type Amount Balance Status Action…" at bounding box center [437, 350] width 932 height 360
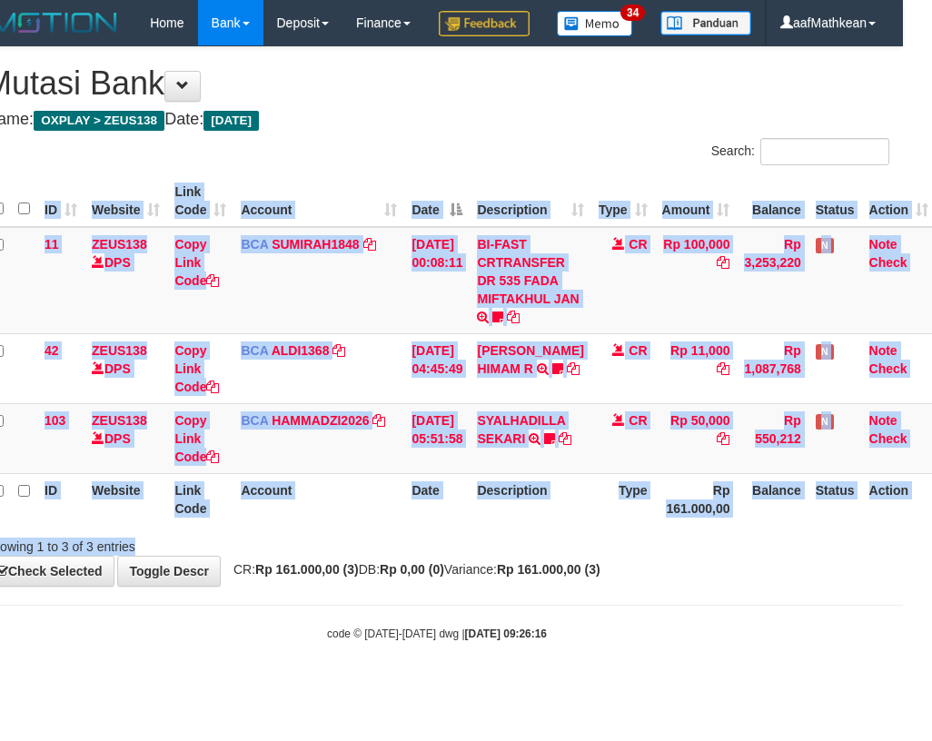
drag, startPoint x: 696, startPoint y: 579, endPoint x: 924, endPoint y: 573, distance: 228.0
click at [716, 556] on div "Search: ID Website Link Code Account Date Description Type Amount Balance Statu…" at bounding box center [437, 347] width 904 height 418
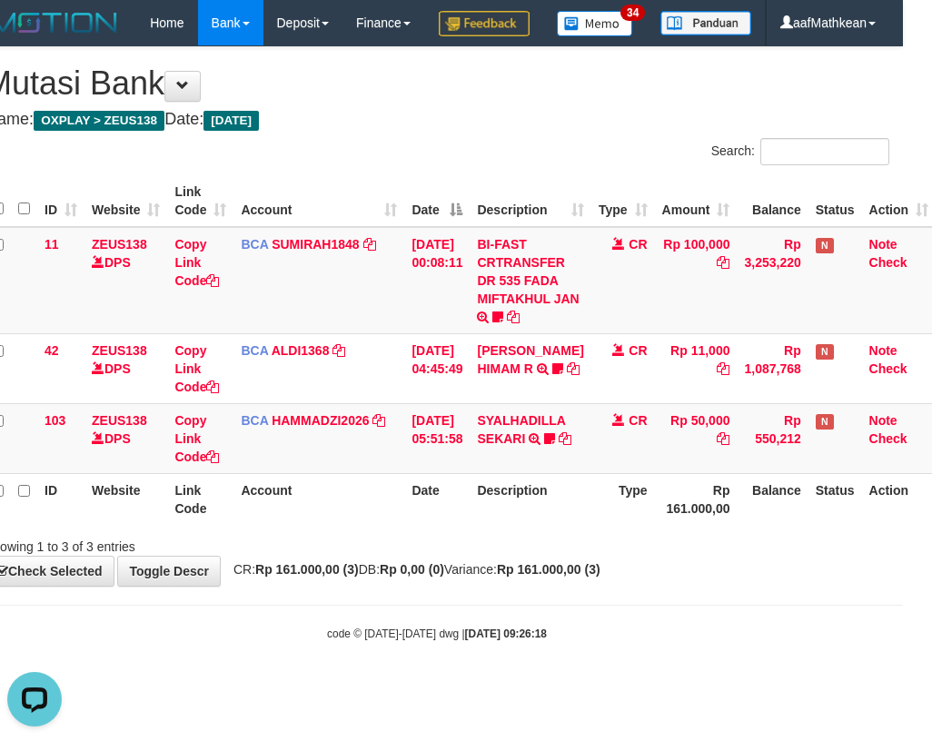
drag, startPoint x: 493, startPoint y: 544, endPoint x: 1001, endPoint y: 546, distance: 507.6
click at [494, 525] on th "Description" at bounding box center [529, 499] width 121 height 52
click at [903, 546] on html "Toggle navigation Home Bank Account List Load By Website Group [OXPLAY] ZEUS138…" at bounding box center [437, 343] width 932 height 687
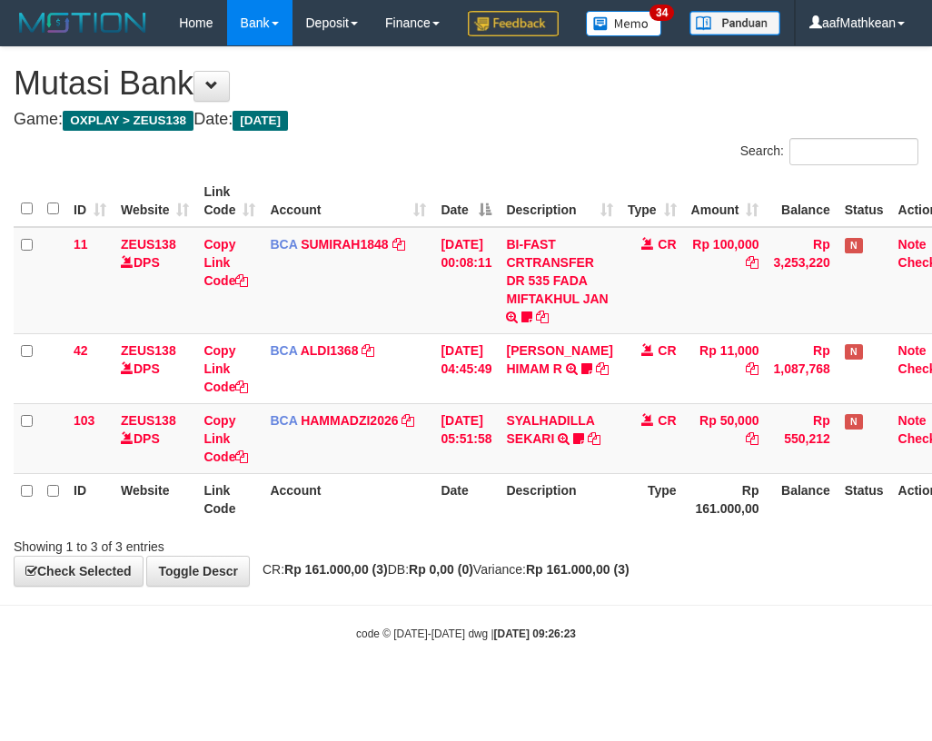
scroll to position [0, 29]
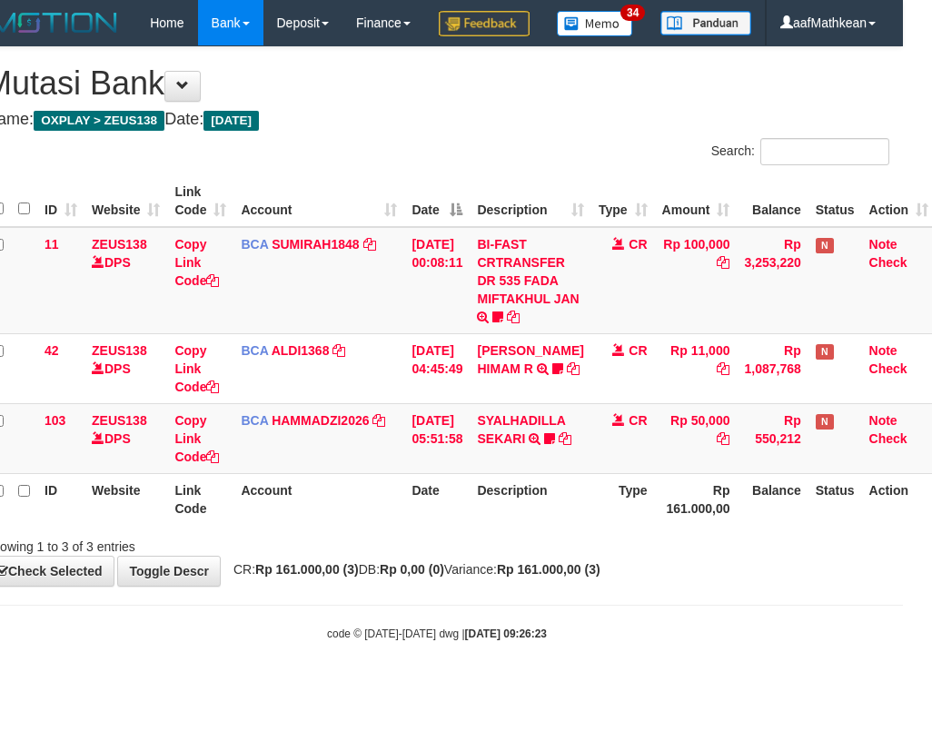
click at [564, 525] on th "Description" at bounding box center [529, 499] width 121 height 52
drag, startPoint x: 700, startPoint y: 543, endPoint x: 941, endPoint y: 554, distance: 240.9
click at [903, 554] on html "Toggle navigation Home Bank Account List Load By Website Group [OXPLAY] ZEUS138…" at bounding box center [437, 343] width 932 height 687
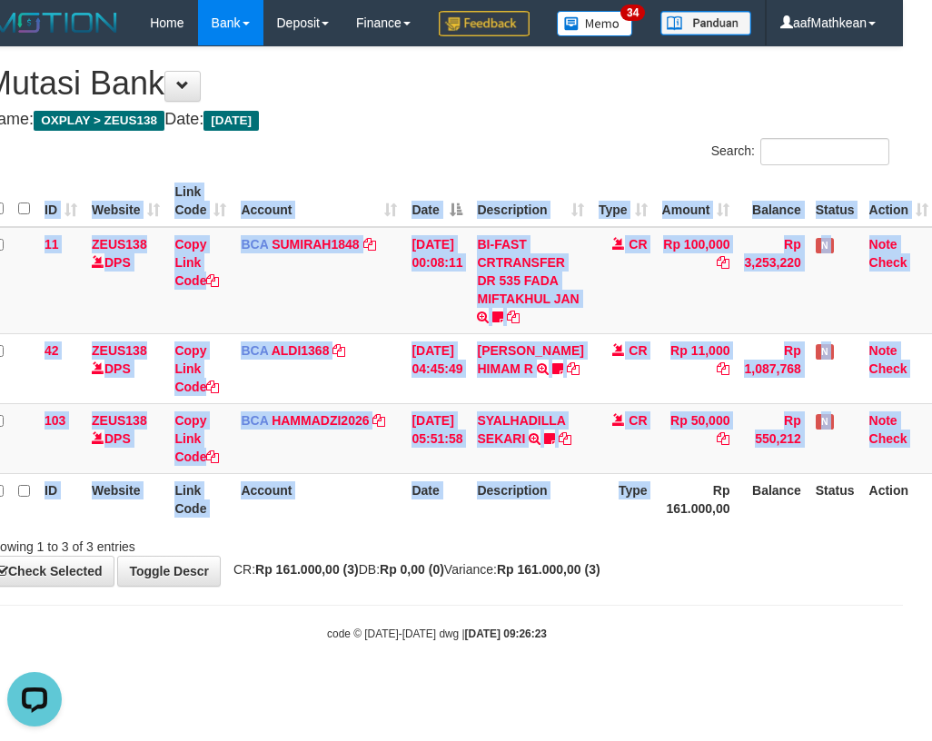
click at [608, 645] on body "Toggle navigation Home Bank Account List Load By Website Group [OXPLAY] ZEUS138…" at bounding box center [437, 343] width 932 height 687
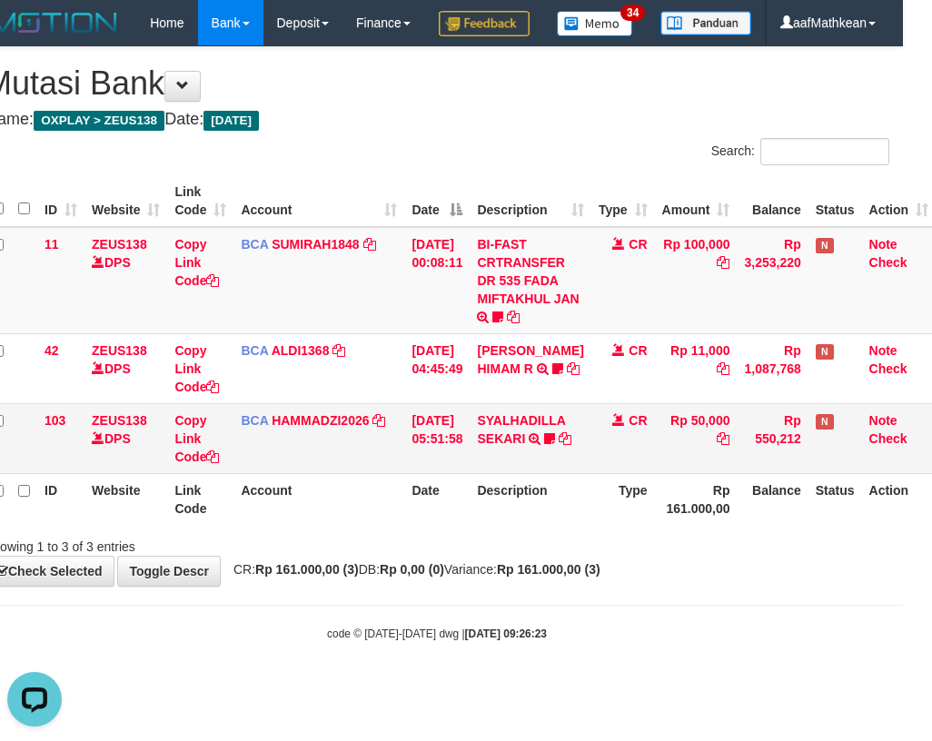
click at [714, 473] on td "Rp 50,000" at bounding box center [696, 438] width 83 height 70
drag, startPoint x: 627, startPoint y: 576, endPoint x: 929, endPoint y: 571, distance: 301.5
click at [661, 556] on div "Search: ID Website Link Code Account Date Description Type Amount Balance Statu…" at bounding box center [437, 347] width 904 height 418
click at [472, 501] on table "ID Website Link Code Account Date Description Type Amount Balance Status Action…" at bounding box center [460, 350] width 951 height 350
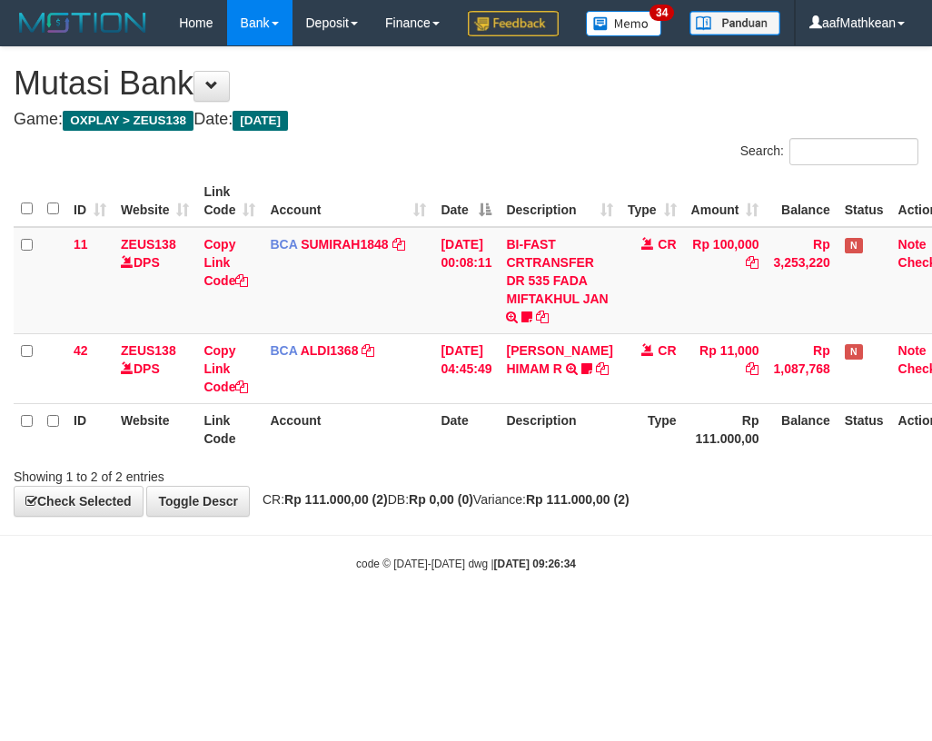
scroll to position [0, 29]
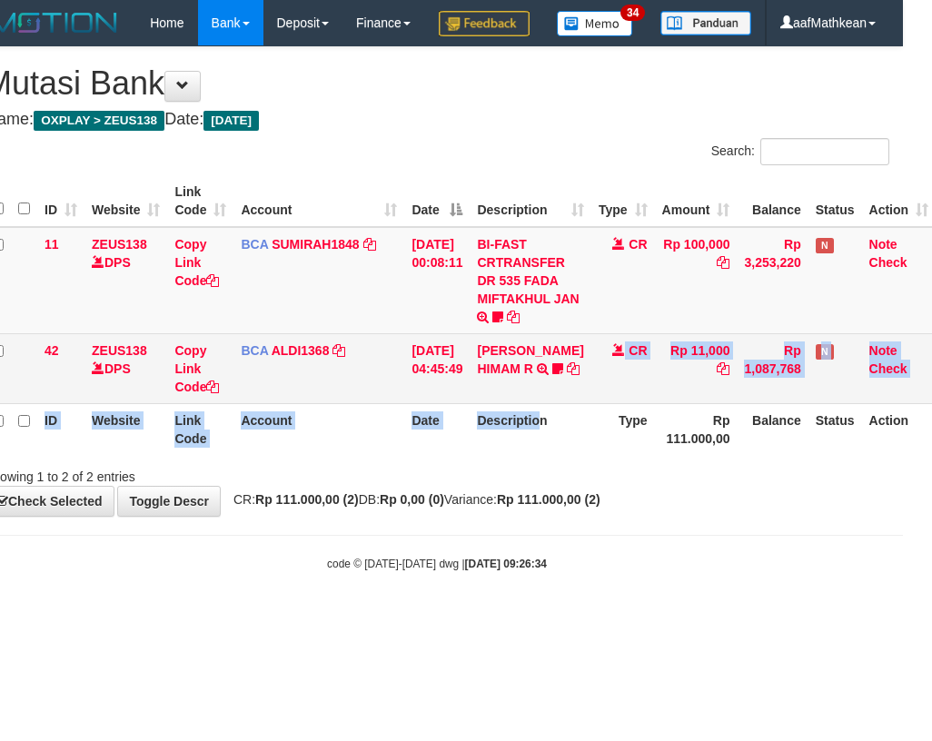
click at [556, 446] on table "ID Website Link Code Account Date Description Type Amount Balance Status Action…" at bounding box center [460, 315] width 951 height 280
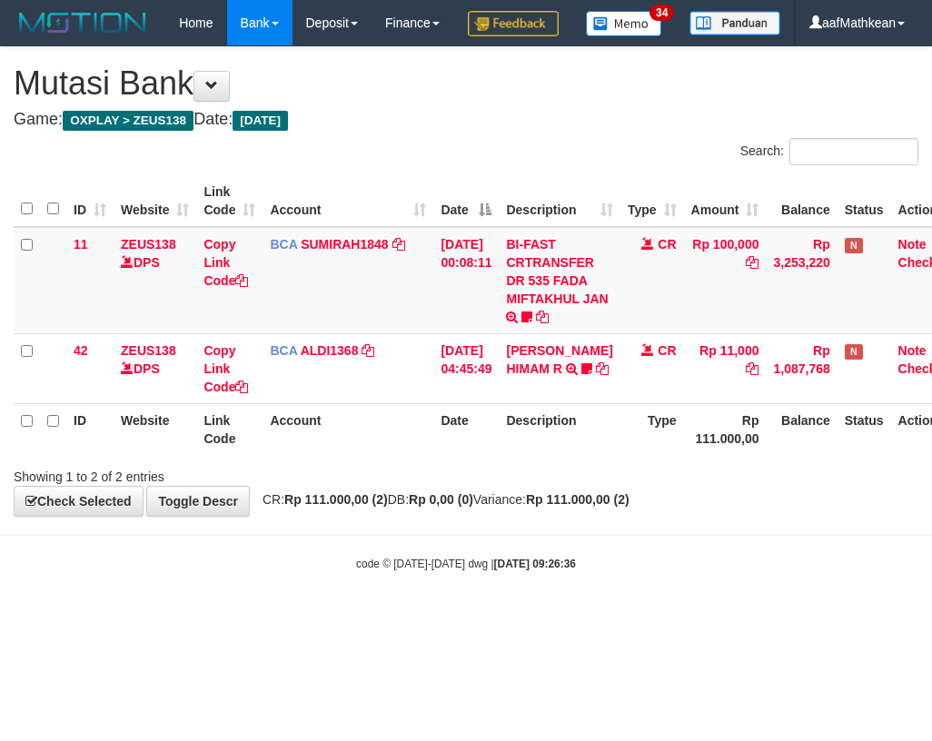
scroll to position [0, 29]
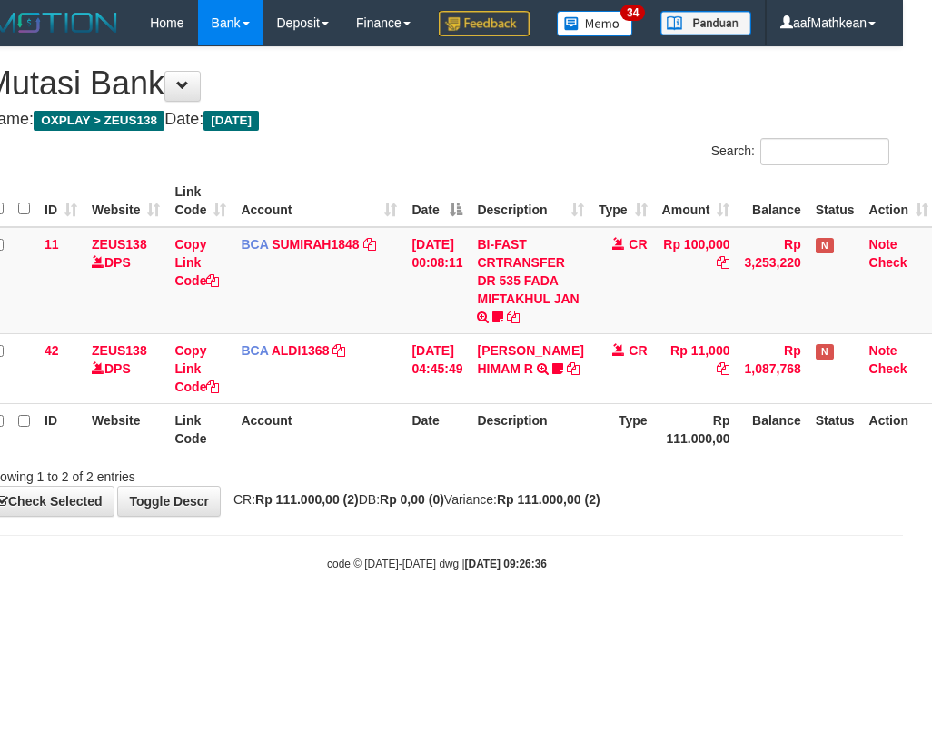
drag, startPoint x: 608, startPoint y: 512, endPoint x: 789, endPoint y: 513, distance: 180.7
click at [728, 486] on div "Showing 1 to 2 of 2 entries" at bounding box center [437, 472] width 932 height 25
drag, startPoint x: 617, startPoint y: 541, endPoint x: 933, endPoint y: 499, distance: 317.8
click at [903, 499] on html "Toggle navigation Home Bank Account List Load By Website Group [OXPLAY] ZEUS138…" at bounding box center [437, 308] width 932 height 617
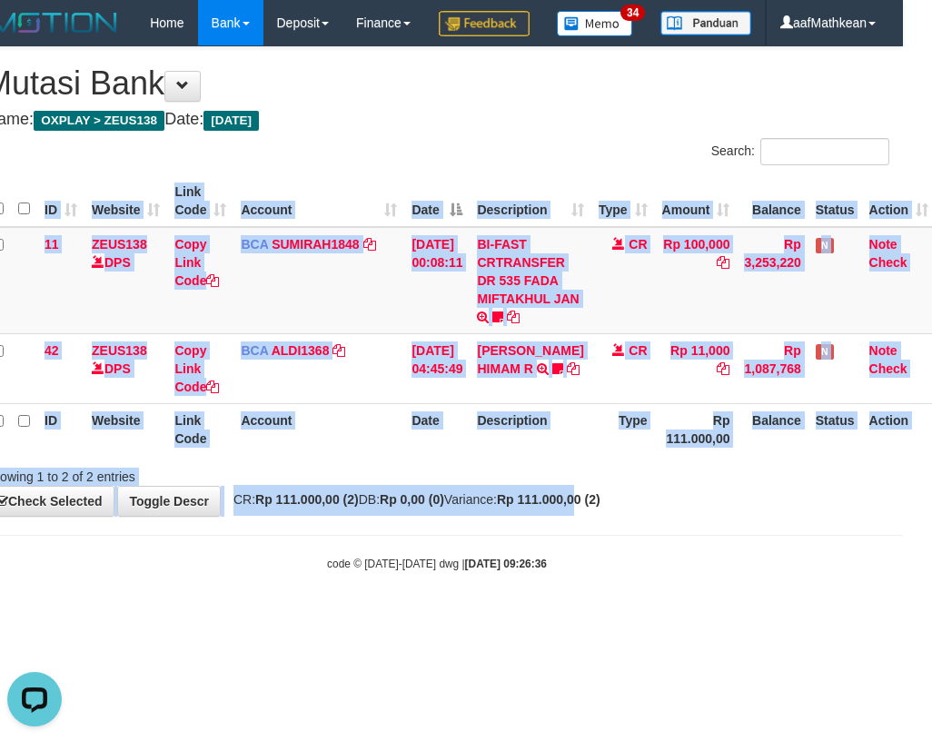
click at [529, 455] on th "Description" at bounding box center [529, 429] width 121 height 52
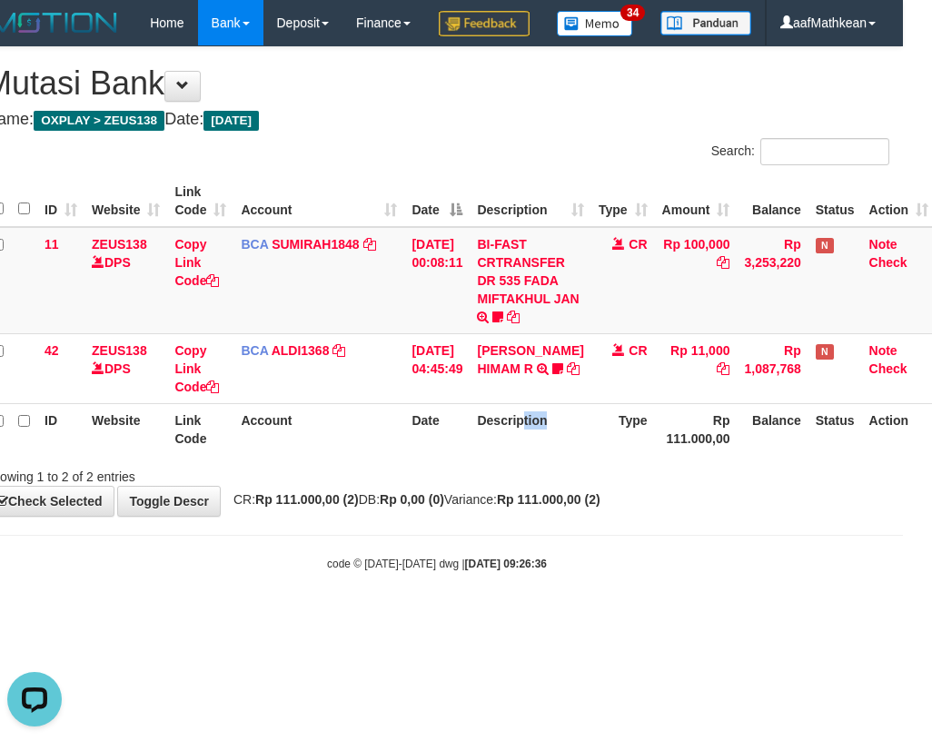
drag, startPoint x: 567, startPoint y: 479, endPoint x: 573, endPoint y: 469, distance: 11.8
click at [568, 455] on th "Description" at bounding box center [529, 429] width 121 height 52
click at [562, 486] on div "Search: ID Website Link Code Account Date Description Type Amount Balance Statu…" at bounding box center [437, 312] width 904 height 348
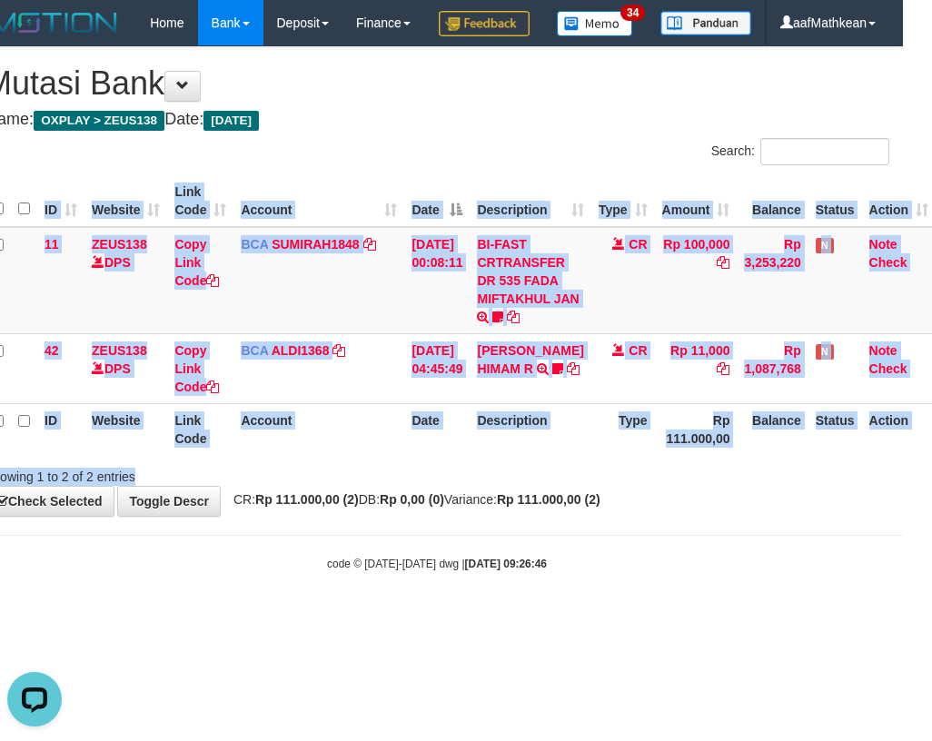
click at [514, 516] on div "**********" at bounding box center [437, 281] width 932 height 469
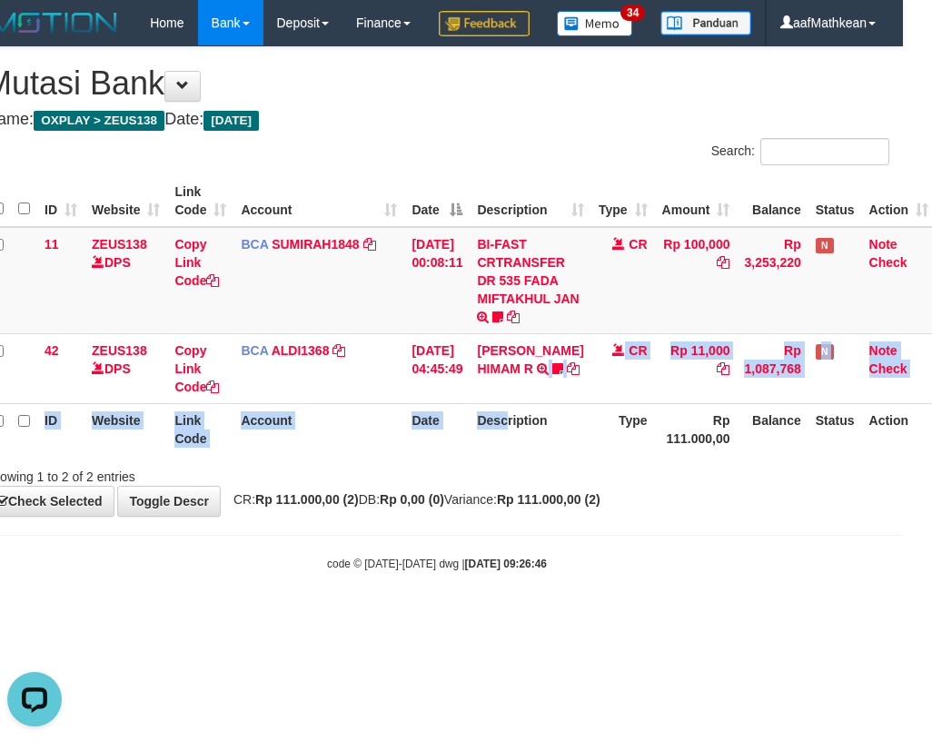
click at [523, 455] on table "ID Website Link Code Account Date Description Type Amount Balance Status Action…" at bounding box center [460, 315] width 951 height 280
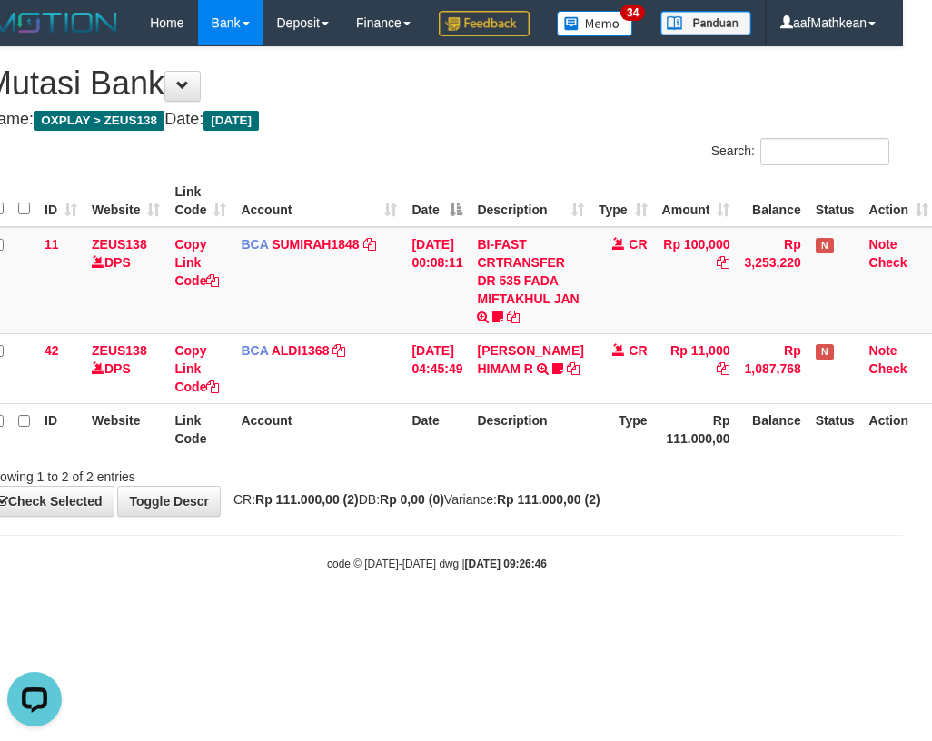
click at [533, 455] on th "Description" at bounding box center [529, 429] width 121 height 52
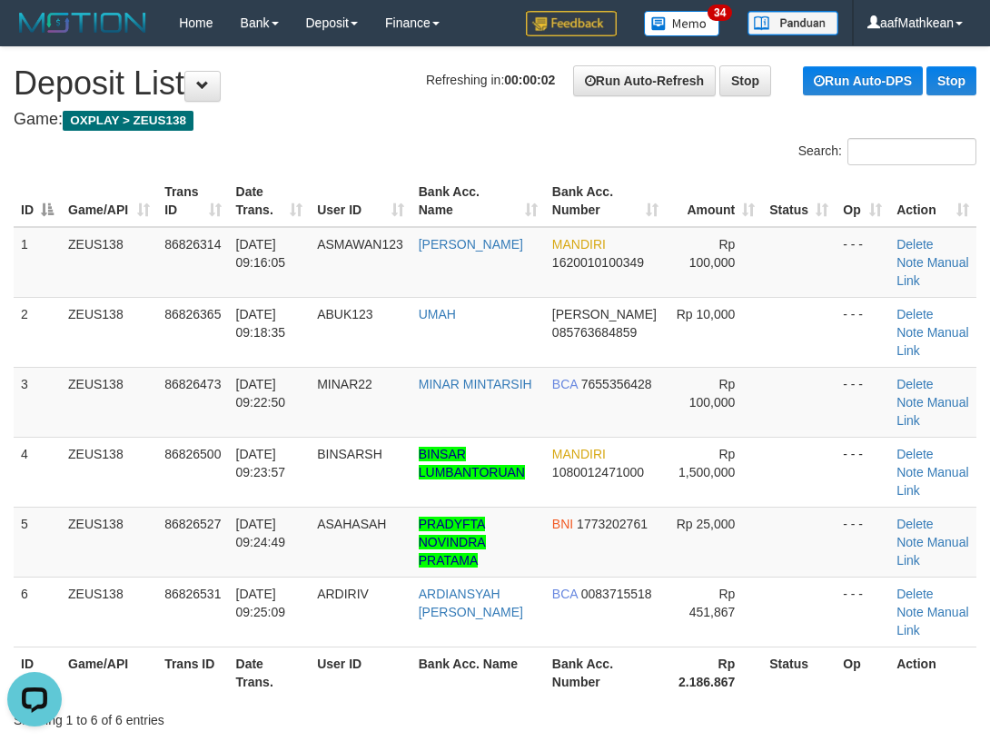
click at [154, 152] on div "Search:" at bounding box center [495, 154] width 990 height 32
drag, startPoint x: 397, startPoint y: 133, endPoint x: 421, endPoint y: 130, distance: 24.7
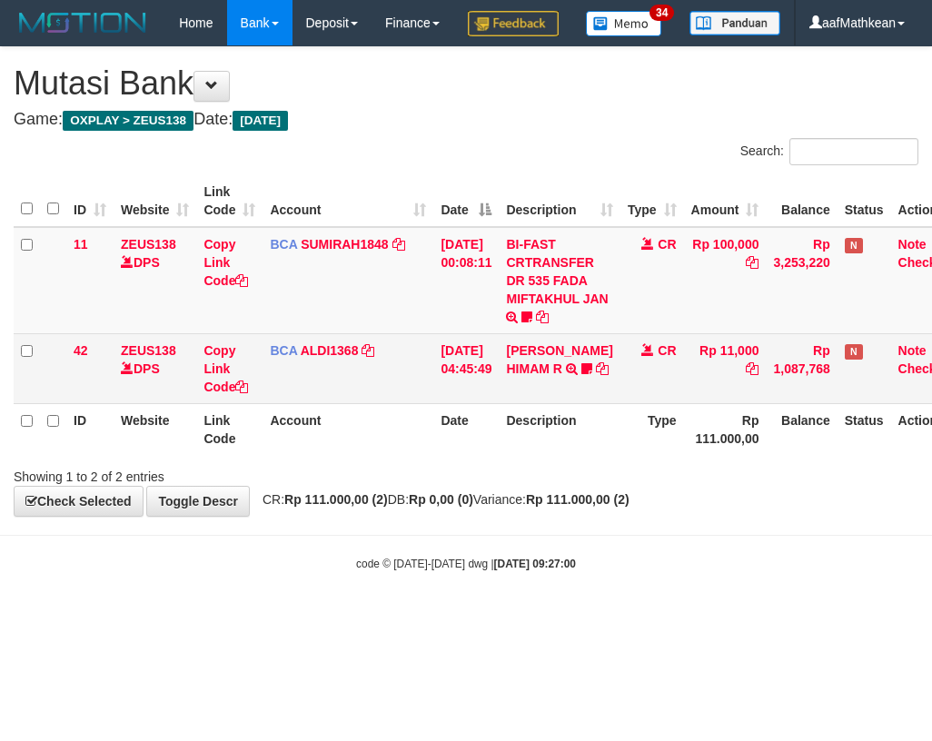
scroll to position [0, 29]
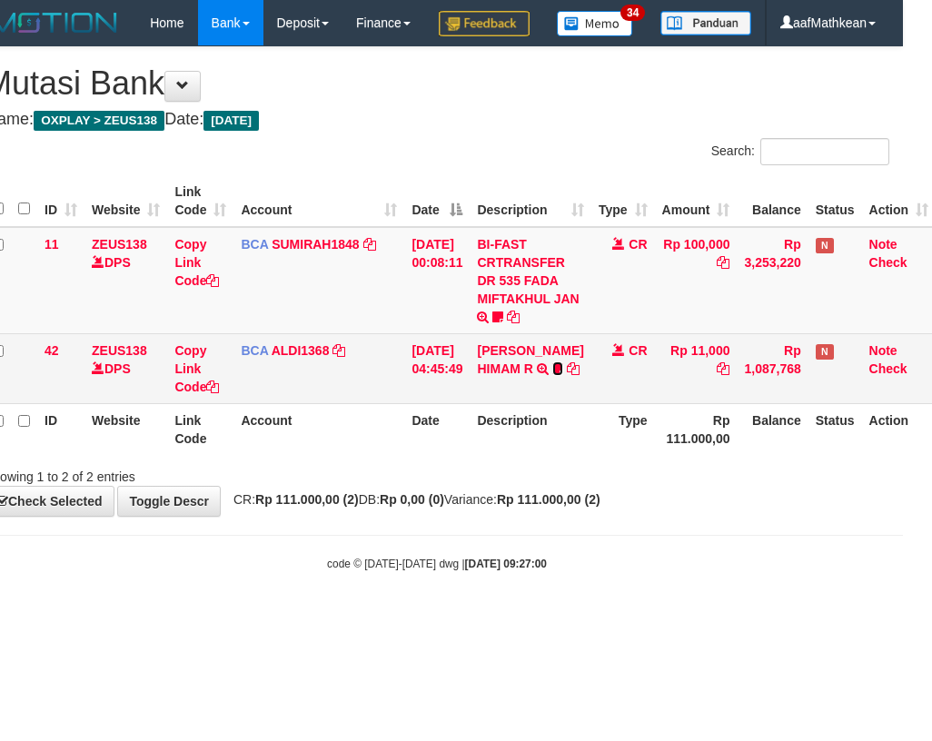
click at [552, 375] on icon at bounding box center [557, 368] width 11 height 13
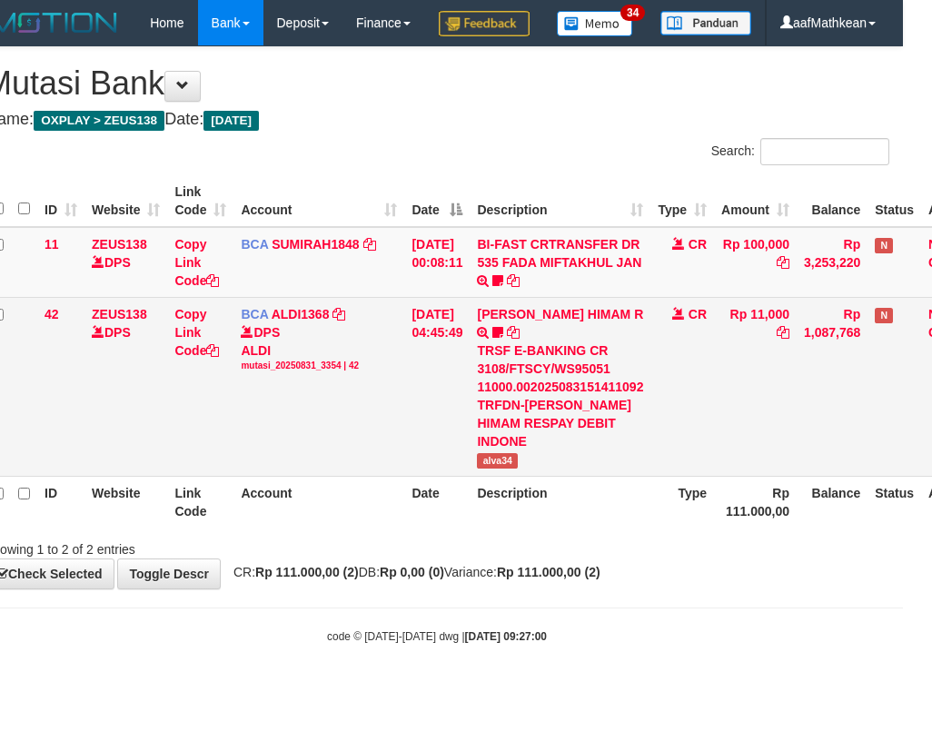
click at [496, 469] on span "alva34" at bounding box center [497, 460] width 41 height 15
click at [497, 469] on span "alva34" at bounding box center [497, 460] width 41 height 15
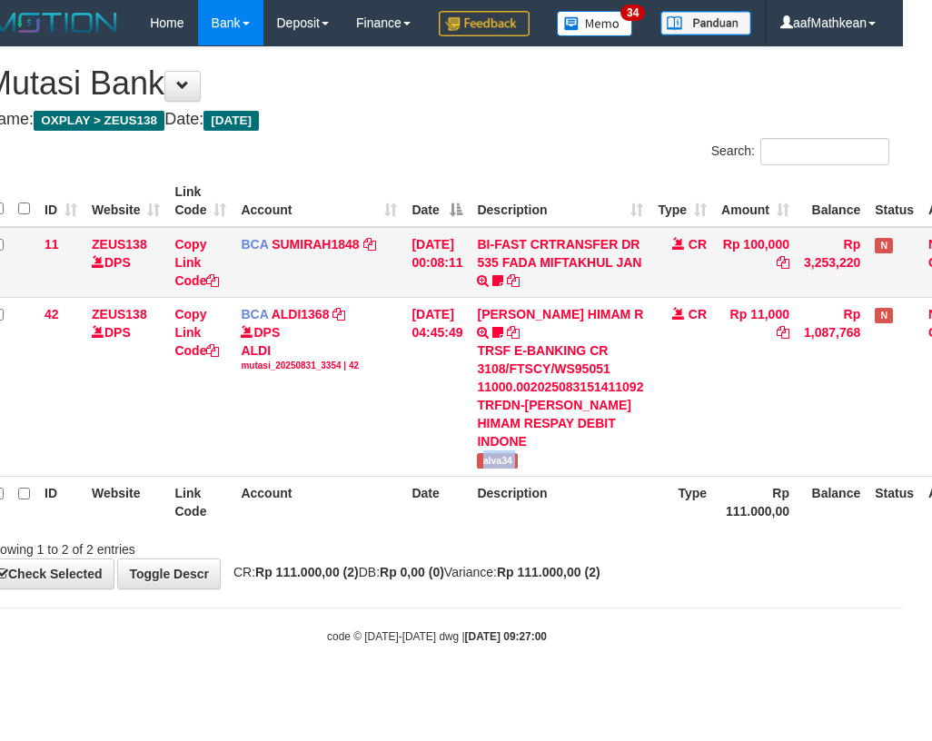
copy tr "alva34"
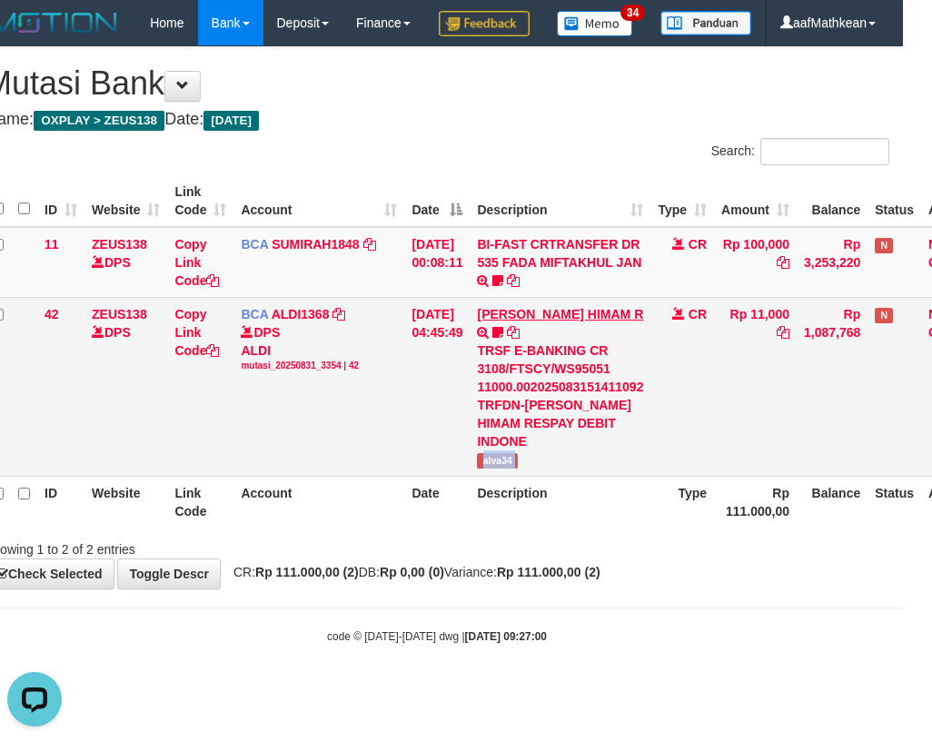
click at [529, 371] on tr "42 ZEUS138 DPS Copy Link Code BCA ALDI1368 DPS ALDI mutasi_20250831_3354 | 42 m…" at bounding box center [490, 386] width 1011 height 179
drag, startPoint x: 366, startPoint y: 405, endPoint x: 384, endPoint y: 397, distance: 19.9
click at [370, 372] on div "DPS ALDI mutasi_20250831_3354 | 42" at bounding box center [319, 347] width 156 height 49
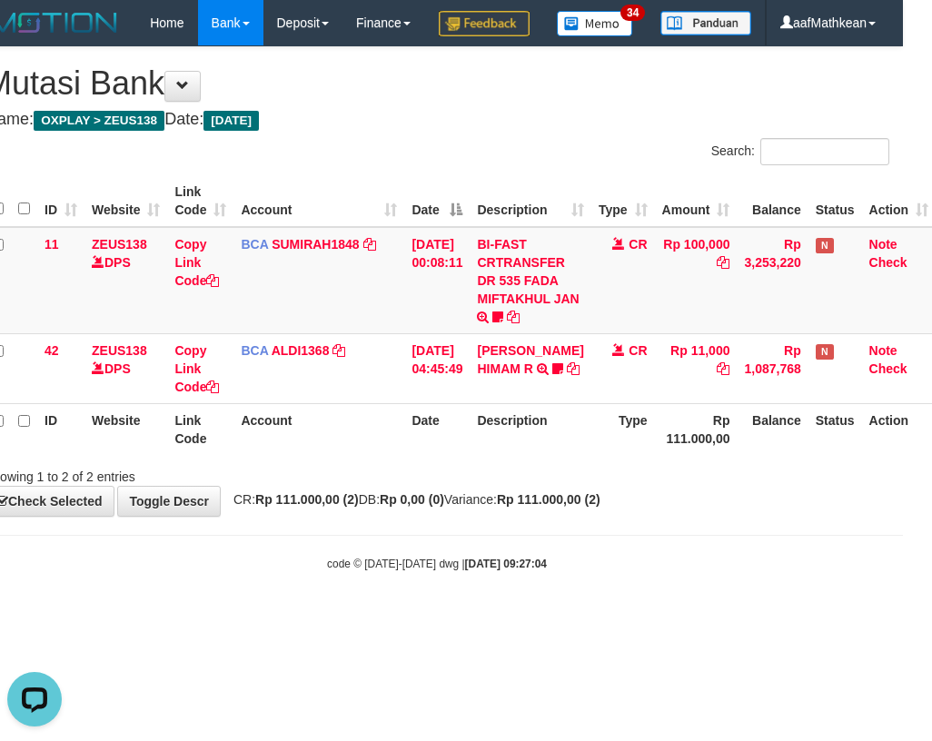
drag, startPoint x: 591, startPoint y: 513, endPoint x: 923, endPoint y: 547, distance: 334.0
click at [823, 516] on div "**********" at bounding box center [437, 281] width 932 height 469
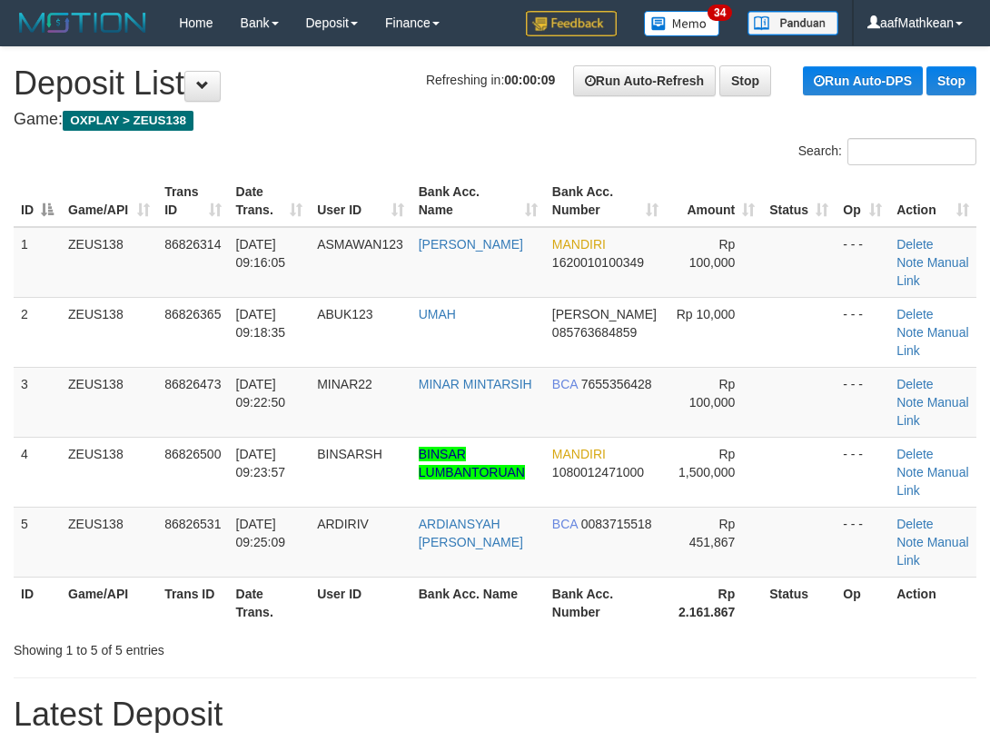
click at [264, 122] on h4 "Game: OXPLAY > ZEUS138" at bounding box center [495, 120] width 963 height 18
click at [387, 165] on div "Search:" at bounding box center [495, 154] width 990 height 32
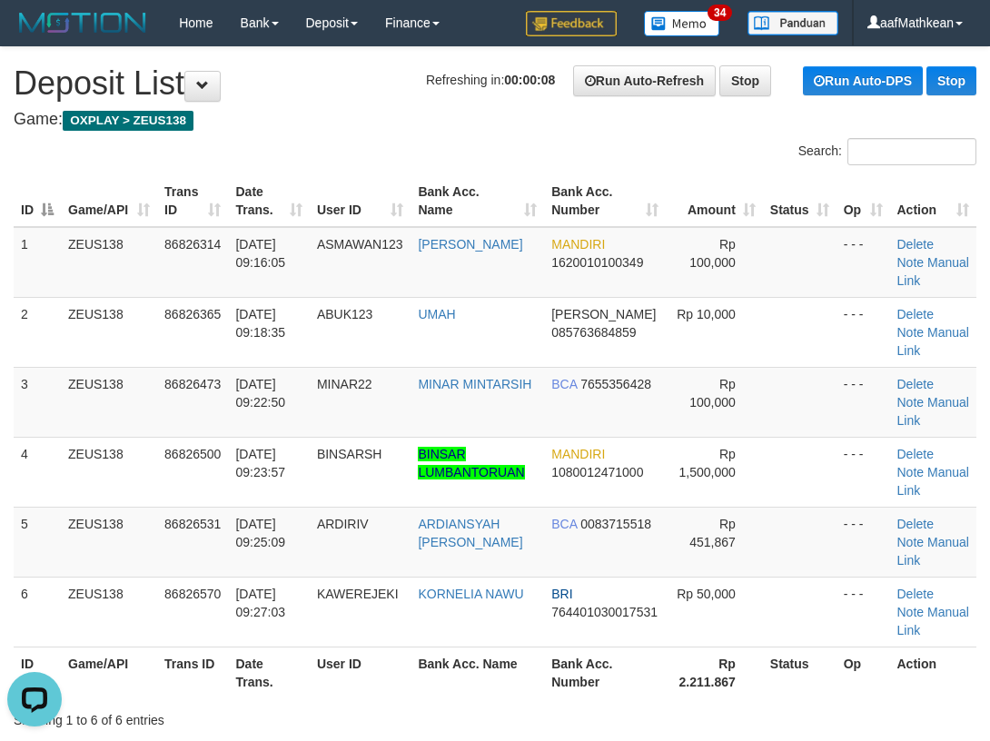
click at [114, 150] on div "Search:" at bounding box center [495, 154] width 990 height 32
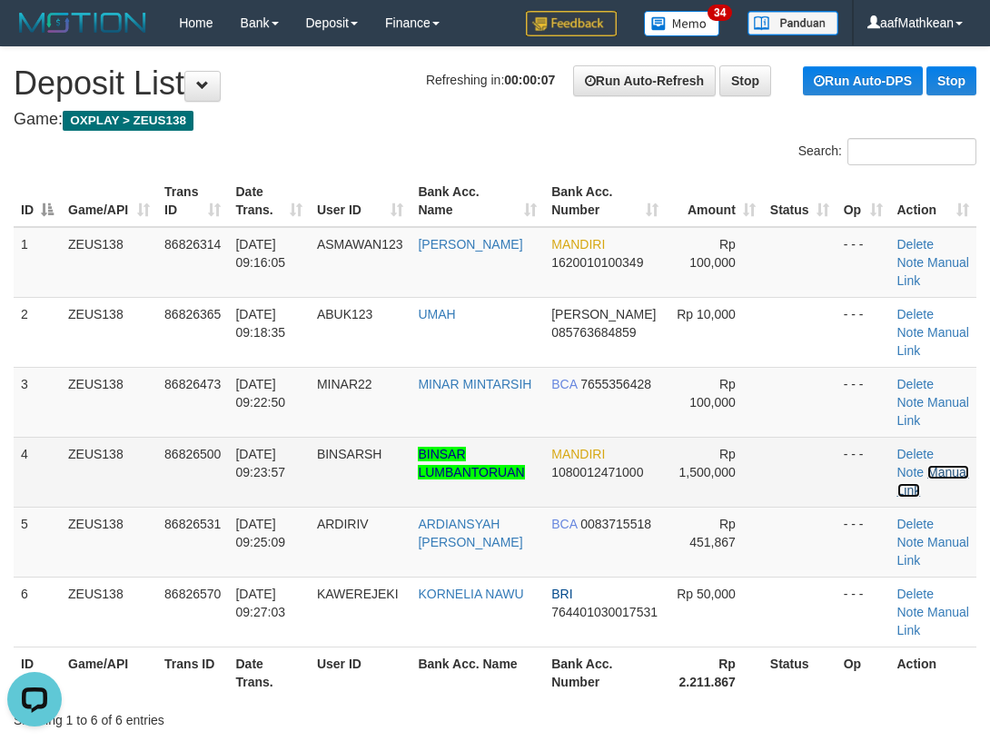
click at [938, 487] on link "Manual Link" at bounding box center [933, 481] width 72 height 33
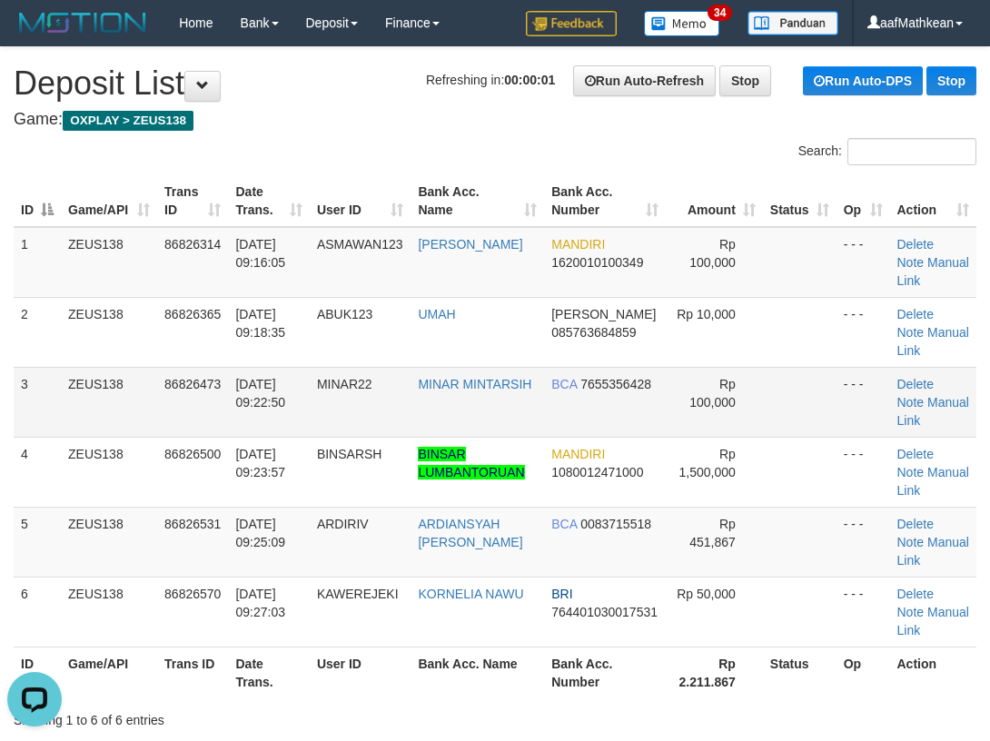
drag, startPoint x: 337, startPoint y: 358, endPoint x: 548, endPoint y: 403, distance: 215.5
click at [370, 367] on tbody "1 ZEUS138 86826314 [DATE] 09:16:05 ASMAWAN123 [PERSON_NAME] MANDIRI 16200101003…" at bounding box center [495, 437] width 963 height 420
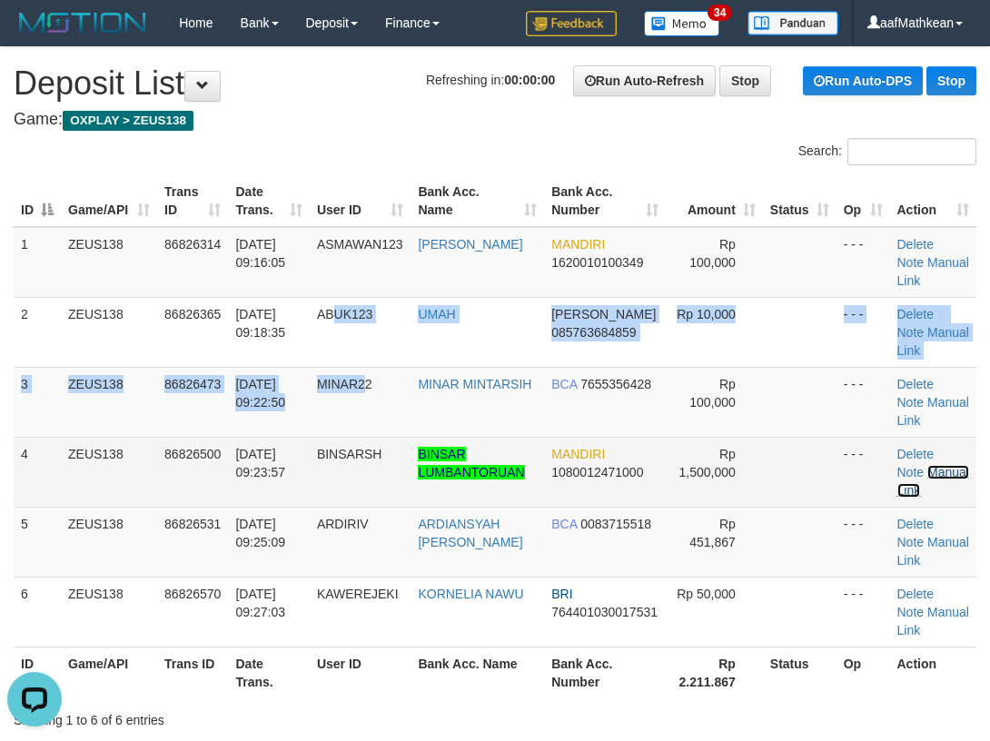
click at [912, 497] on link "Manual Link" at bounding box center [933, 481] width 72 height 33
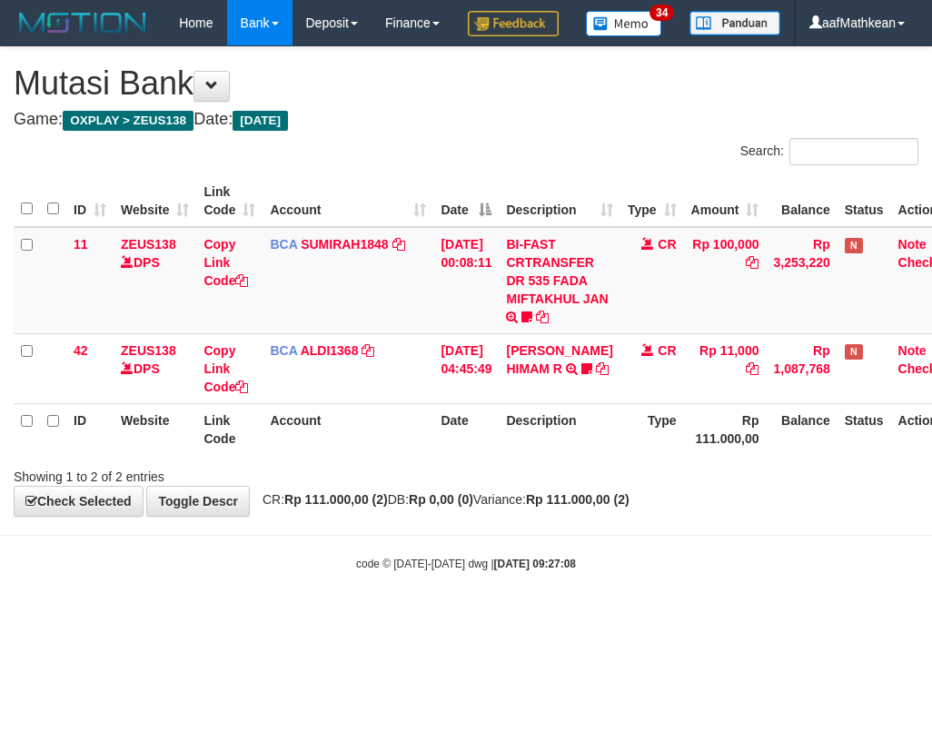
scroll to position [0, 29]
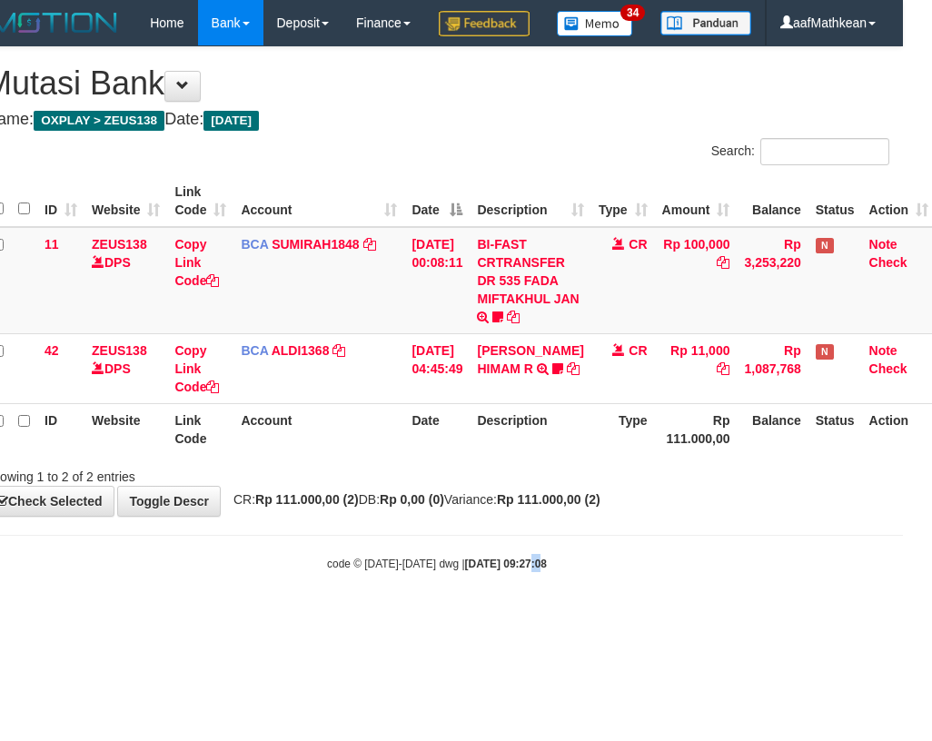
drag, startPoint x: 511, startPoint y: 585, endPoint x: 535, endPoint y: 597, distance: 26.8
click at [528, 597] on body "Toggle navigation Home Bank Account List Load By Website Group [OXPLAY] ZEUS138…" at bounding box center [437, 308] width 932 height 617
drag, startPoint x: 662, startPoint y: 604, endPoint x: 927, endPoint y: 592, distance: 265.4
click at [795, 572] on div "code © 2012-2018 dwg | 2025/08/31 09:27:08" at bounding box center [437, 563] width 932 height 18
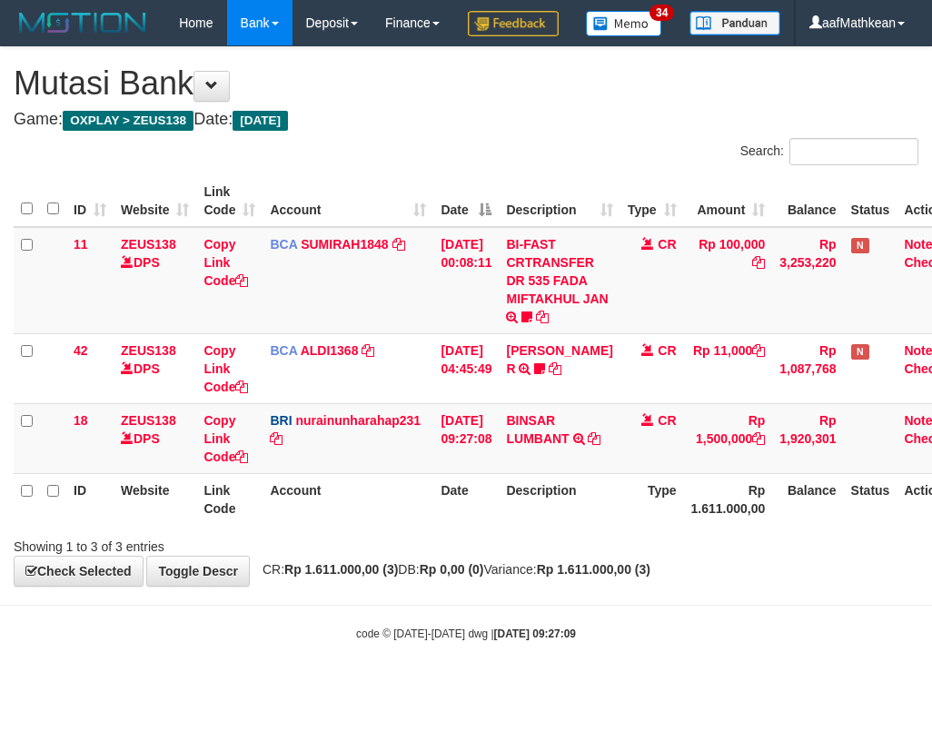
scroll to position [0, 29]
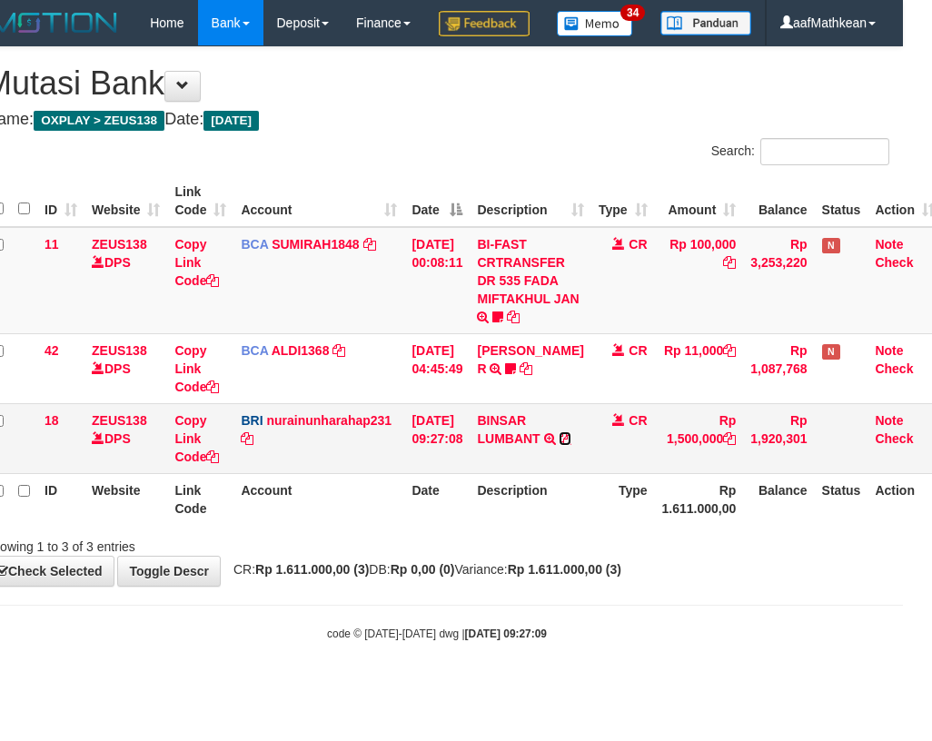
click at [558, 445] on icon at bounding box center [564, 438] width 13 height 13
click at [319, 525] on tr "ID Website Link Code Account Date Description Type Rp 1.611.000,00 Balance Stat…" at bounding box center [463, 499] width 957 height 52
click at [210, 463] on icon at bounding box center [212, 456] width 13 height 13
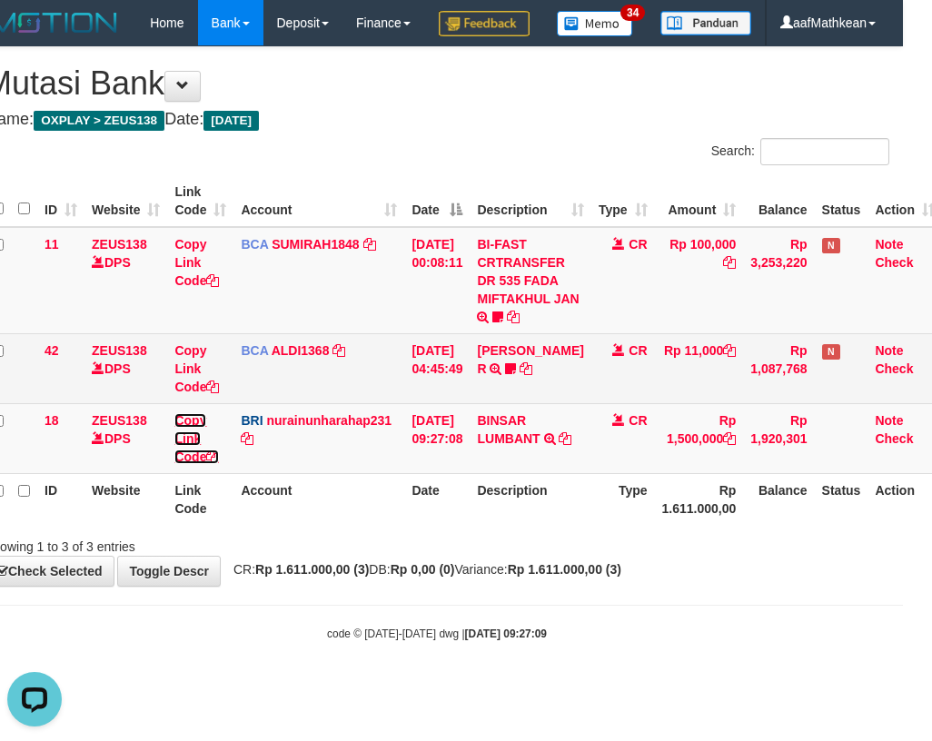
scroll to position [249, 0]
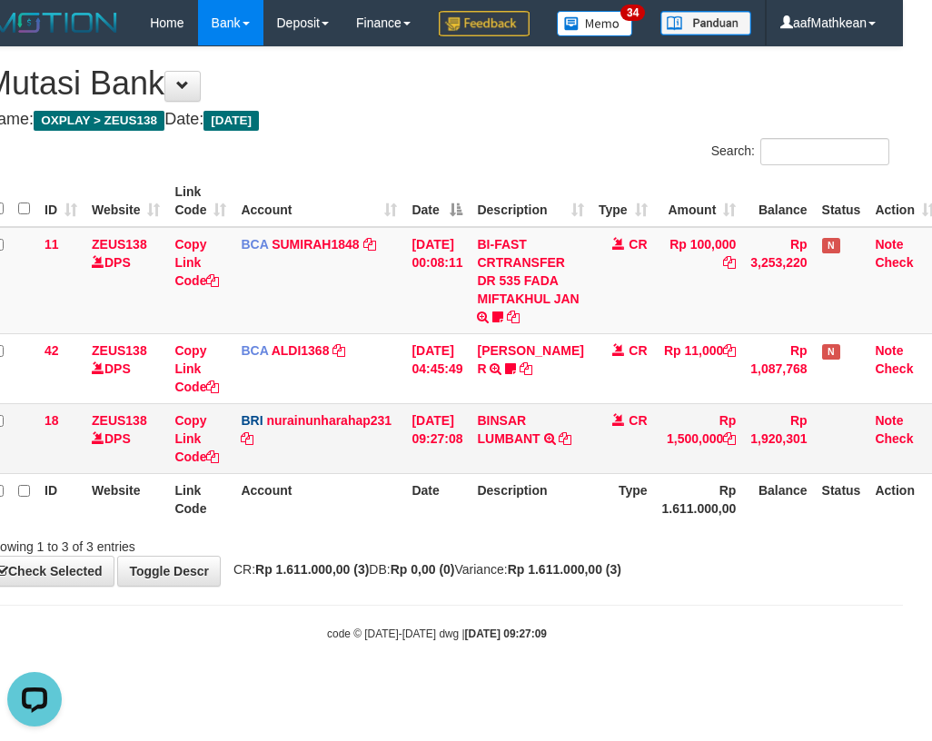
click at [409, 473] on tr "18 ZEUS138 DPS Copy Link Code BRI nurainunharahap231 DPS NURAINUN HARAHAP mutas…" at bounding box center [463, 438] width 957 height 70
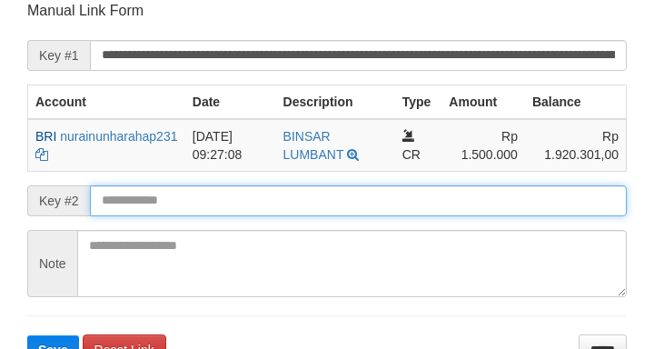
click at [27, 335] on button "Save" at bounding box center [53, 349] width 52 height 29
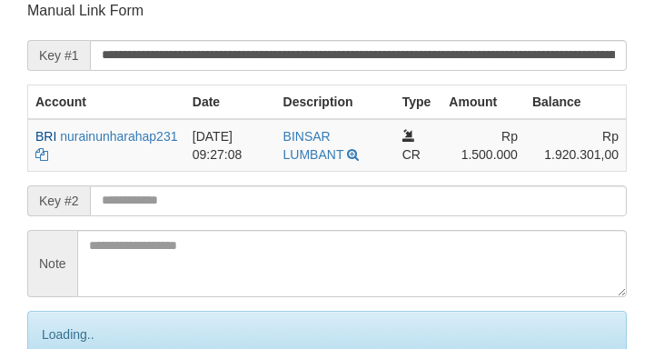
drag, startPoint x: 140, startPoint y: 194, endPoint x: 163, endPoint y: 203, distance: 24.4
click at [149, 194] on input "text" at bounding box center [358, 200] width 537 height 31
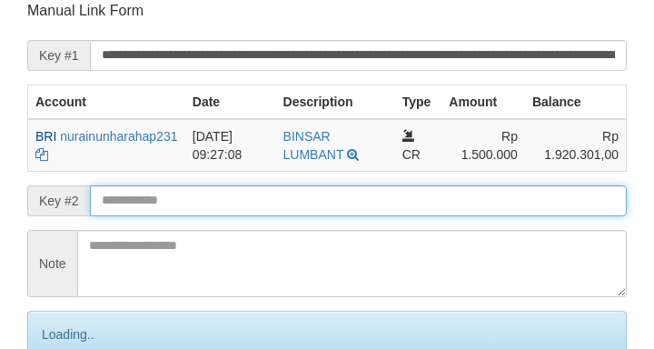
click at [163, 203] on input "text" at bounding box center [358, 200] width 537 height 31
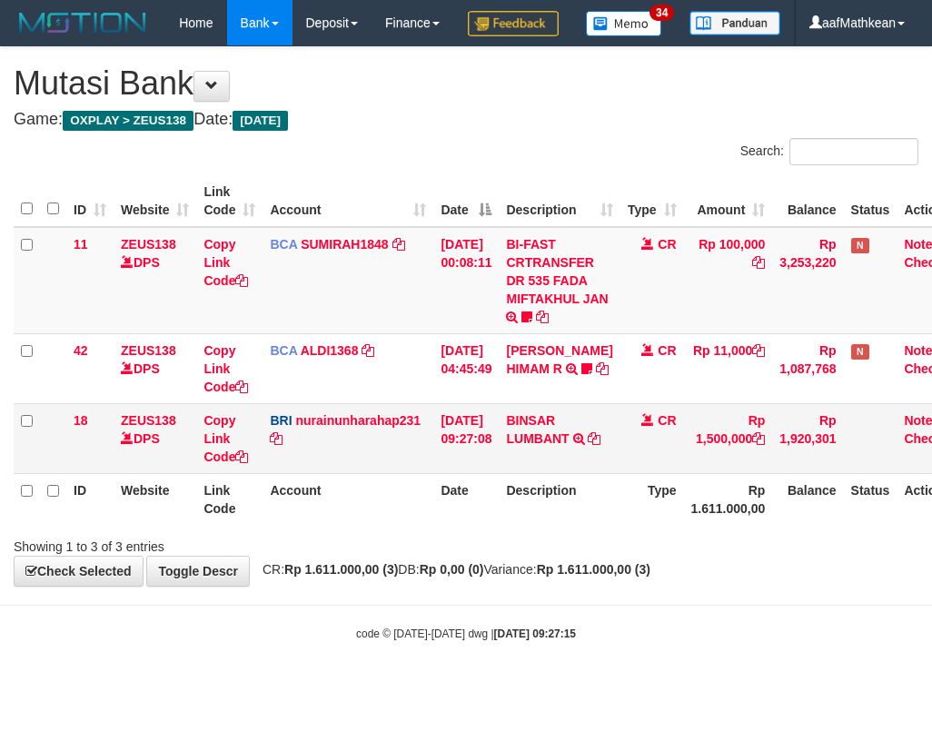
scroll to position [0, 29]
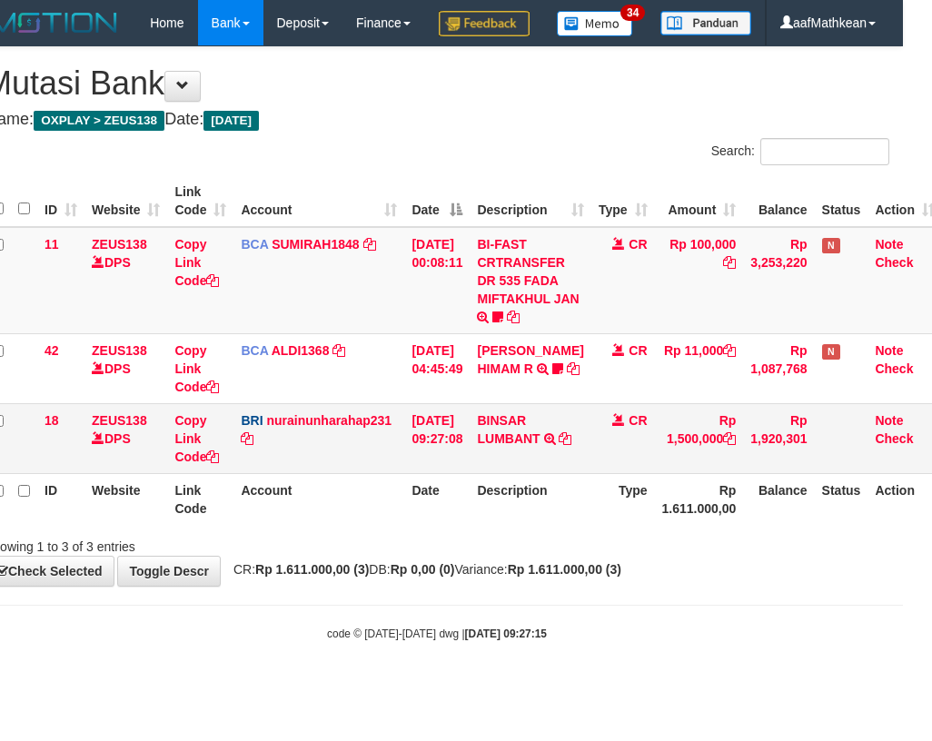
click at [636, 497] on table "ID Website Link Code Account Date Description Type Amount Balance Status Action…" at bounding box center [463, 350] width 957 height 350
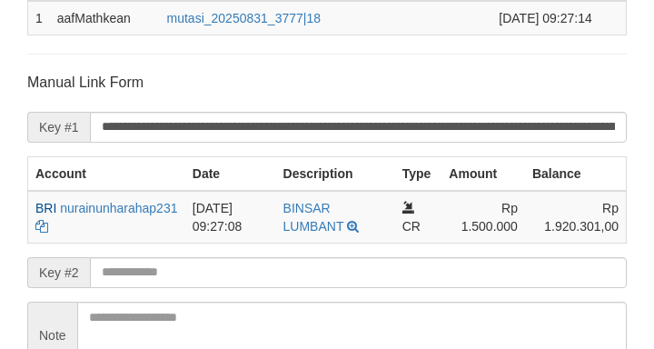
scroll to position [534, 0]
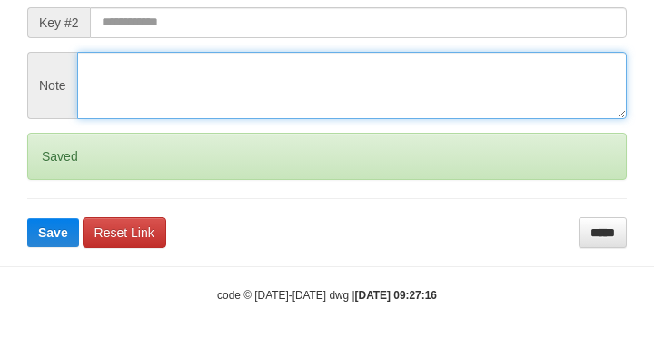
click at [176, 71] on textarea at bounding box center [351, 85] width 549 height 67
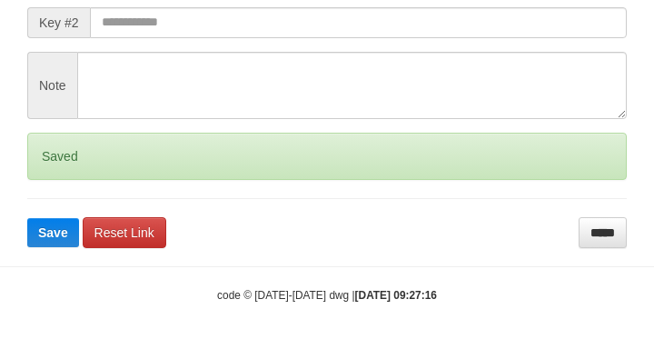
drag, startPoint x: 343, startPoint y: 2, endPoint x: 5, endPoint y: 30, distance: 339.0
click at [331, 3] on form "**********" at bounding box center [326, 35] width 599 height 424
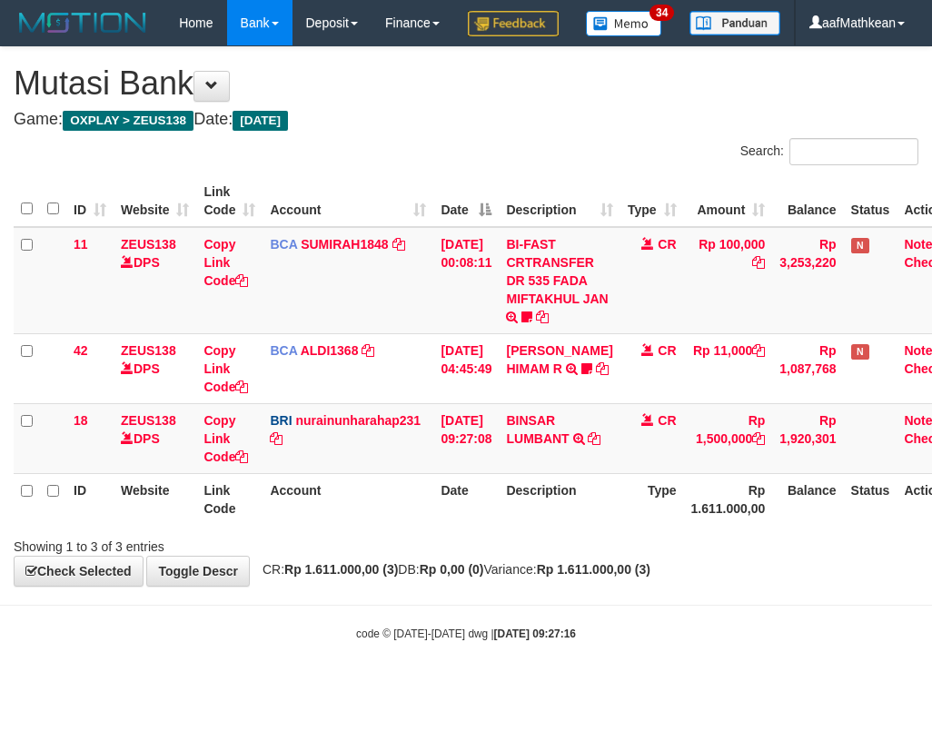
scroll to position [0, 29]
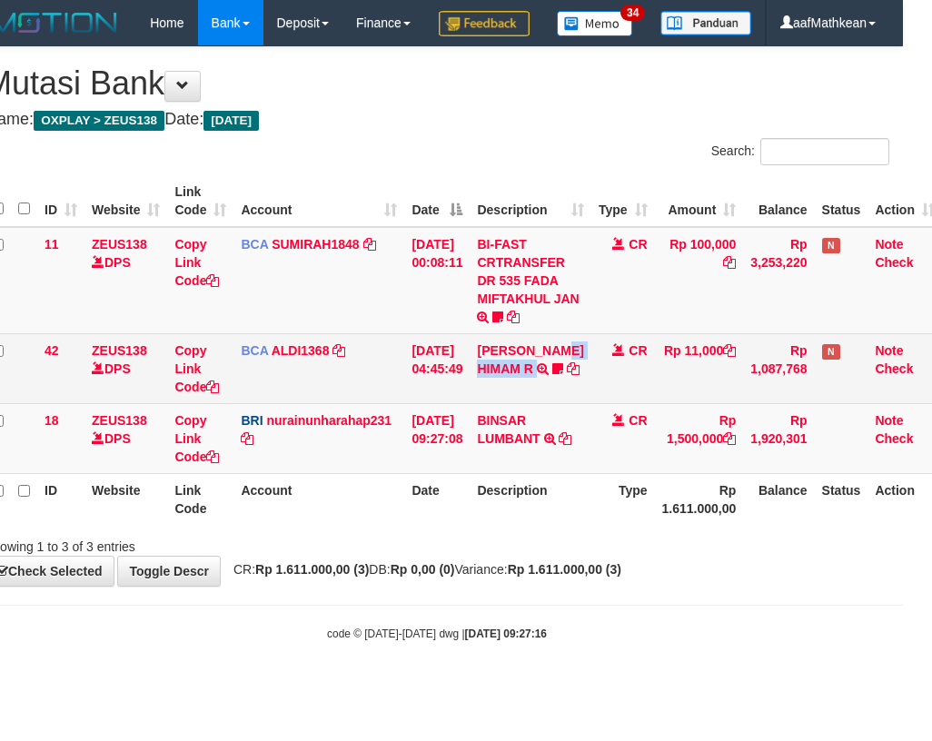
drag, startPoint x: 494, startPoint y: 423, endPoint x: 896, endPoint y: 441, distance: 402.7
click at [749, 451] on tbody "11 ZEUS138 DPS Copy Link Code BCA SUMIRAH1848 DPS SUMIRAH mutasi_20250831_4156 …" at bounding box center [463, 350] width 957 height 247
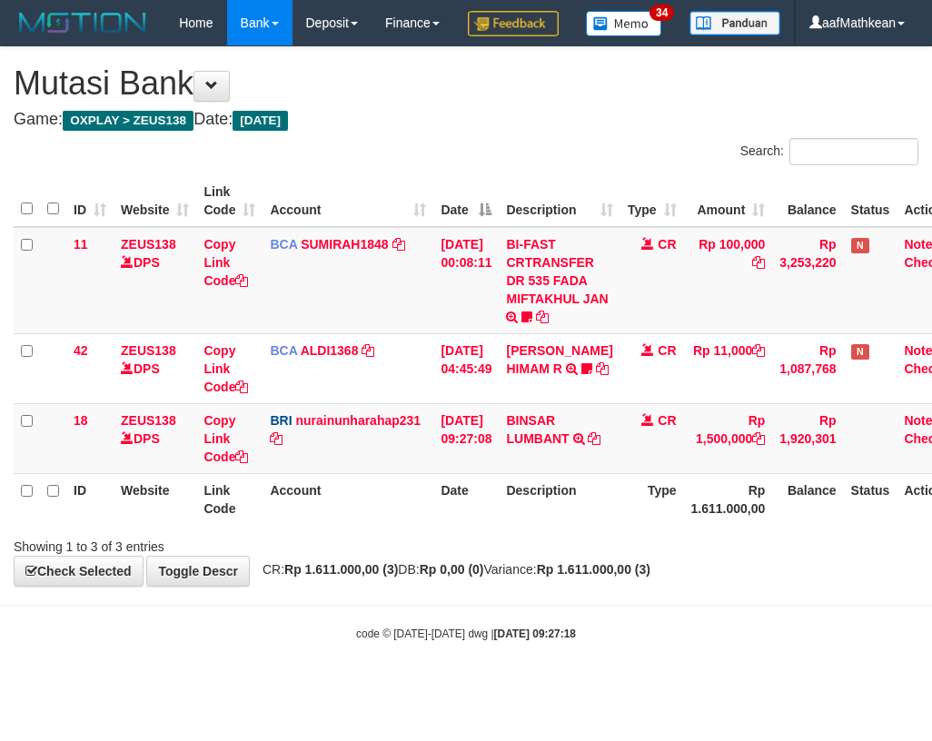
scroll to position [0, 29]
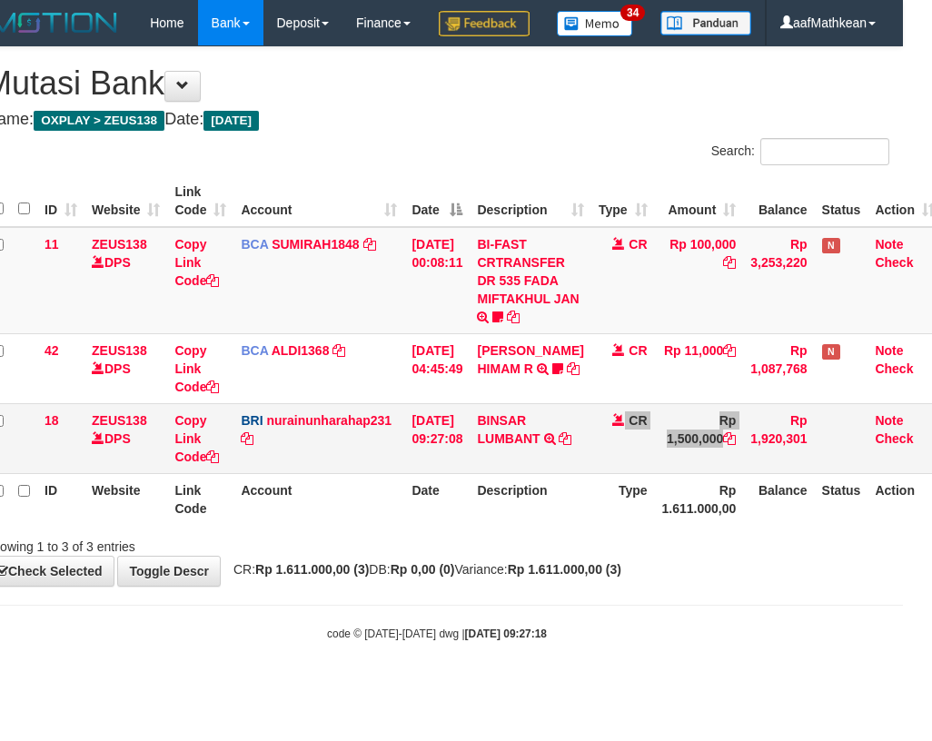
click at [657, 473] on td "Rp 1,500,000" at bounding box center [699, 438] width 89 height 70
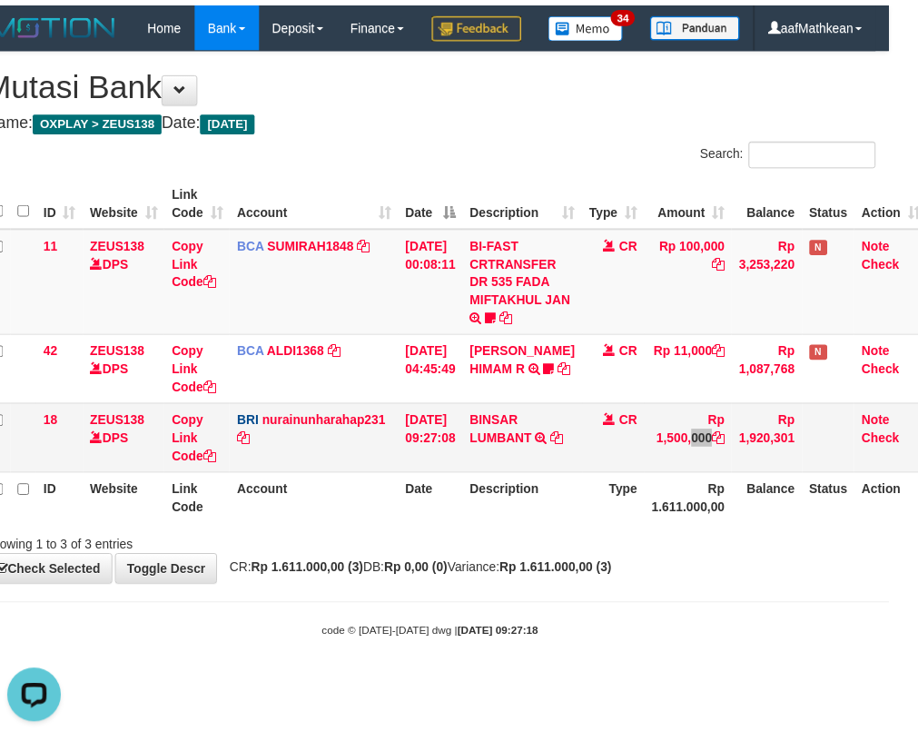
scroll to position [0, 0]
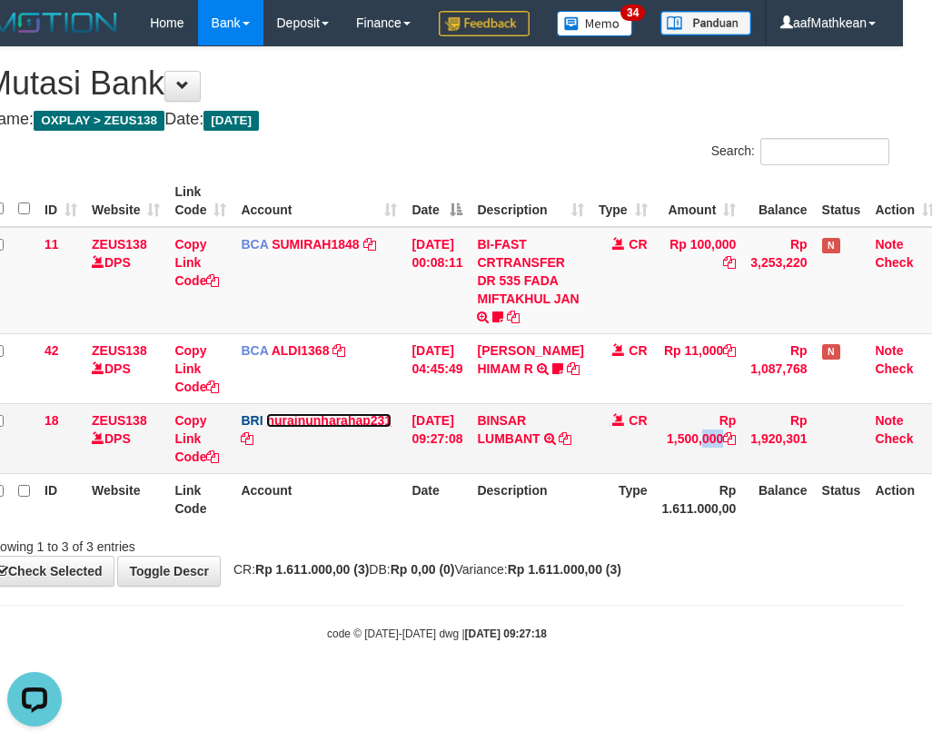
click at [337, 428] on link "nurainunharahap231" at bounding box center [328, 420] width 125 height 15
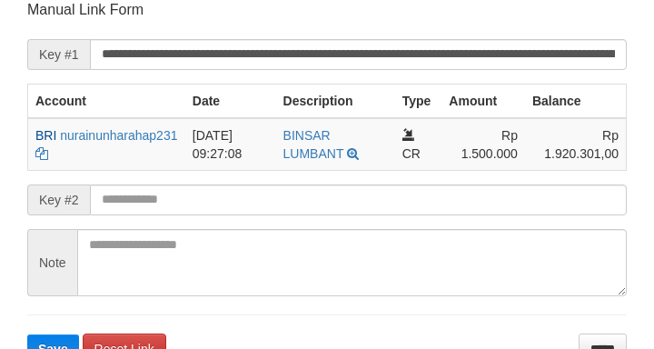
click at [27, 334] on button "Save" at bounding box center [53, 348] width 52 height 29
click at [193, 206] on input "text" at bounding box center [358, 199] width 537 height 31
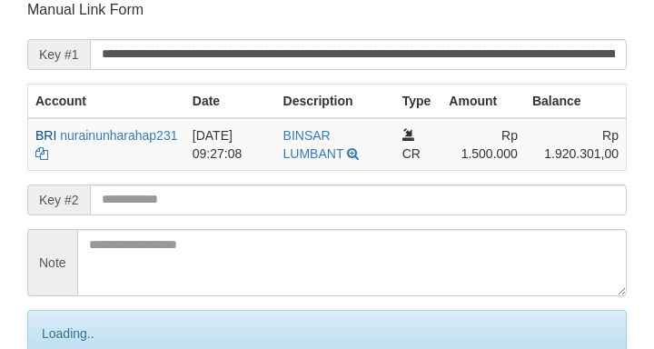
drag, startPoint x: 235, startPoint y: 200, endPoint x: 29, endPoint y: 181, distance: 207.0
click at [224, 195] on input "text" at bounding box center [358, 199] width 537 height 31
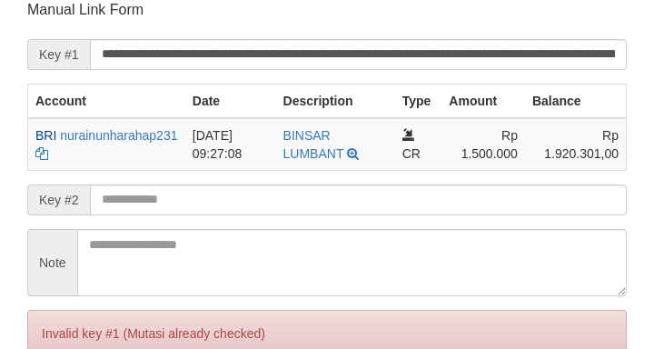
scroll to position [356, 0]
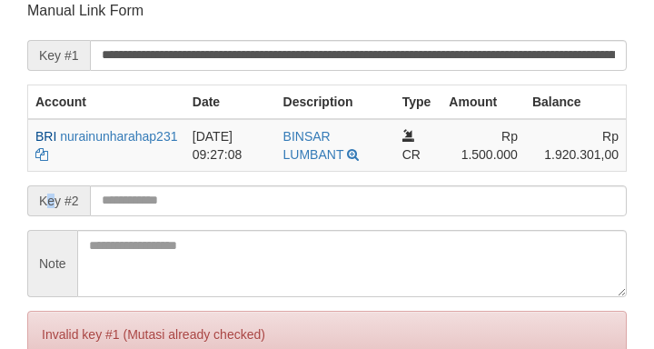
click at [53, 193] on span "Key #2" at bounding box center [58, 200] width 63 height 31
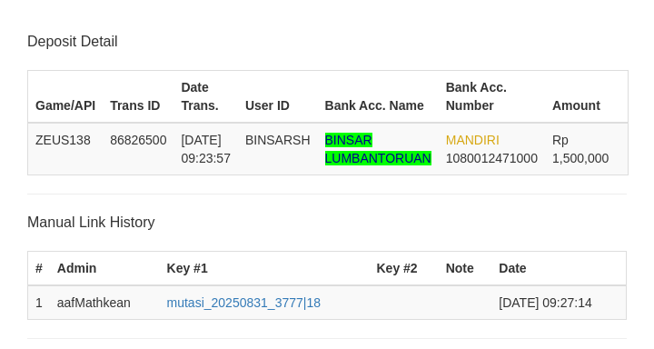
scroll to position [356, 0]
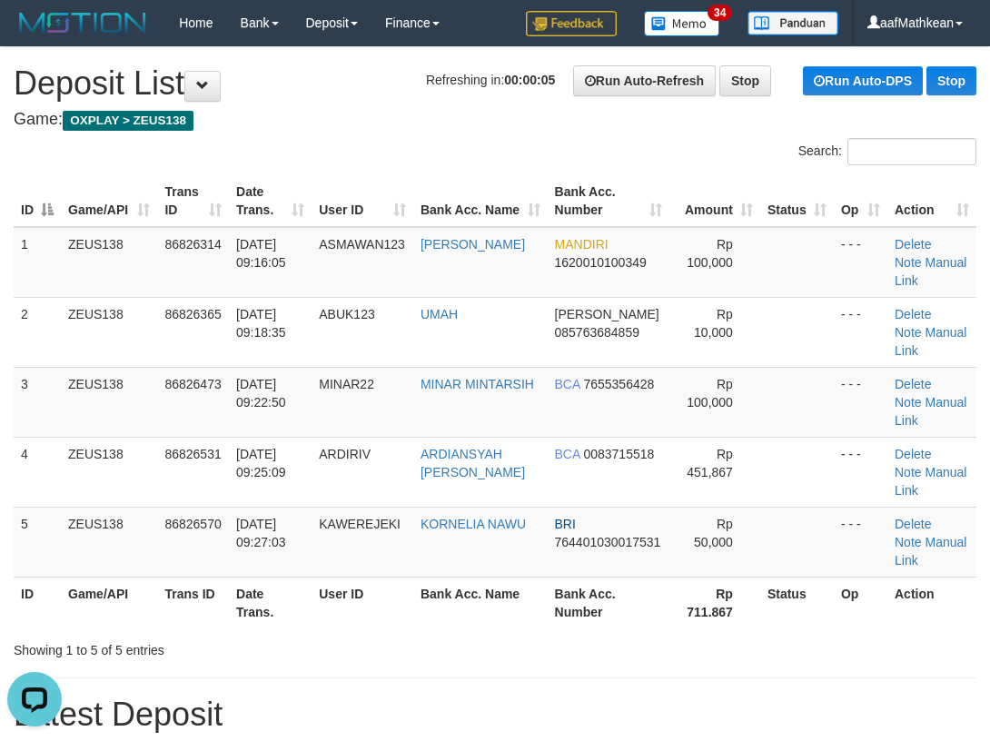
drag, startPoint x: 578, startPoint y: 118, endPoint x: 585, endPoint y: 164, distance: 46.7
drag, startPoint x: 299, startPoint y: 137, endPoint x: 279, endPoint y: 154, distance: 26.4
click at [299, 138] on div at bounding box center [247, 138] width 495 height 1
drag, startPoint x: 337, startPoint y: 107, endPoint x: 310, endPoint y: 126, distance: 33.3
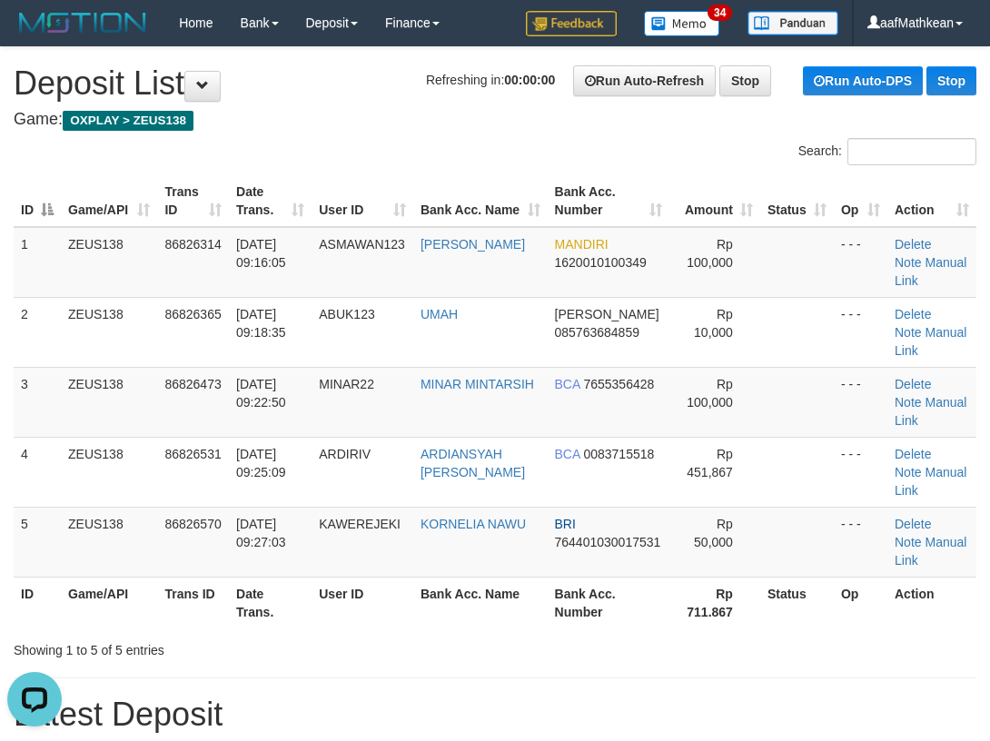
drag, startPoint x: 233, startPoint y: 150, endPoint x: 86, endPoint y: 249, distance: 177.3
click at [233, 151] on div "Search:" at bounding box center [495, 154] width 990 height 32
drag, startPoint x: 258, startPoint y: 138, endPoint x: 194, endPoint y: 195, distance: 85.5
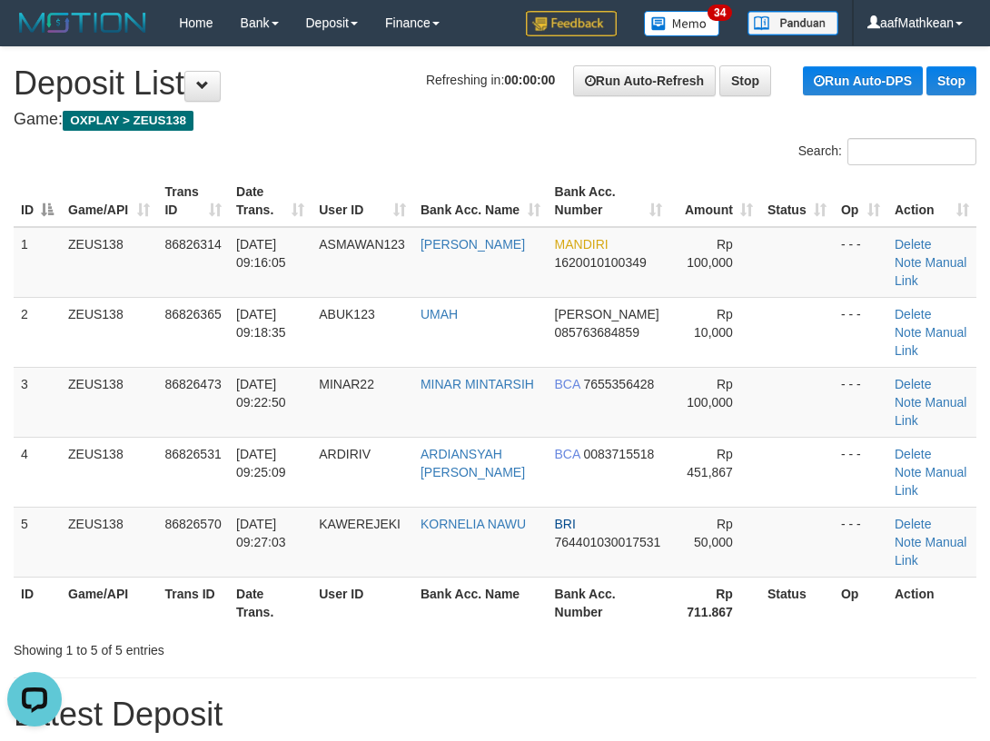
click at [256, 141] on div "Search:" at bounding box center [495, 154] width 990 height 32
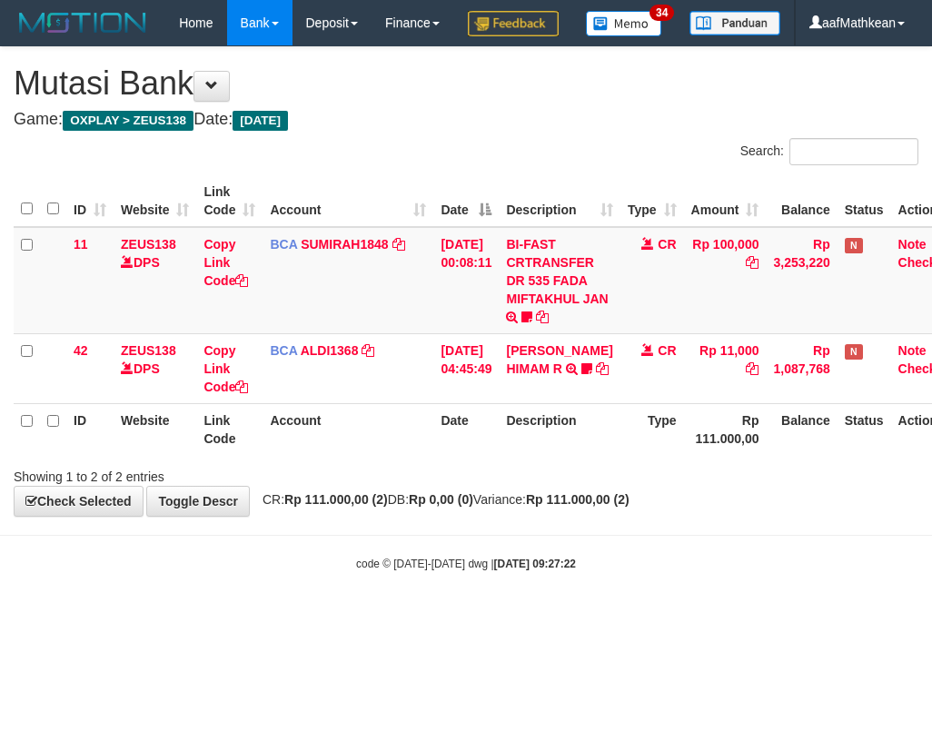
scroll to position [0, 29]
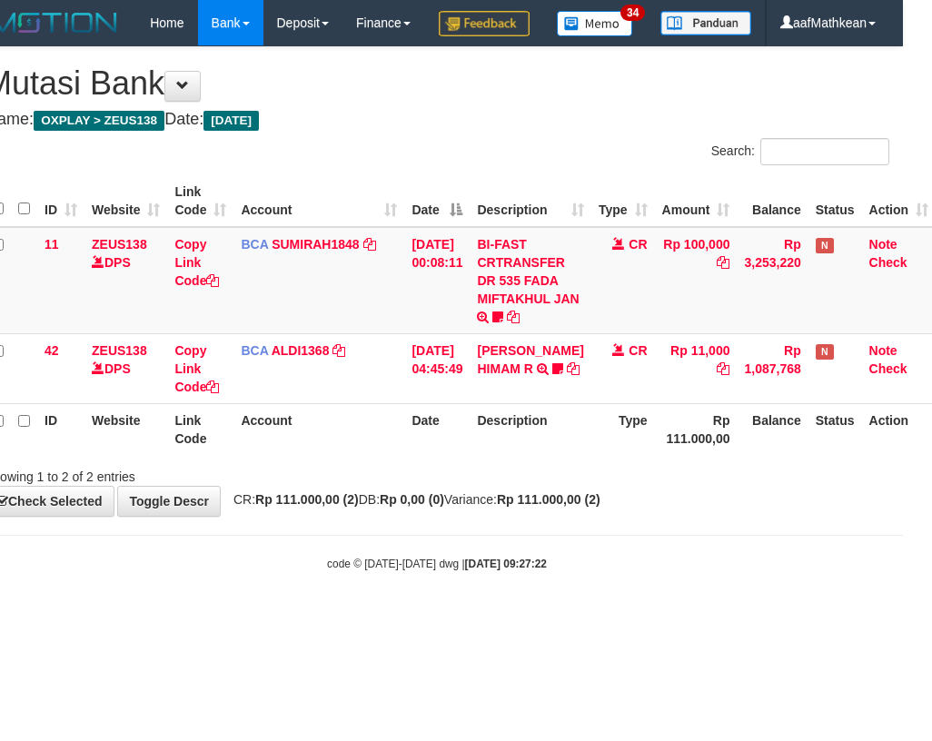
click at [535, 455] on th "Description" at bounding box center [529, 429] width 121 height 52
click at [539, 455] on th "Description" at bounding box center [529, 429] width 121 height 52
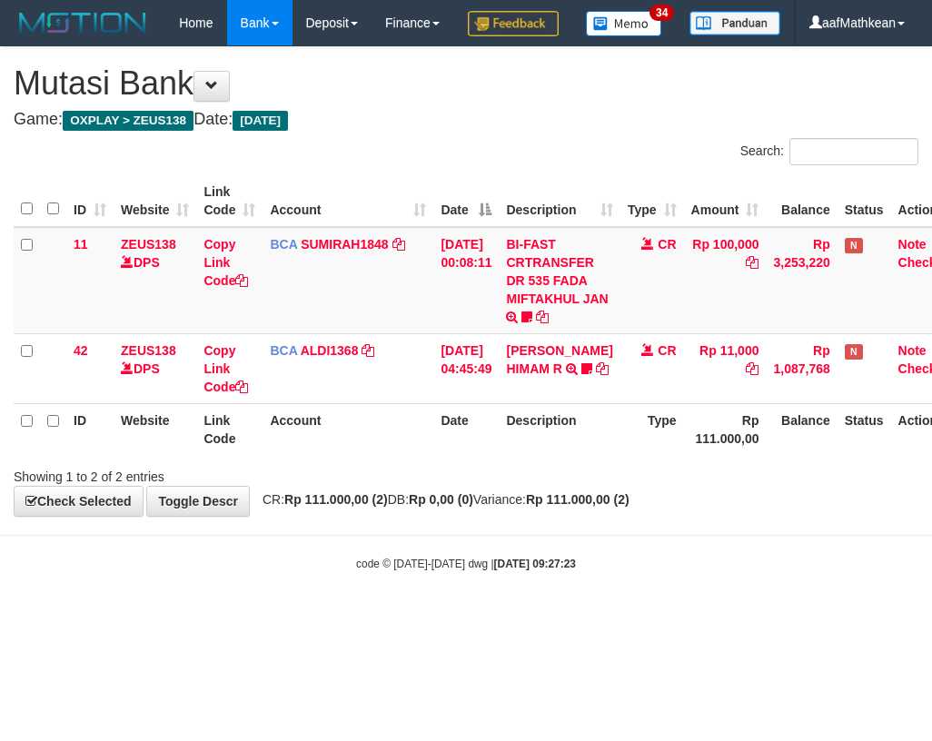
scroll to position [0, 29]
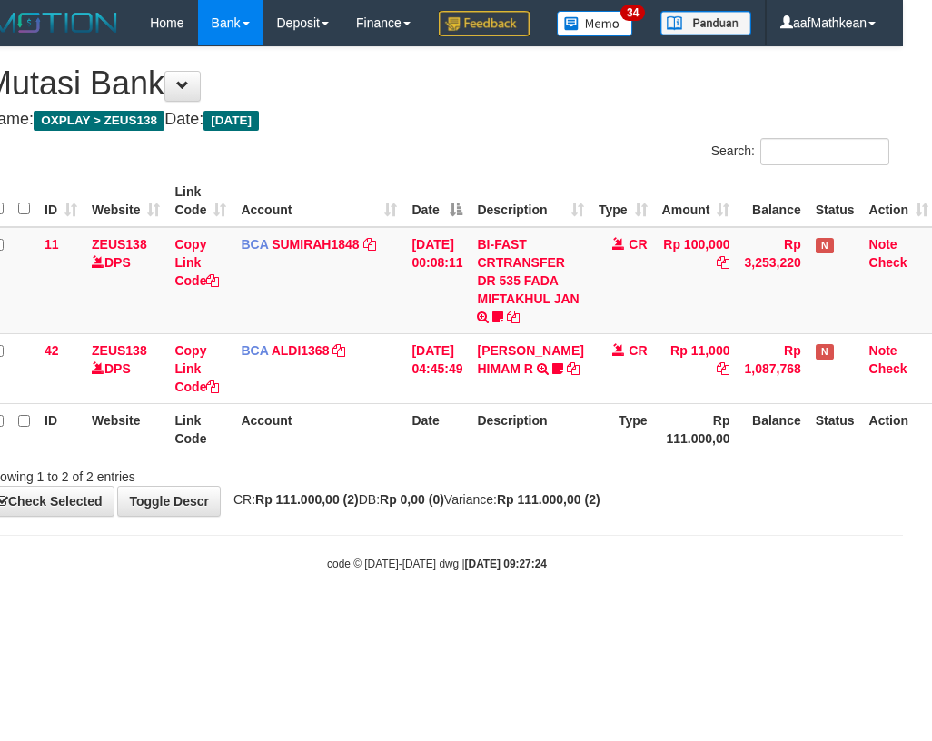
click at [539, 455] on th "Description" at bounding box center [529, 429] width 121 height 52
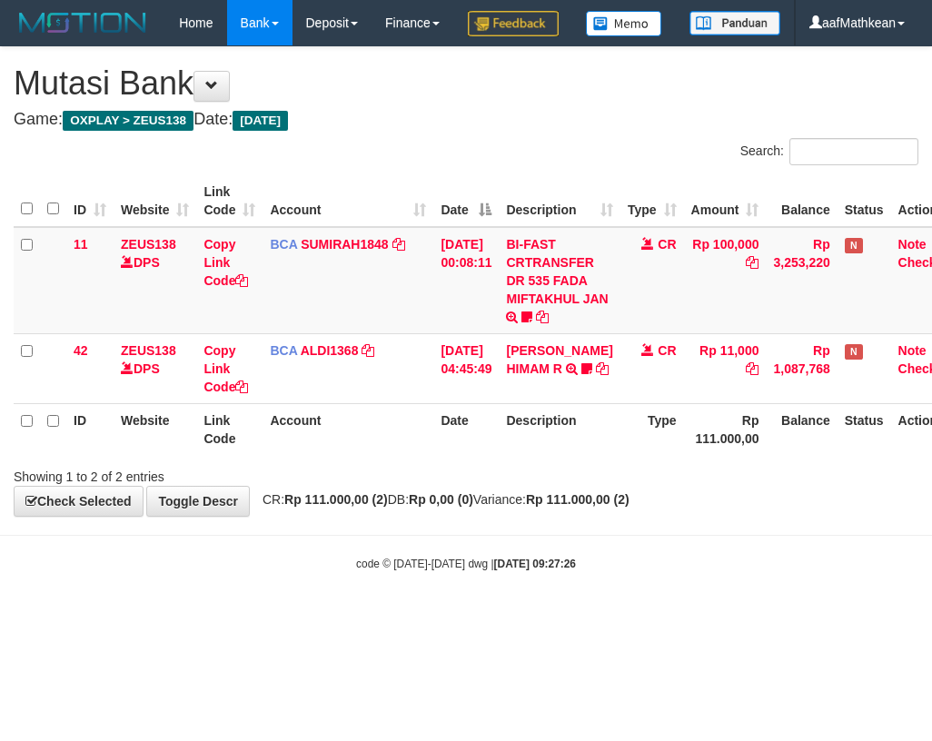
scroll to position [0, 29]
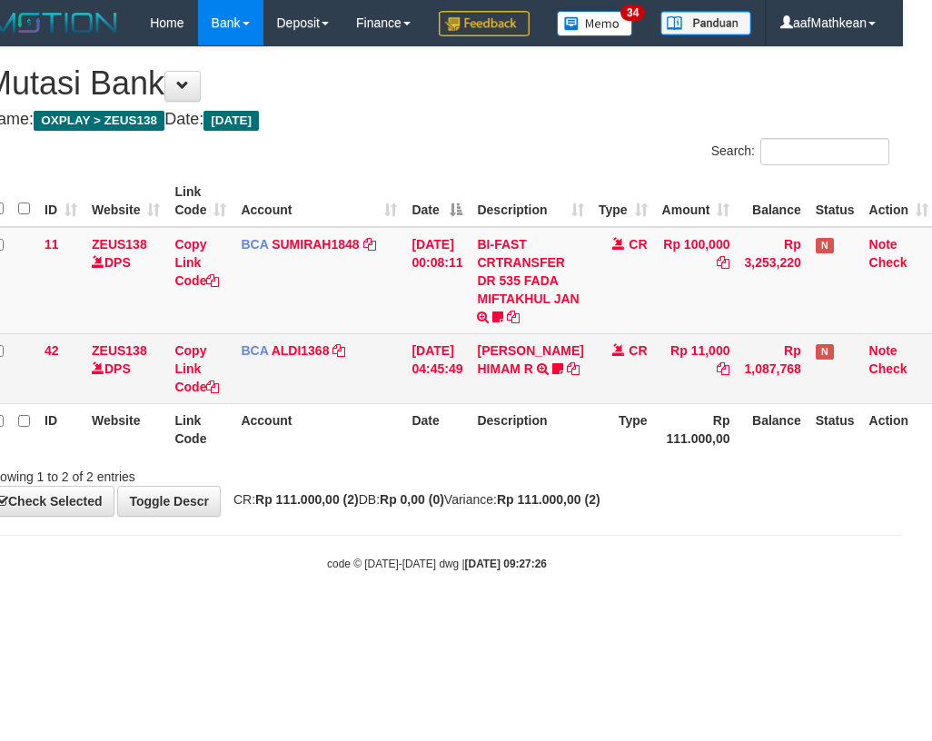
click at [556, 403] on td "ALVA HIMAM R TRSF E-BANKING CR 3108/FTSCY/WS95051 11000.002025083151411092 TRFD…" at bounding box center [529, 368] width 121 height 70
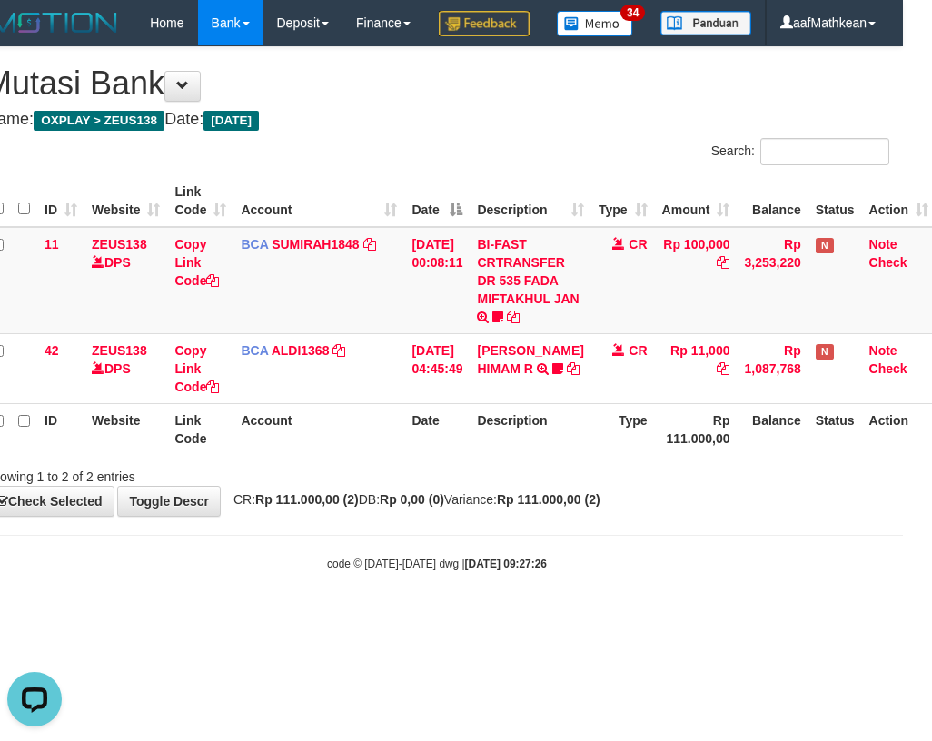
scroll to position [0, 0]
click at [486, 486] on div "Showing 1 to 2 of 2 entries" at bounding box center [437, 472] width 932 height 25
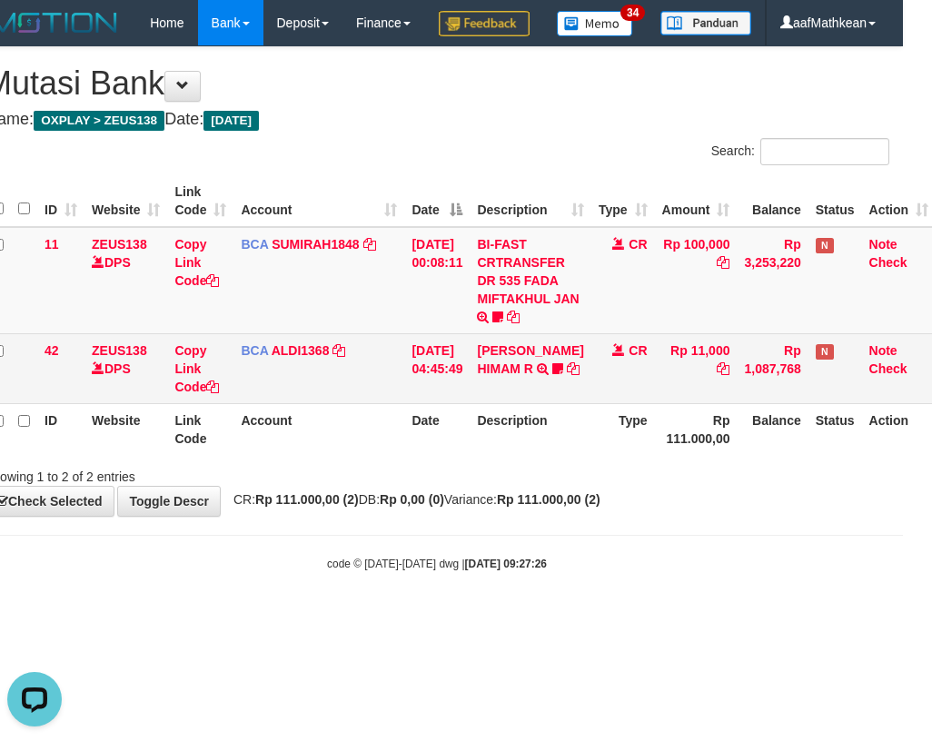
drag, startPoint x: 449, startPoint y: 464, endPoint x: 698, endPoint y: 380, distance: 262.4
click at [449, 455] on th "Date" at bounding box center [436, 429] width 65 height 52
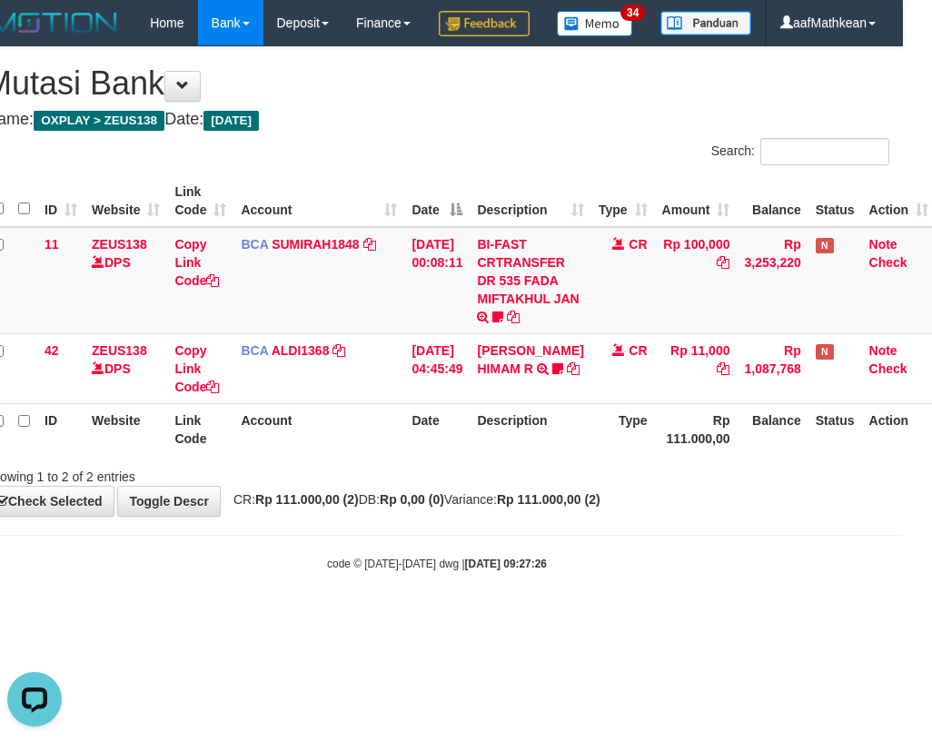
click at [676, 516] on div "**********" at bounding box center [437, 281] width 932 height 469
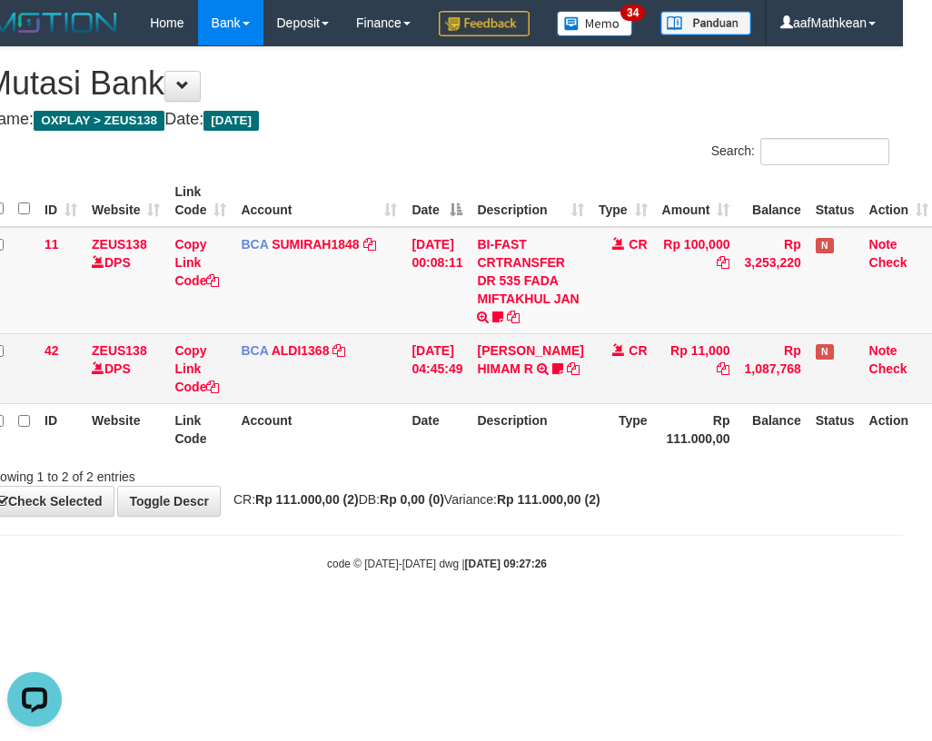
drag, startPoint x: 666, startPoint y: 536, endPoint x: 926, endPoint y: 394, distance: 296.6
click at [745, 485] on div "**********" at bounding box center [437, 281] width 932 height 469
drag, startPoint x: 569, startPoint y: 486, endPoint x: 686, endPoint y: 440, distance: 125.6
click at [589, 455] on tr "ID Website Link Code Account Date Description Type Rp 111.000,00 Balance Status…" at bounding box center [460, 429] width 951 height 52
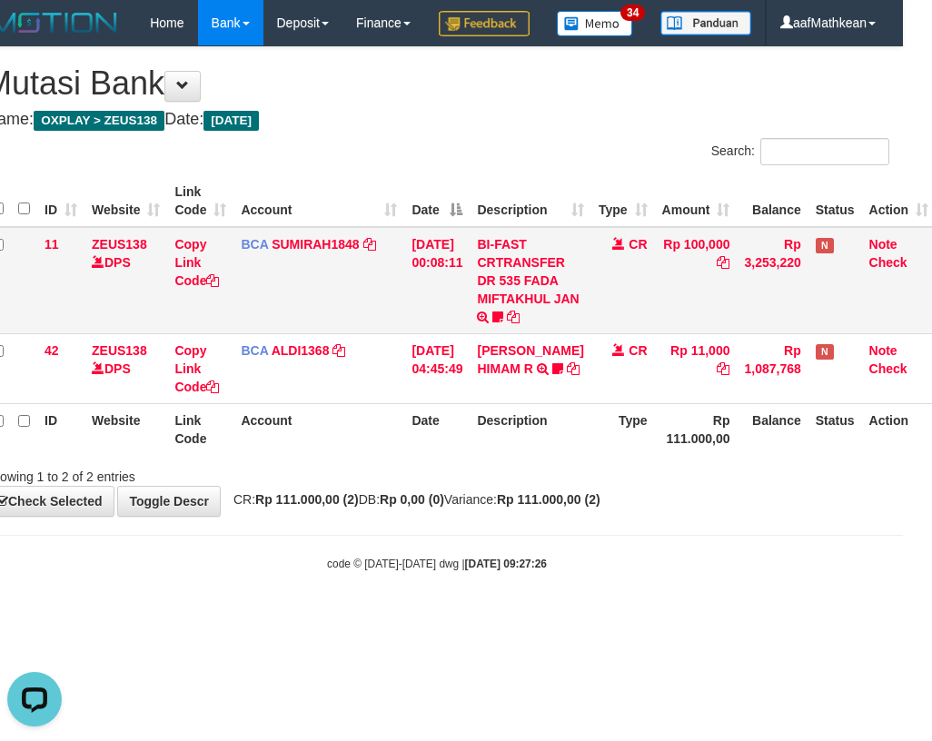
drag, startPoint x: 647, startPoint y: 439, endPoint x: 858, endPoint y: 373, distance: 220.8
click at [709, 403] on tr "42 ZEUS138 DPS Copy Link Code BCA ALDI1368 DPS ALDI mutasi_20250831_3354 | 42 m…" at bounding box center [460, 368] width 951 height 70
click at [713, 453] on th "Rp 111.000,00" at bounding box center [696, 429] width 83 height 52
click at [698, 455] on th "Rp 111.000,00" at bounding box center [696, 429] width 83 height 52
click at [464, 486] on div "Showing 1 to 2 of 2 entries" at bounding box center [437, 472] width 932 height 25
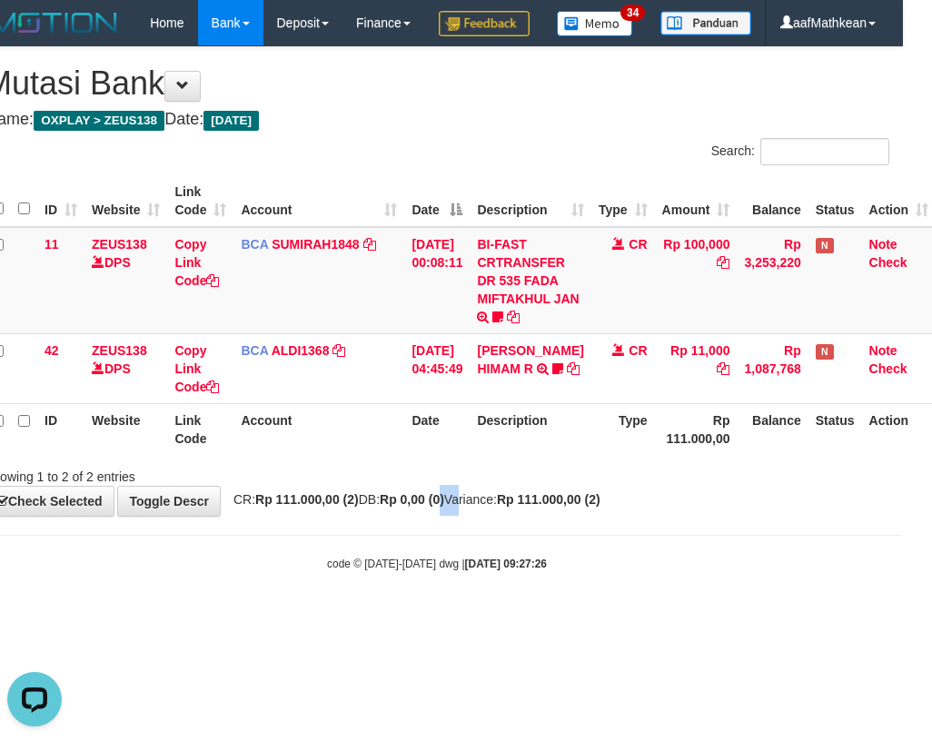
click at [479, 516] on div "**********" at bounding box center [437, 281] width 932 height 469
click at [456, 455] on table "ID Website Link Code Account Date Description Type Amount Balance Status Action…" at bounding box center [460, 315] width 951 height 280
click at [450, 516] on div "**********" at bounding box center [437, 281] width 932 height 469
click at [449, 455] on th "Date" at bounding box center [436, 429] width 65 height 52
click at [404, 507] on span "CR: Rp 111.000,00 (2) DB: Rp 0,00 (0) Variance: Rp 111.000,00 (2)" at bounding box center [412, 499] width 376 height 15
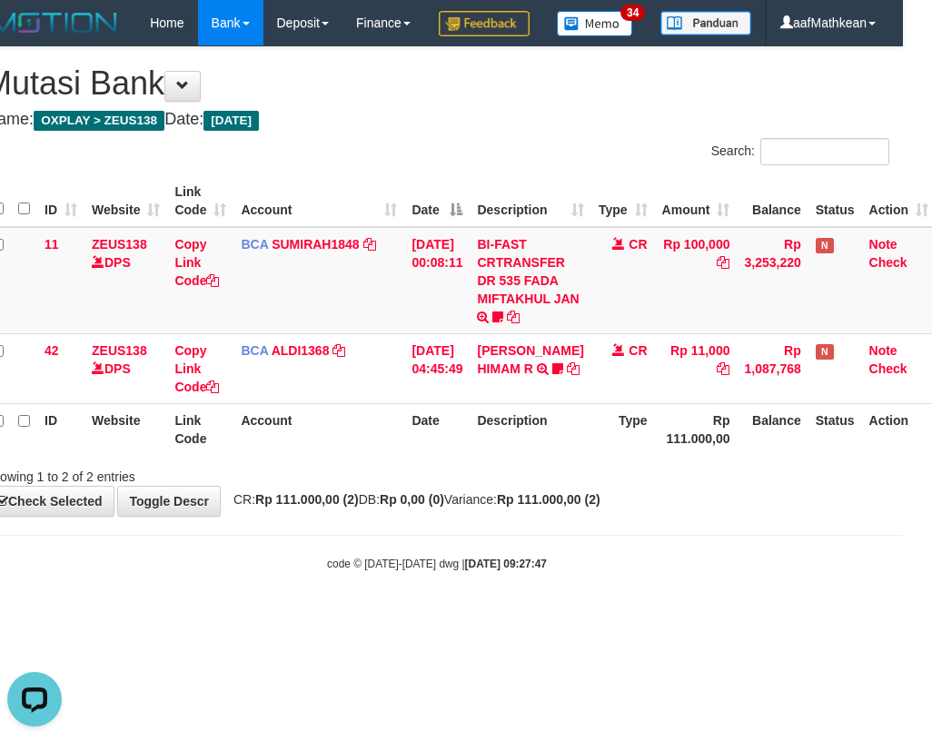
drag, startPoint x: 404, startPoint y: 541, endPoint x: 452, endPoint y: 555, distance: 50.0
click at [412, 507] on span "CR: Rp 111.000,00 (2) DB: Rp 0,00 (0) Variance: Rp 111.000,00 (2)" at bounding box center [412, 499] width 376 height 15
click at [453, 516] on div "**********" at bounding box center [437, 281] width 932 height 469
click at [444, 507] on strong "Rp 0,00 (0)" at bounding box center [412, 499] width 64 height 15
click at [308, 486] on div "Search: ID Website Link Code Account Date Description Type Amount Balance Statu…" at bounding box center [437, 312] width 904 height 348
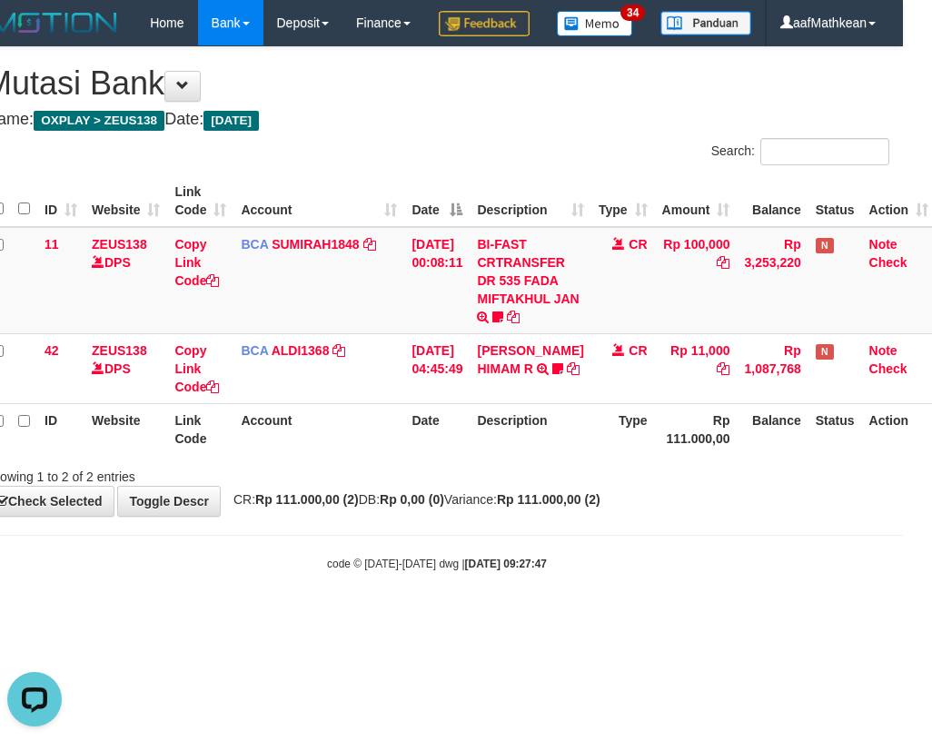
click at [536, 566] on body "Toggle navigation Home Bank Account List Load By Website Group [OXPLAY] ZEUS138…" at bounding box center [437, 308] width 932 height 617
click at [538, 566] on body "Toggle navigation Home Bank Account List Load By Website Group [OXPLAY] ZEUS138…" at bounding box center [437, 308] width 932 height 617
click at [469, 486] on div "Showing 1 to 2 of 2 entries" at bounding box center [437, 472] width 932 height 25
click at [487, 486] on div "Showing 1 to 2 of 2 entries" at bounding box center [437, 472] width 932 height 25
click at [490, 486] on div "Showing 1 to 2 of 2 entries" at bounding box center [437, 472] width 932 height 25
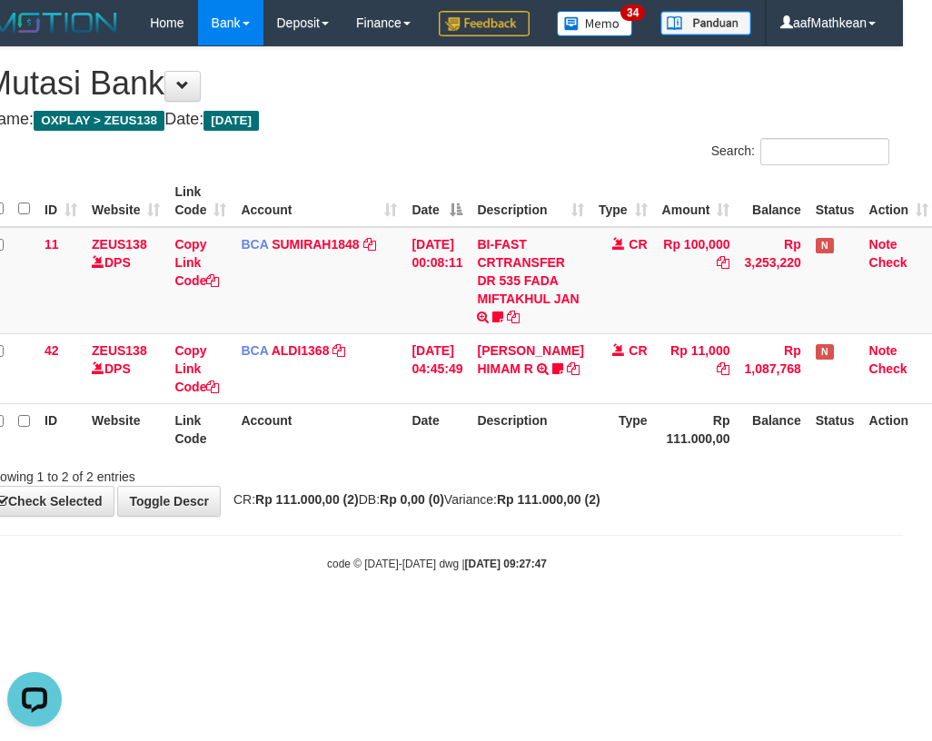
click at [497, 486] on div "Showing 1 to 2 of 2 entries" at bounding box center [437, 472] width 932 height 25
click at [497, 461] on div at bounding box center [632, 460] width 544 height 1
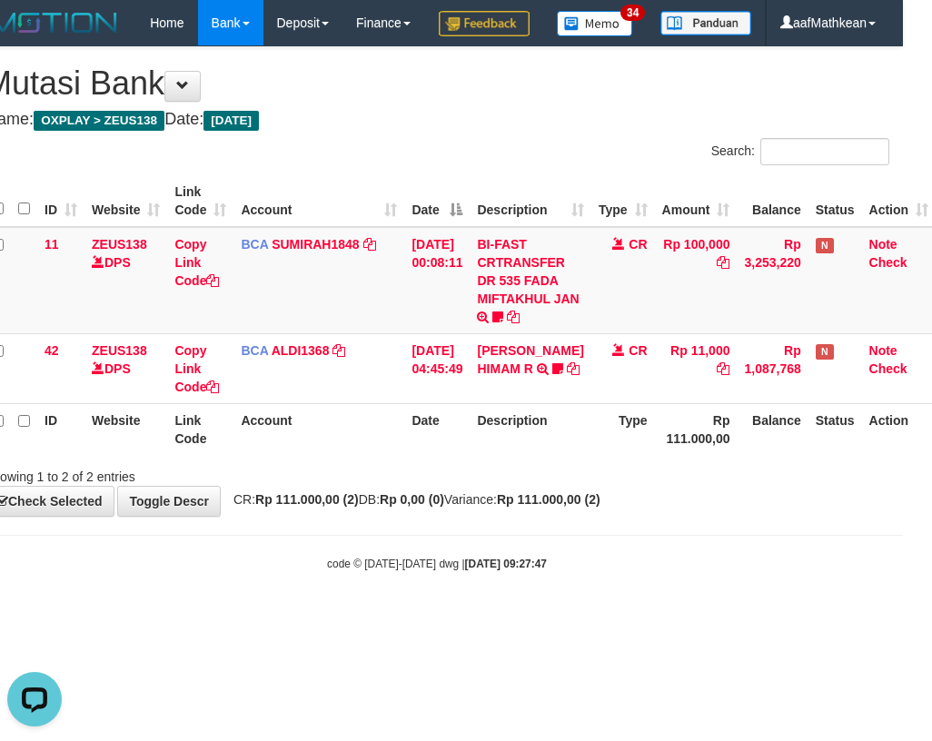
drag, startPoint x: 497, startPoint y: 505, endPoint x: 629, endPoint y: 528, distance: 134.5
click at [521, 486] on div "Showing 1 to 2 of 2 entries" at bounding box center [437, 472] width 932 height 25
drag, startPoint x: 430, startPoint y: 514, endPoint x: 930, endPoint y: 459, distance: 502.4
click at [498, 516] on div "**********" at bounding box center [437, 281] width 932 height 469
drag, startPoint x: 457, startPoint y: 576, endPoint x: 494, endPoint y: 583, distance: 37.9
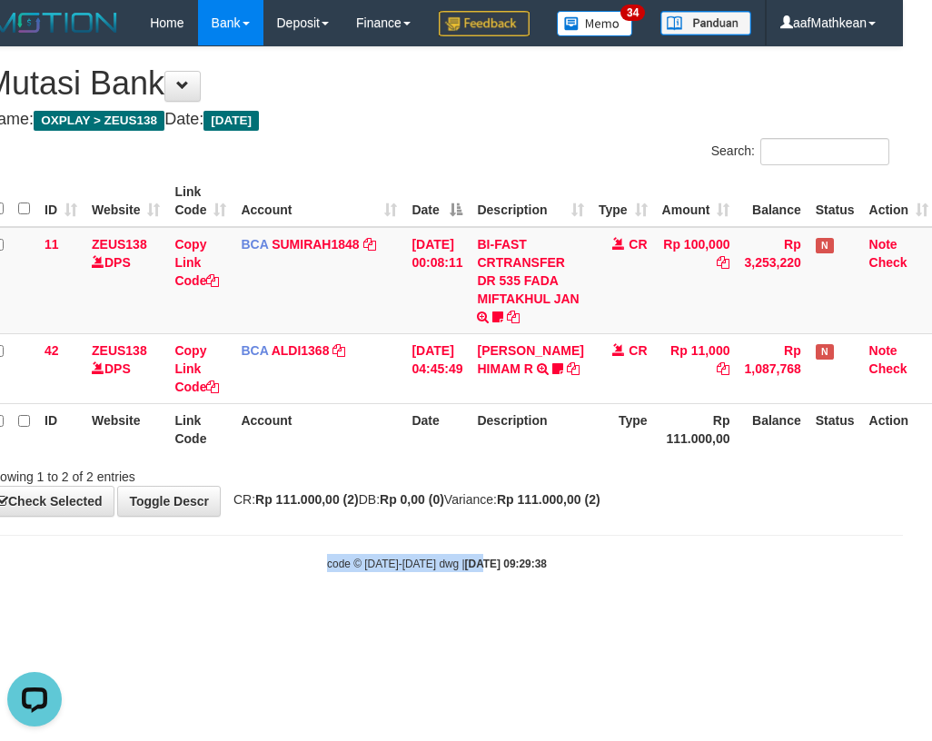
click at [479, 587] on body "Toggle navigation Home Bank Account List Load By Website Group [OXPLAY] ZEUS138…" at bounding box center [437, 308] width 932 height 617
click at [506, 576] on body "Toggle navigation Home Bank Account List Load By Website Group [OXPLAY] ZEUS138…" at bounding box center [437, 308] width 932 height 617
click at [545, 516] on div "**********" at bounding box center [437, 281] width 932 height 469
drag, startPoint x: 536, startPoint y: 578, endPoint x: 923, endPoint y: 566, distance: 387.0
click at [557, 578] on body "Toggle navigation Home Bank Account List Load By Website Group [OXPLAY] ZEUS138…" at bounding box center [437, 308] width 932 height 617
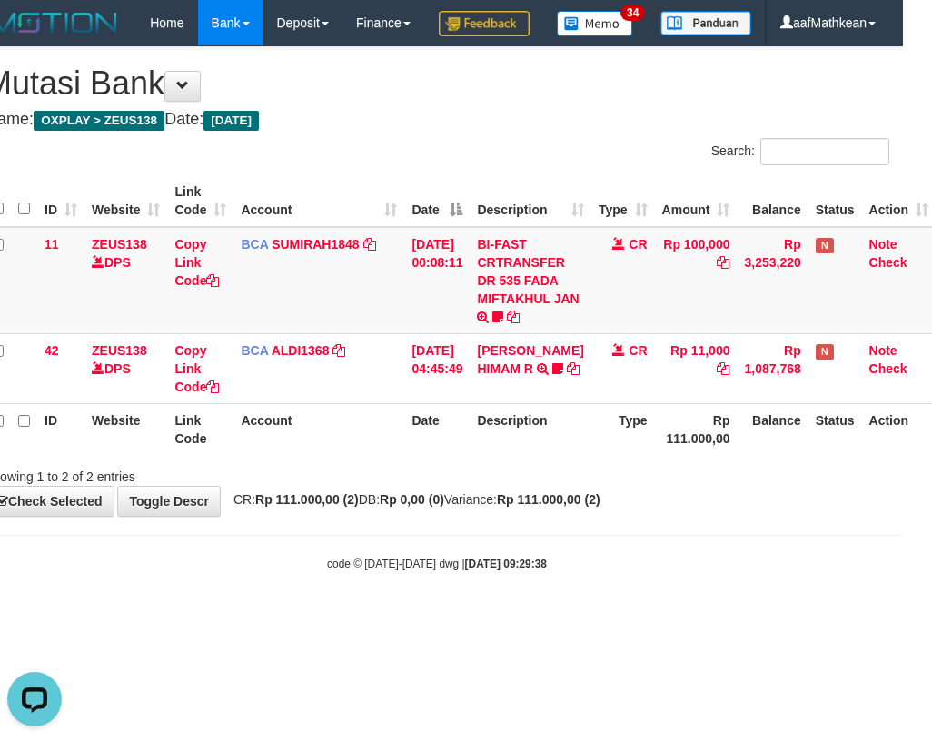
click at [516, 486] on div "Showing 1 to 2 of 2 entries" at bounding box center [437, 472] width 932 height 25
click at [526, 516] on div "**********" at bounding box center [437, 281] width 932 height 469
click at [405, 516] on div "**********" at bounding box center [437, 281] width 932 height 469
click at [484, 507] on span "CR: Rp 111.000,00 (2) DB: Rp 0,00 (0) Variance: Rp 111.000,00 (2)" at bounding box center [412, 499] width 376 height 15
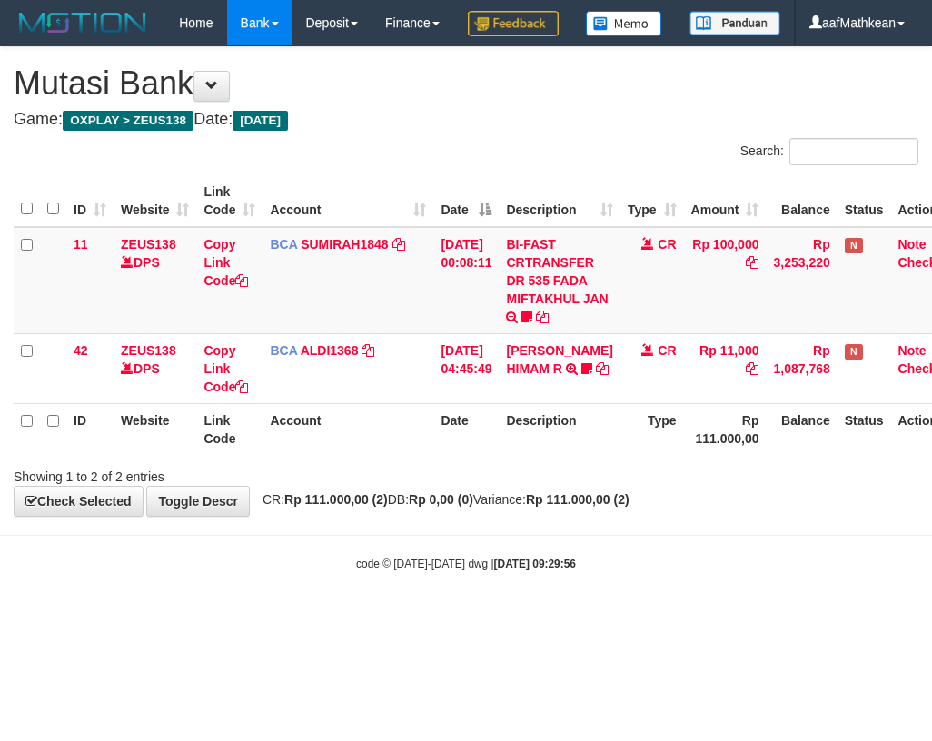
scroll to position [0, 29]
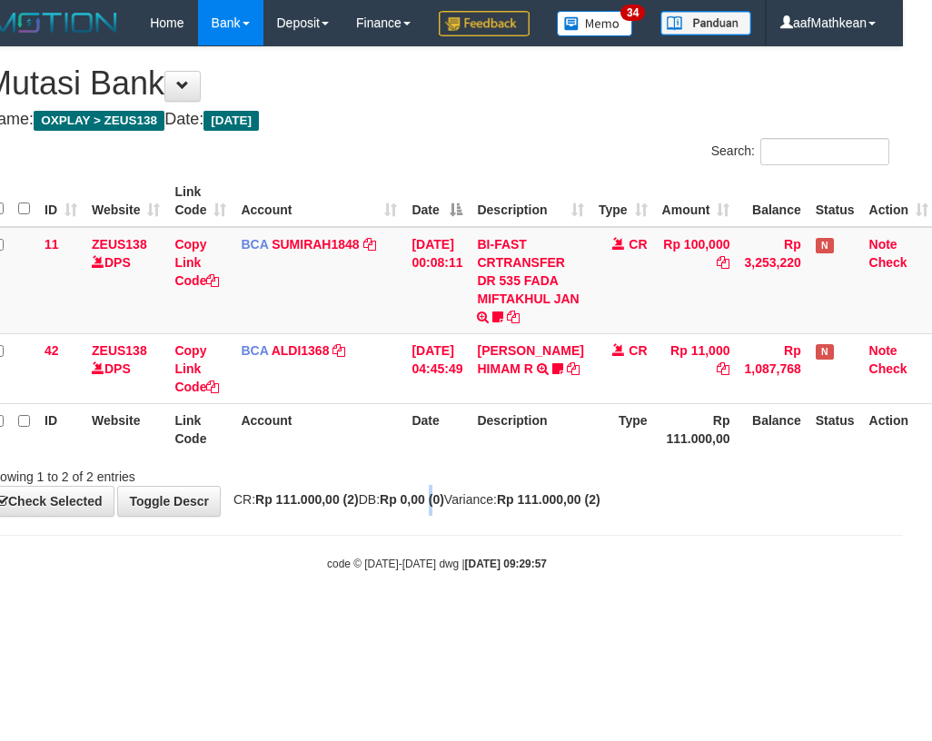
click at [444, 507] on strong "Rp 0,00 (0)" at bounding box center [412, 499] width 64 height 15
click at [472, 507] on span "CR: Rp 111.000,00 (2) DB: Rp 0,00 (0) Variance: Rp 111.000,00 (2)" at bounding box center [412, 499] width 376 height 15
click at [472, 516] on div "**********" at bounding box center [437, 281] width 932 height 469
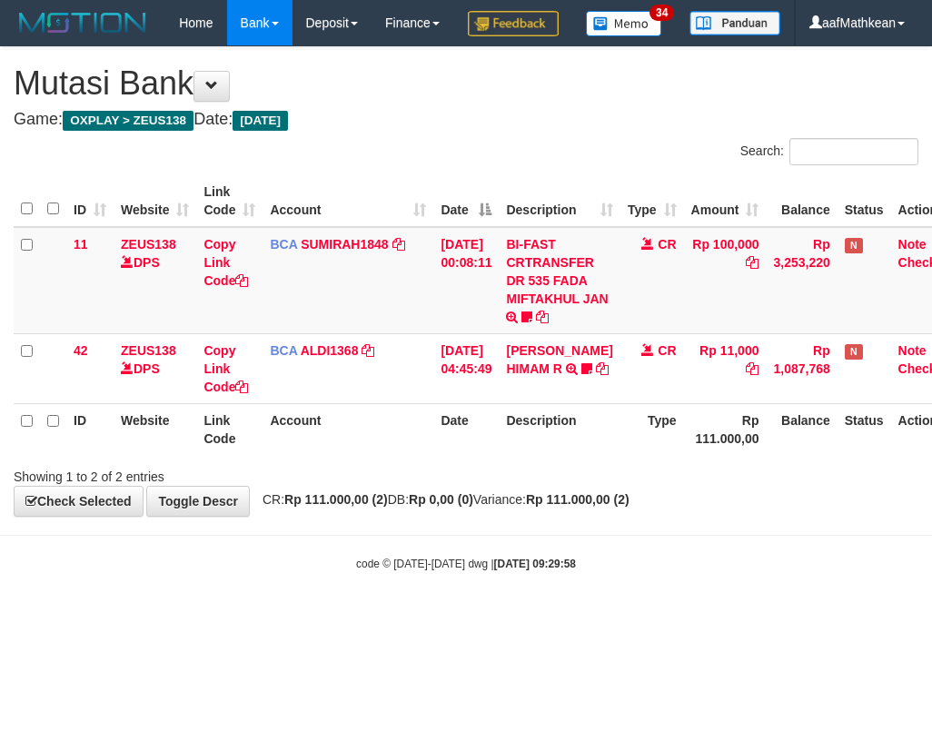
scroll to position [0, 29]
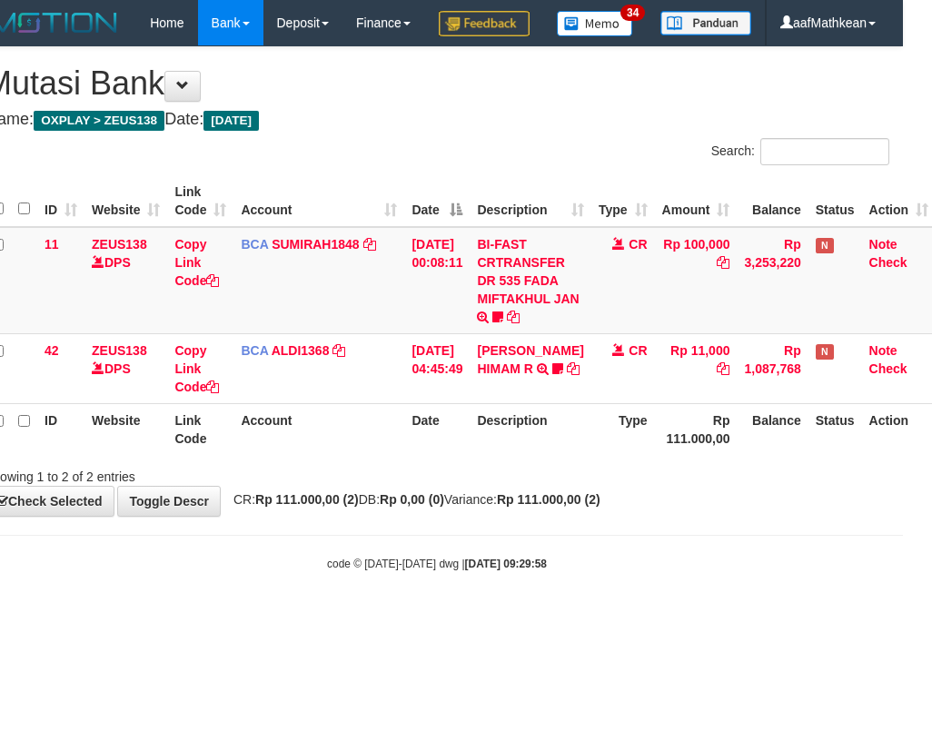
click at [498, 516] on div "**********" at bounding box center [437, 281] width 932 height 469
click at [497, 516] on div "**********" at bounding box center [437, 281] width 932 height 469
click at [495, 516] on div "**********" at bounding box center [437, 281] width 932 height 469
click at [493, 486] on div "Showing 1 to 2 of 2 entries" at bounding box center [437, 472] width 932 height 25
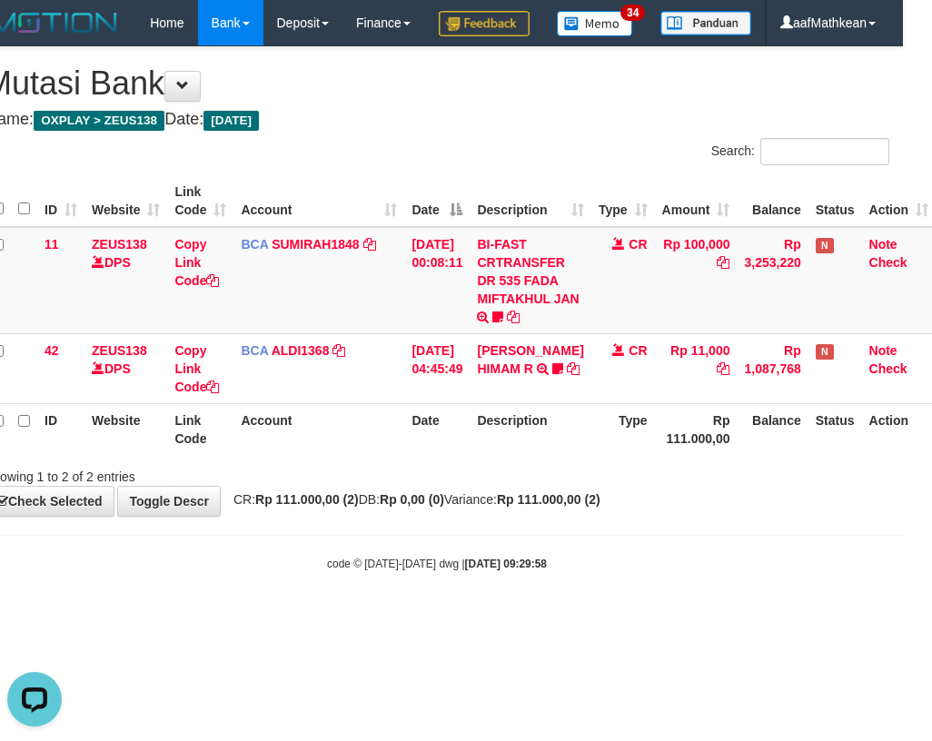
click at [493, 486] on div "Showing 1 to 2 of 2 entries" at bounding box center [437, 472] width 932 height 25
click at [488, 516] on div "**********" at bounding box center [437, 281] width 932 height 469
click at [486, 516] on div "**********" at bounding box center [437, 281] width 932 height 469
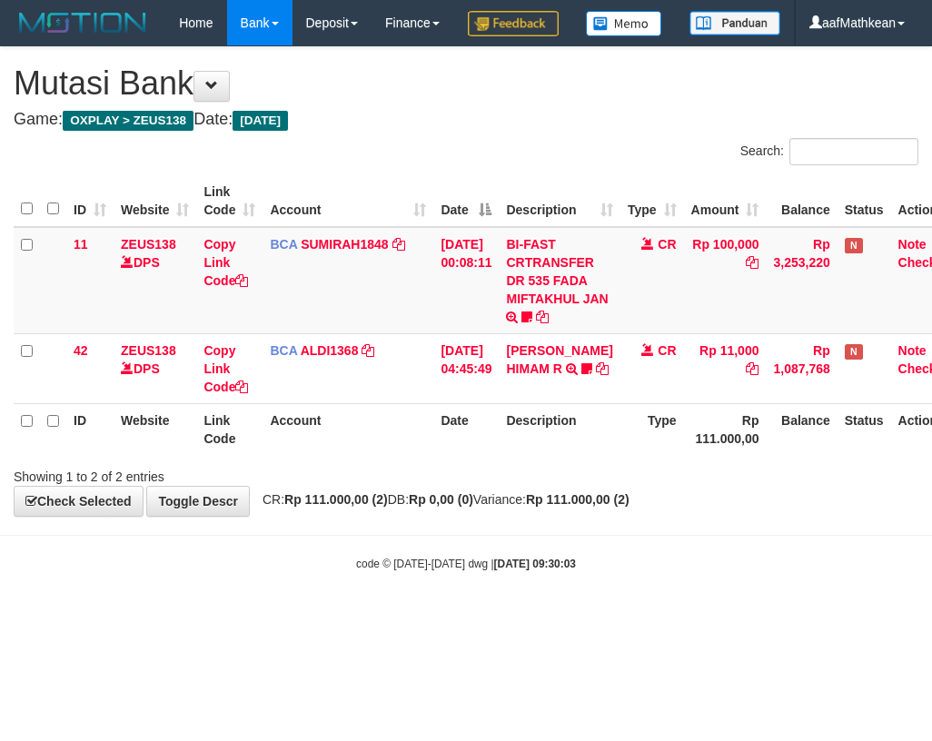
scroll to position [0, 29]
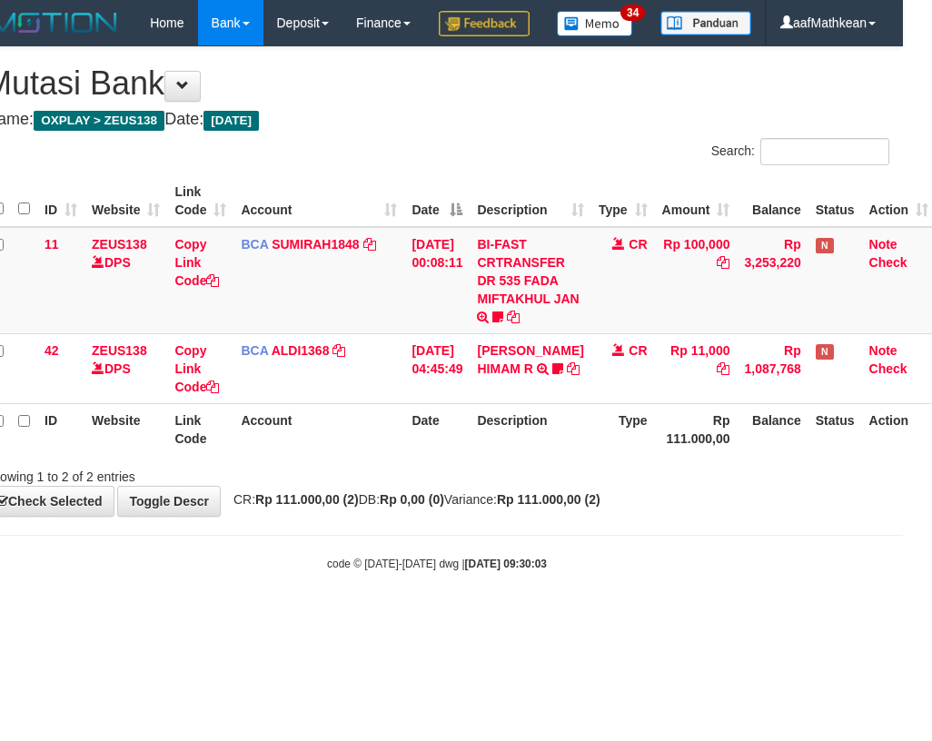
click at [486, 516] on div "**********" at bounding box center [437, 281] width 932 height 469
drag, startPoint x: 0, startPoint y: 0, endPoint x: 489, endPoint y: 532, distance: 723.0
click at [489, 516] on div "**********" at bounding box center [437, 281] width 932 height 469
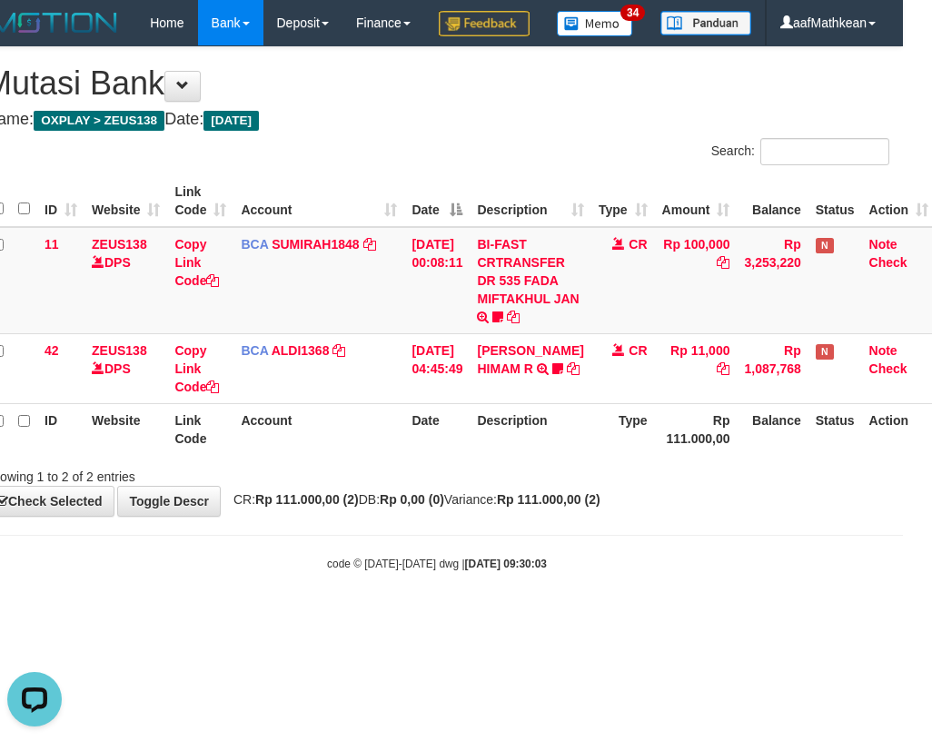
click at [489, 516] on div "**********" at bounding box center [437, 281] width 932 height 469
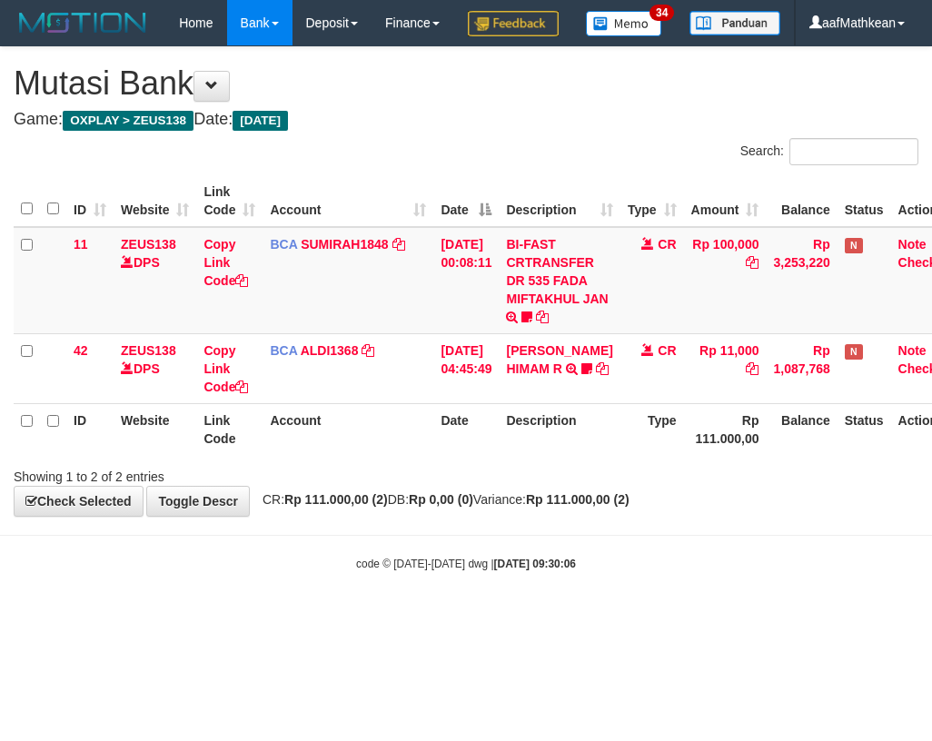
scroll to position [0, 29]
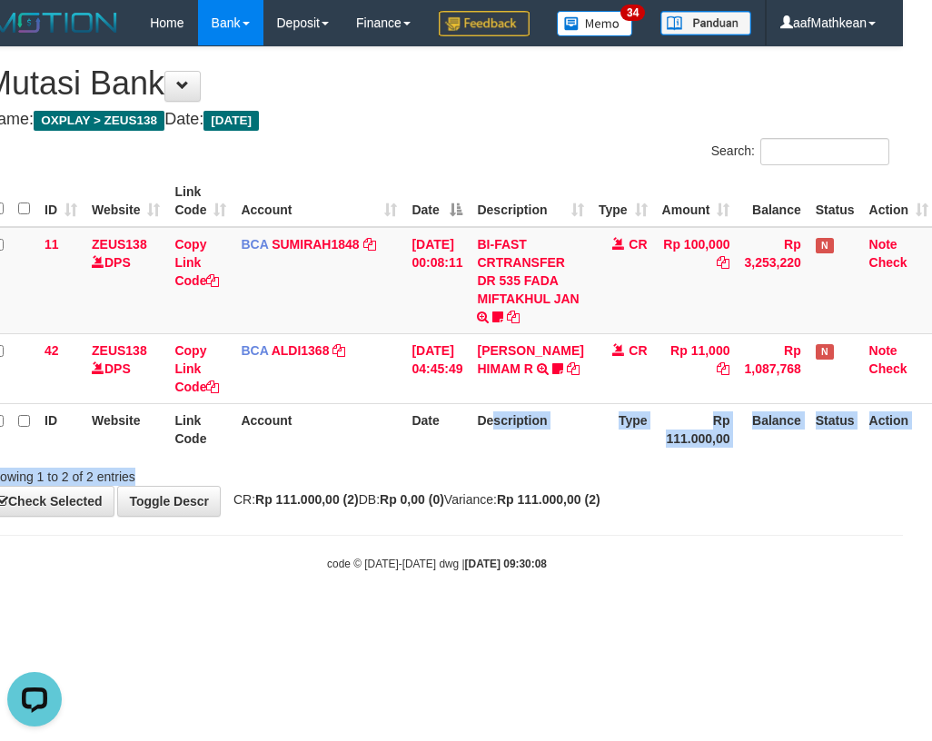
click at [508, 486] on div "Search: ID Website Link Code Account Date Description Type Amount Balance Statu…" at bounding box center [437, 312] width 904 height 348
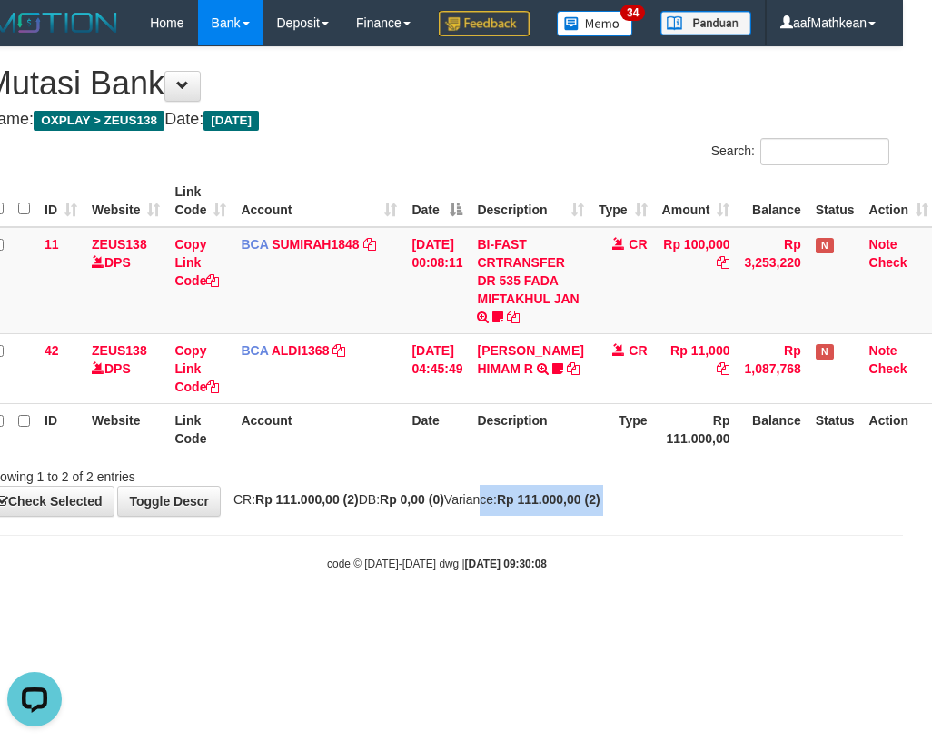
click at [508, 569] on body "Toggle navigation Home Bank Account List Load By Website Group [OXPLAY] ZEUS138…" at bounding box center [437, 308] width 932 height 617
drag, startPoint x: 492, startPoint y: 524, endPoint x: 508, endPoint y: 514, distance: 19.2
click at [503, 486] on div "Showing 1 to 2 of 2 entries" at bounding box center [437, 472] width 932 height 25
click at [511, 486] on div "Showing 1 to 2 of 2 entries" at bounding box center [437, 472] width 932 height 25
click at [512, 486] on div "Showing 1 to 2 of 2 entries" at bounding box center [437, 472] width 932 height 25
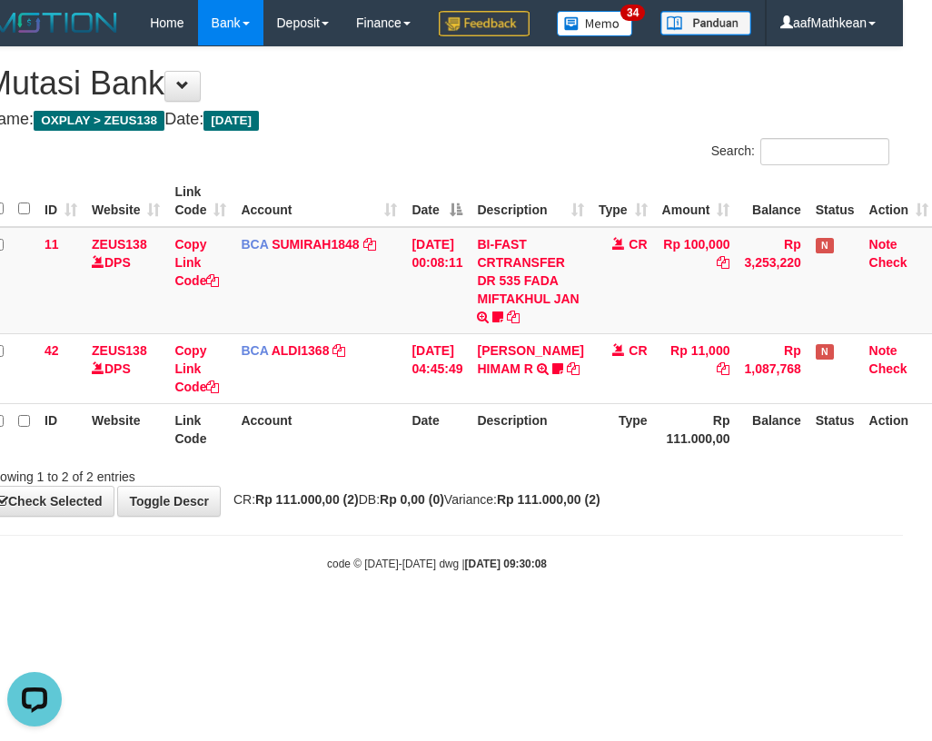
click at [513, 486] on div "Showing 1 to 2 of 2 entries" at bounding box center [437, 472] width 932 height 25
drag, startPoint x: 593, startPoint y: 511, endPoint x: 928, endPoint y: 492, distance: 335.6
click at [778, 486] on div "Search: ID Website Link Code Account Date Description Type Amount Balance Statu…" at bounding box center [437, 312] width 904 height 348
click at [421, 507] on strong "Rp 0,00 (0)" at bounding box center [412, 499] width 64 height 15
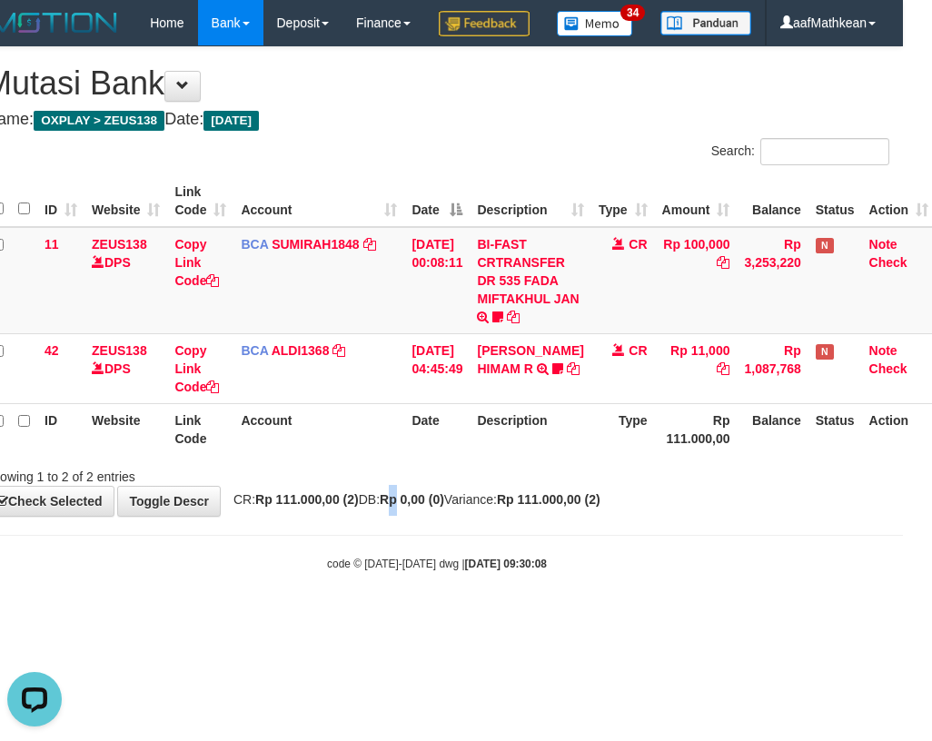
drag, startPoint x: 420, startPoint y: 539, endPoint x: 429, endPoint y: 532, distance: 12.4
click at [422, 507] on strong "Rp 0,00 (0)" at bounding box center [412, 499] width 64 height 15
click at [433, 516] on div "**********" at bounding box center [437, 281] width 932 height 469
click at [437, 486] on div "Showing 1 to 2 of 2 entries" at bounding box center [437, 472] width 932 height 25
drag, startPoint x: 436, startPoint y: 527, endPoint x: 559, endPoint y: 534, distance: 123.7
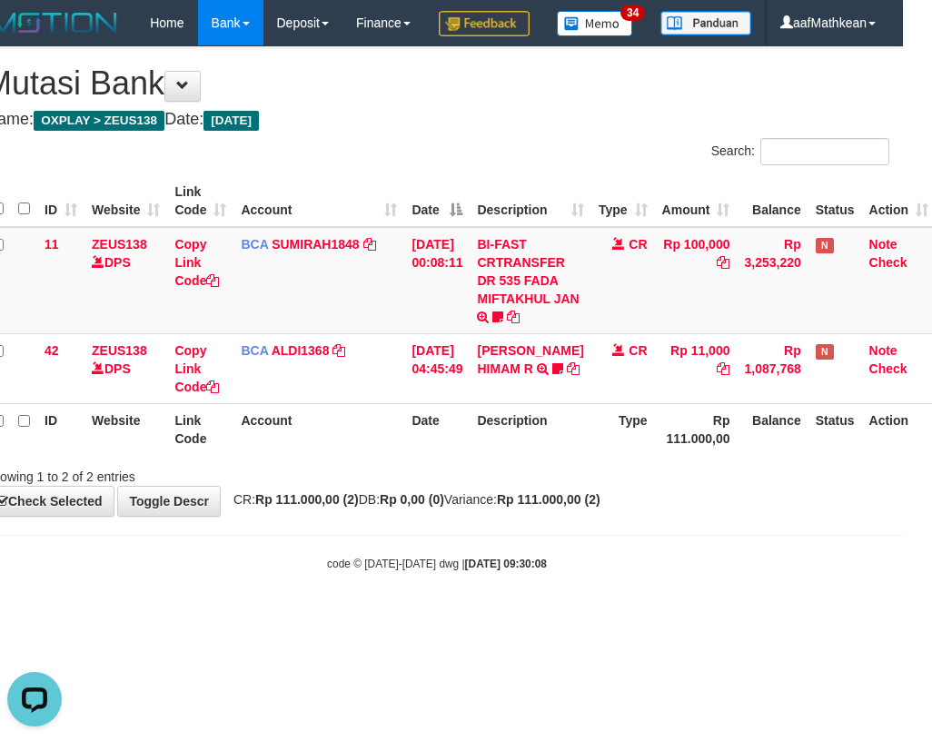
click at [493, 516] on div "**********" at bounding box center [437, 281] width 932 height 469
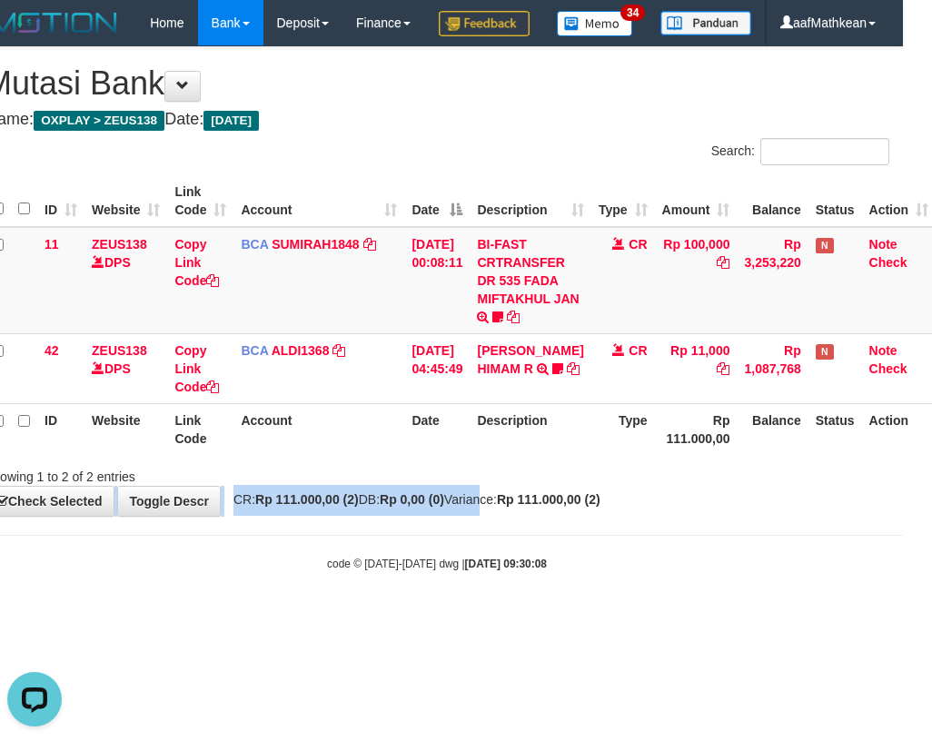
drag, startPoint x: 548, startPoint y: 499, endPoint x: 665, endPoint y: 495, distance: 117.2
click at [569, 460] on div "ID Website Link Code Account Date Description Type Amount Balance Status Action…" at bounding box center [437, 315] width 932 height 291
